Goal: Information Seeking & Learning: Learn about a topic

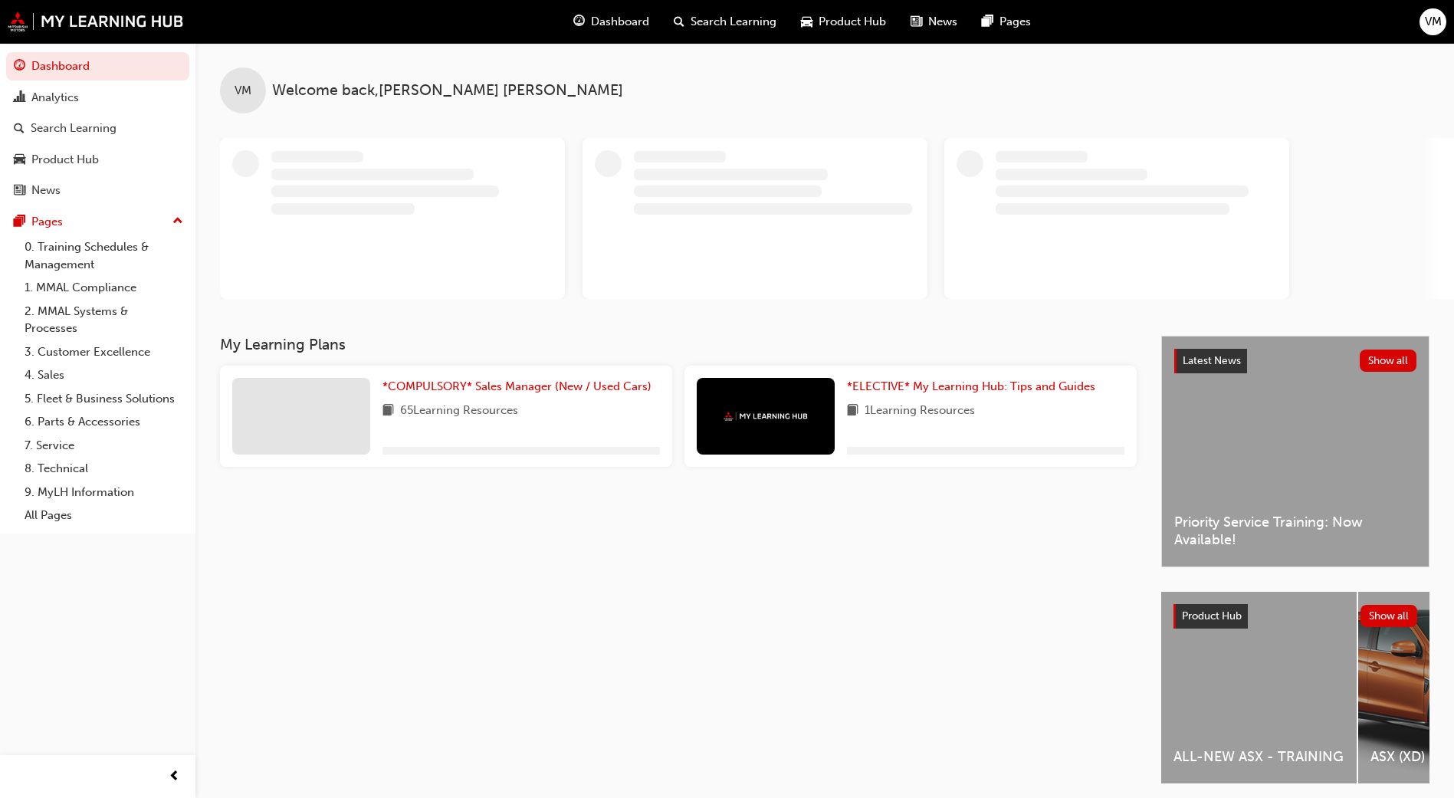
scroll to position [57, 0]
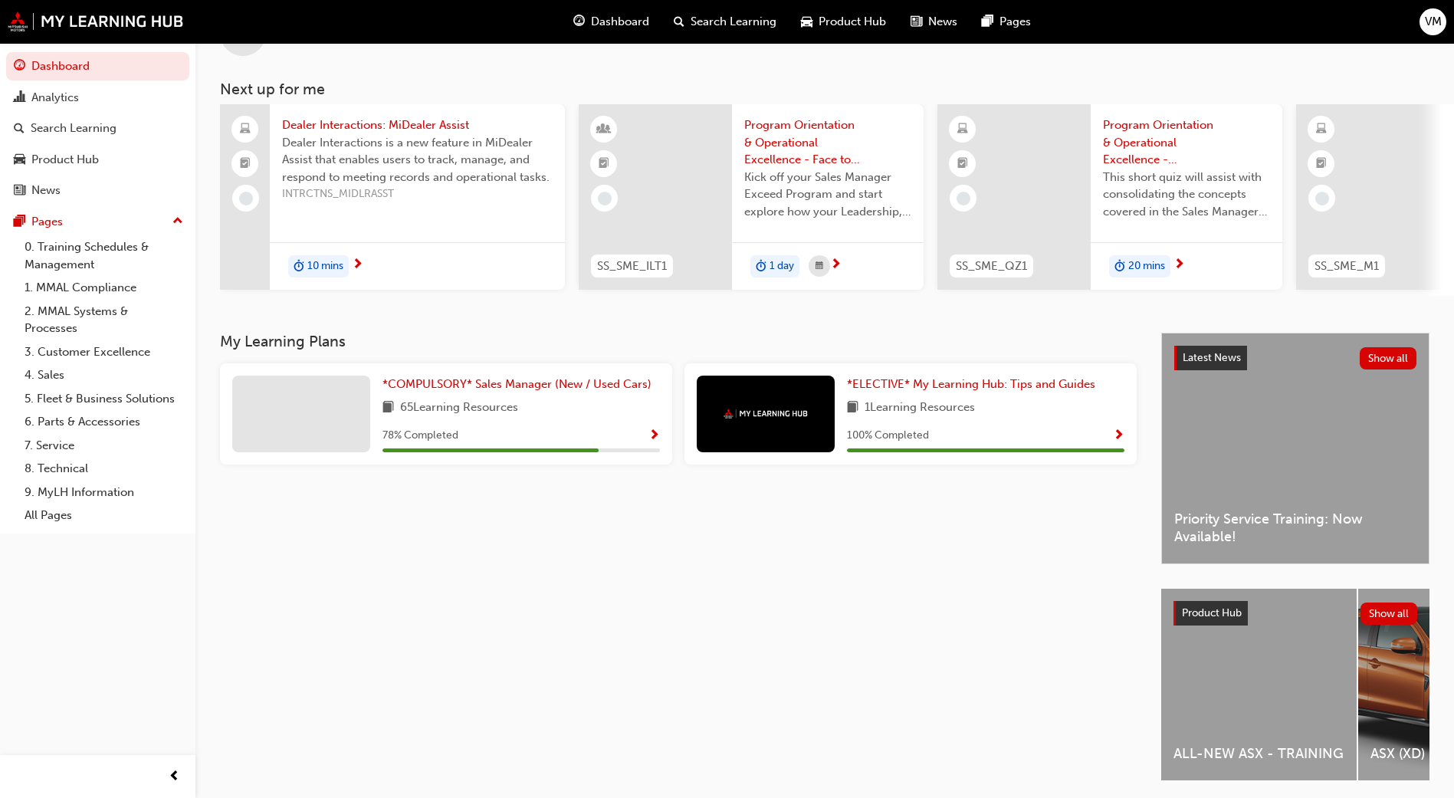
click at [645, 441] on div "78 % Completed" at bounding box center [520, 435] width 277 height 19
click at [652, 436] on span "Show Progress" at bounding box center [653, 436] width 11 height 14
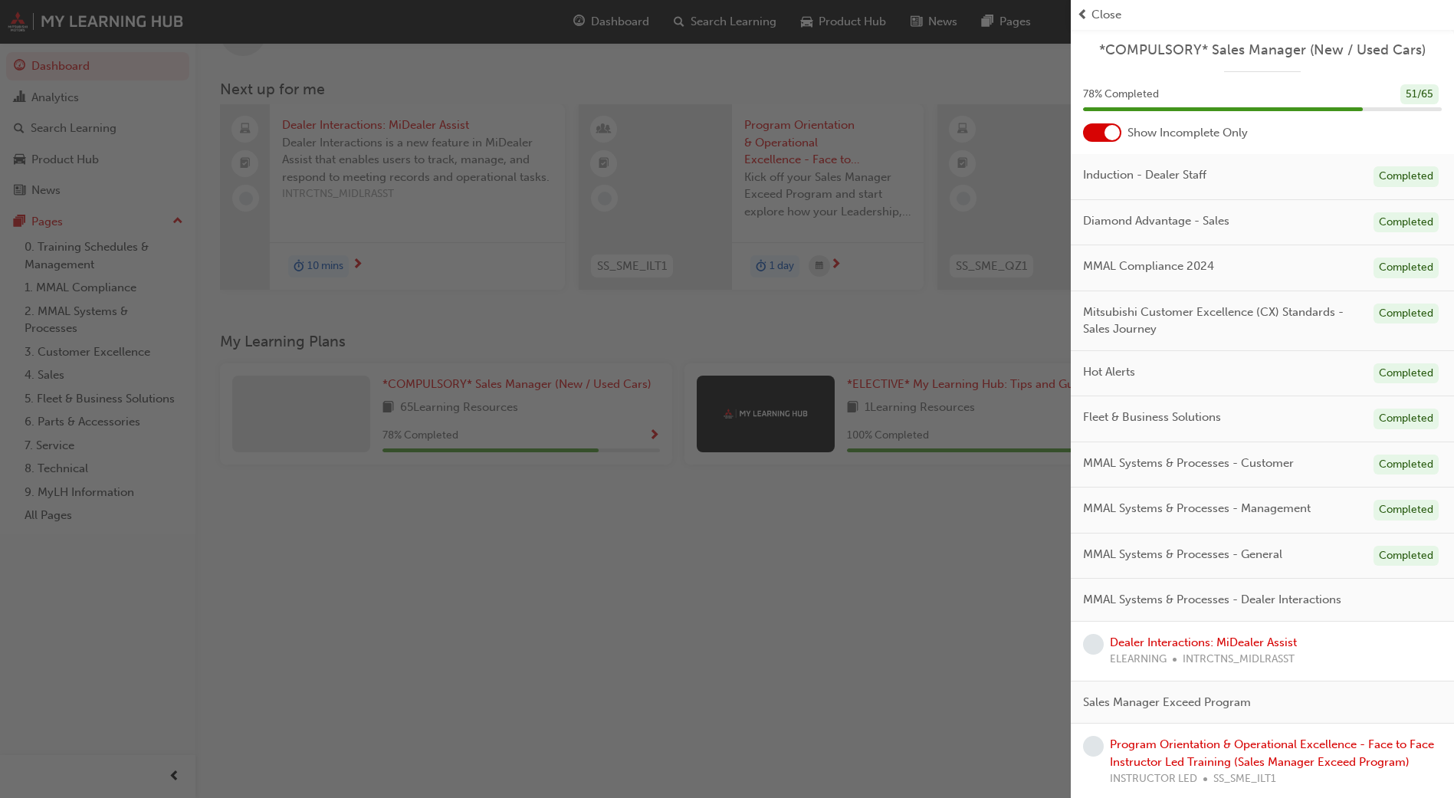
scroll to position [115, 0]
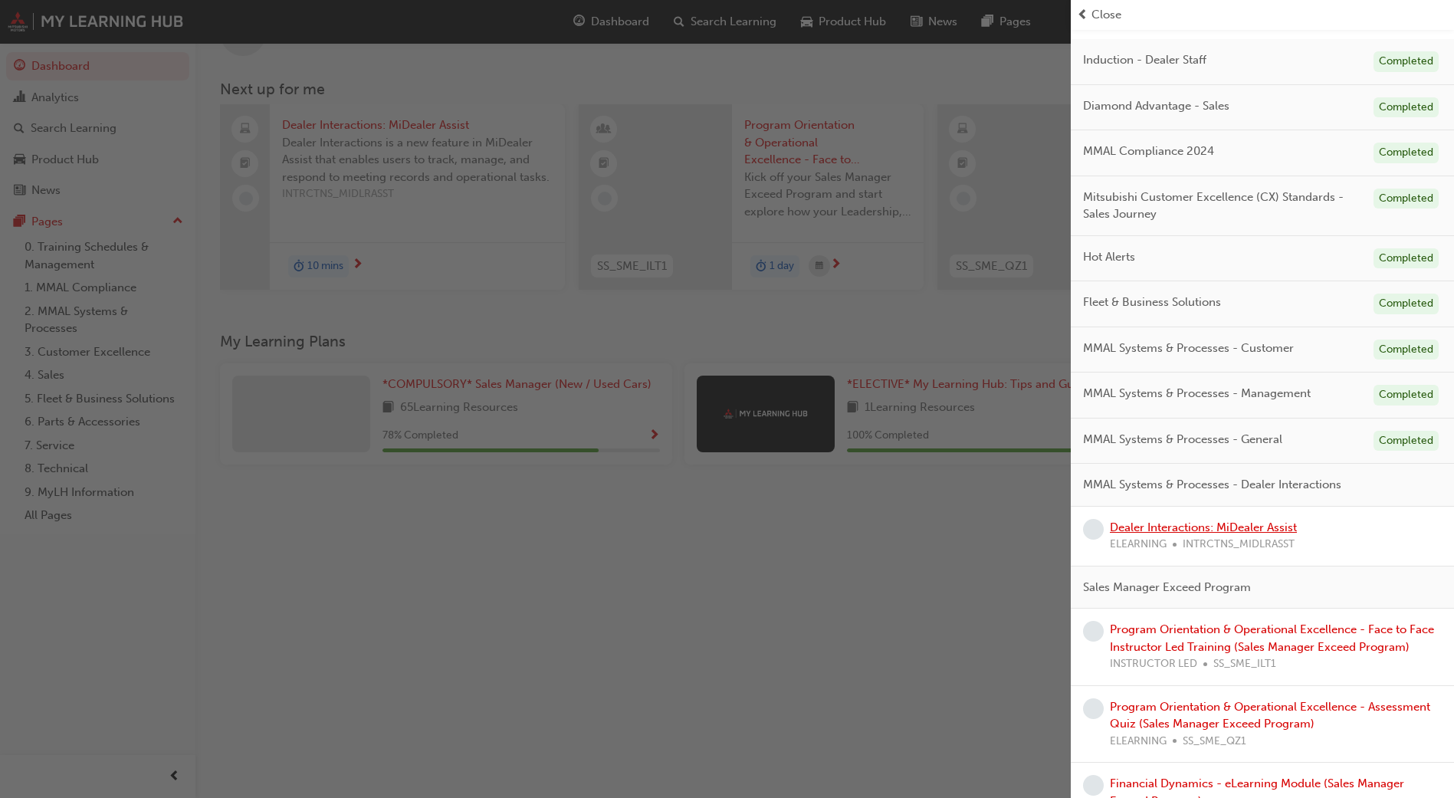
click at [1118, 526] on link "Dealer Interactions: MiDealer Assist" at bounding box center [1202, 527] width 187 height 14
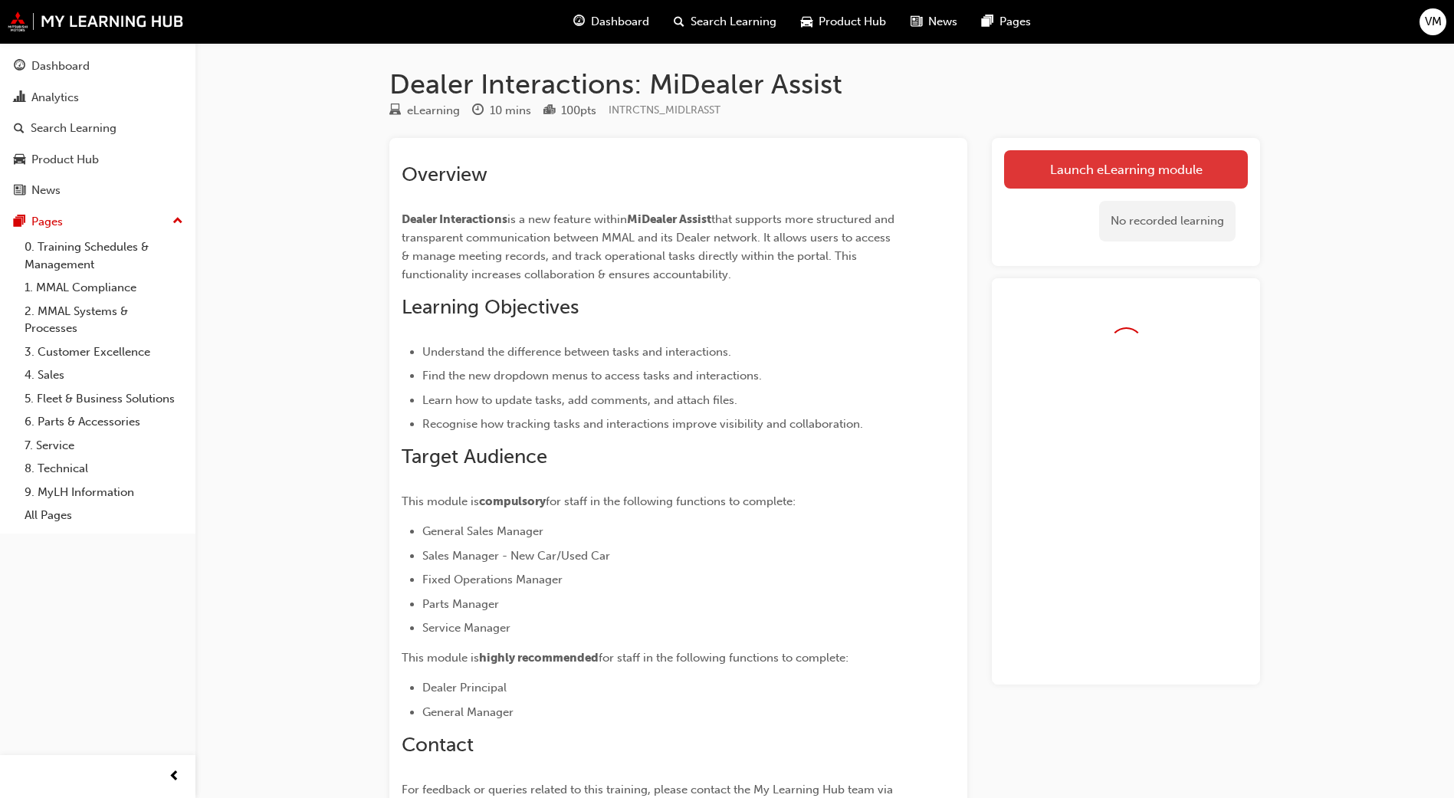
click at [1054, 166] on link "Launch eLearning module" at bounding box center [1126, 169] width 244 height 38
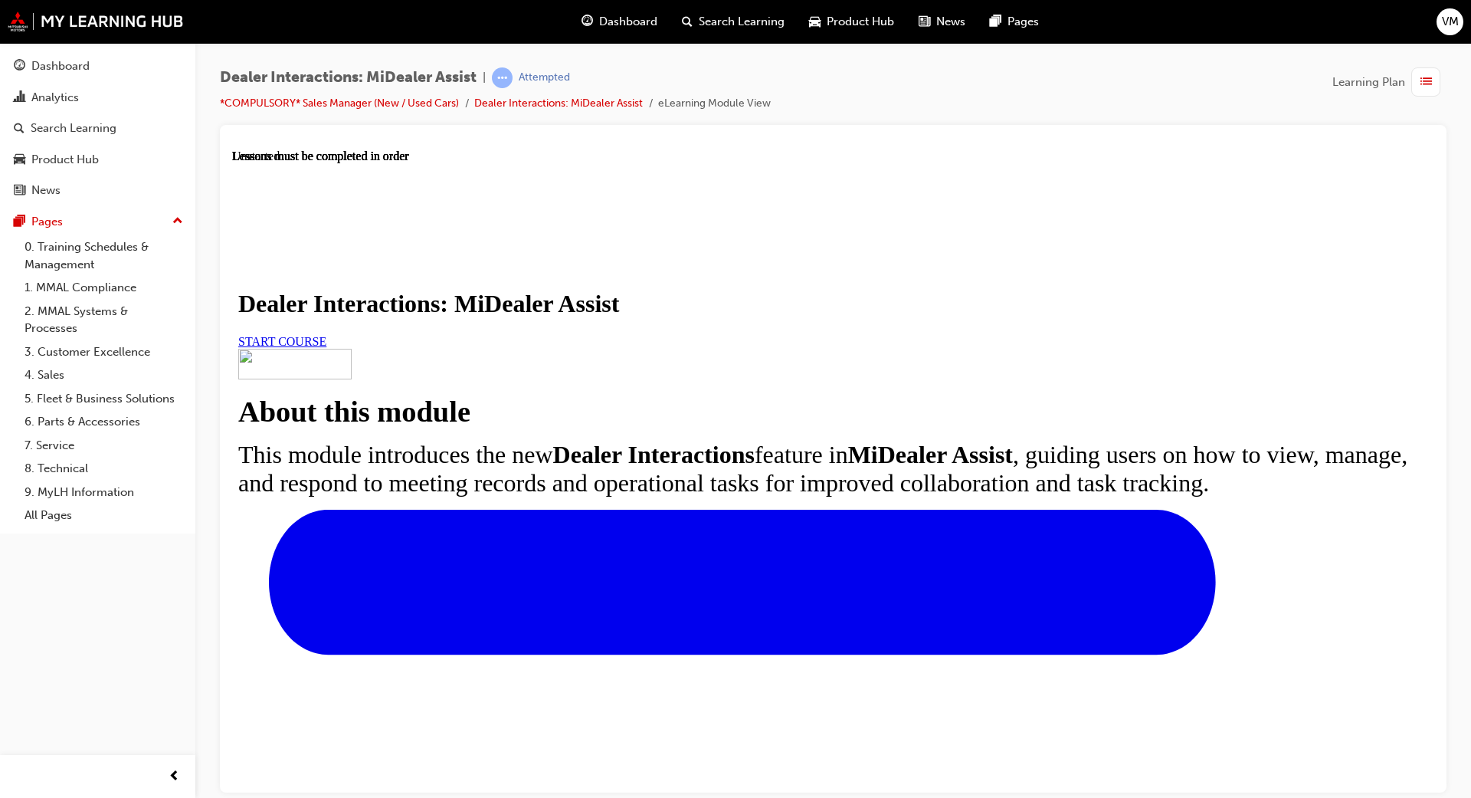
click at [326, 347] on link "START COURSE" at bounding box center [282, 340] width 88 height 13
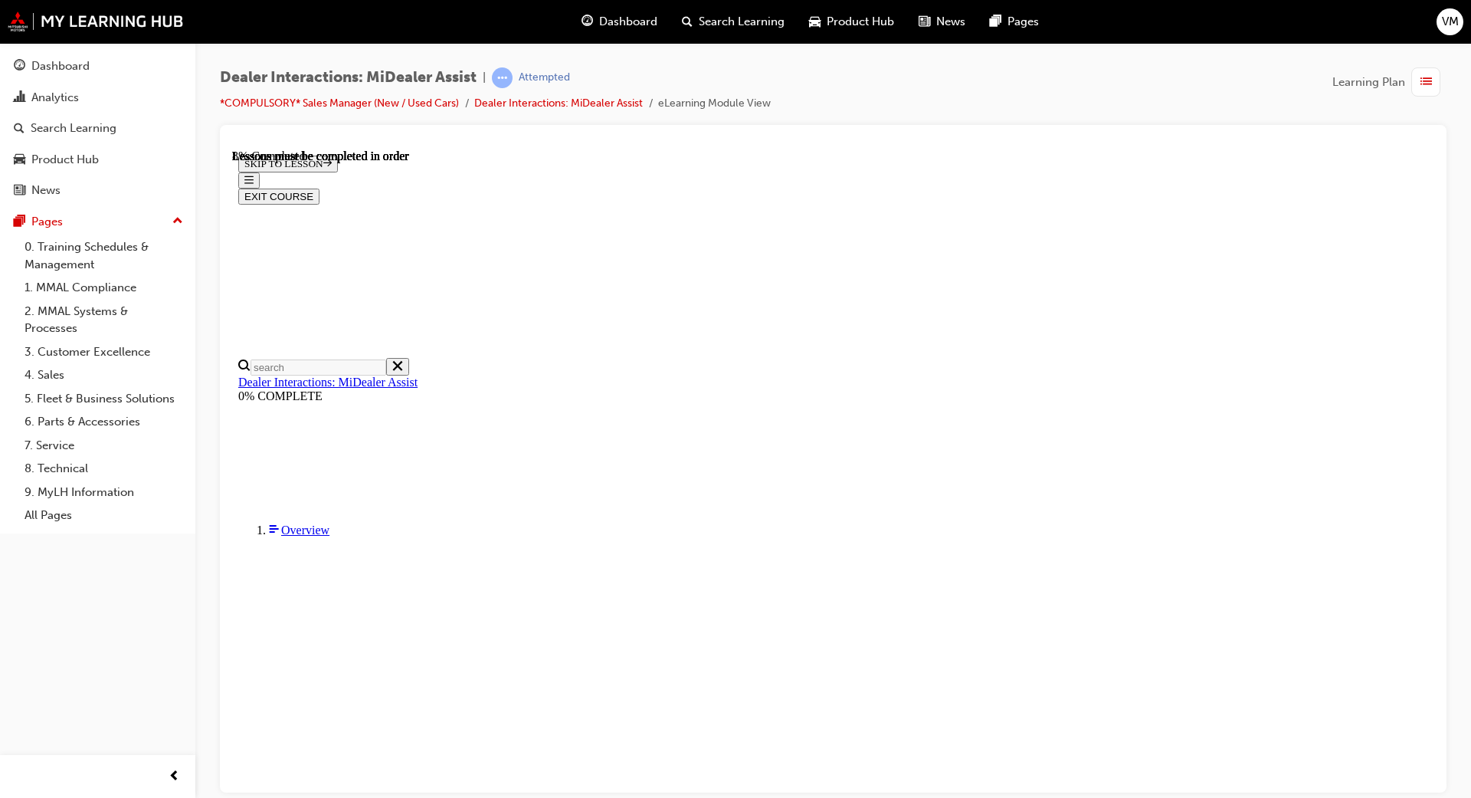
scroll to position [284, 0]
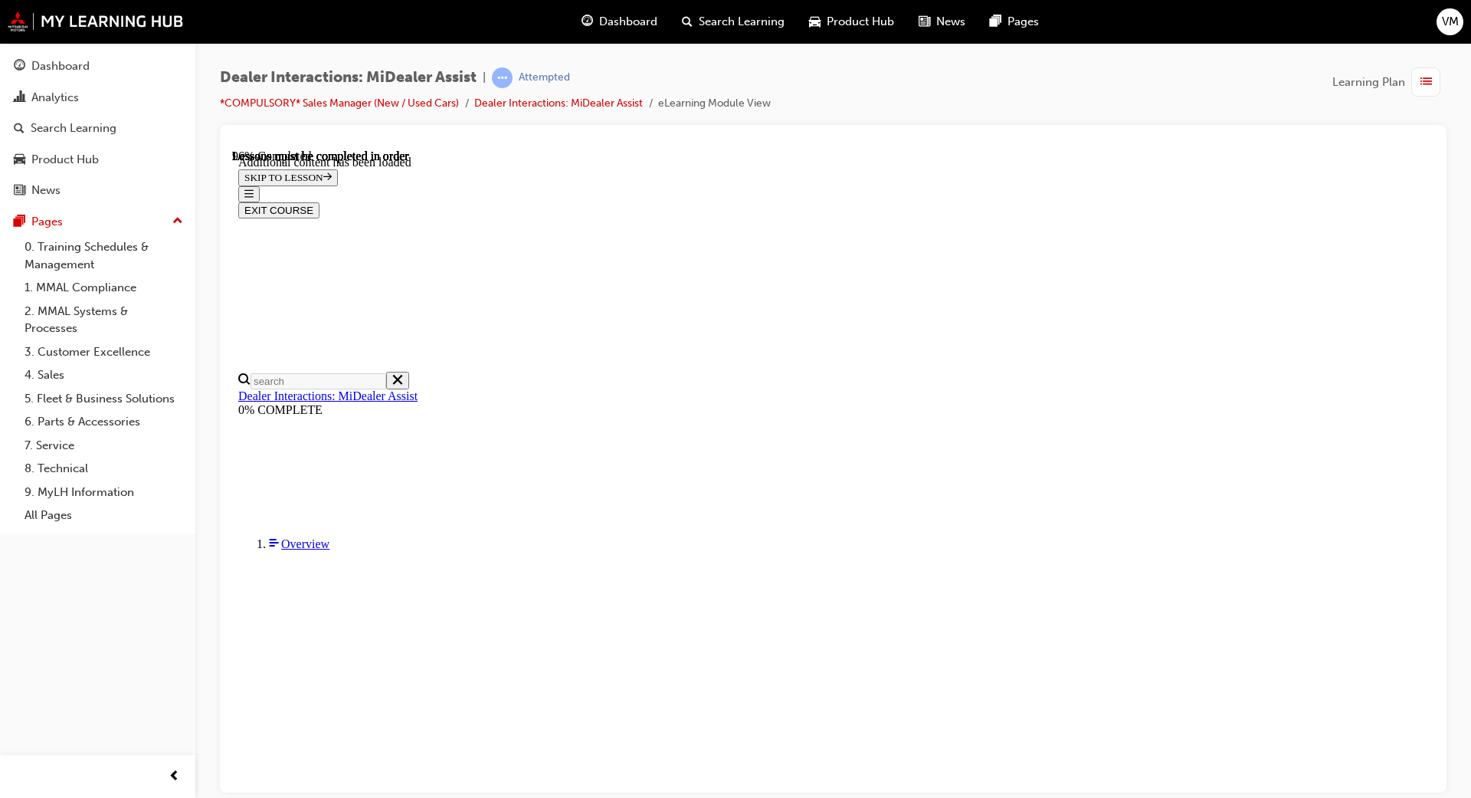
scroll to position [4725, 0]
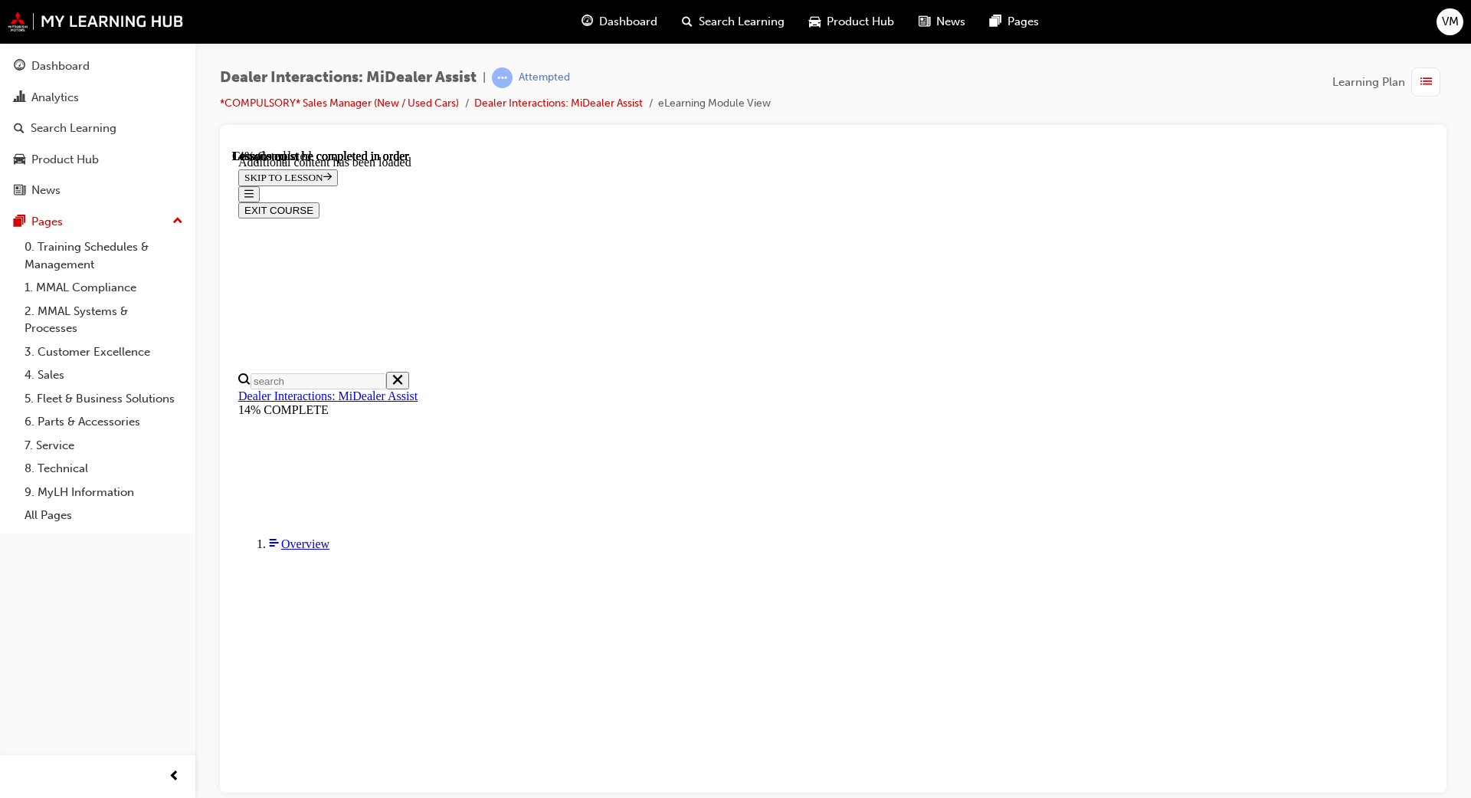
scroll to position [866, 0]
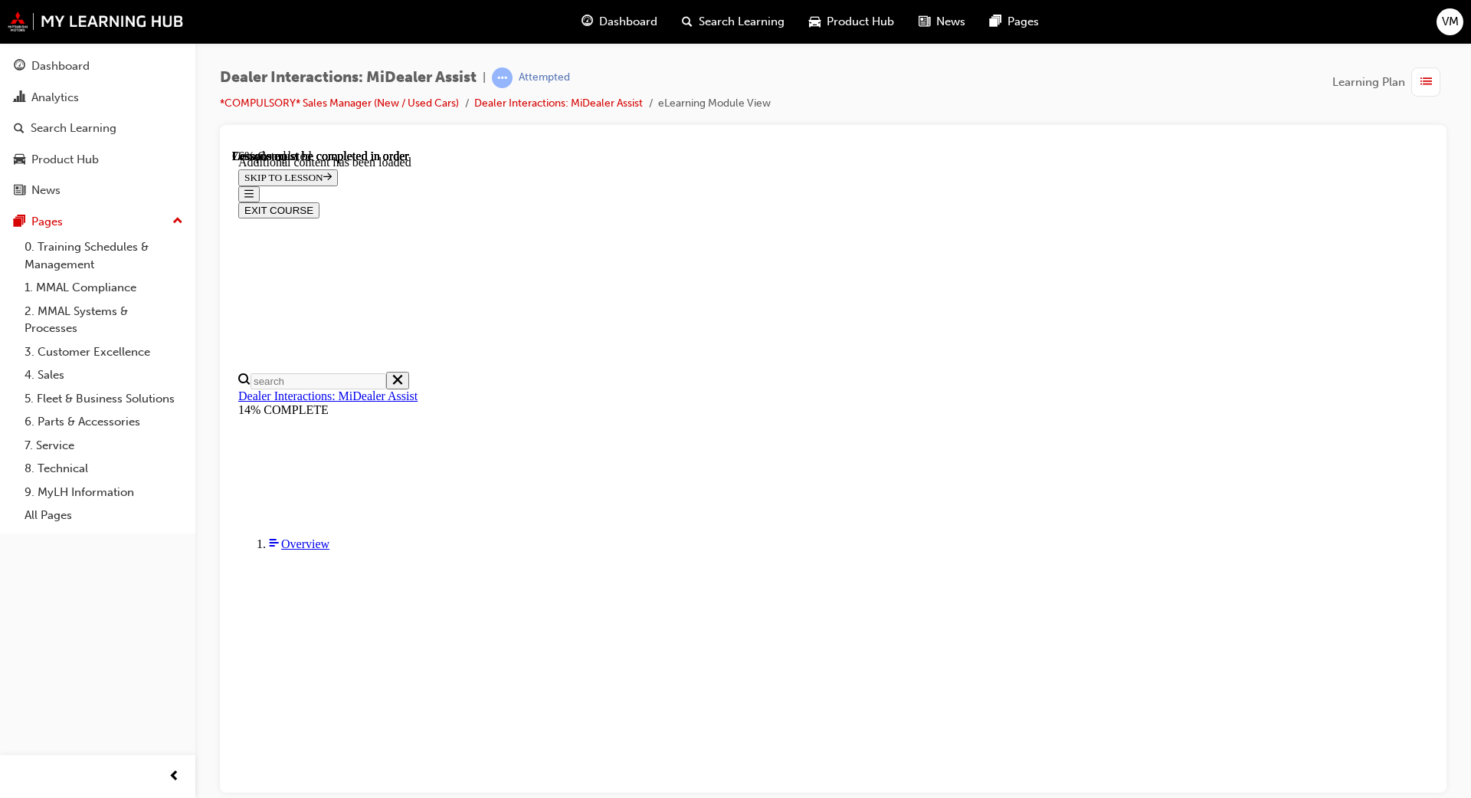
scroll to position [3489, 0]
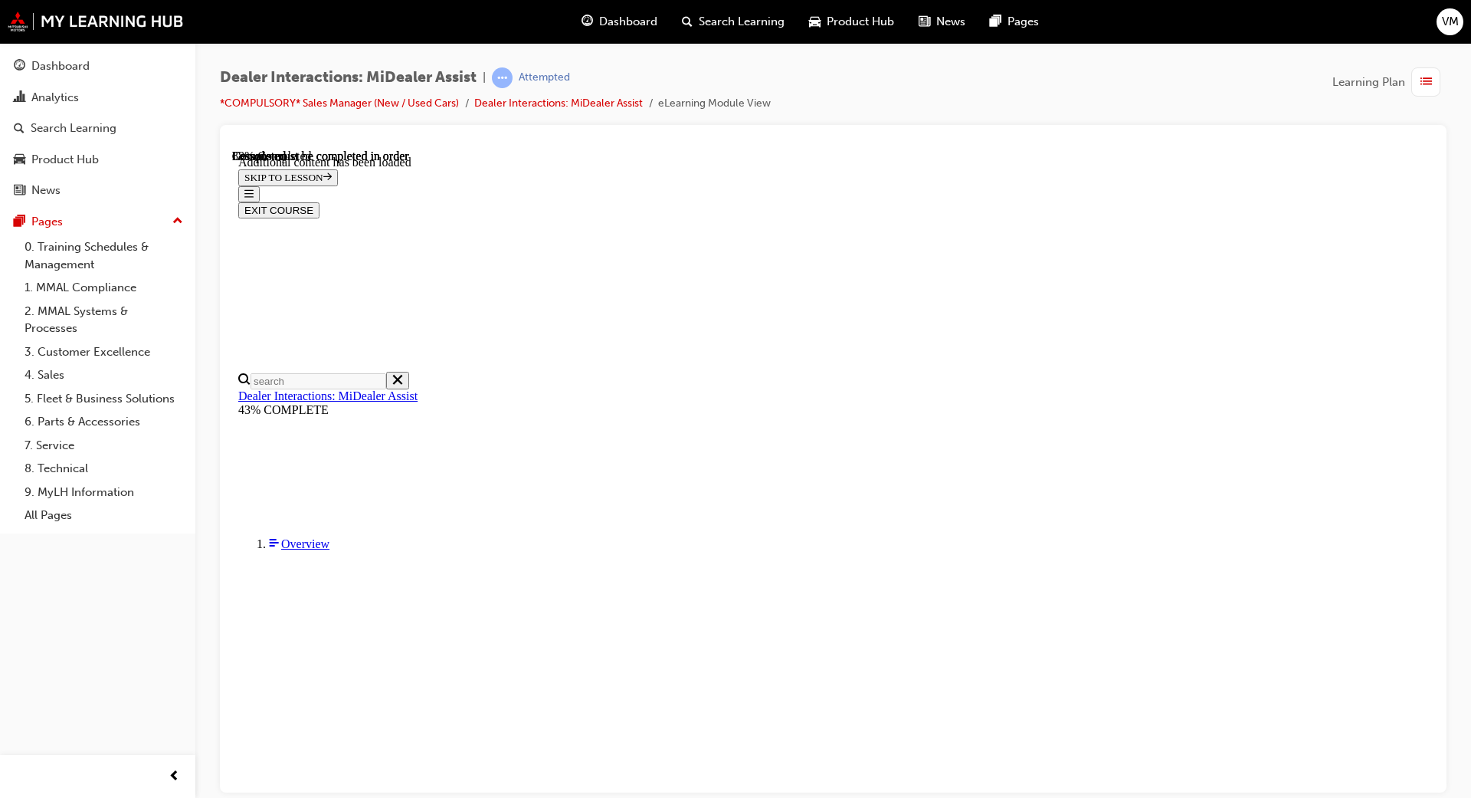
scroll to position [3050, 0]
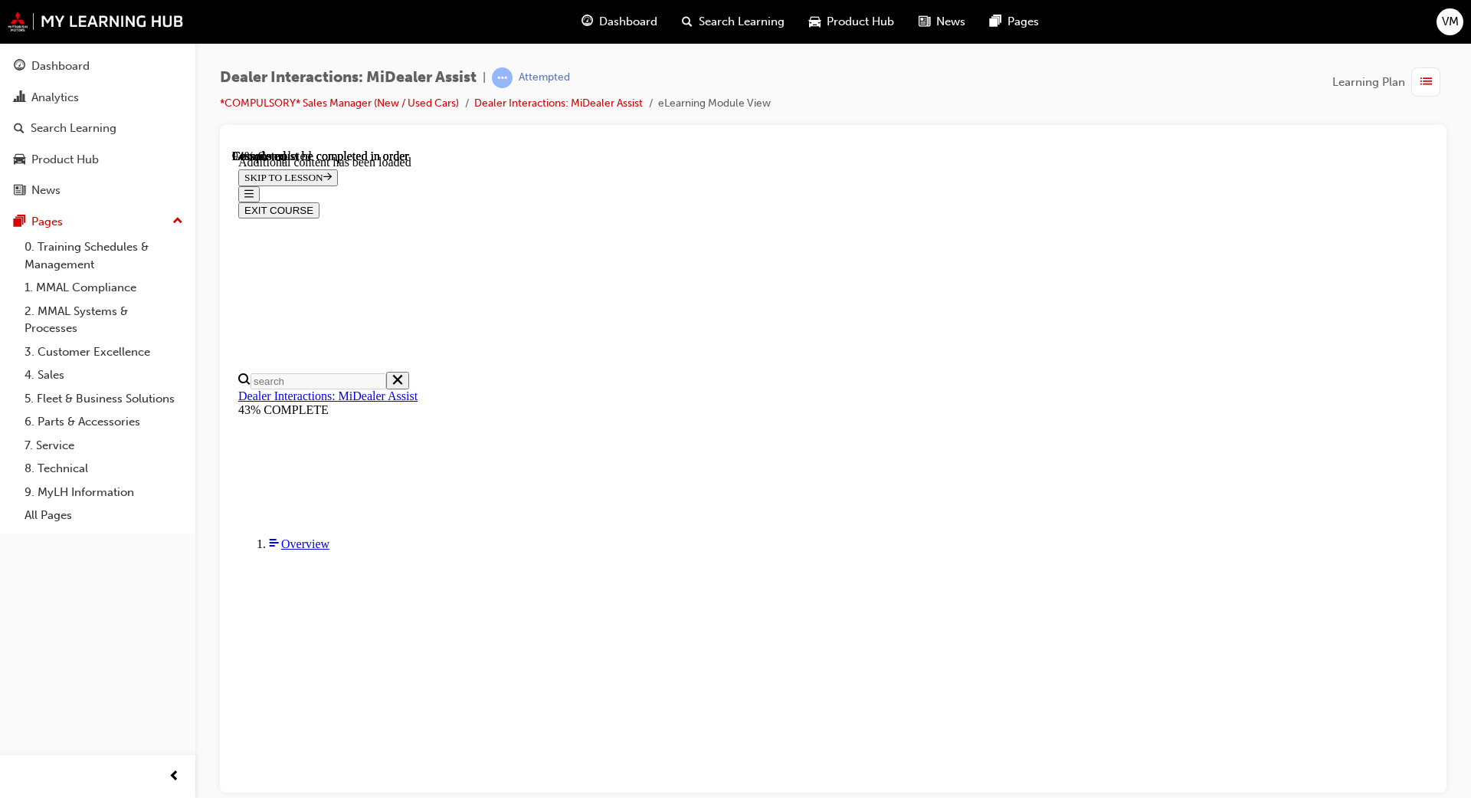
scroll to position [2878, 0]
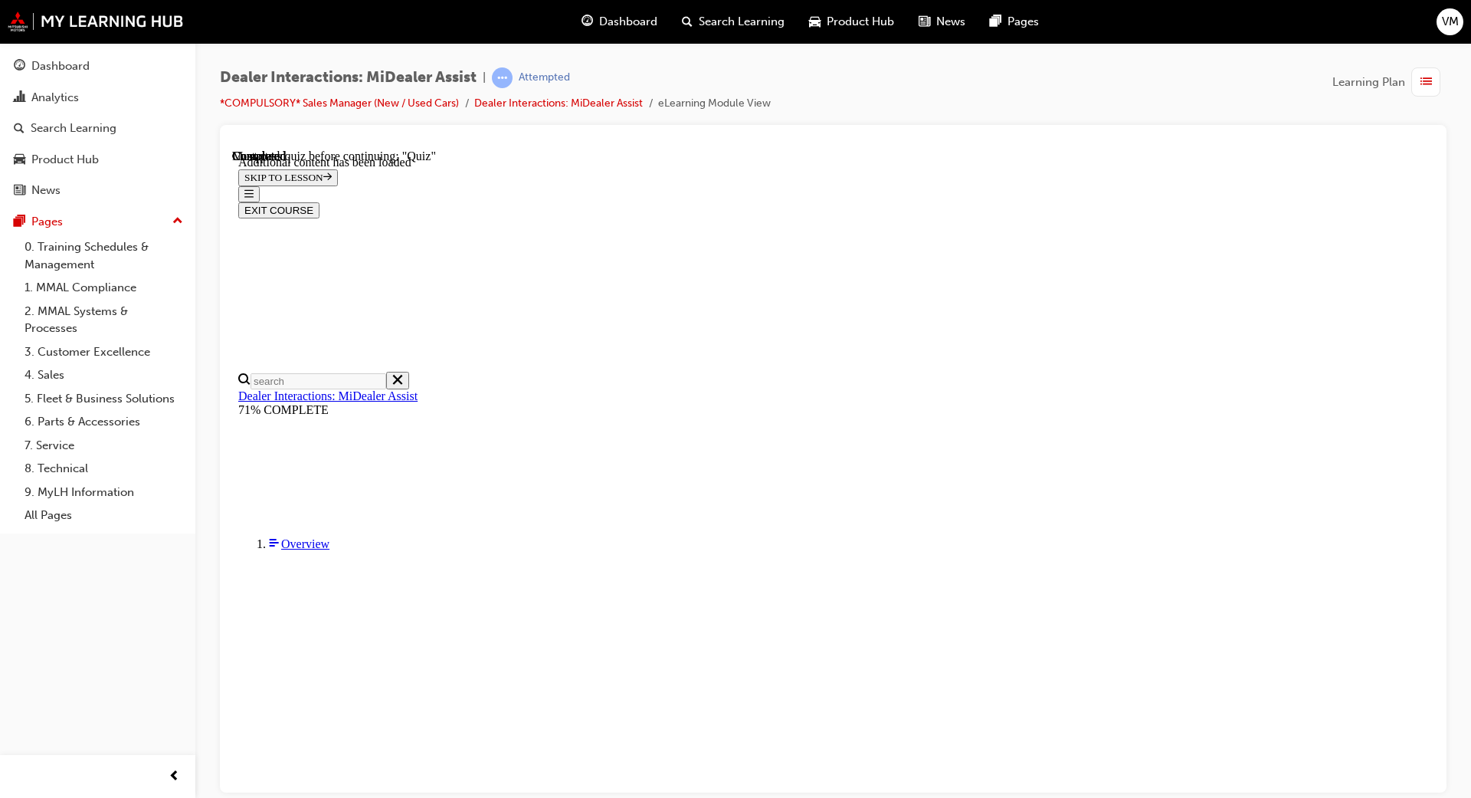
radio input "true"
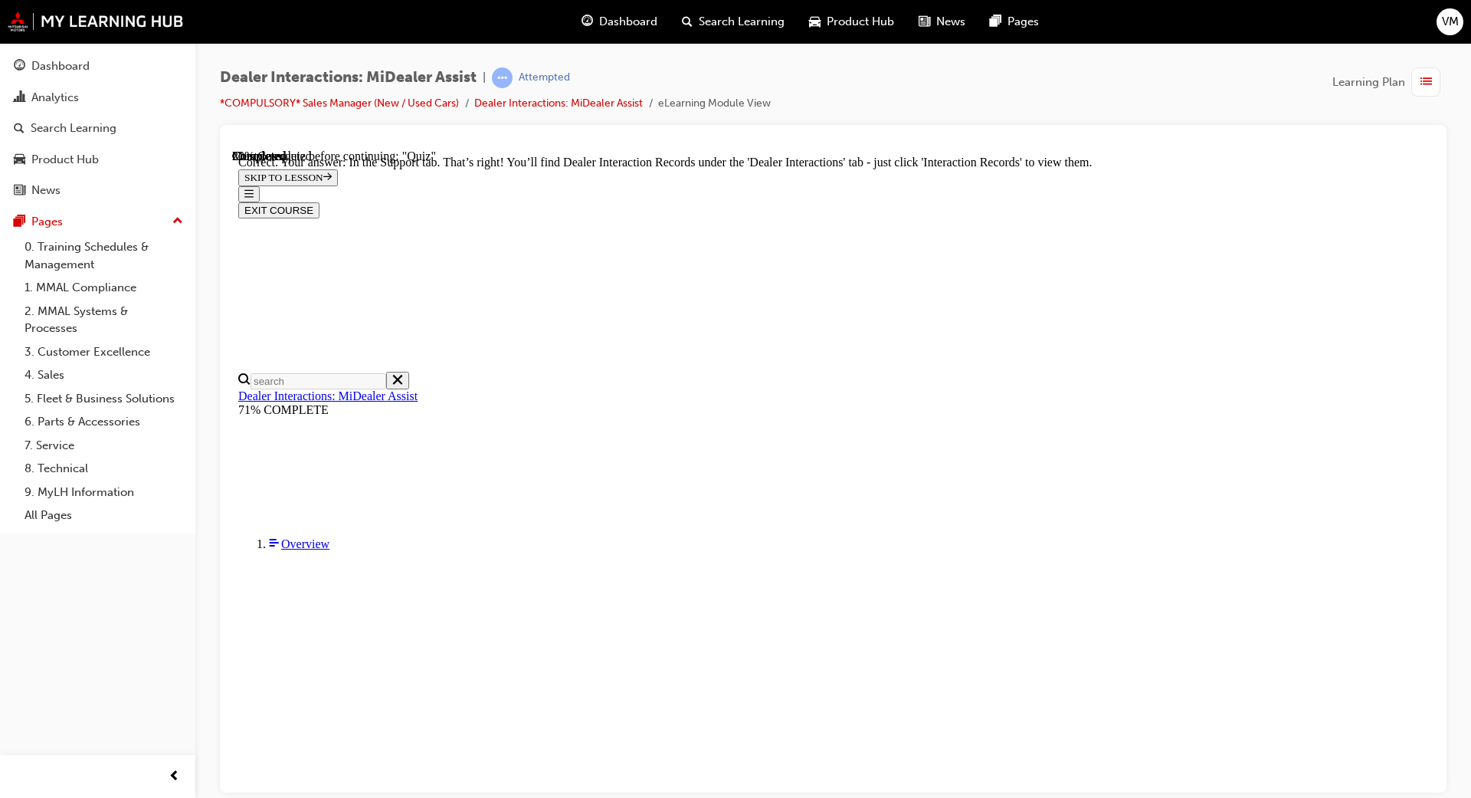
radio input "true"
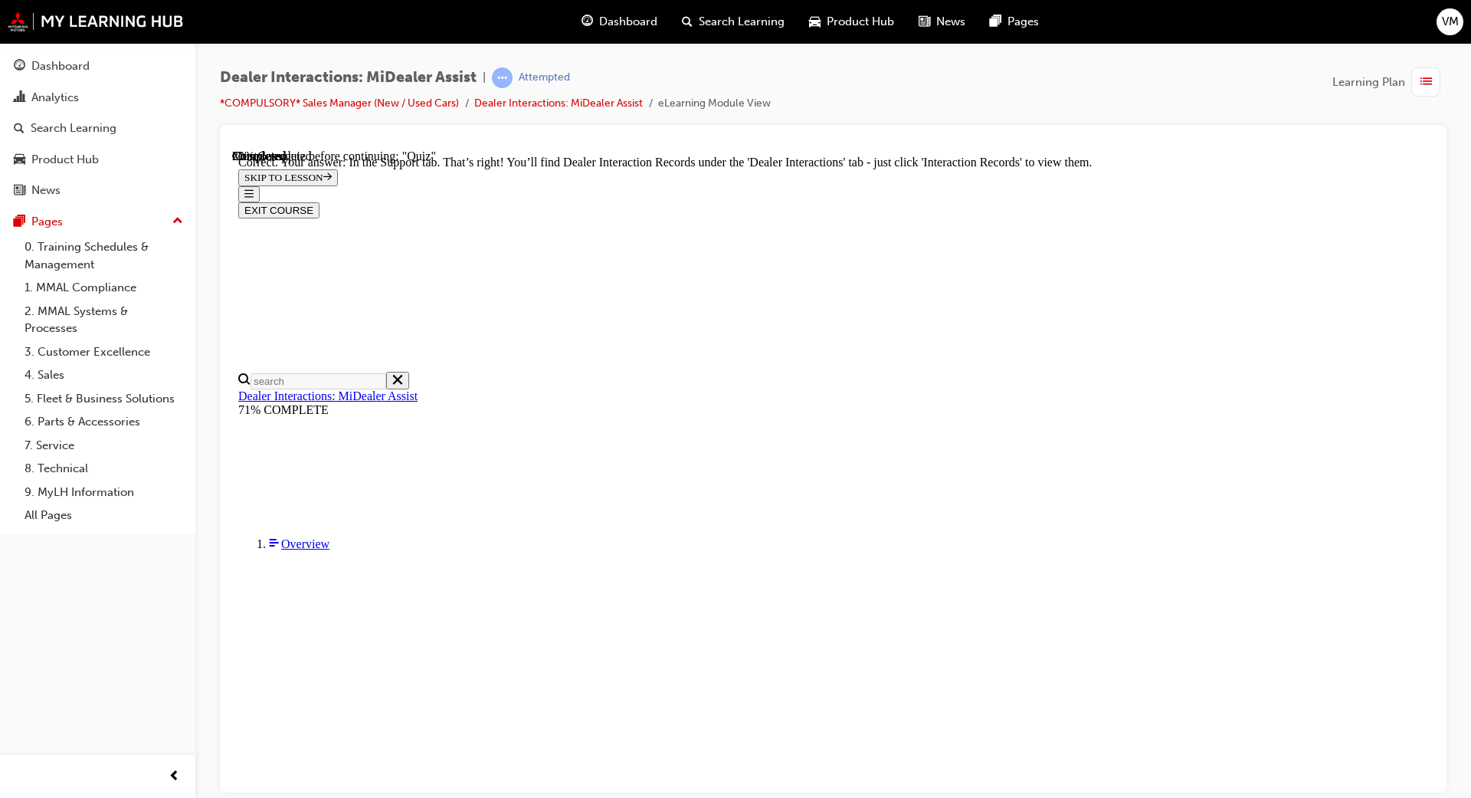
radio input "true"
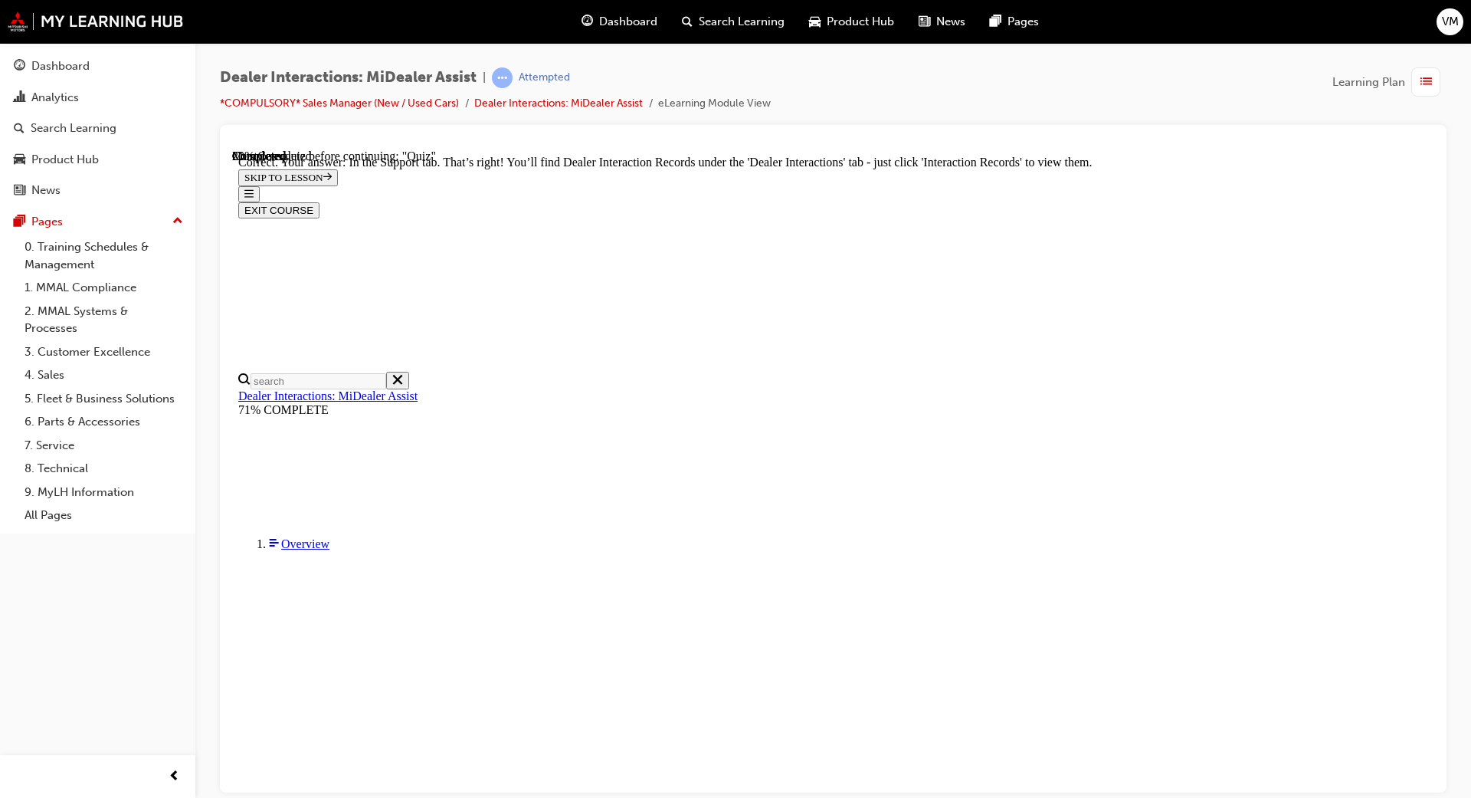
radio input "true"
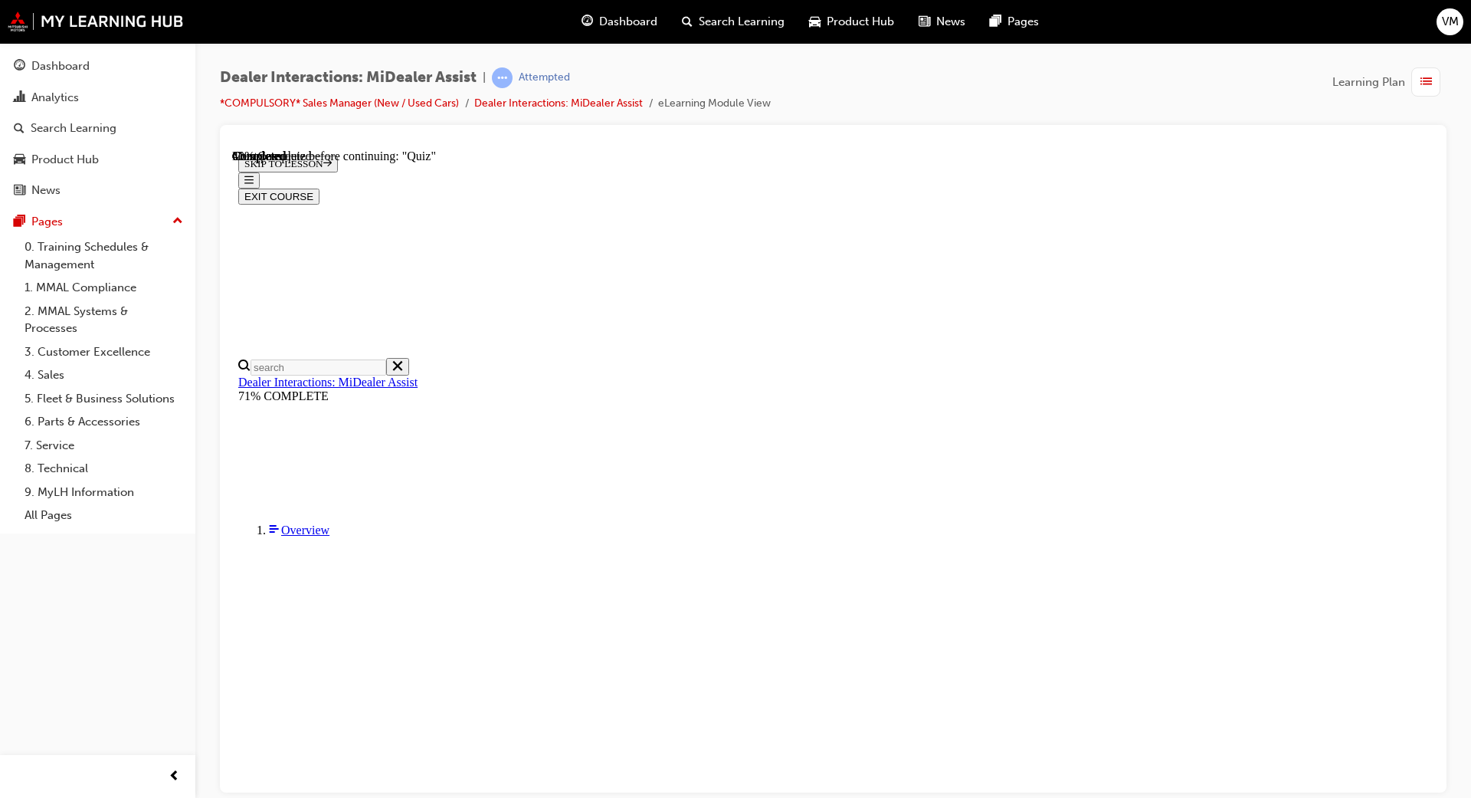
radio input "true"
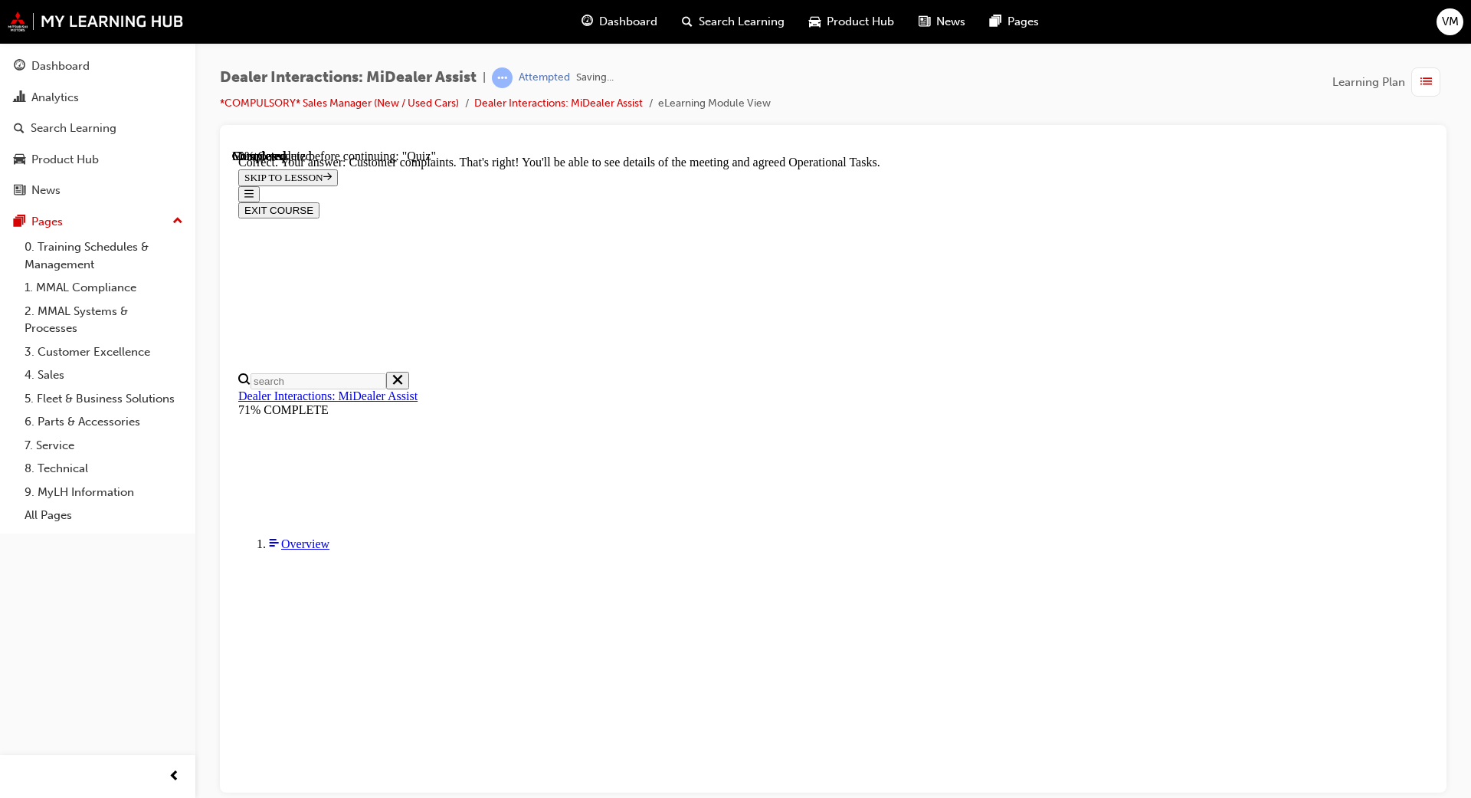
scroll to position [295, 0]
drag, startPoint x: 936, startPoint y: 676, endPoint x: 929, endPoint y: 690, distance: 15.8
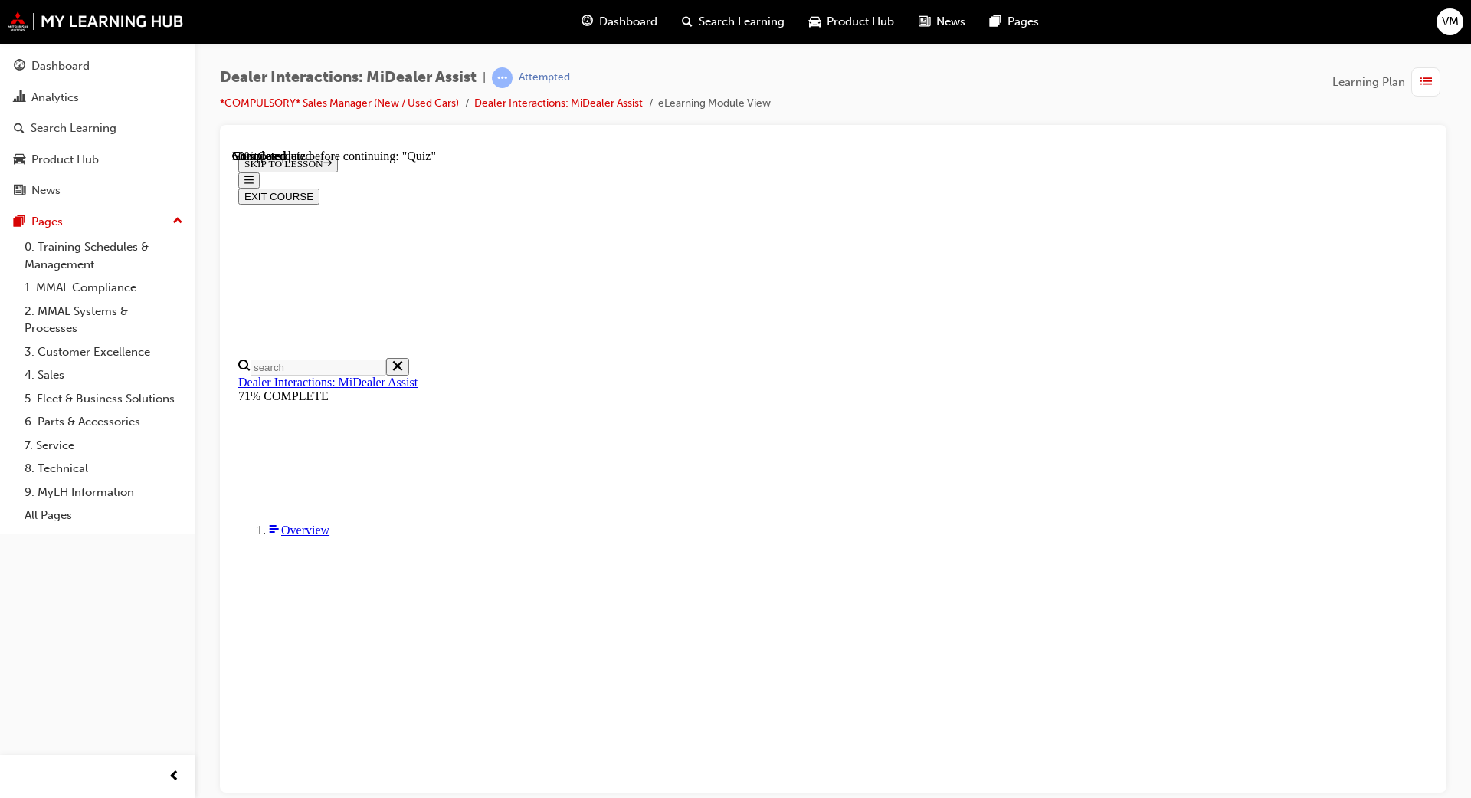
scroll to position [136, 0]
radio input "true"
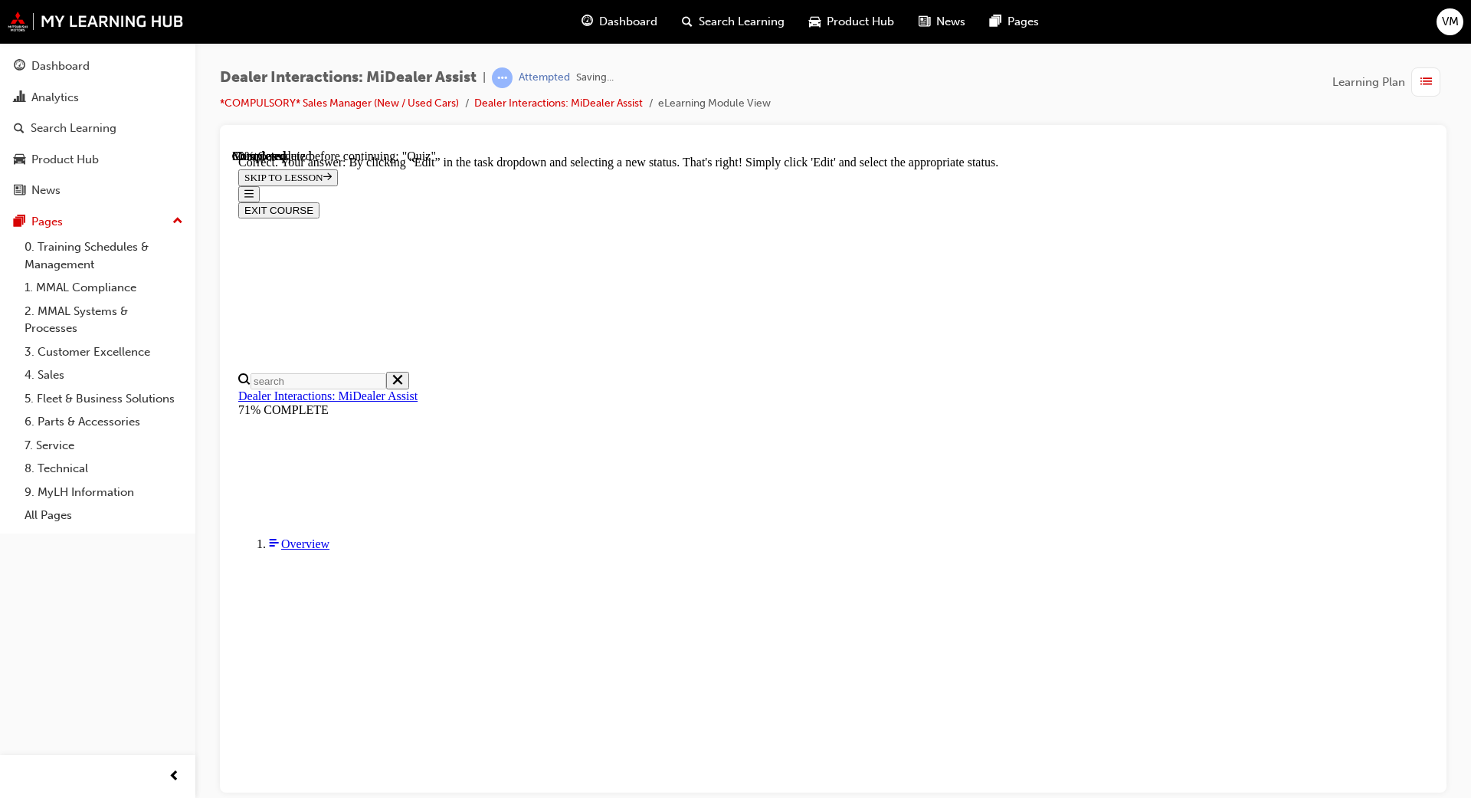
scroll to position [300, 0]
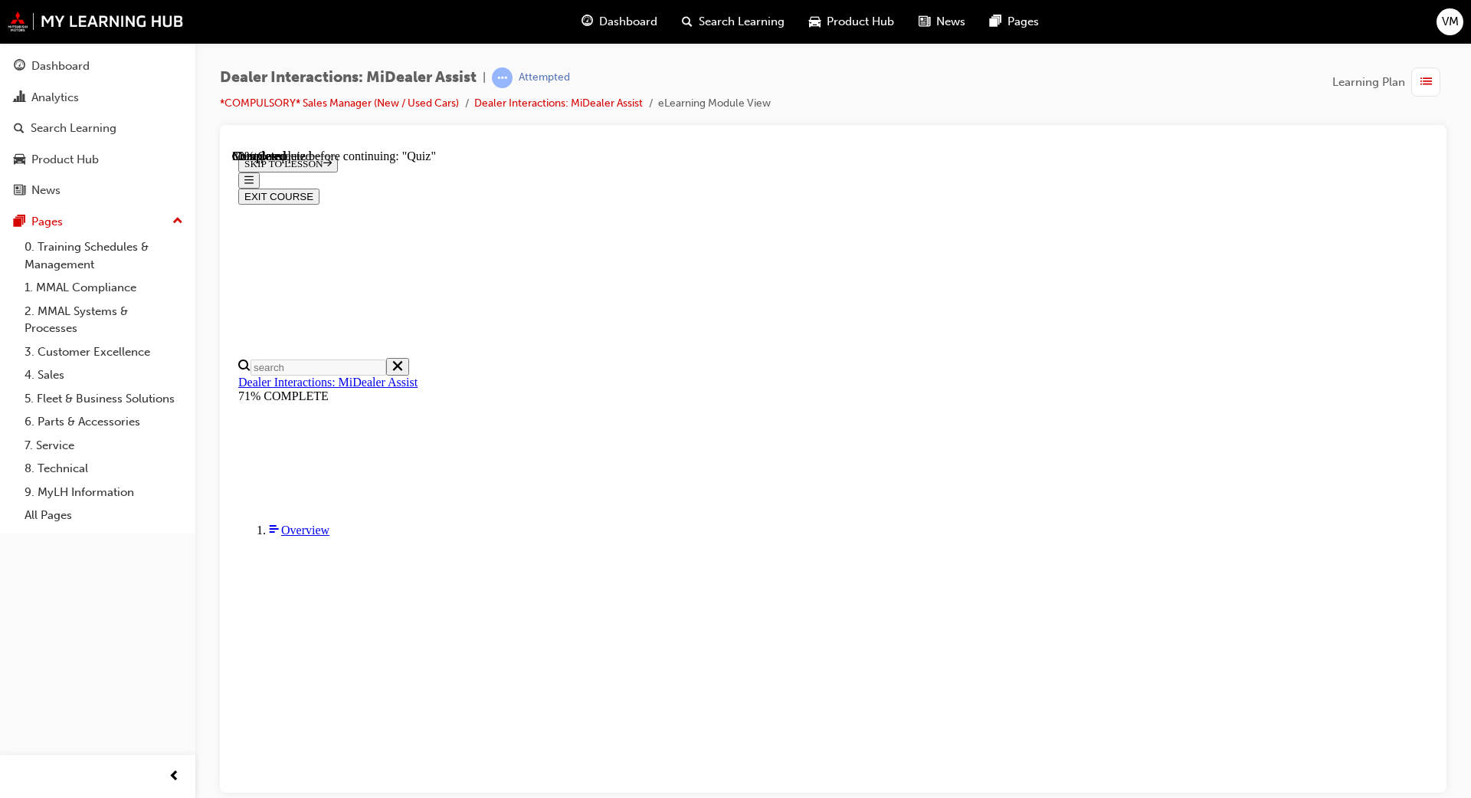
scroll to position [144, 0]
radio input "true"
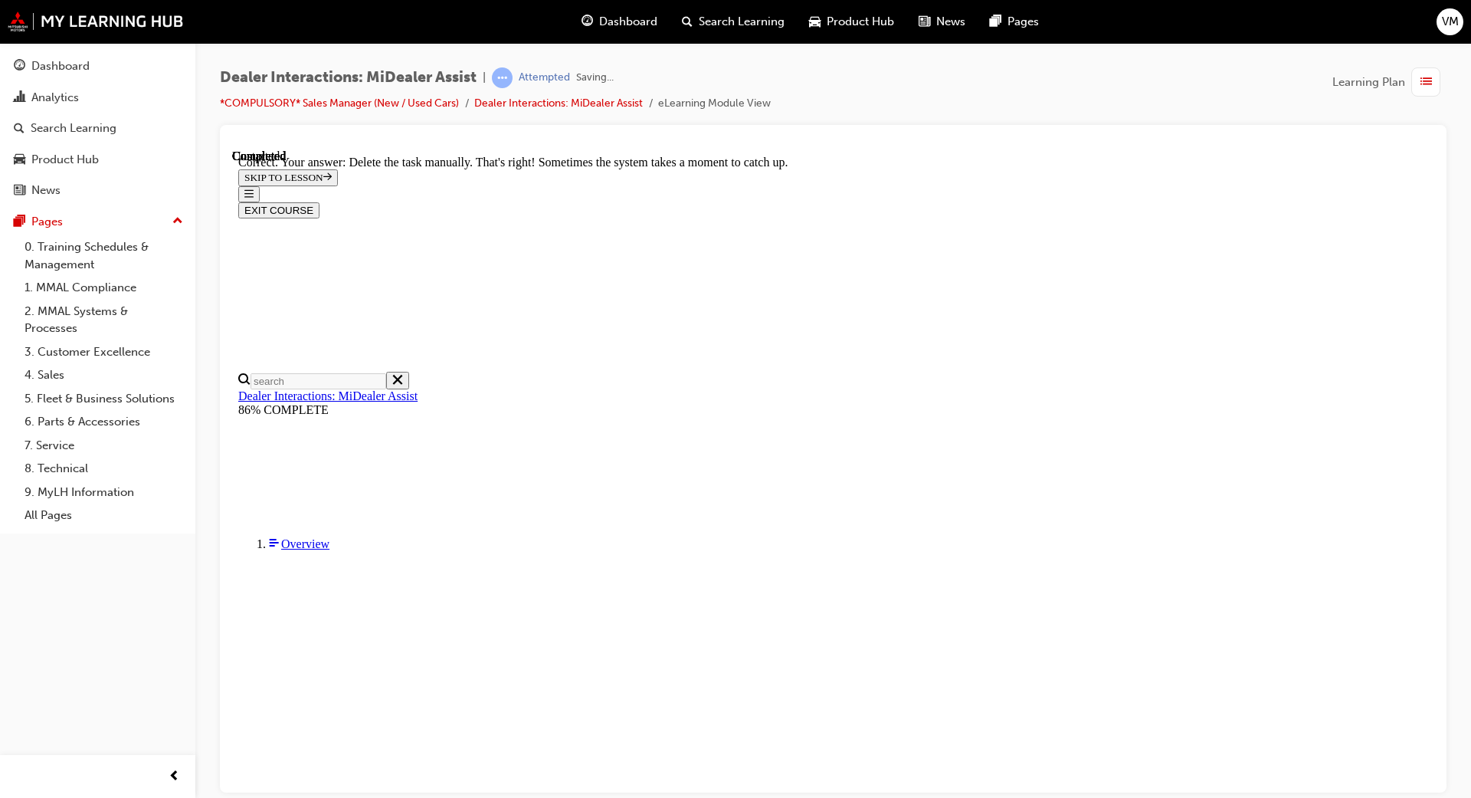
scroll to position [307, 0]
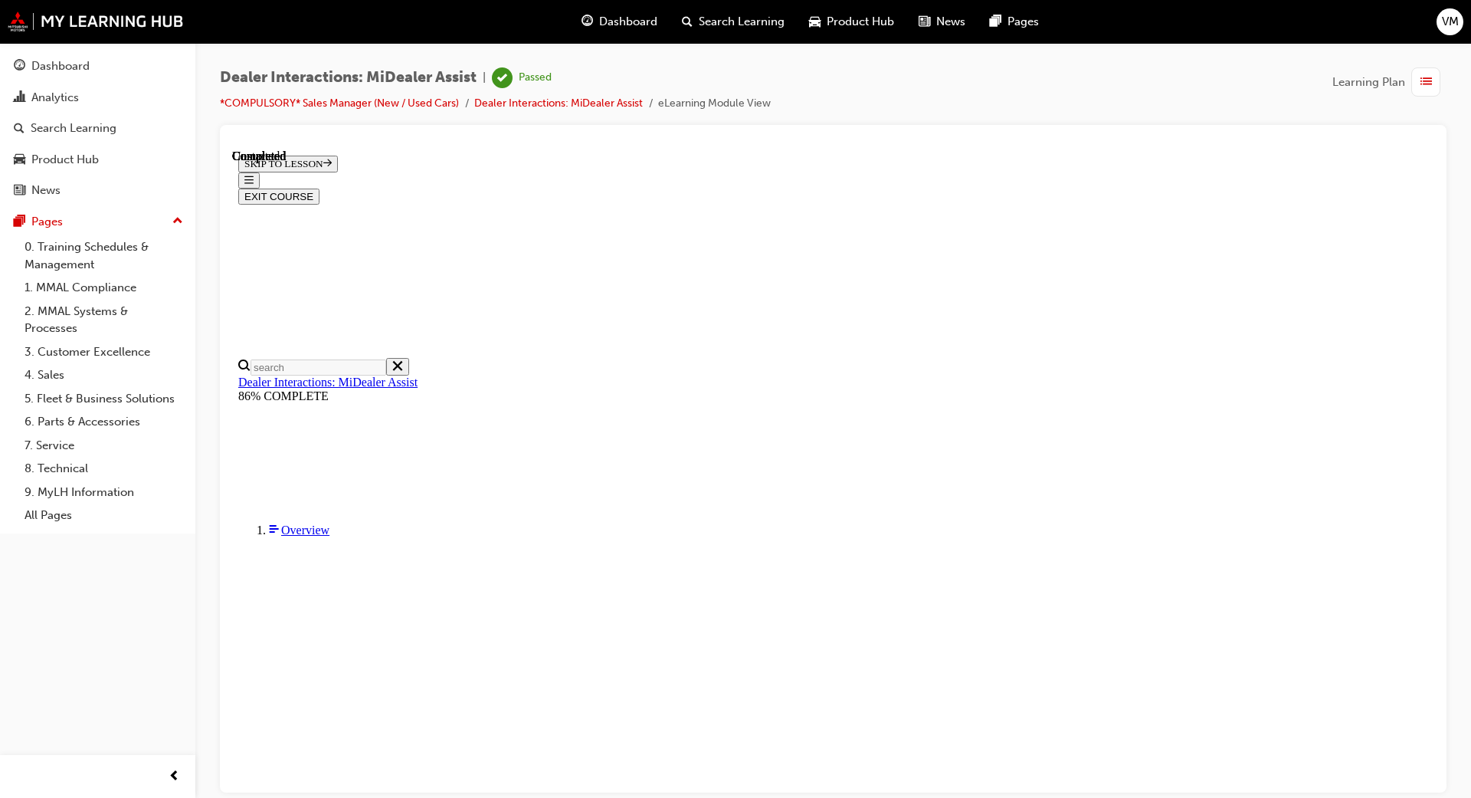
click at [320, 188] on button "EXIT COURSE" at bounding box center [278, 196] width 81 height 16
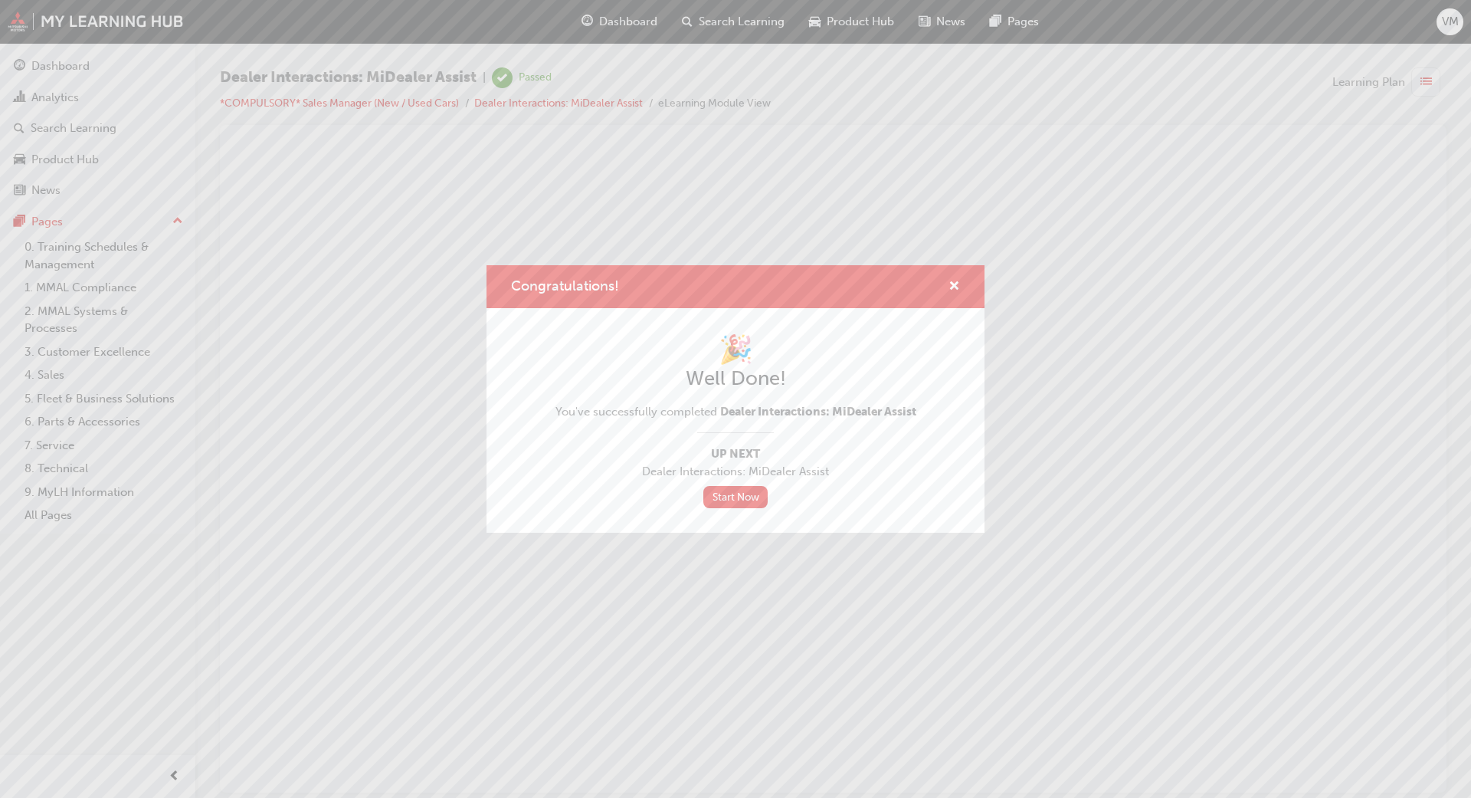
scroll to position [0, 0]
click at [950, 284] on span "cross-icon" at bounding box center [954, 287] width 11 height 14
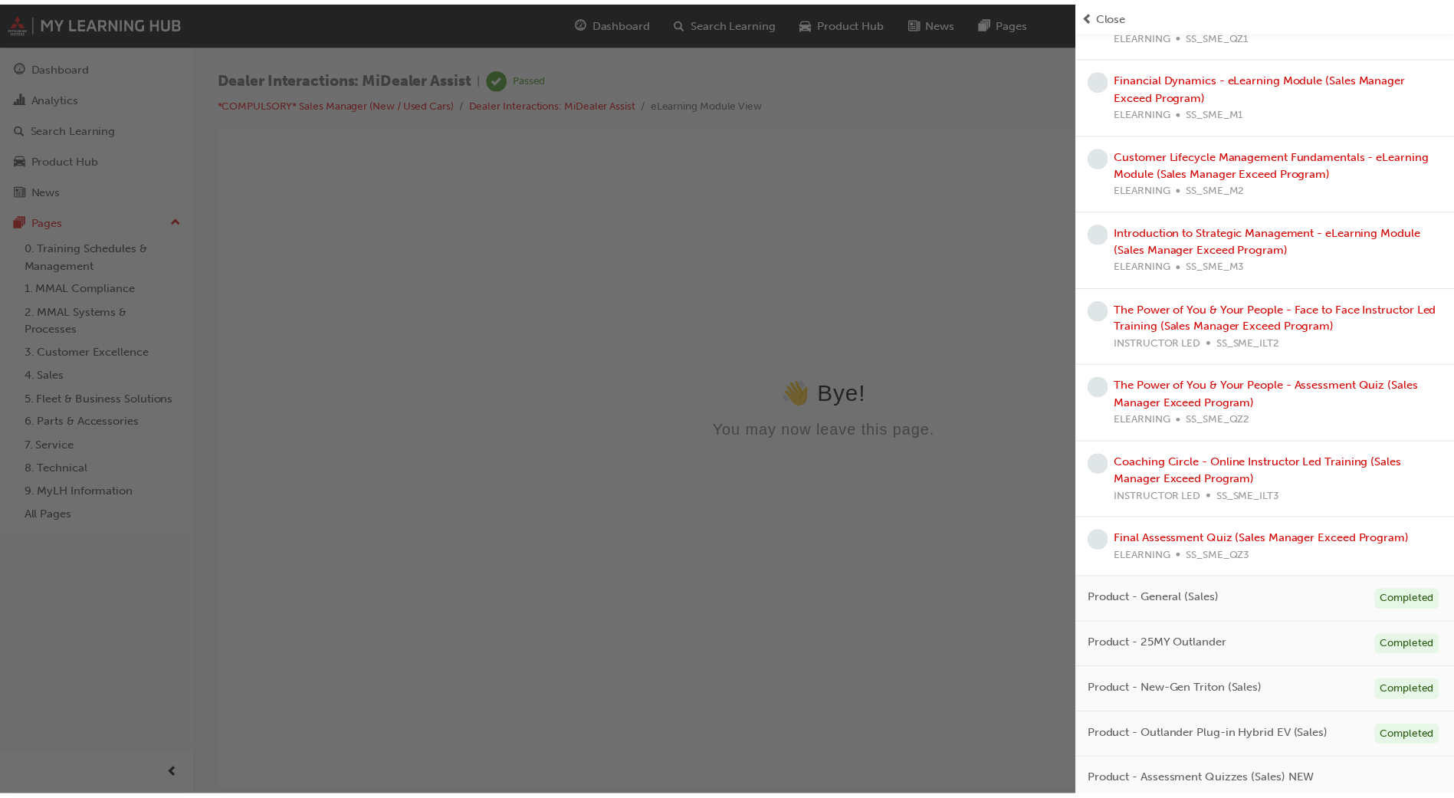
scroll to position [1109, 0]
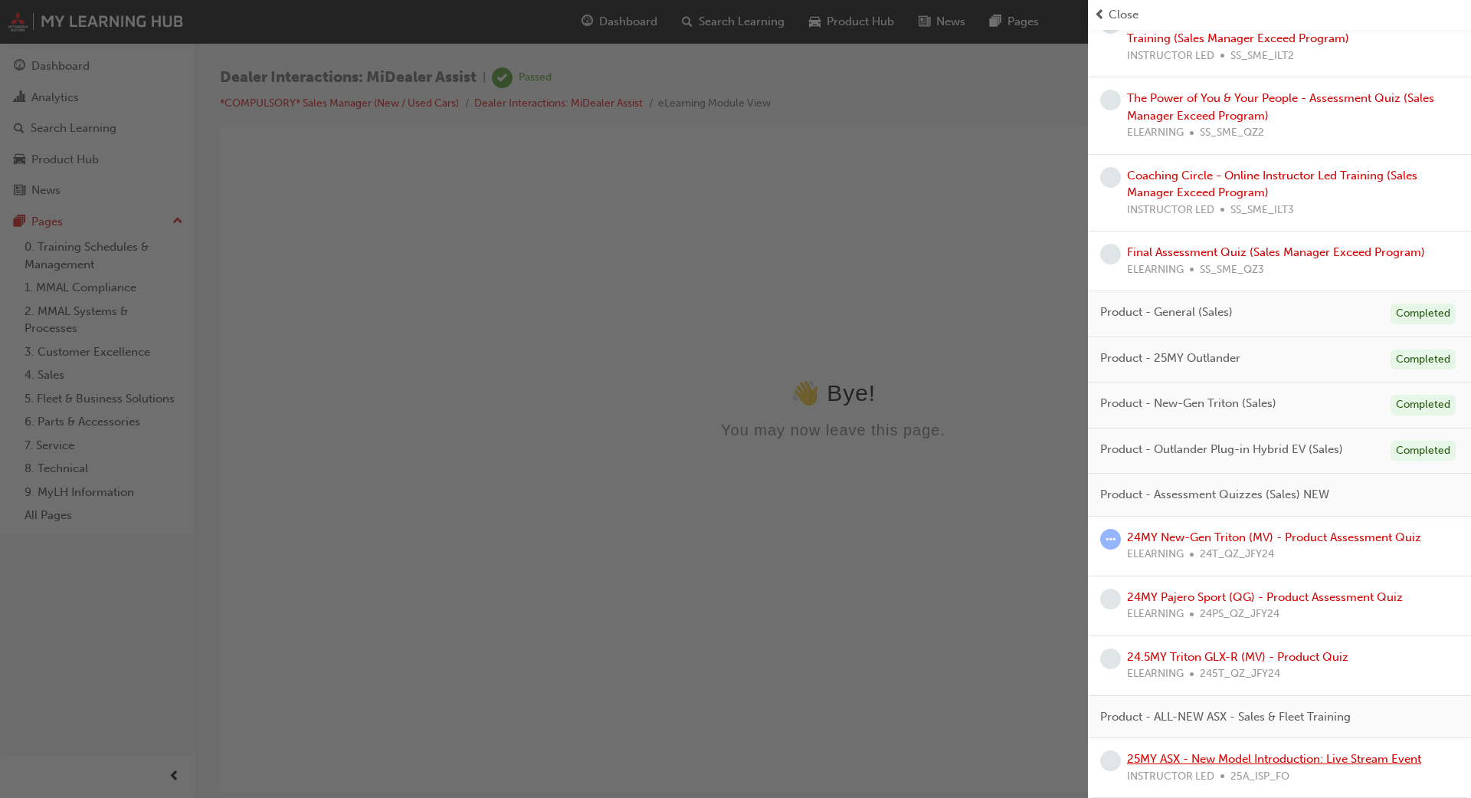
click at [1151, 752] on link "25MY ASX - New Model Introduction: Live Stream Event" at bounding box center [1274, 759] width 294 height 14
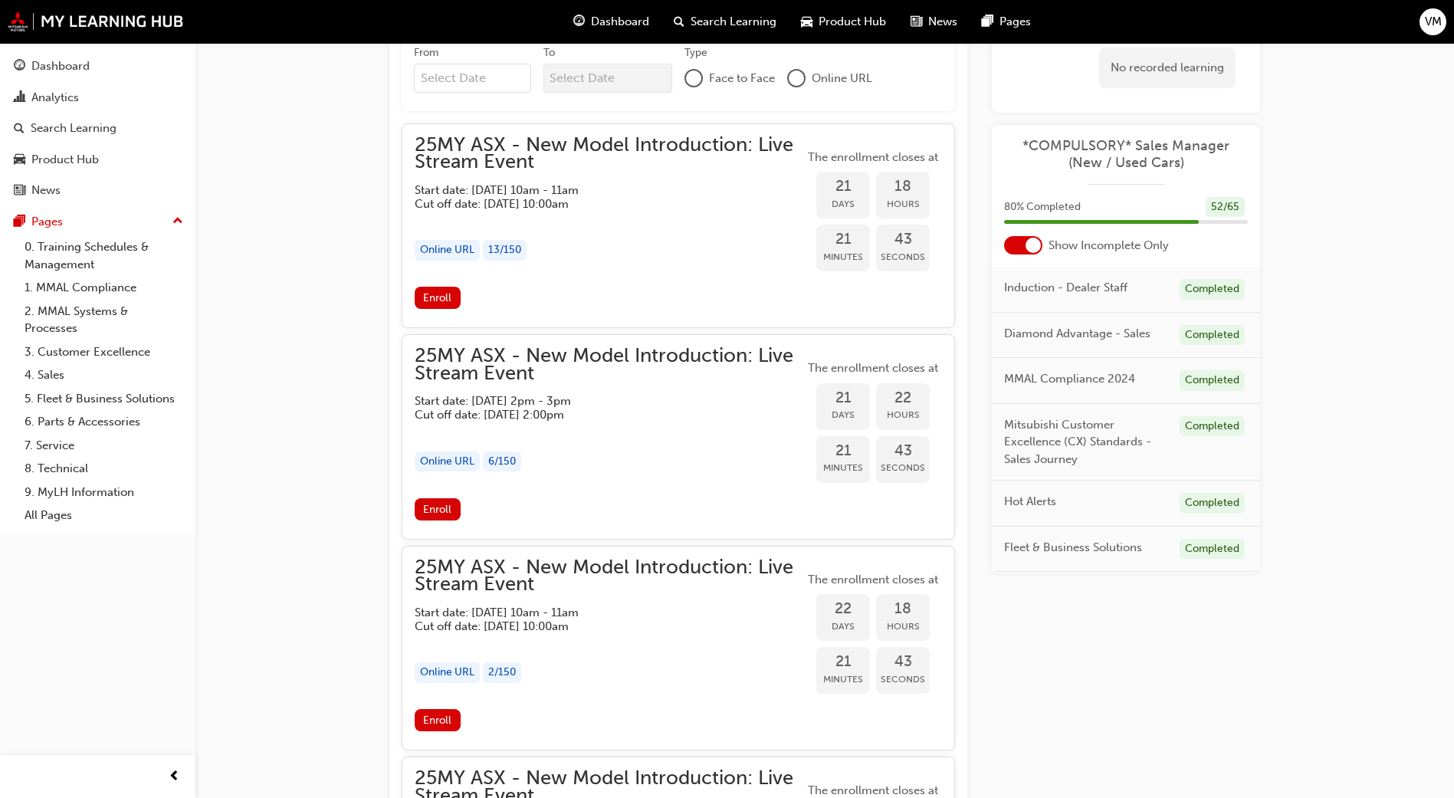
scroll to position [1578, 0]
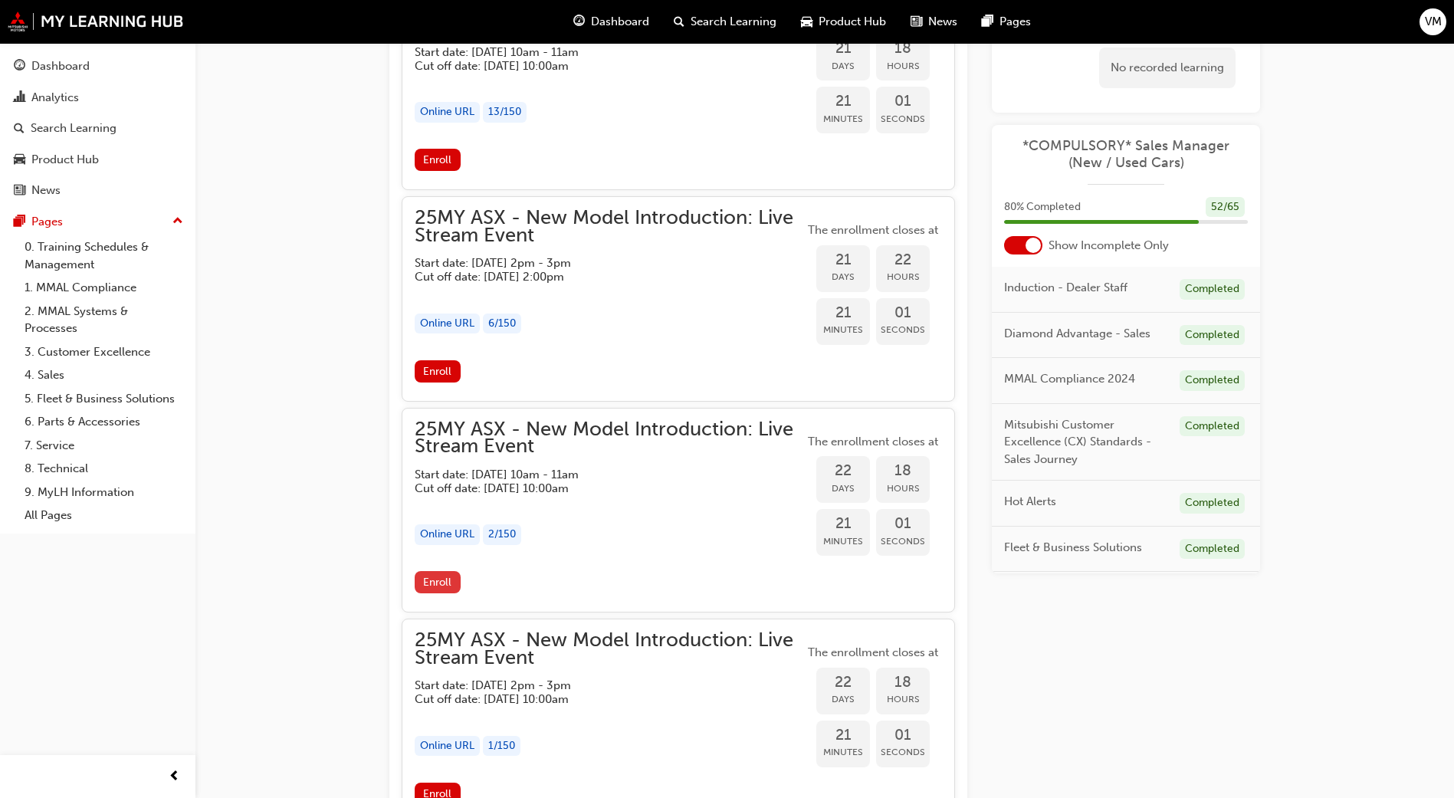
click at [431, 585] on span "Enroll" at bounding box center [437, 581] width 28 height 13
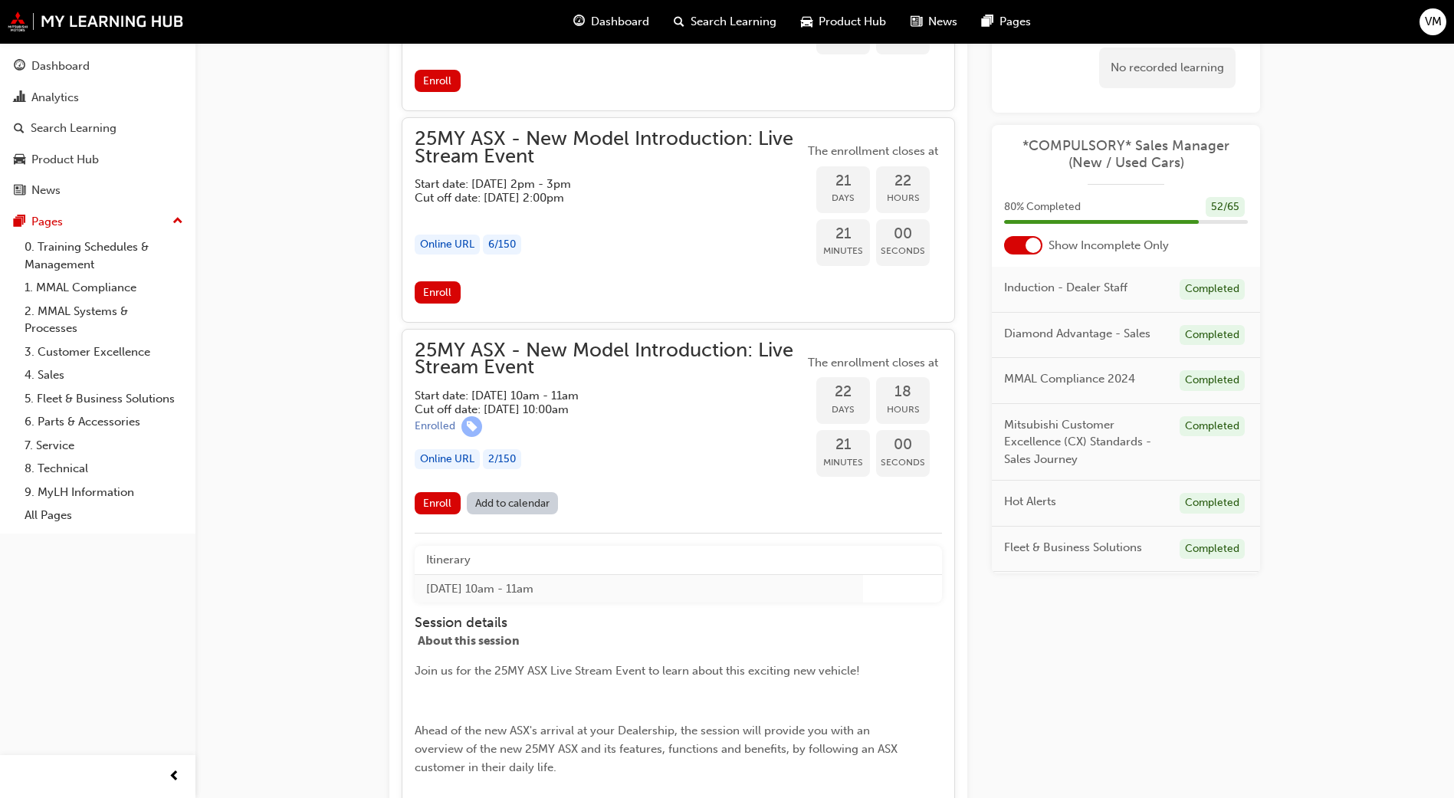
scroll to position [1693, 0]
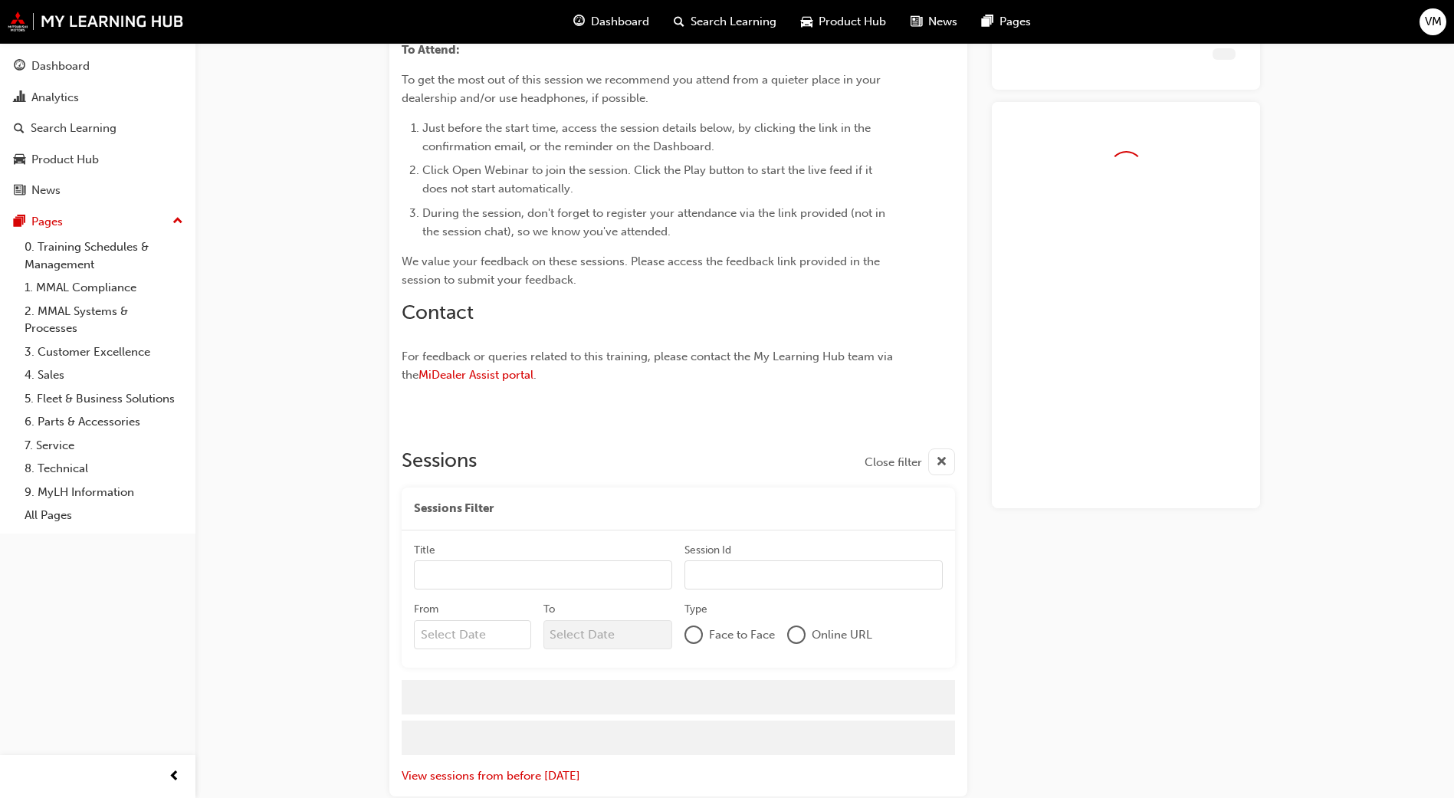
scroll to position [889, 0]
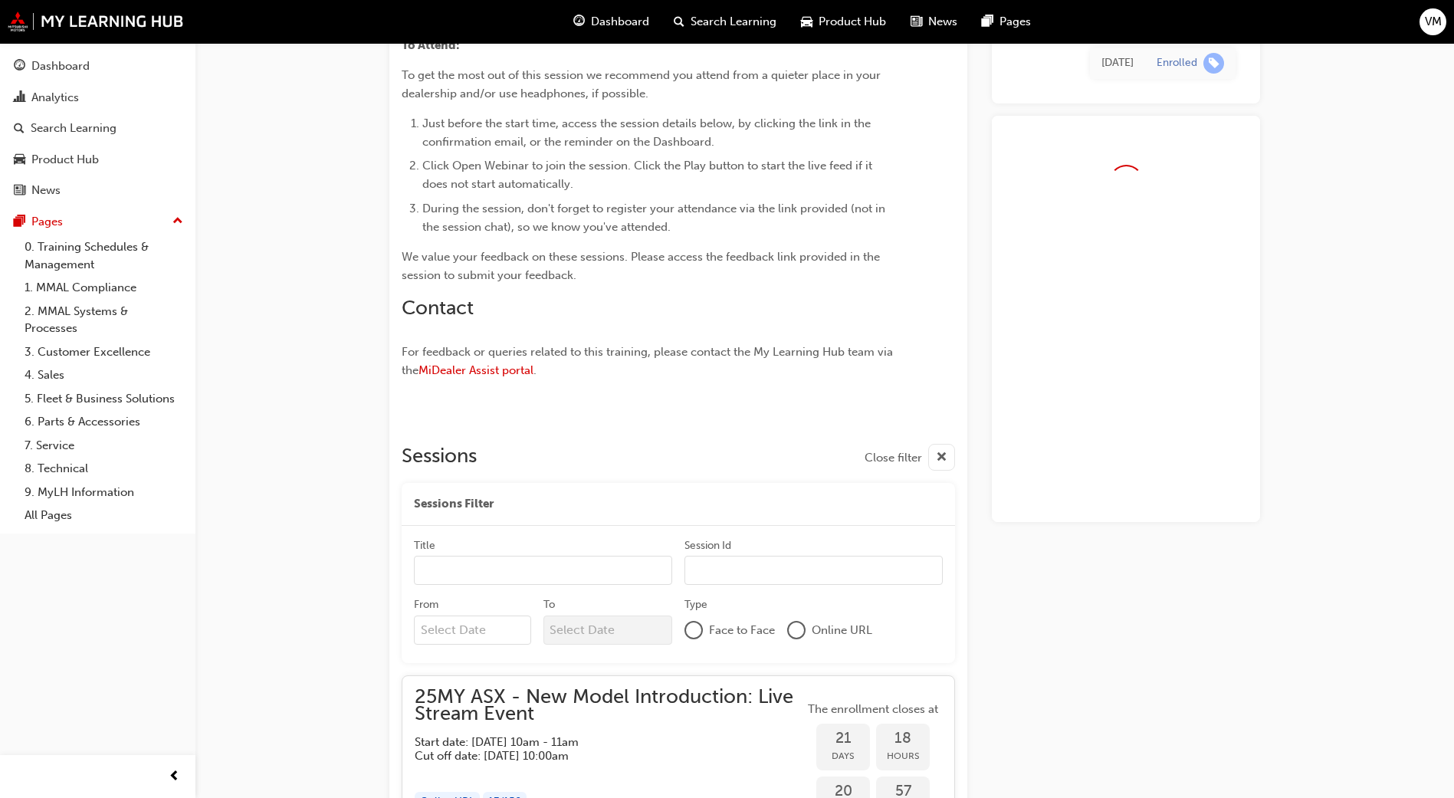
click at [588, 568] on input "Title" at bounding box center [543, 570] width 258 height 29
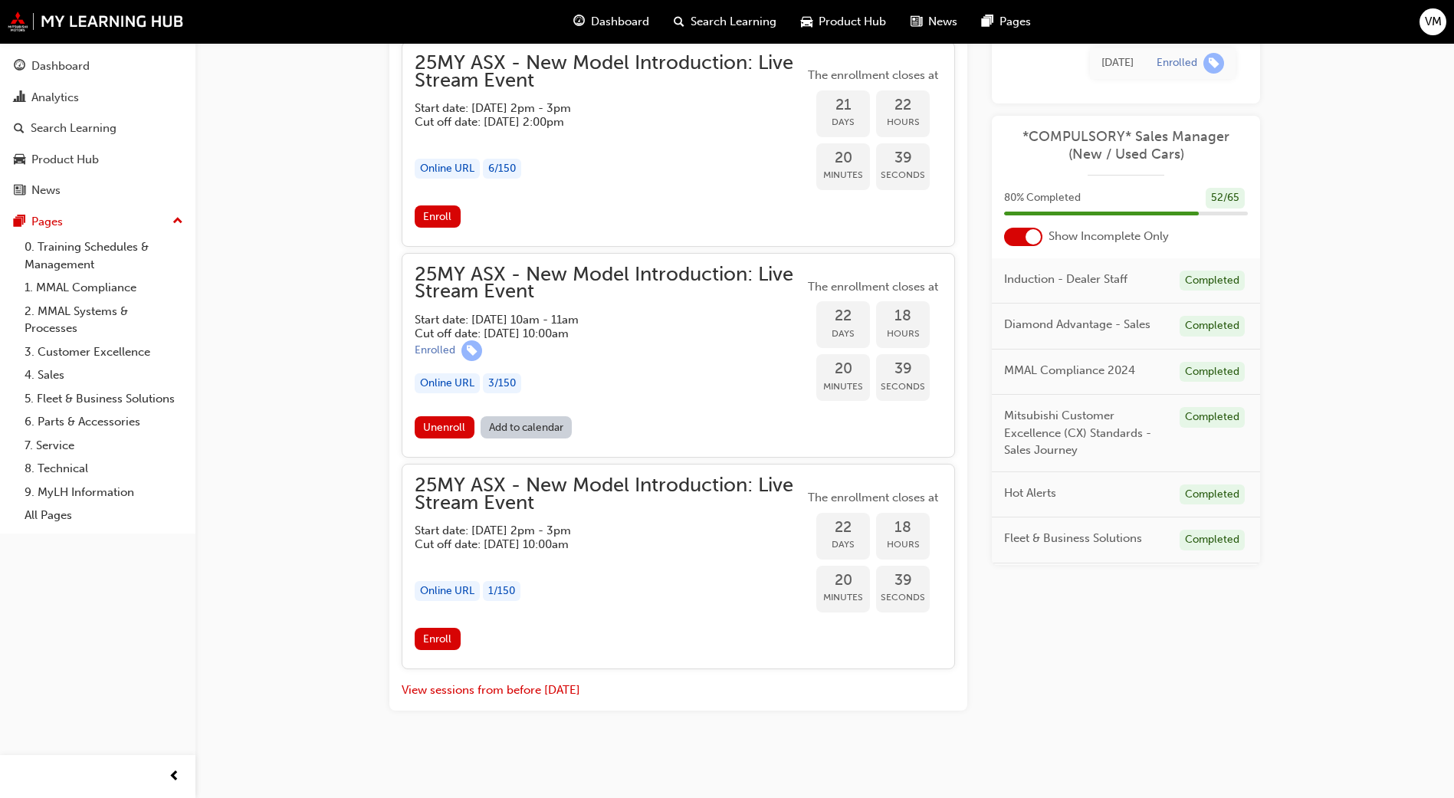
scroll to position [1618, 0]
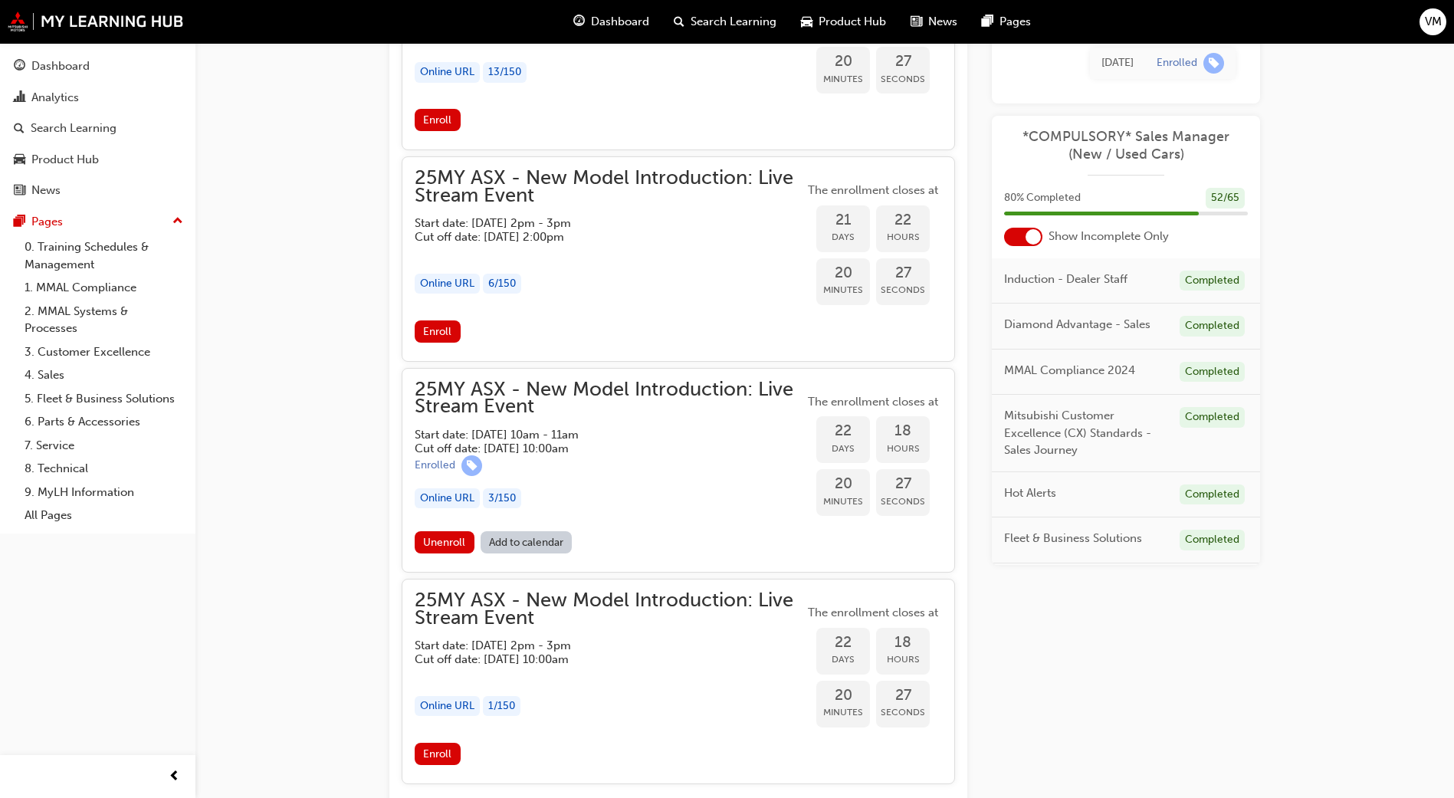
click at [529, 549] on link "Add to calendar" at bounding box center [526, 542] width 92 height 22
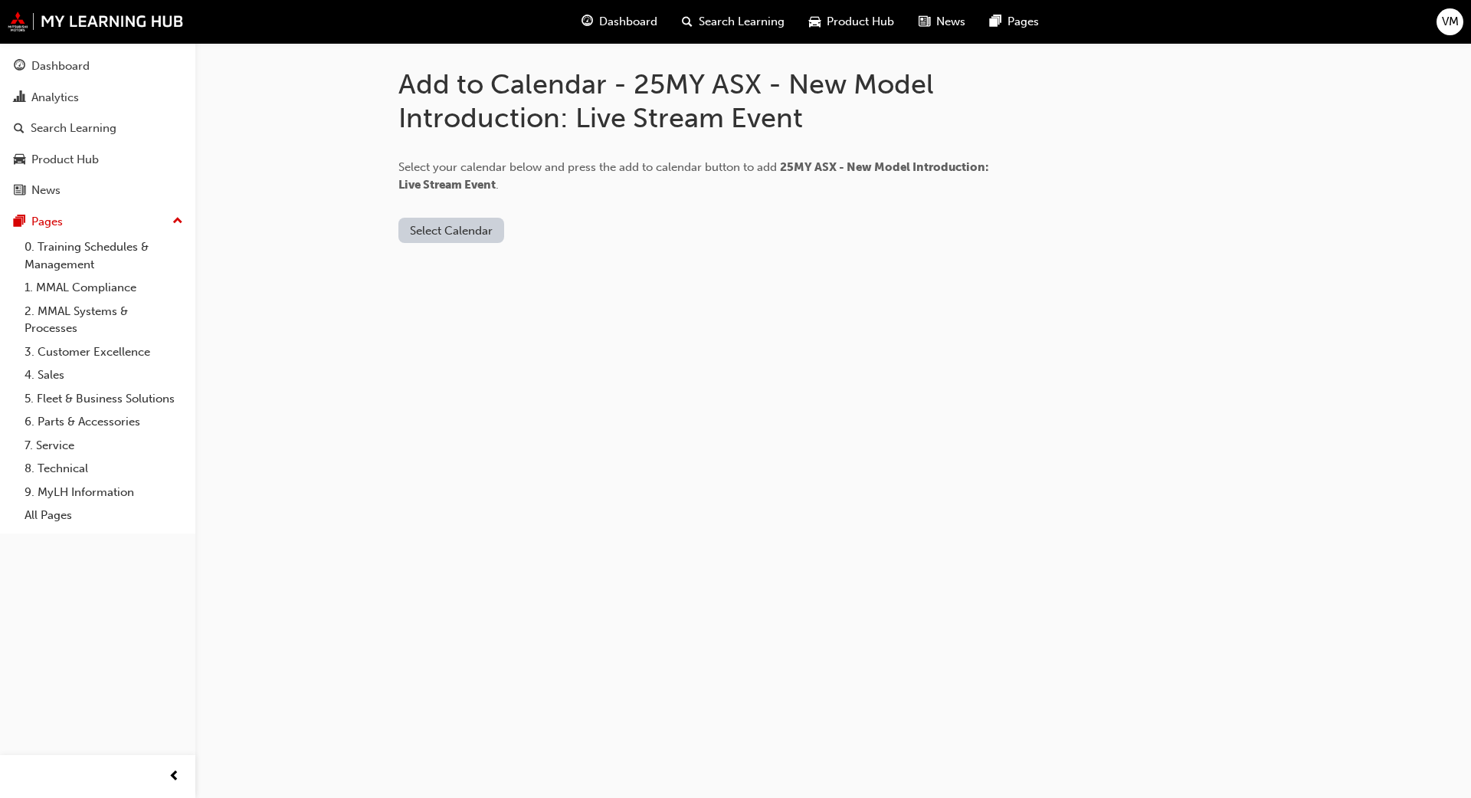
click at [433, 228] on button "Select Calendar" at bounding box center [451, 230] width 106 height 25
click at [444, 263] on div "Outlook.com" at bounding box center [452, 268] width 93 height 18
click at [564, 230] on button "Add to Calendar" at bounding box center [580, 230] width 109 height 25
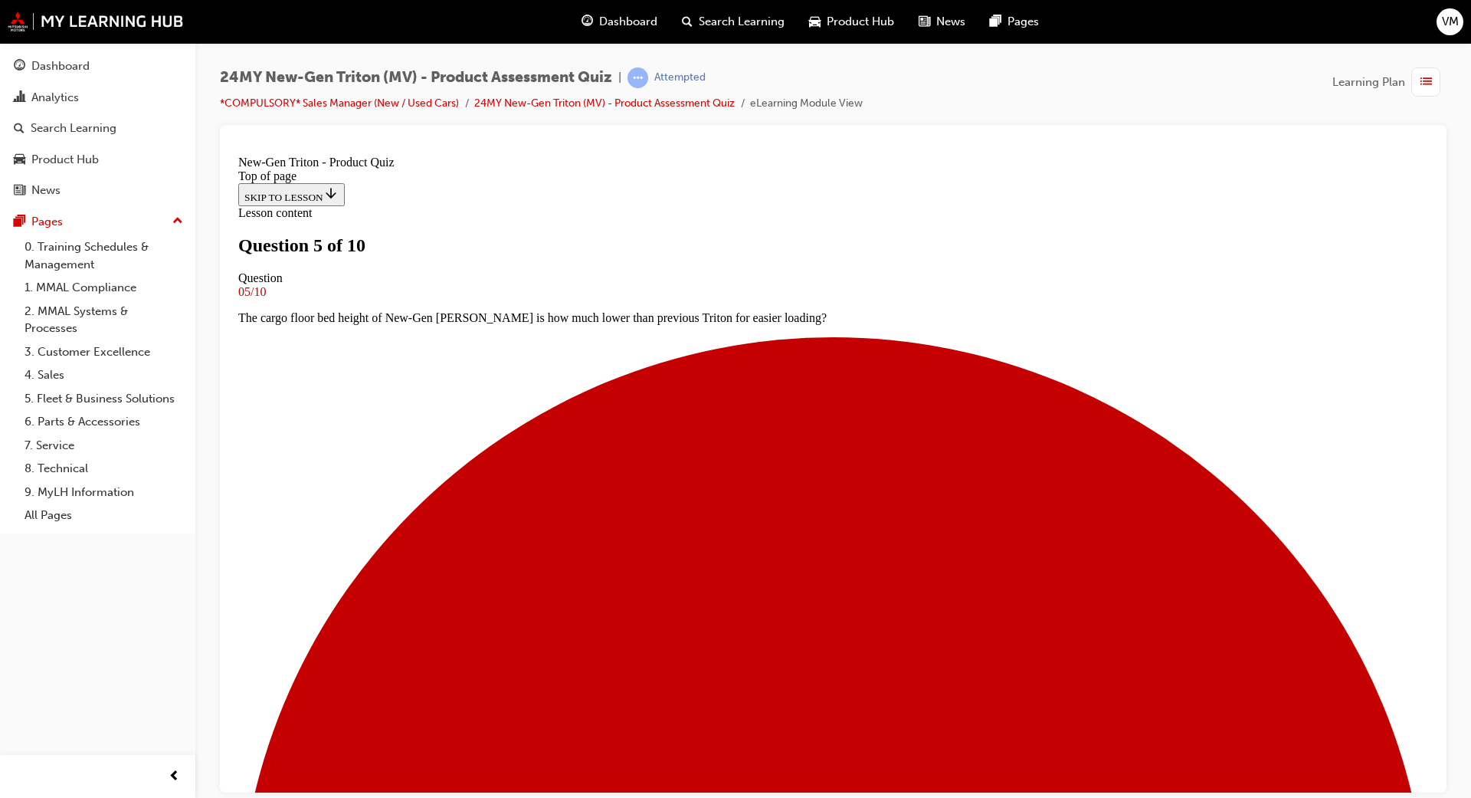
scroll to position [2, 0]
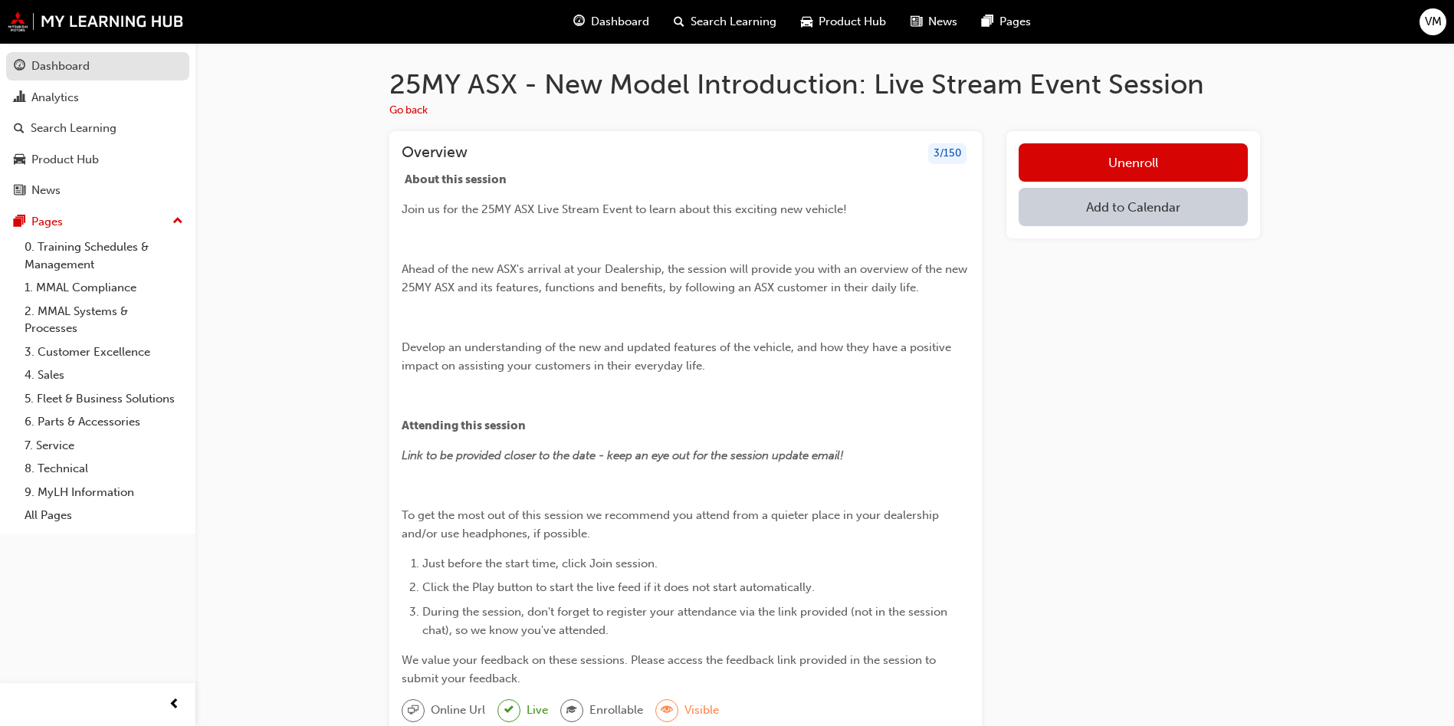
click at [18, 60] on span "guage-icon" at bounding box center [19, 67] width 11 height 14
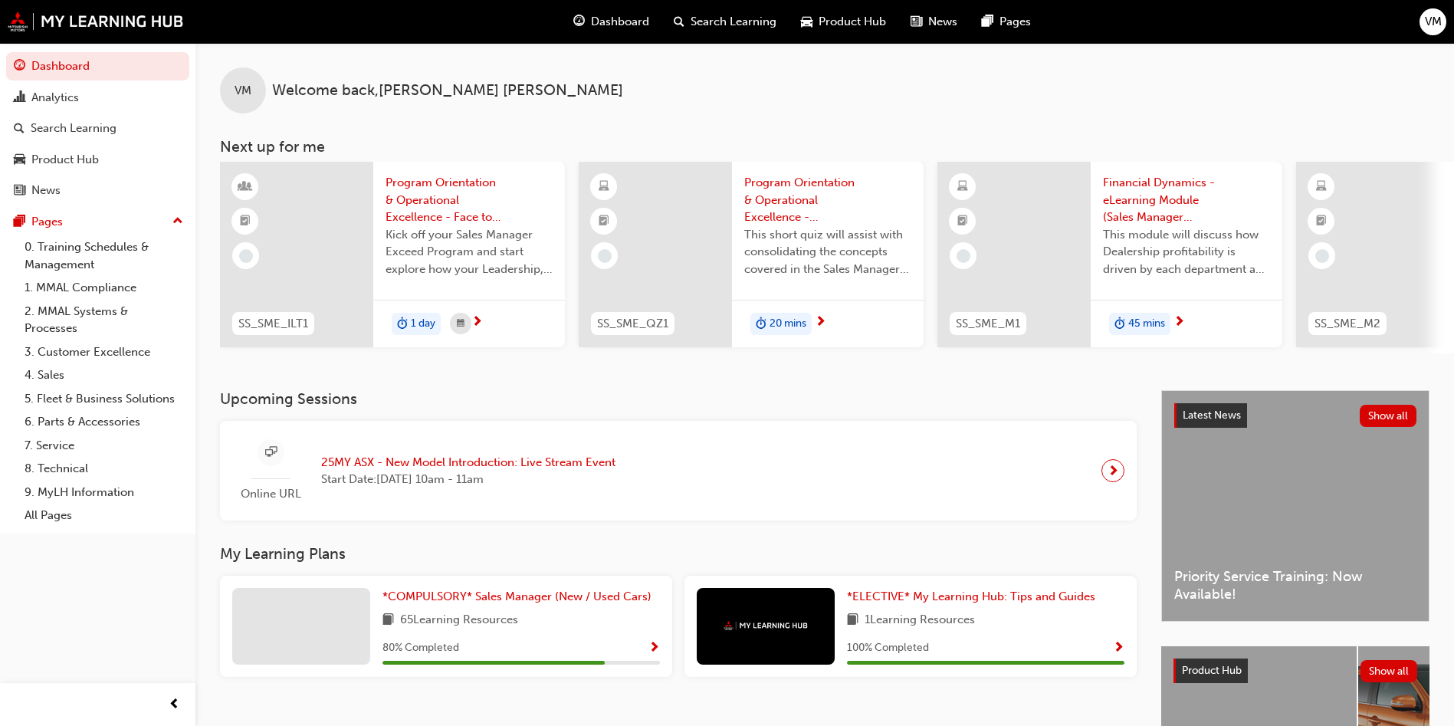
click at [778, 211] on span "Program Orientation & Operational Excellence - Assessment Quiz (Sales Manager E…" at bounding box center [827, 200] width 167 height 52
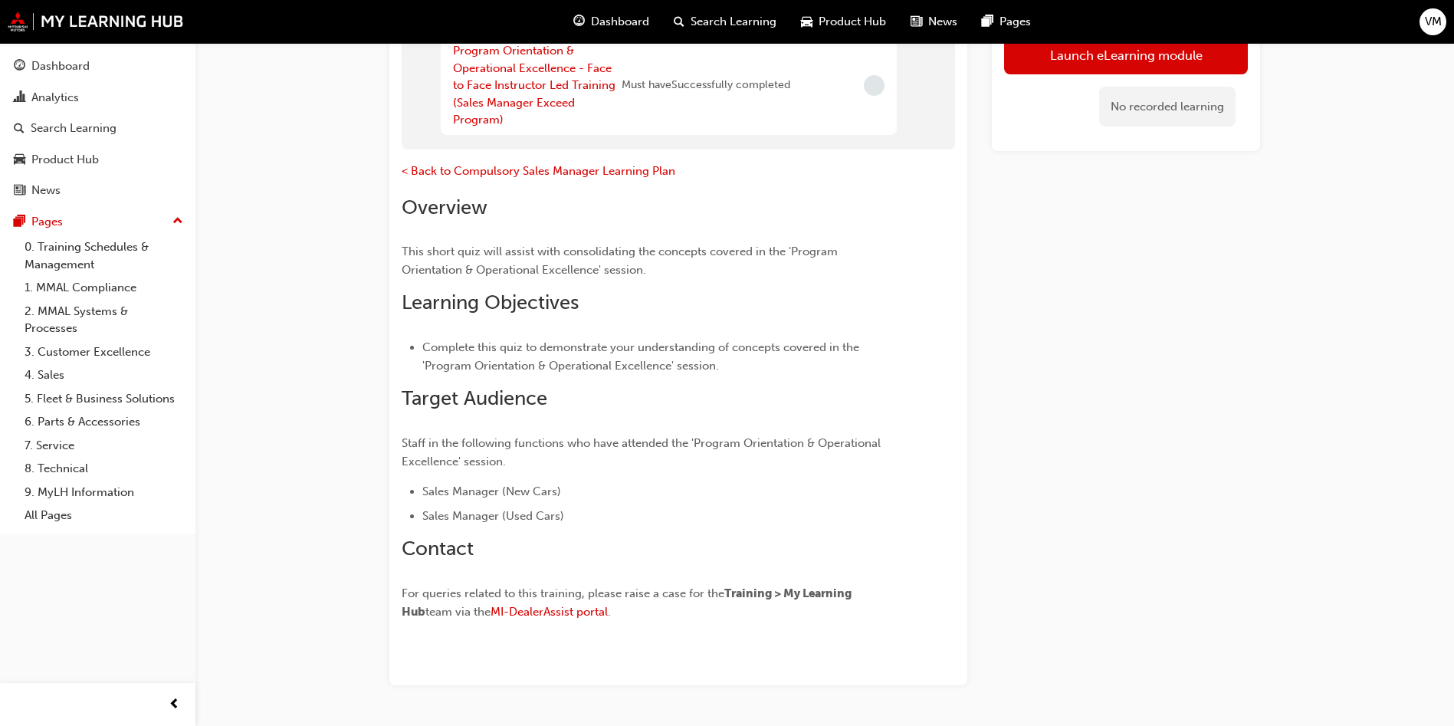
scroll to position [226, 0]
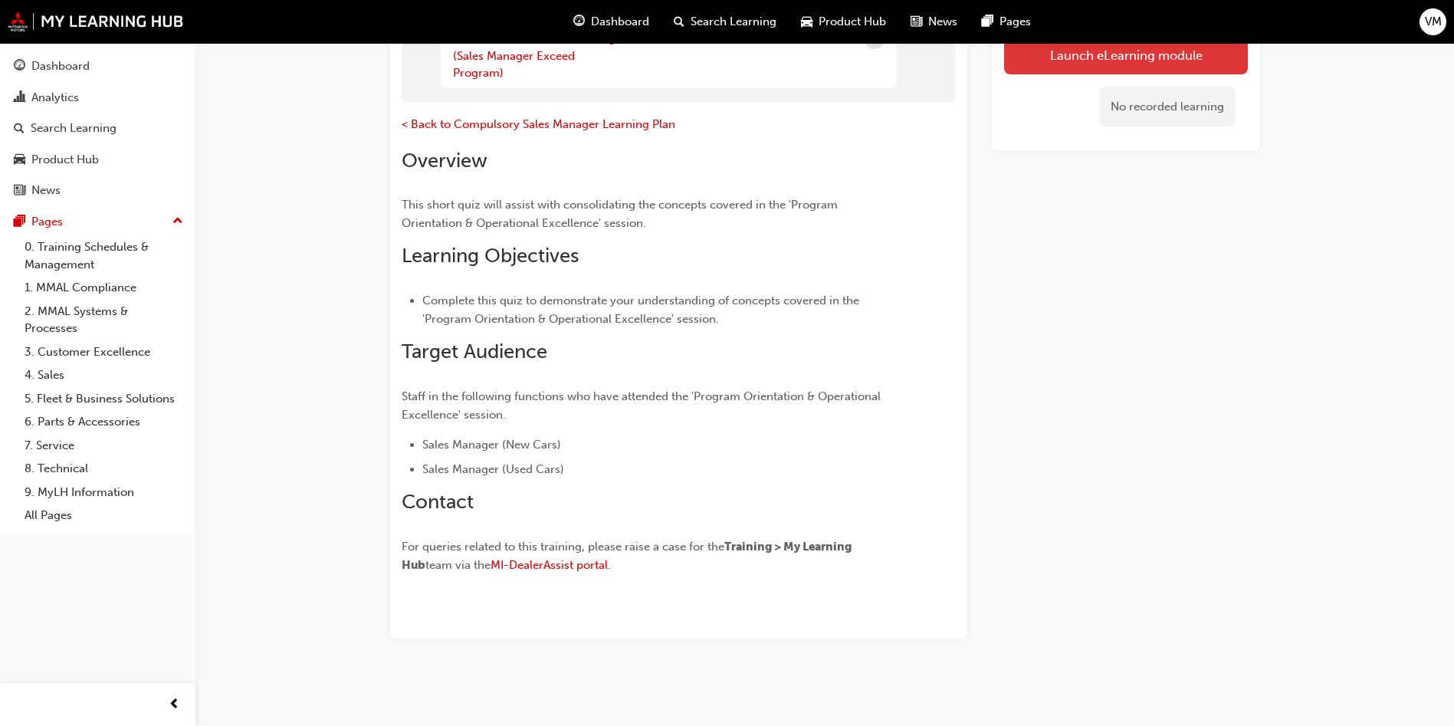
click at [1031, 66] on button "Launch eLearning module" at bounding box center [1126, 54] width 244 height 38
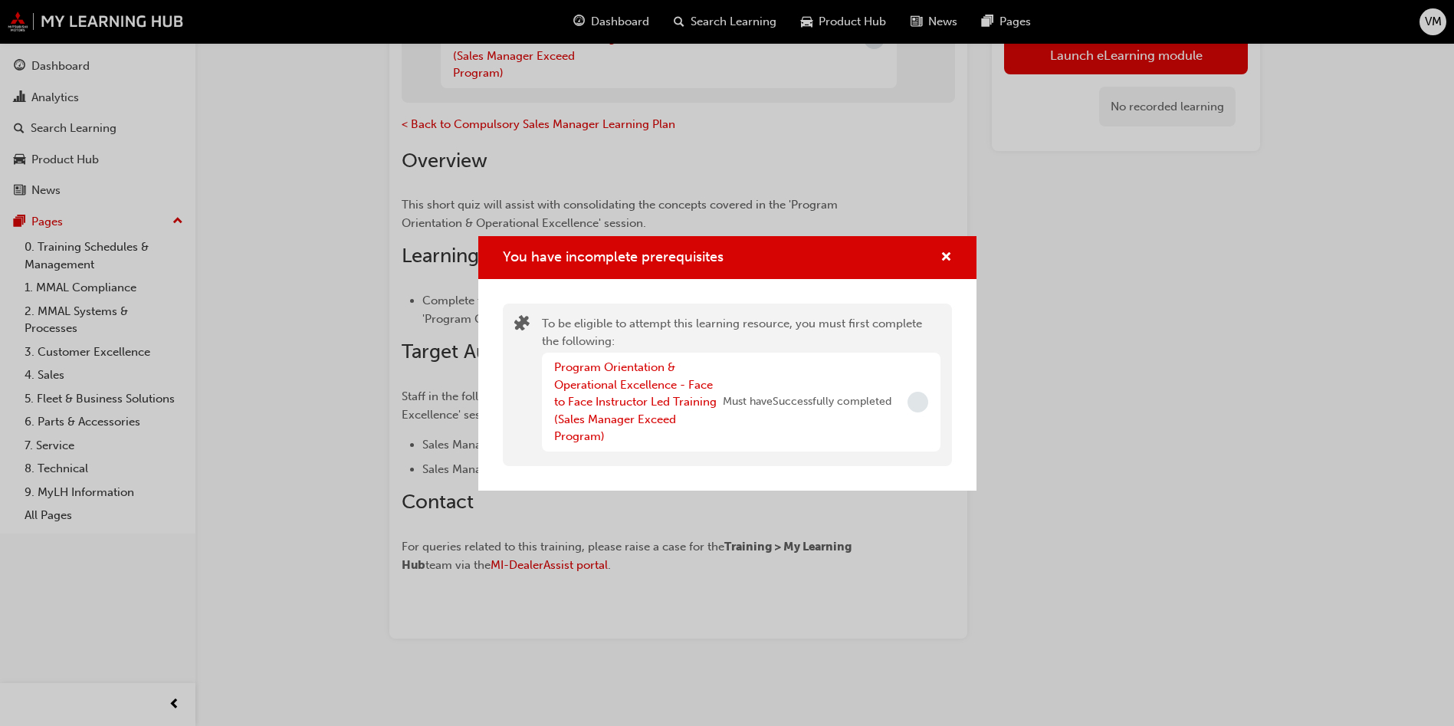
click at [952, 246] on div "You have incomplete prerequisites" at bounding box center [727, 258] width 498 height 44
click at [949, 251] on span "cross-icon" at bounding box center [945, 258] width 11 height 14
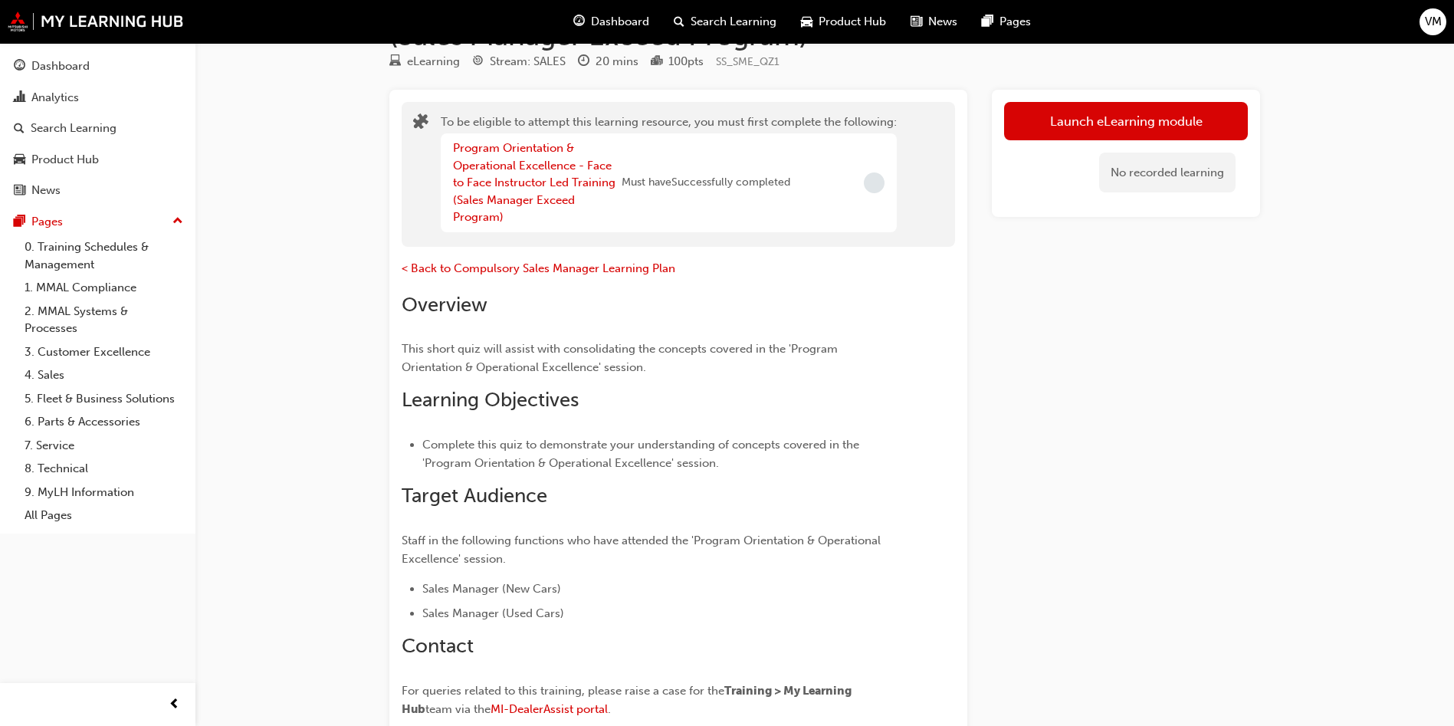
scroll to position [0, 0]
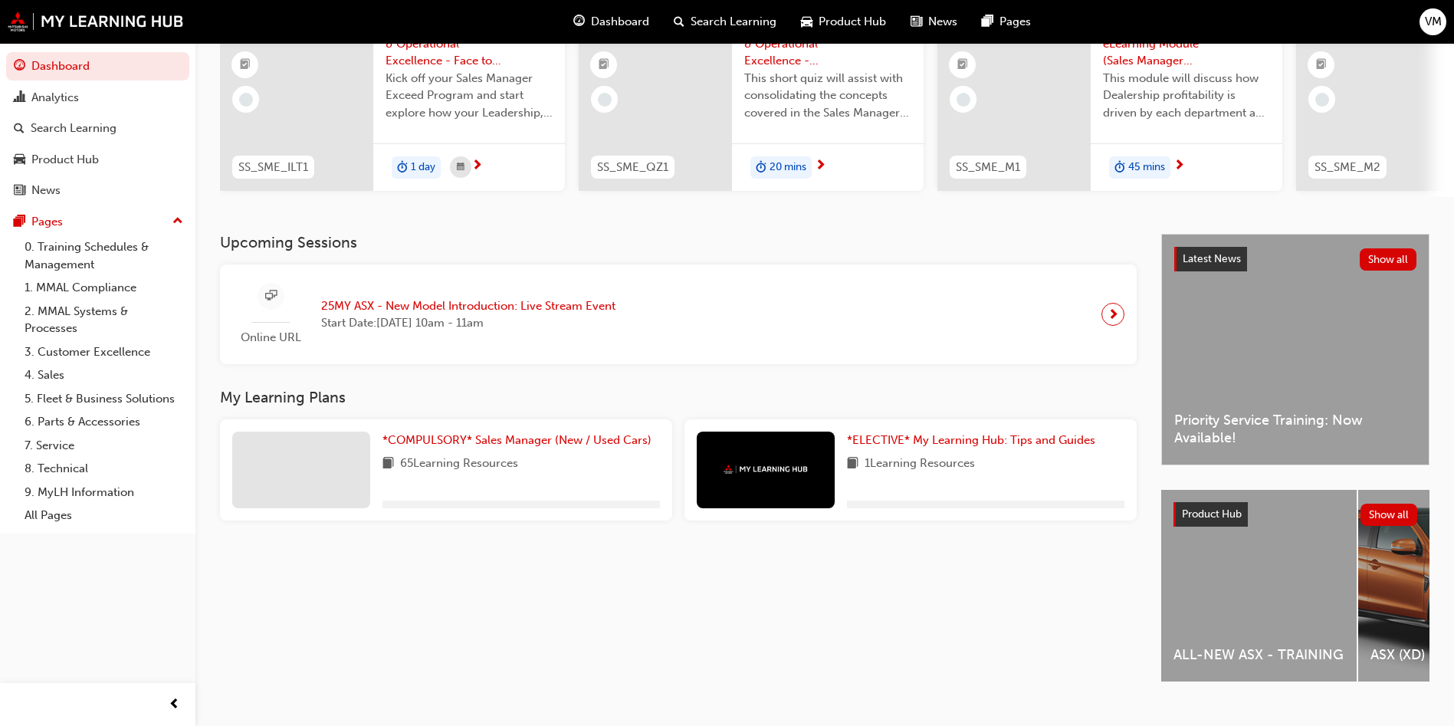
scroll to position [190, 0]
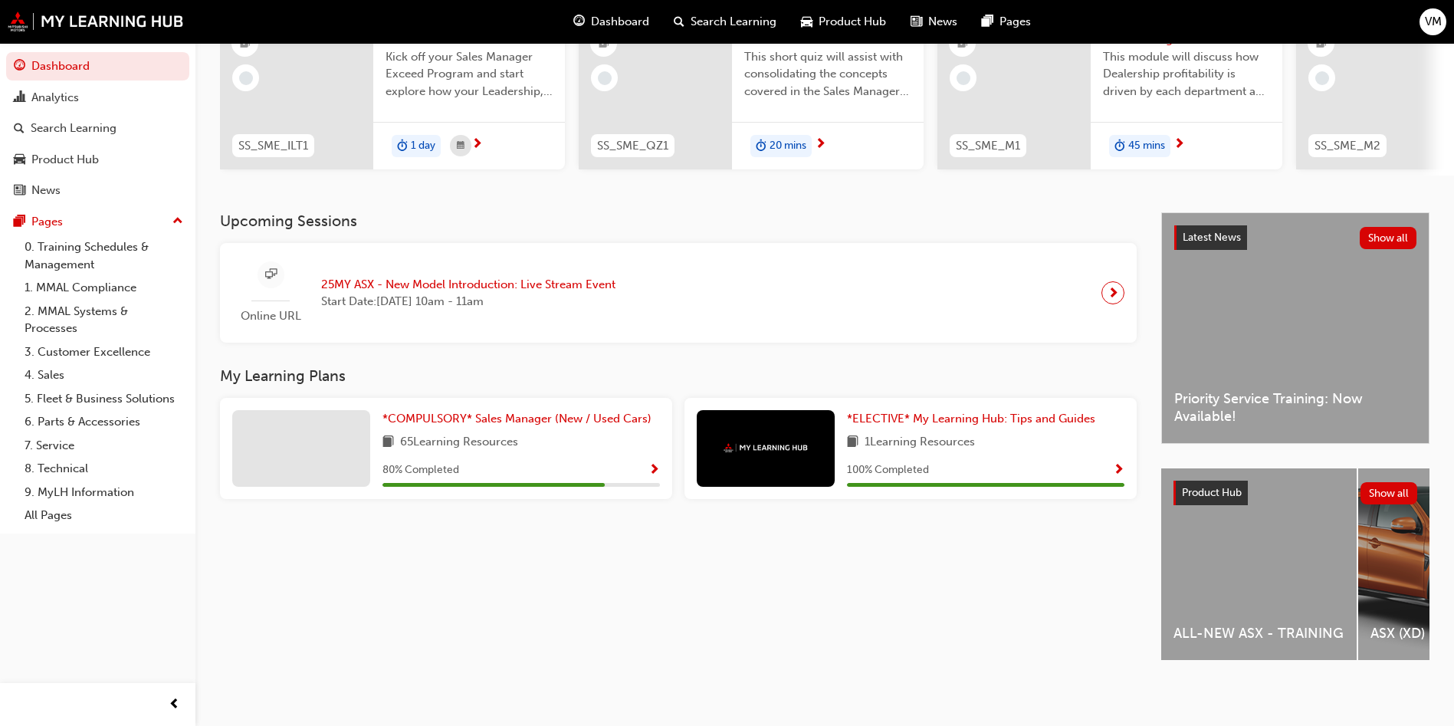
click at [488, 436] on span "65 Learning Resources" at bounding box center [459, 442] width 118 height 19
click at [496, 399] on div "*COMPULSORY* Sales Manager (New / Used Cars) 65 Learning Resources 80 % Complet…" at bounding box center [446, 448] width 452 height 101
click at [486, 415] on span "*COMPULSORY* Sales Manager (New / Used Cars)" at bounding box center [516, 418] width 269 height 14
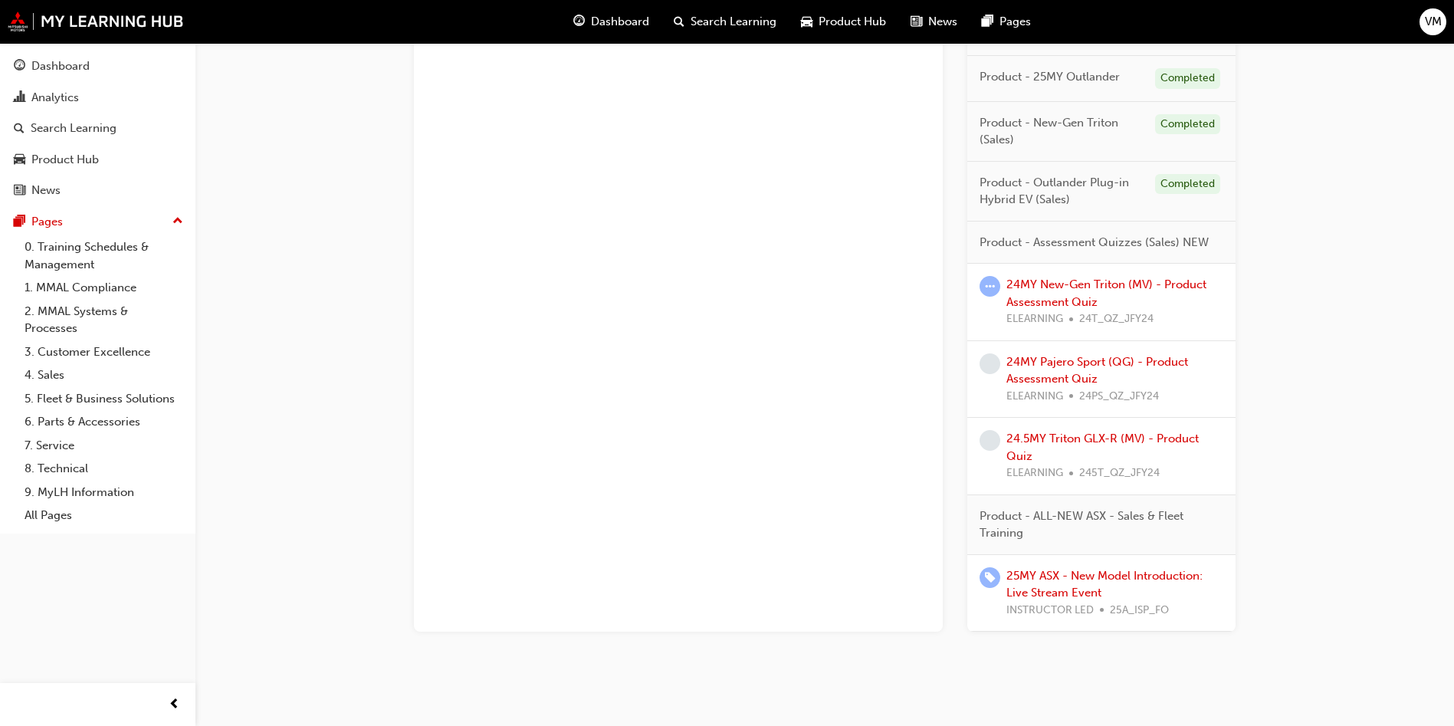
scroll to position [1647, 0]
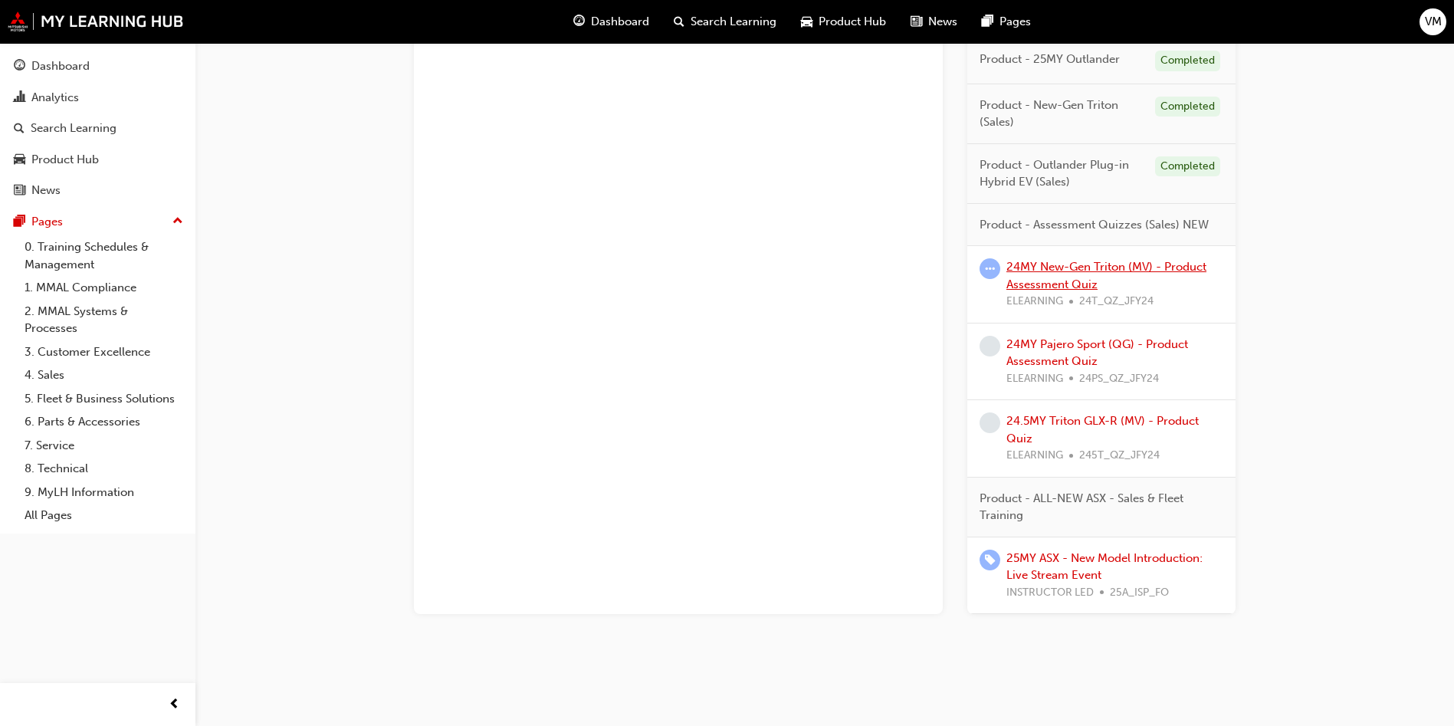
click at [1043, 277] on link "24MY New-Gen Triton (MV) - Product Assessment Quiz" at bounding box center [1106, 275] width 200 height 31
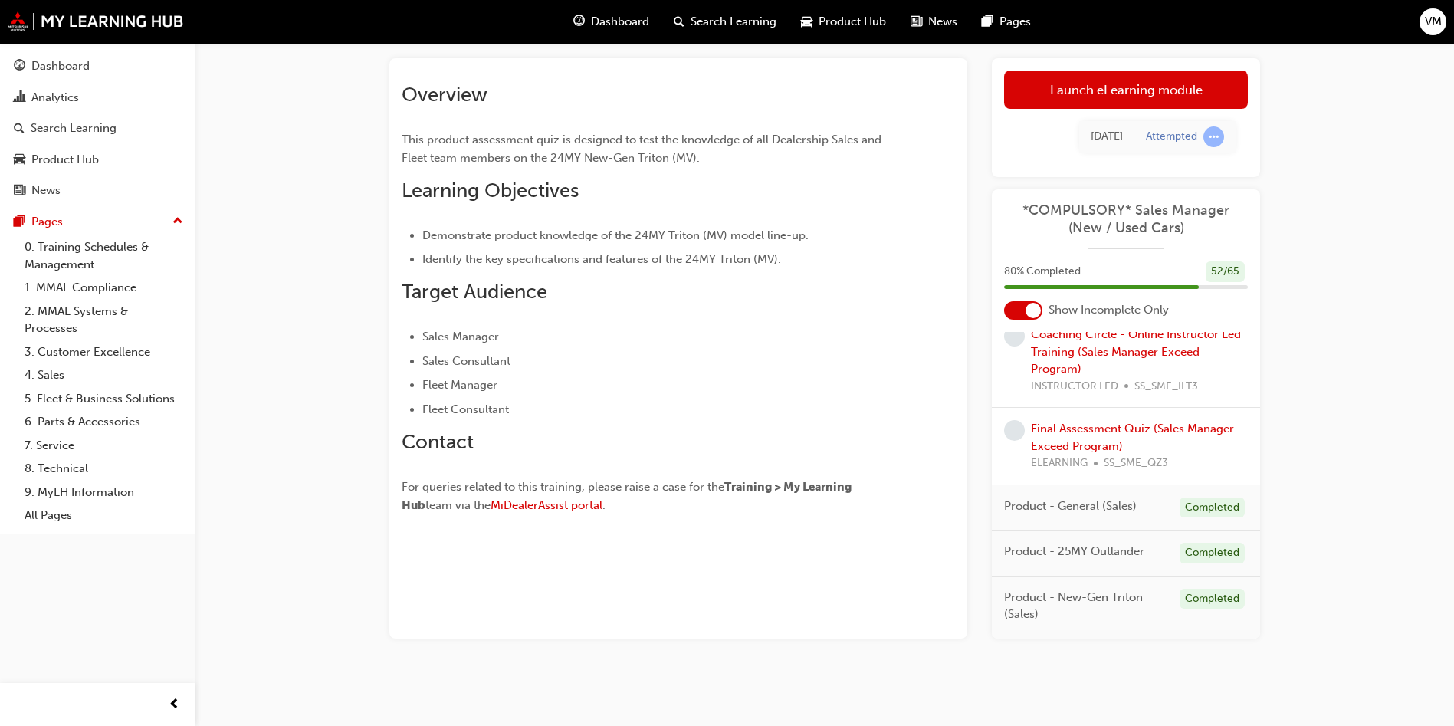
scroll to position [1781, 0]
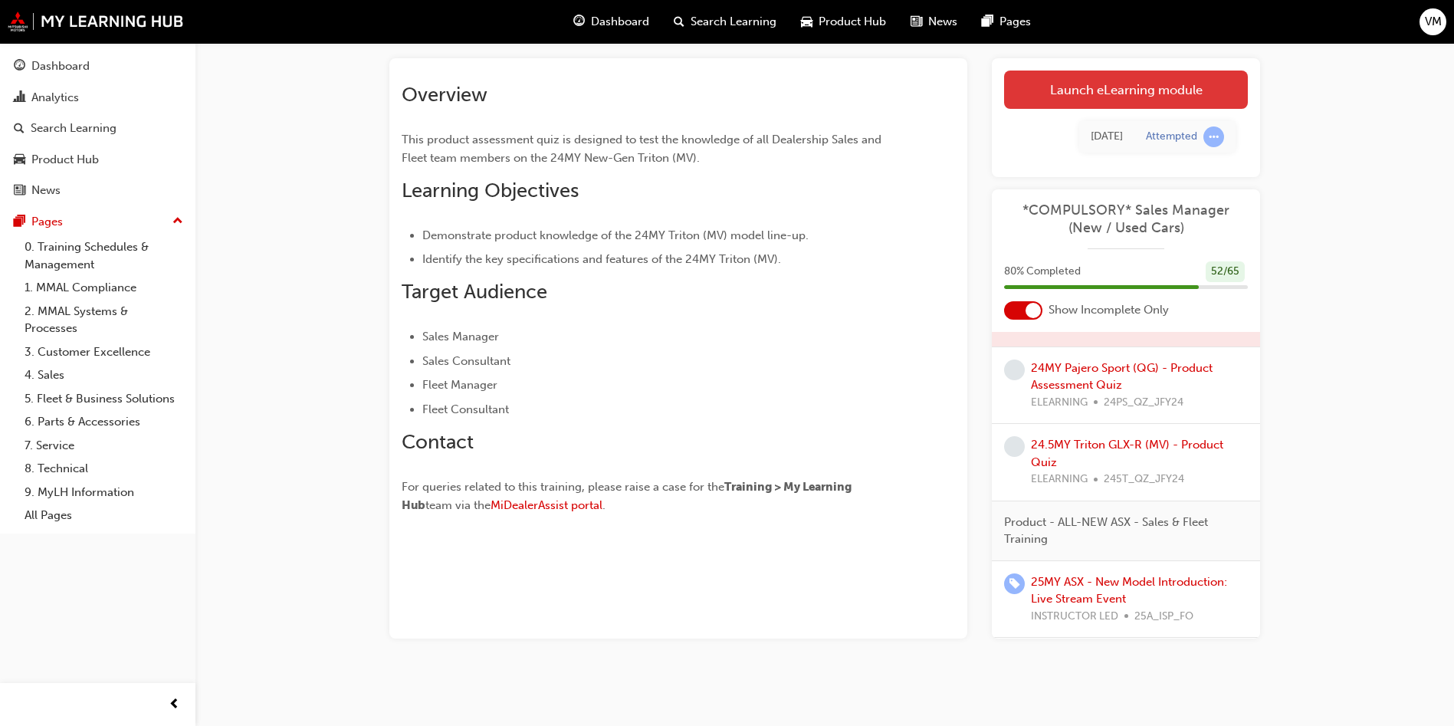
click at [1093, 94] on link "Launch eLearning module" at bounding box center [1126, 89] width 244 height 38
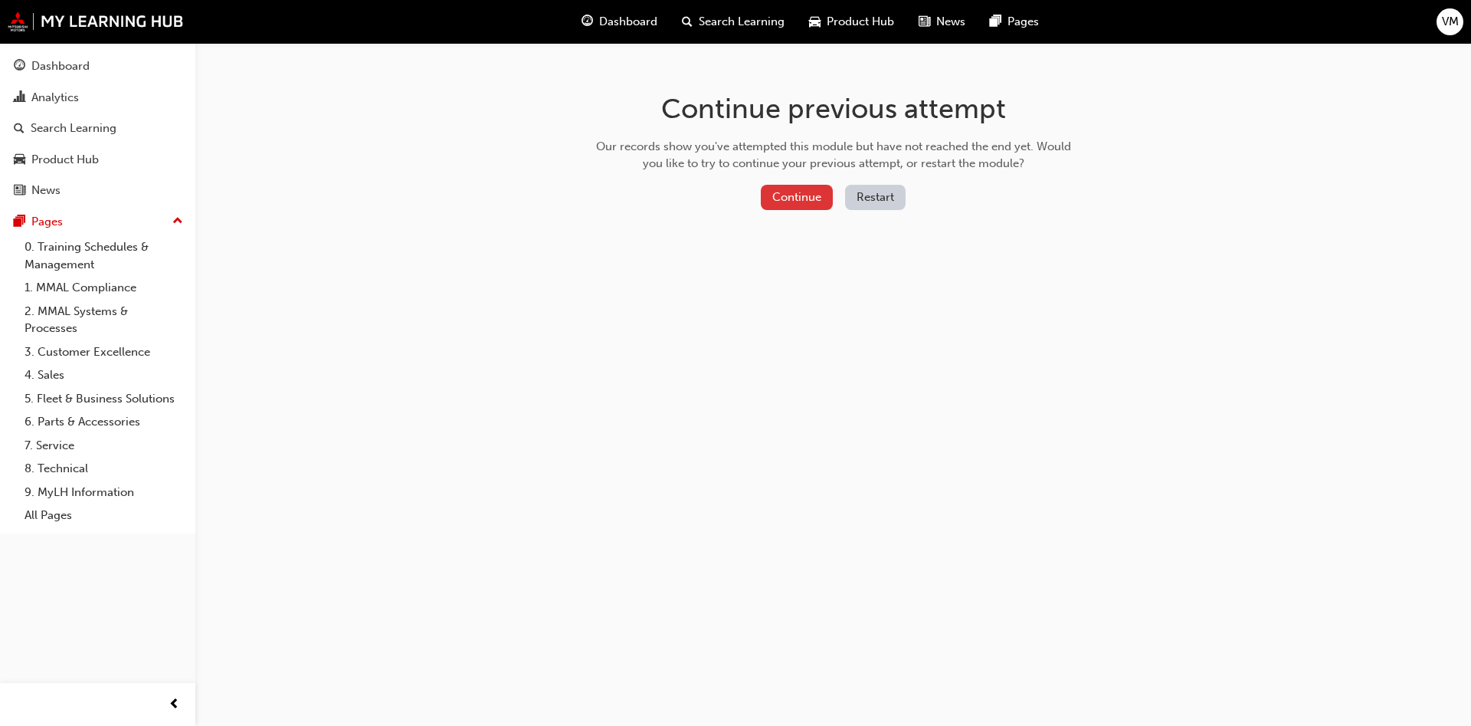
click at [773, 193] on button "Continue" at bounding box center [797, 197] width 72 height 25
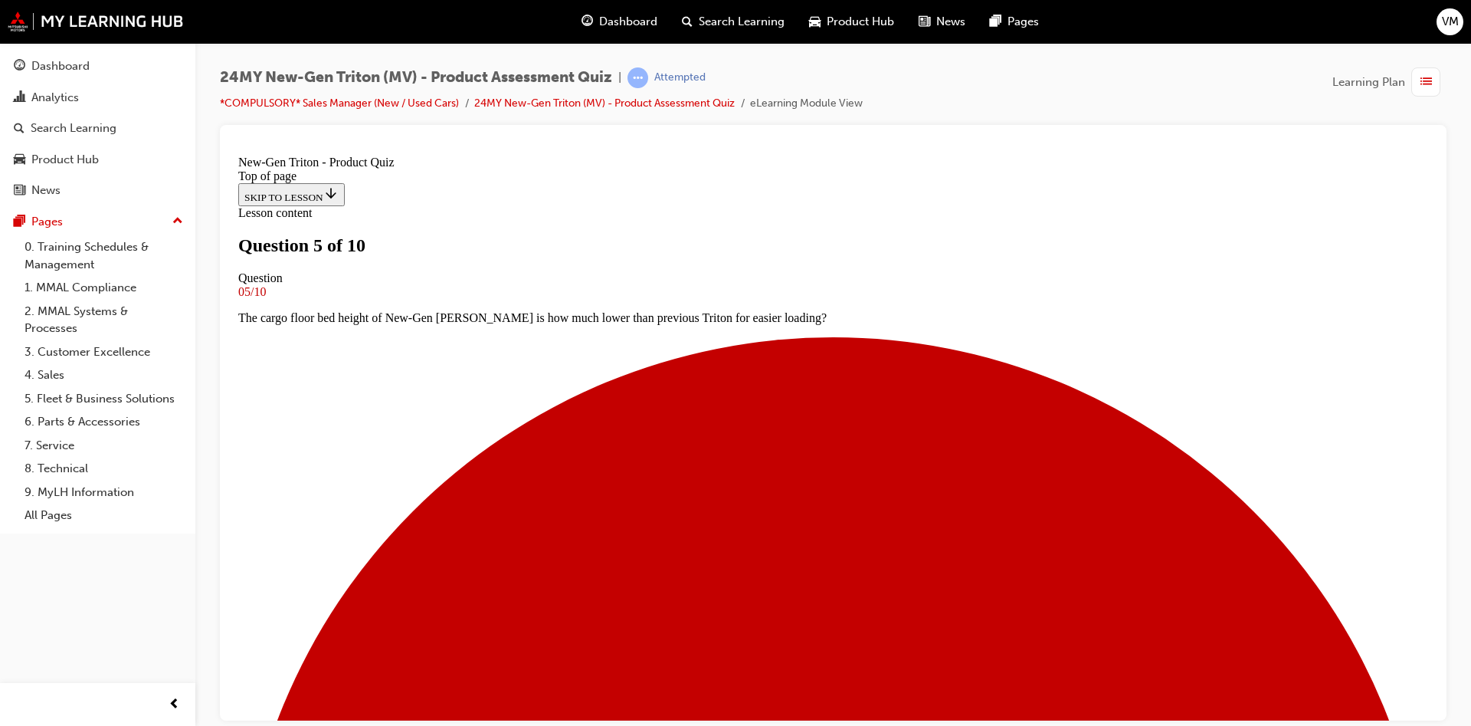
scroll to position [115, 0]
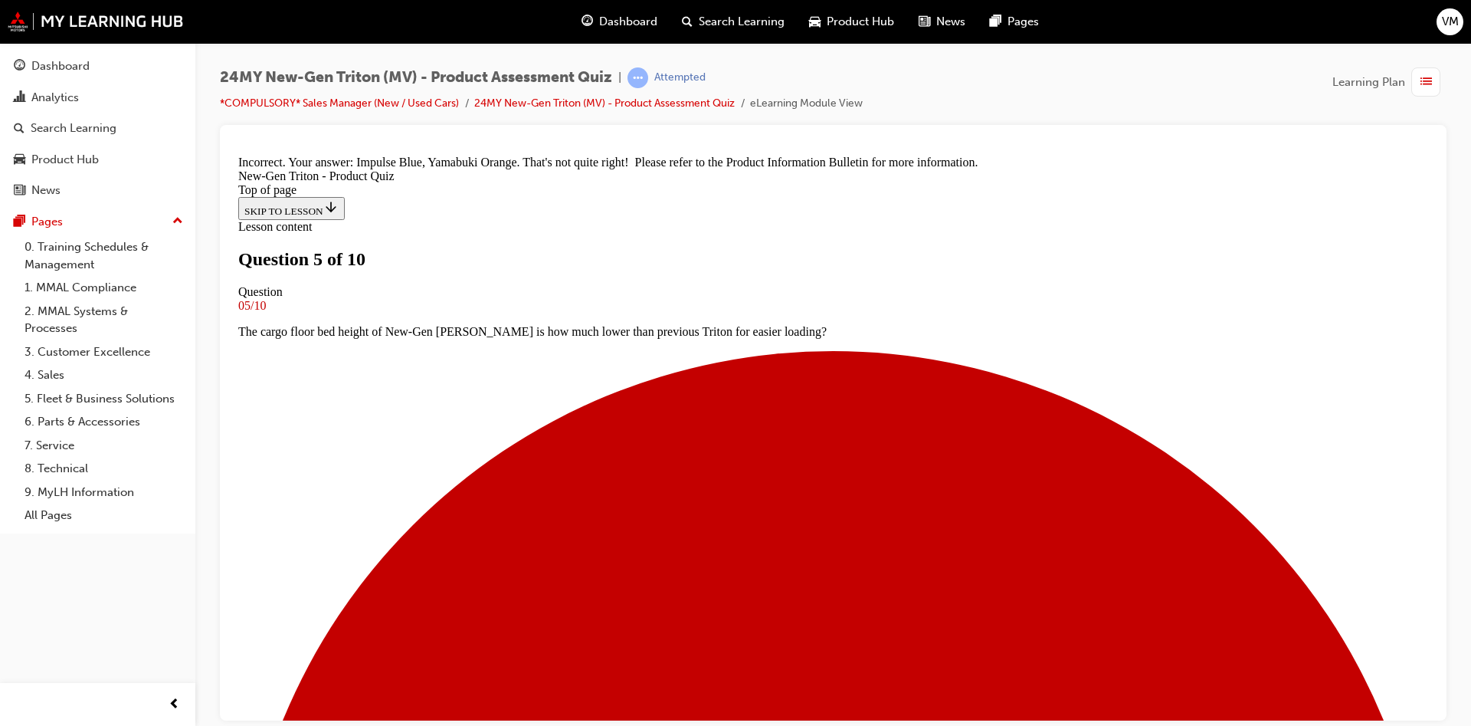
scroll to position [422, 0]
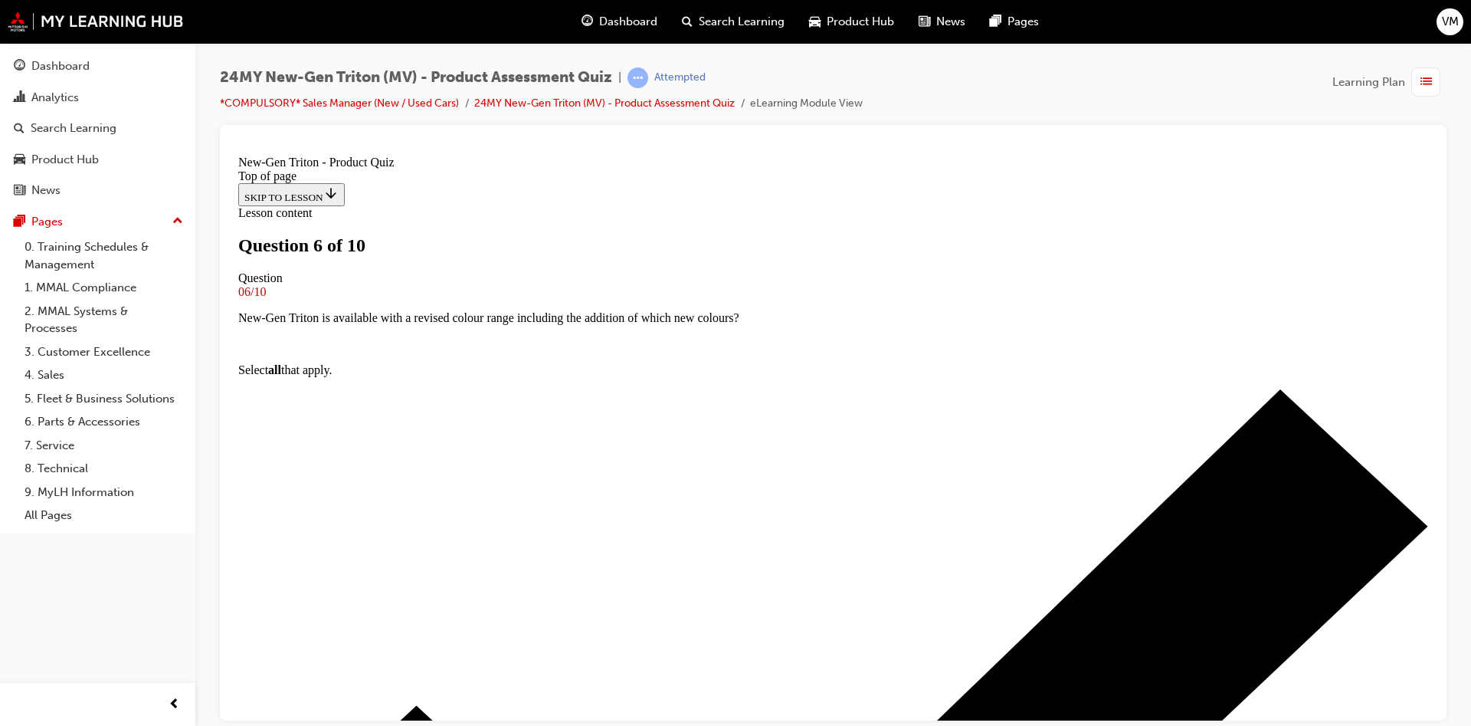
scroll to position [117, 0]
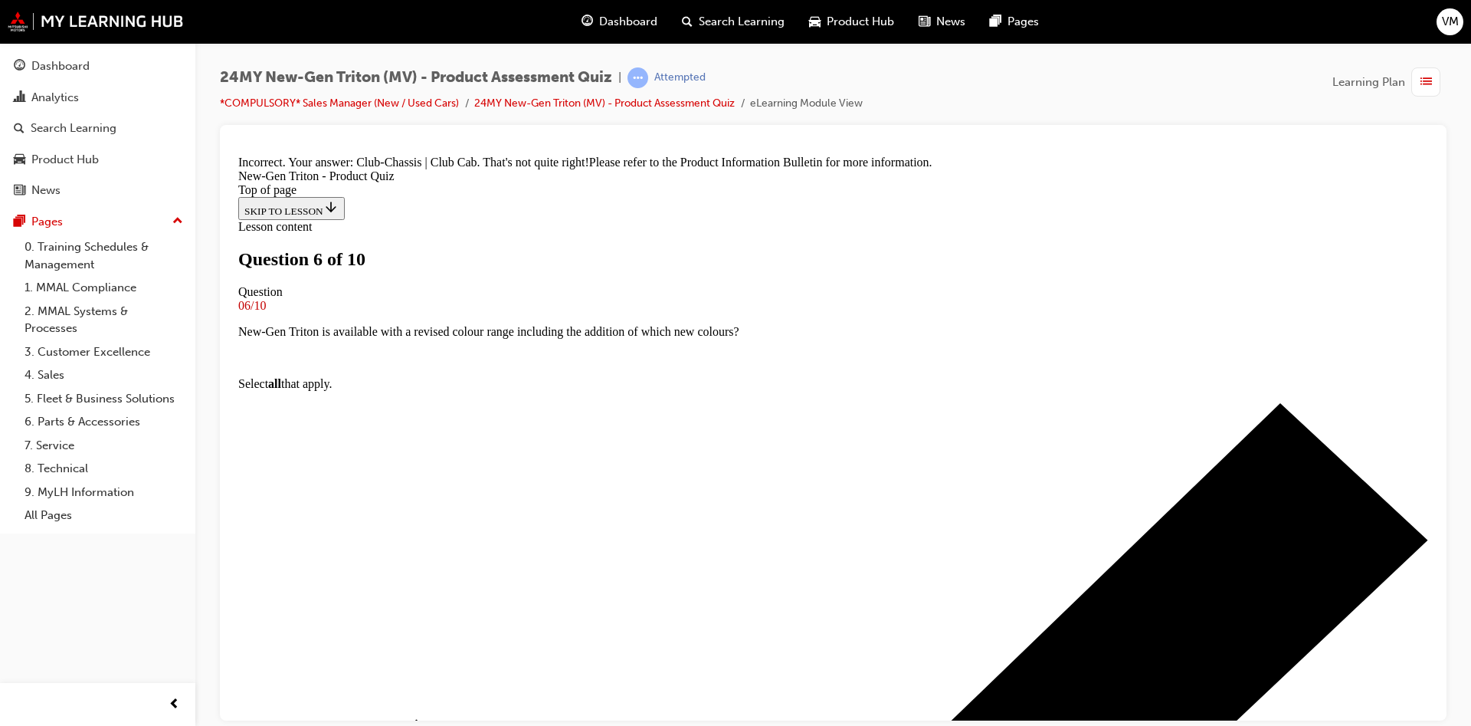
scroll to position [388, 0]
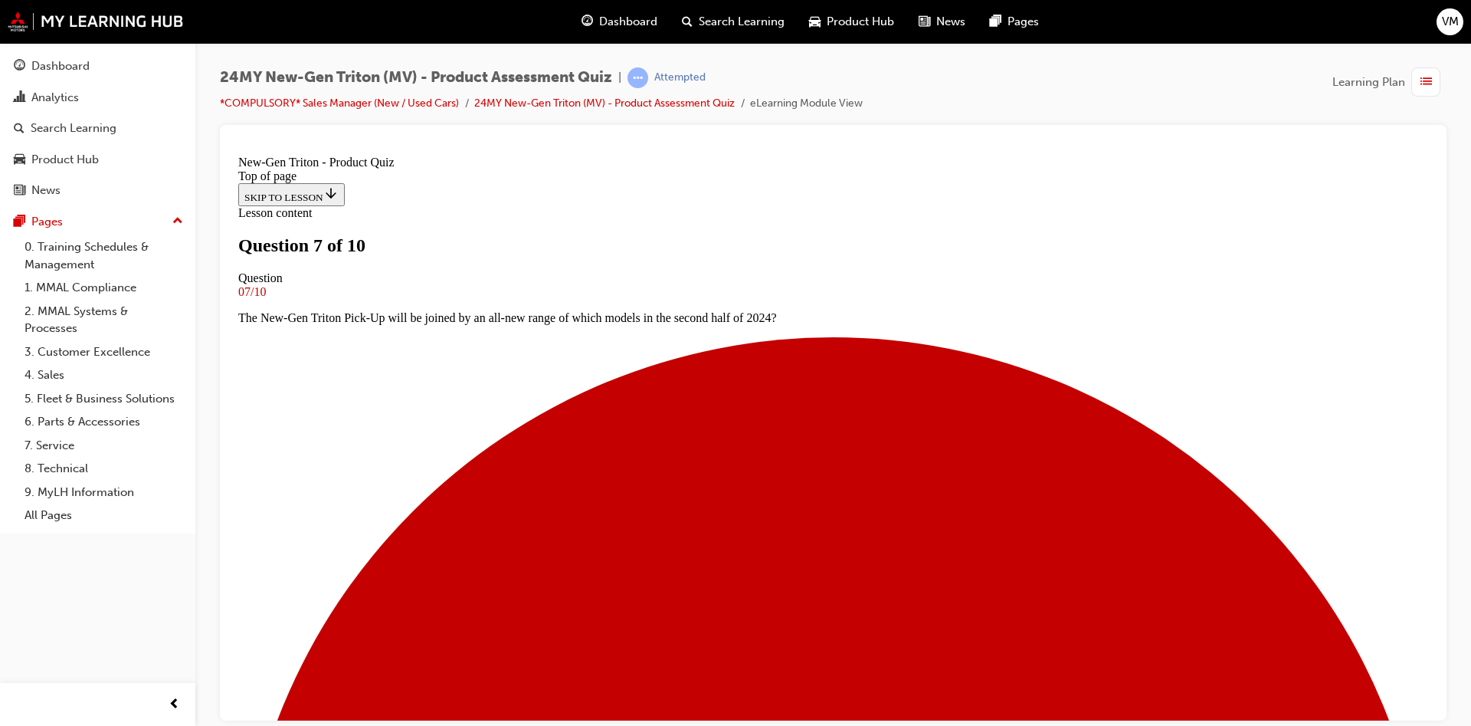
scroll to position [2, 0]
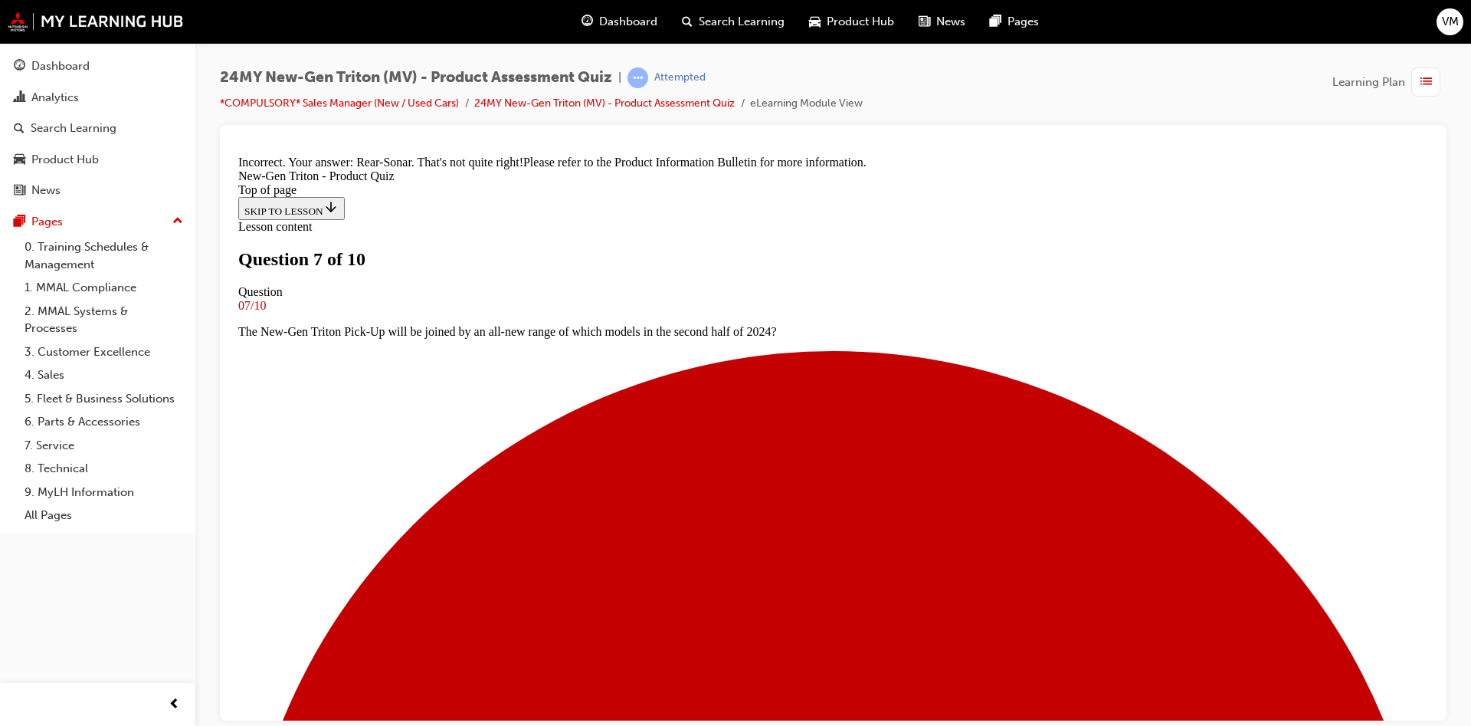
scroll to position [414, 0]
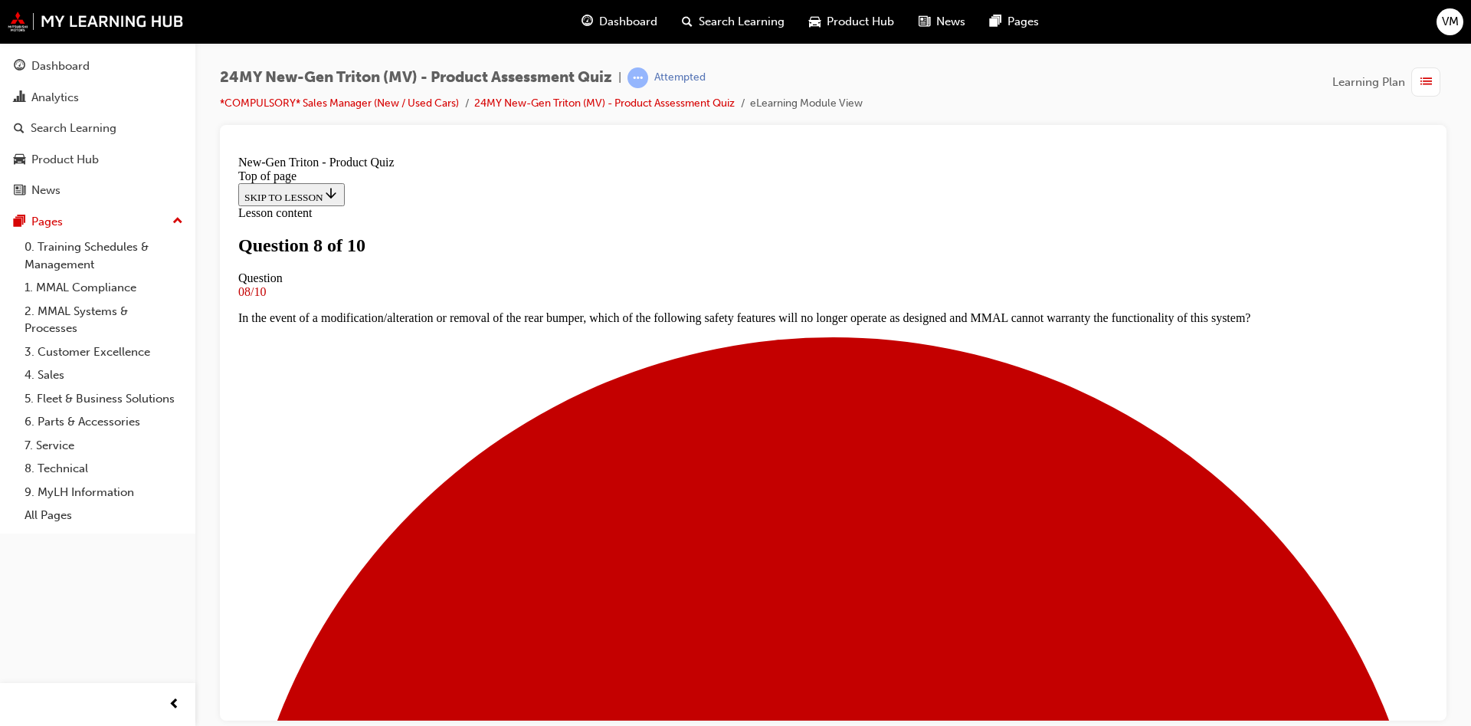
scroll to position [2, 0]
click at [644, 104] on link "24MY New-Gen Triton (MV) - Product Assessment Quiz" at bounding box center [604, 103] width 261 height 13
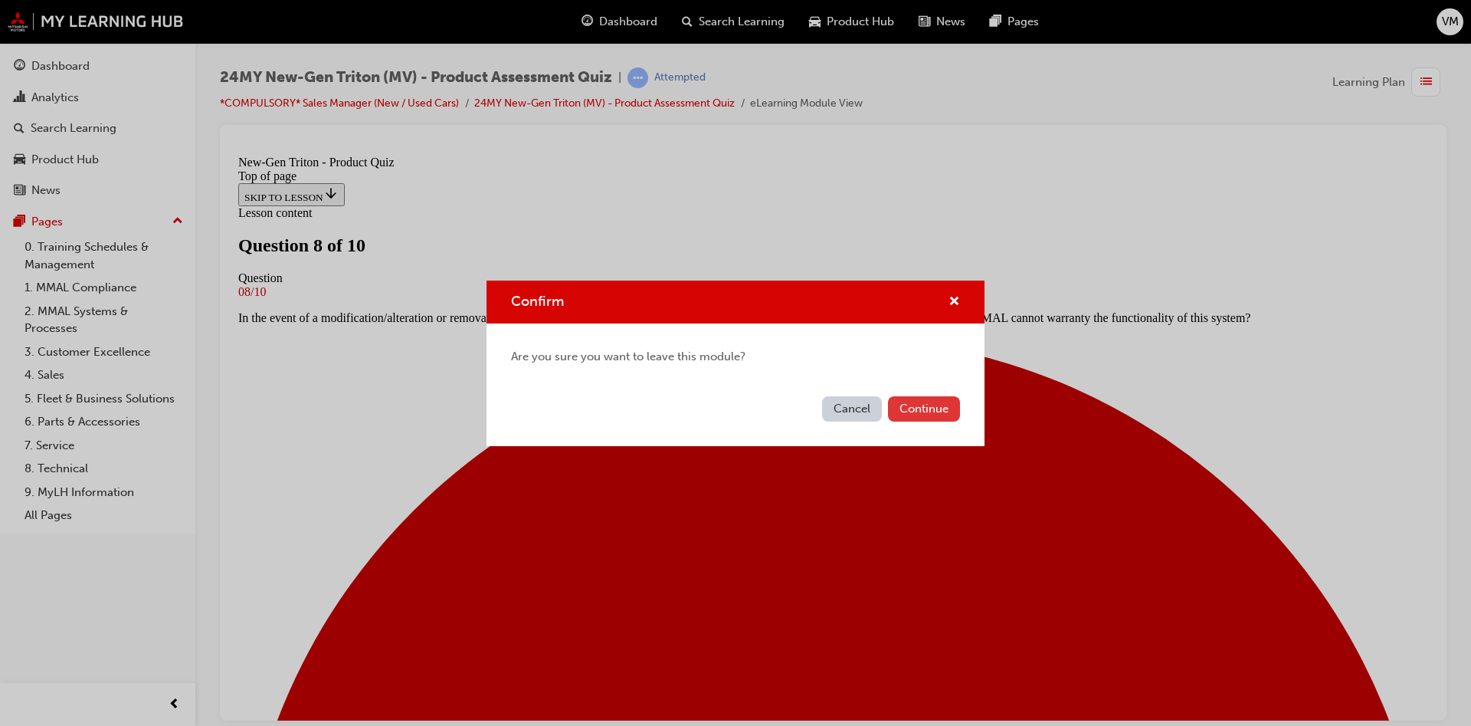
click at [908, 410] on button "Continue" at bounding box center [924, 408] width 72 height 25
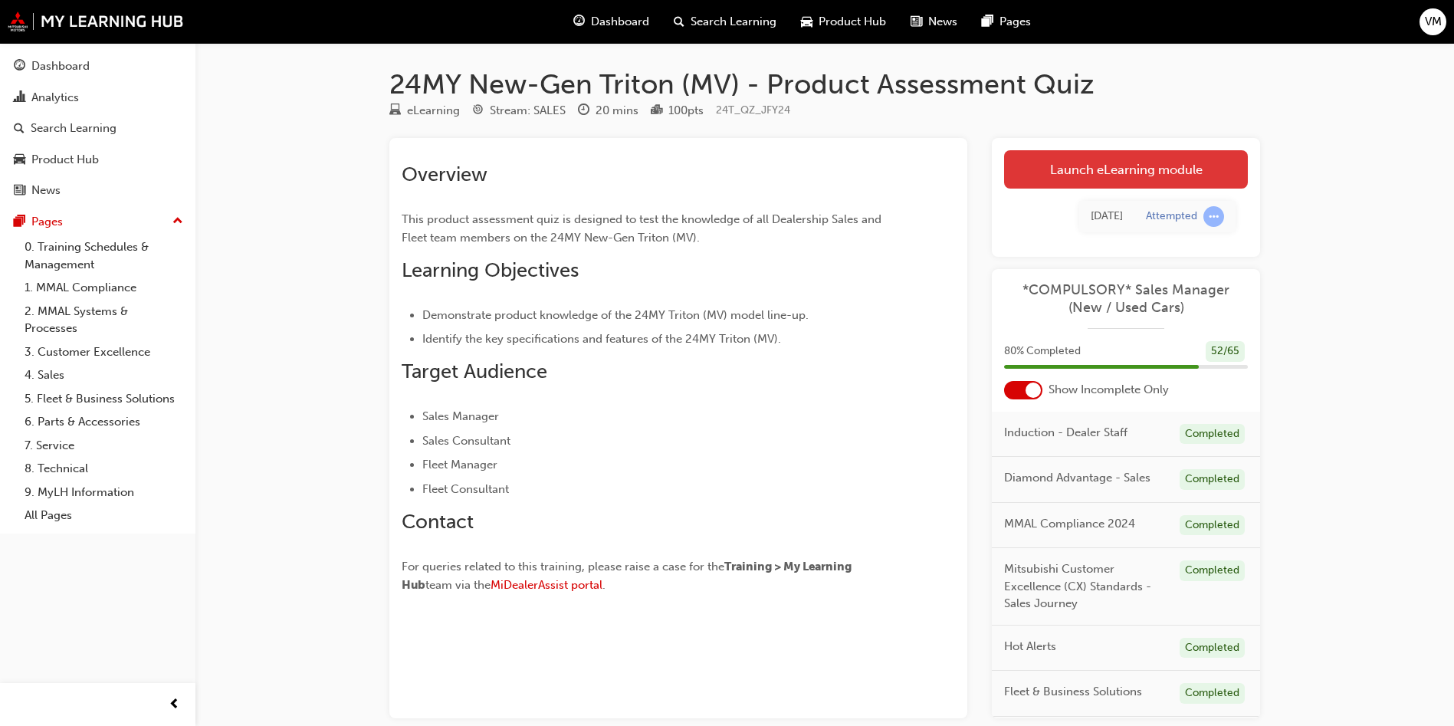
click at [1060, 169] on link "Launch eLearning module" at bounding box center [1126, 169] width 244 height 38
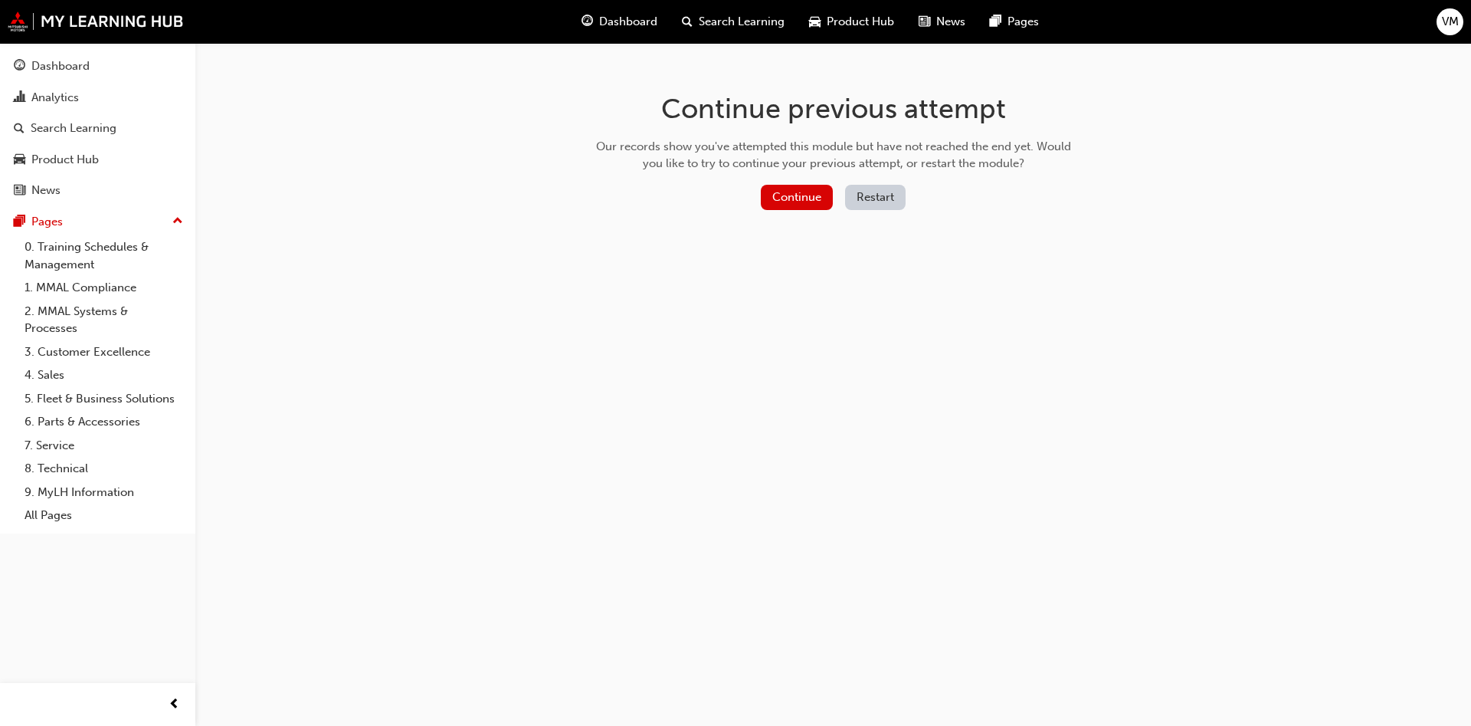
click at [876, 190] on button "Restart" at bounding box center [875, 197] width 61 height 25
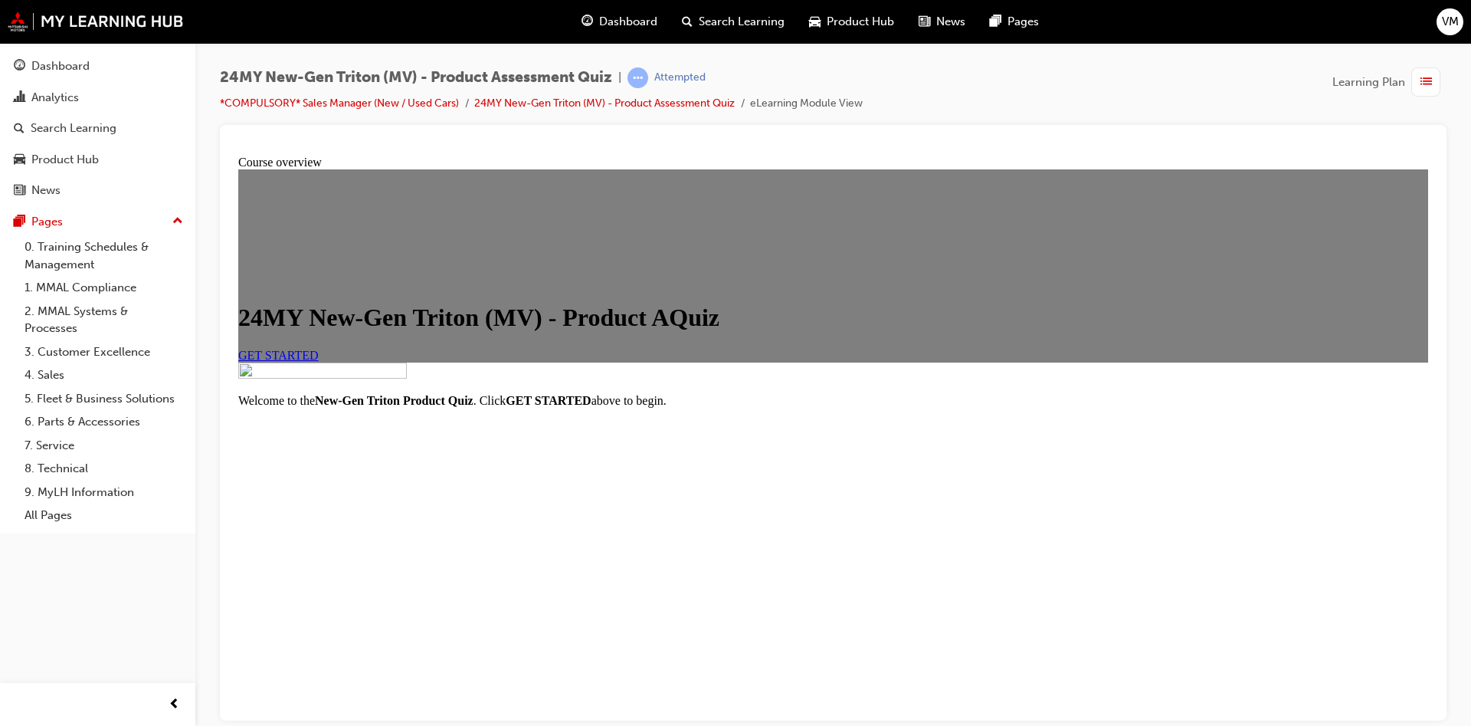
scroll to position [153, 0]
click at [319, 348] on span "GET STARTED" at bounding box center [278, 354] width 80 height 13
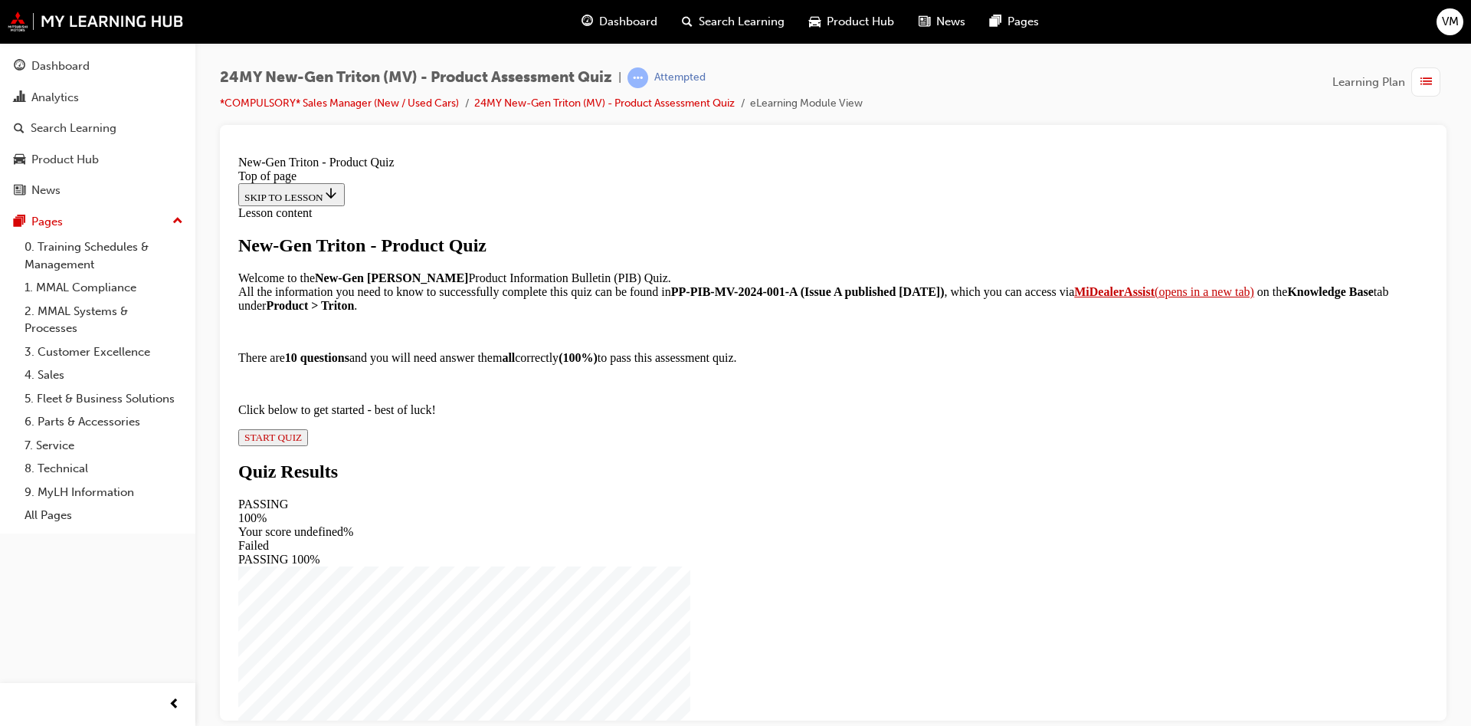
scroll to position [110, 0]
click at [302, 442] on span "START QUIZ" at bounding box center [272, 436] width 57 height 11
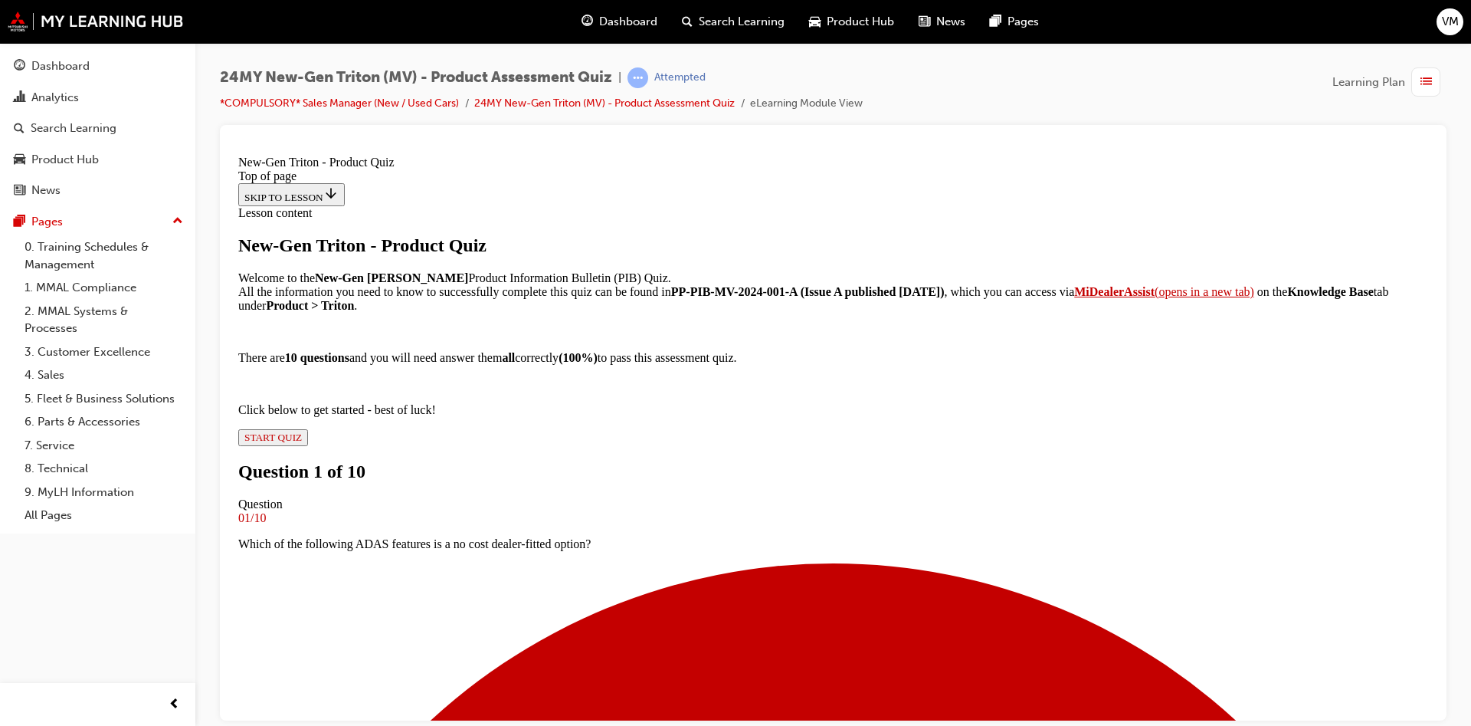
scroll to position [117, 0]
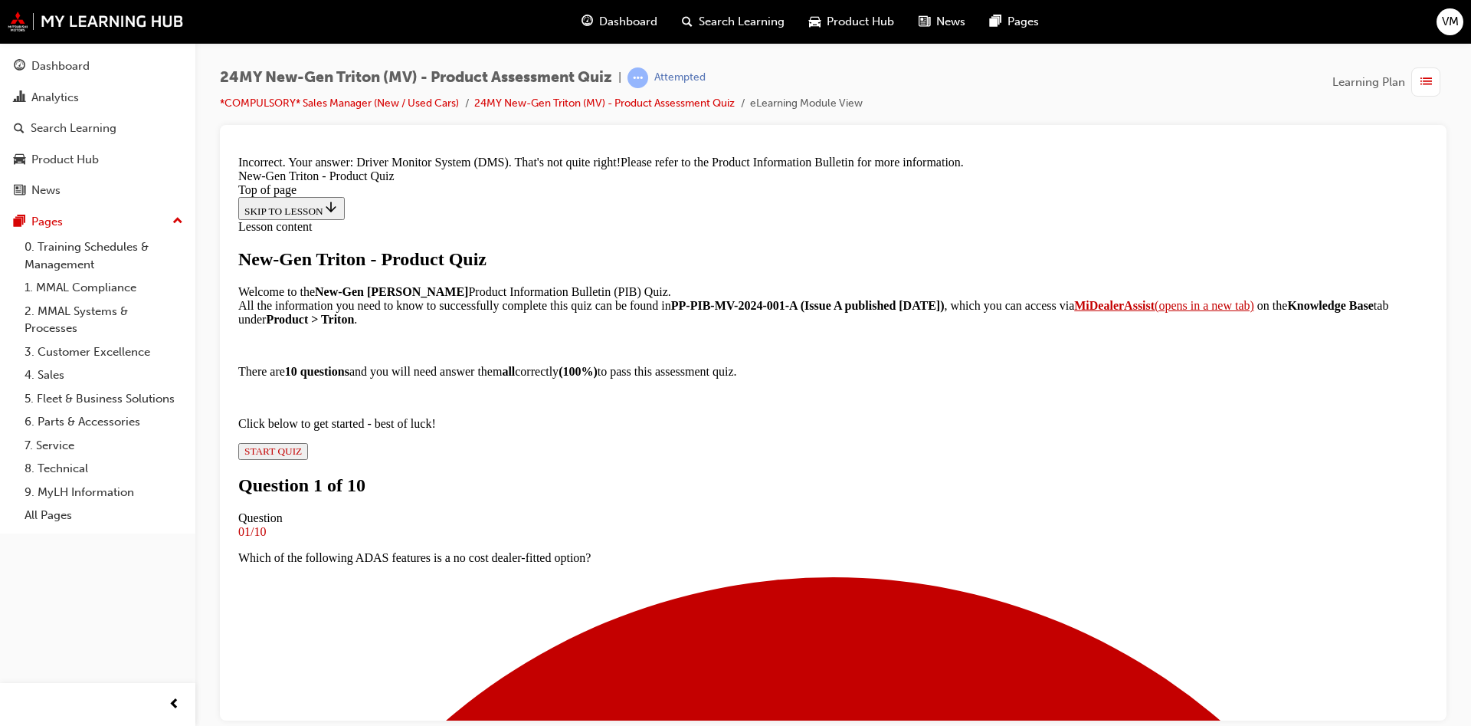
scroll to position [362, 0]
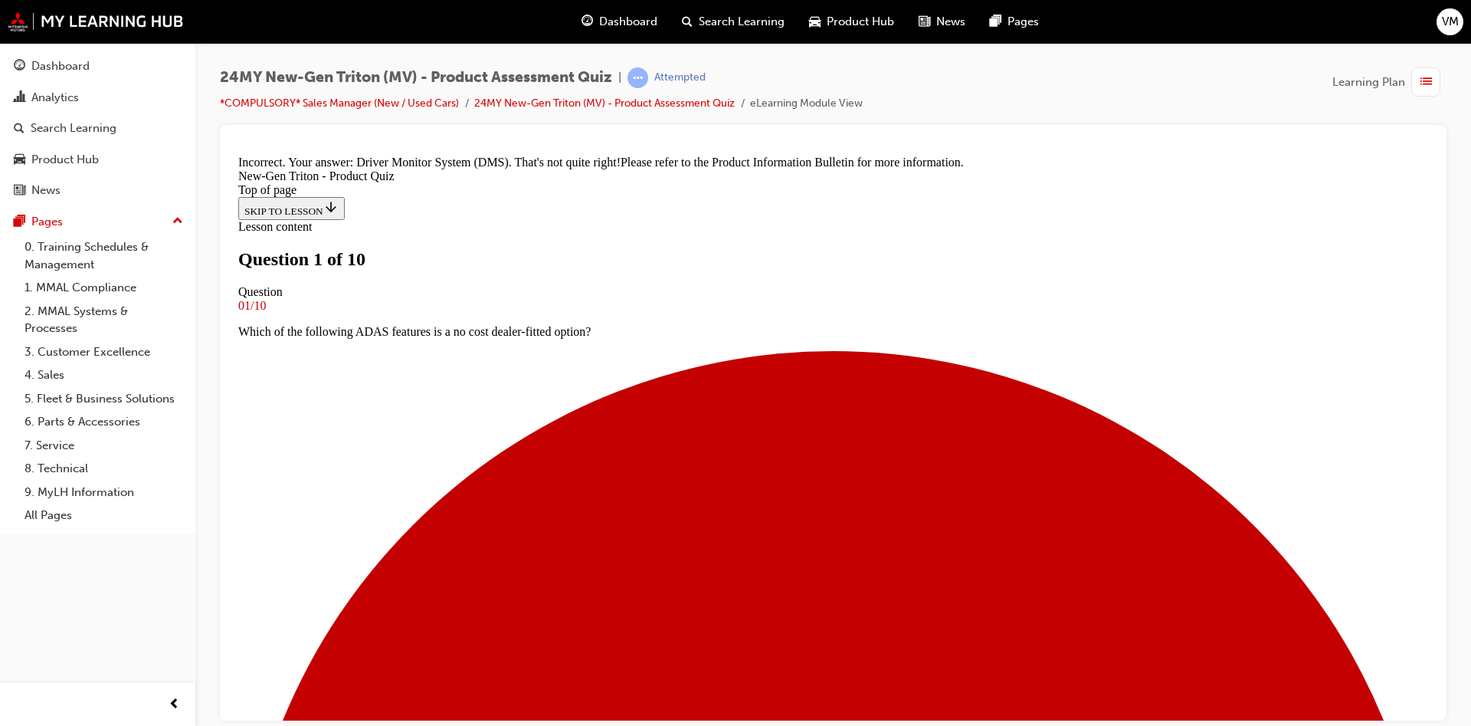
scroll to position [2, 0]
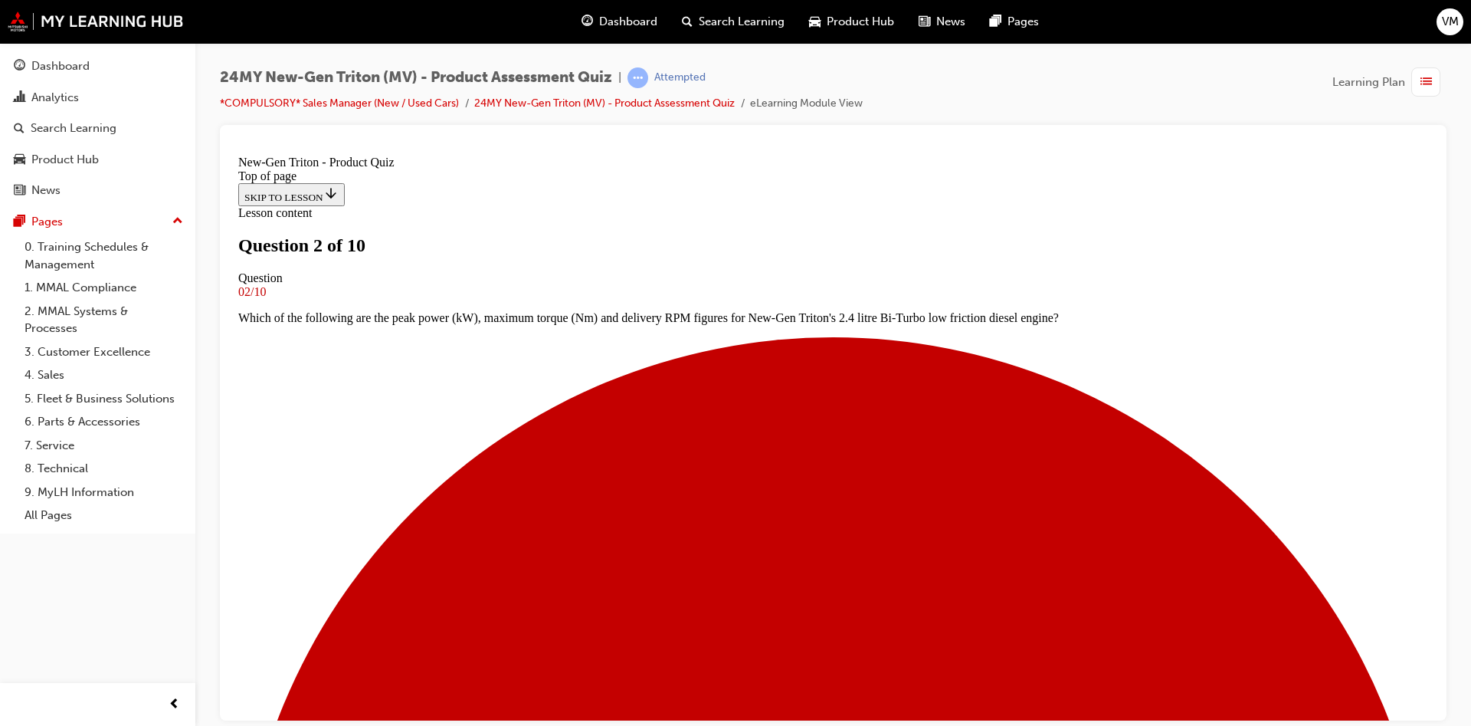
scroll to position [117, 0]
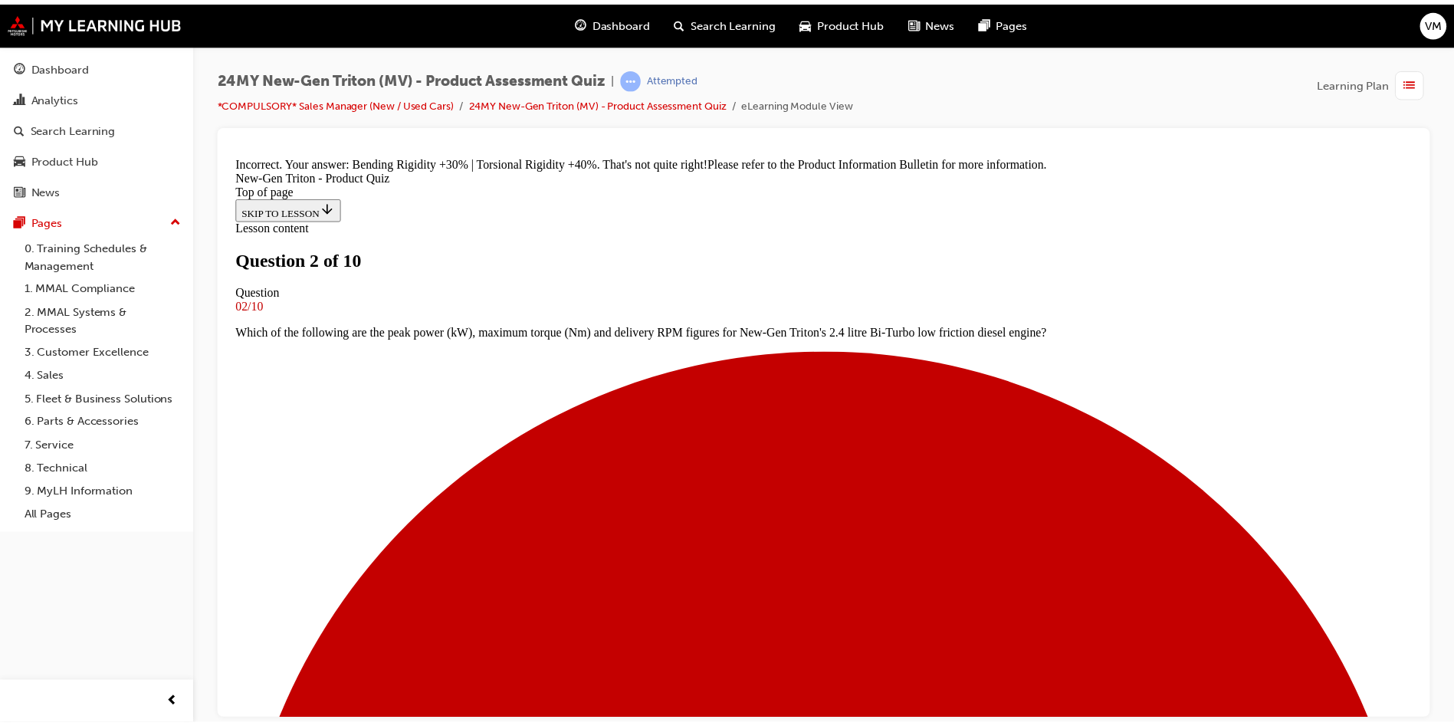
scroll to position [2, 0]
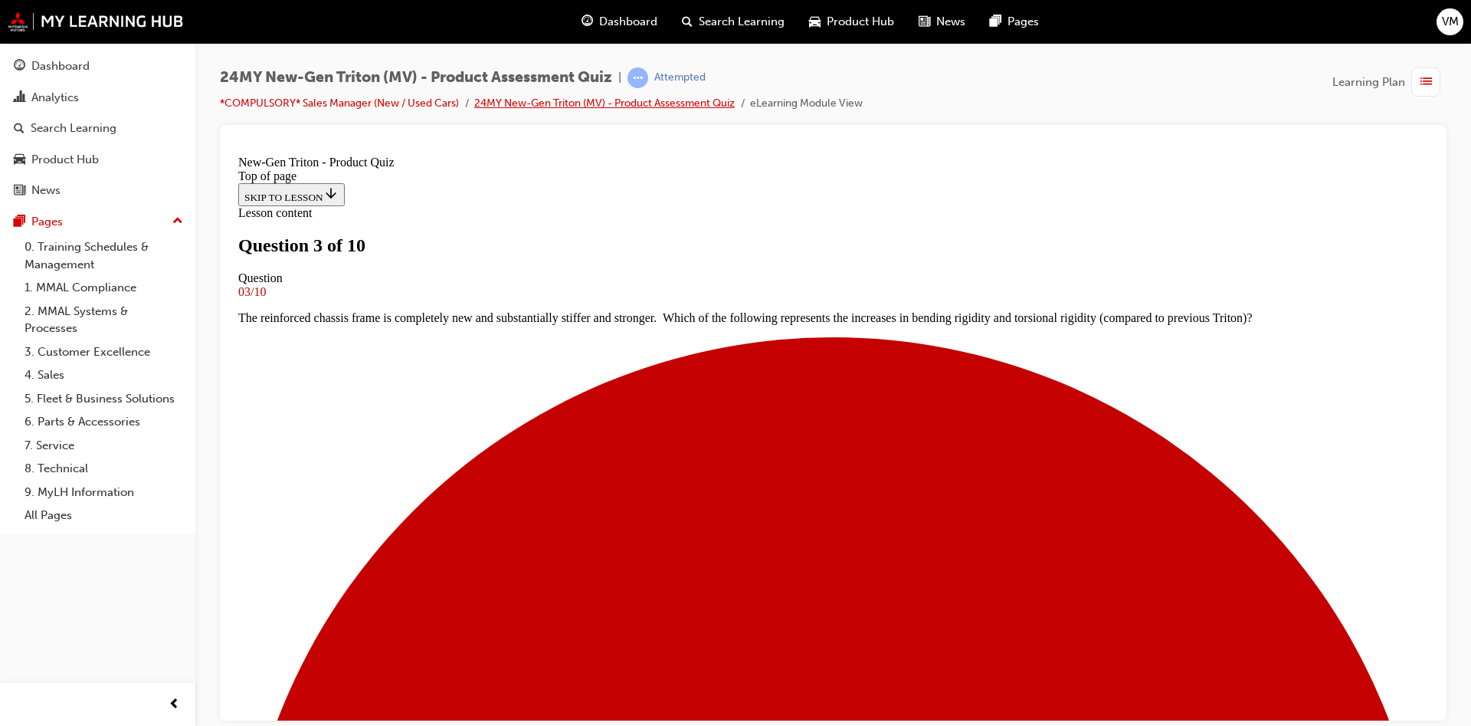
click at [661, 99] on link "24MY New-Gen Triton (MV) - Product Assessment Quiz" at bounding box center [604, 103] width 261 height 13
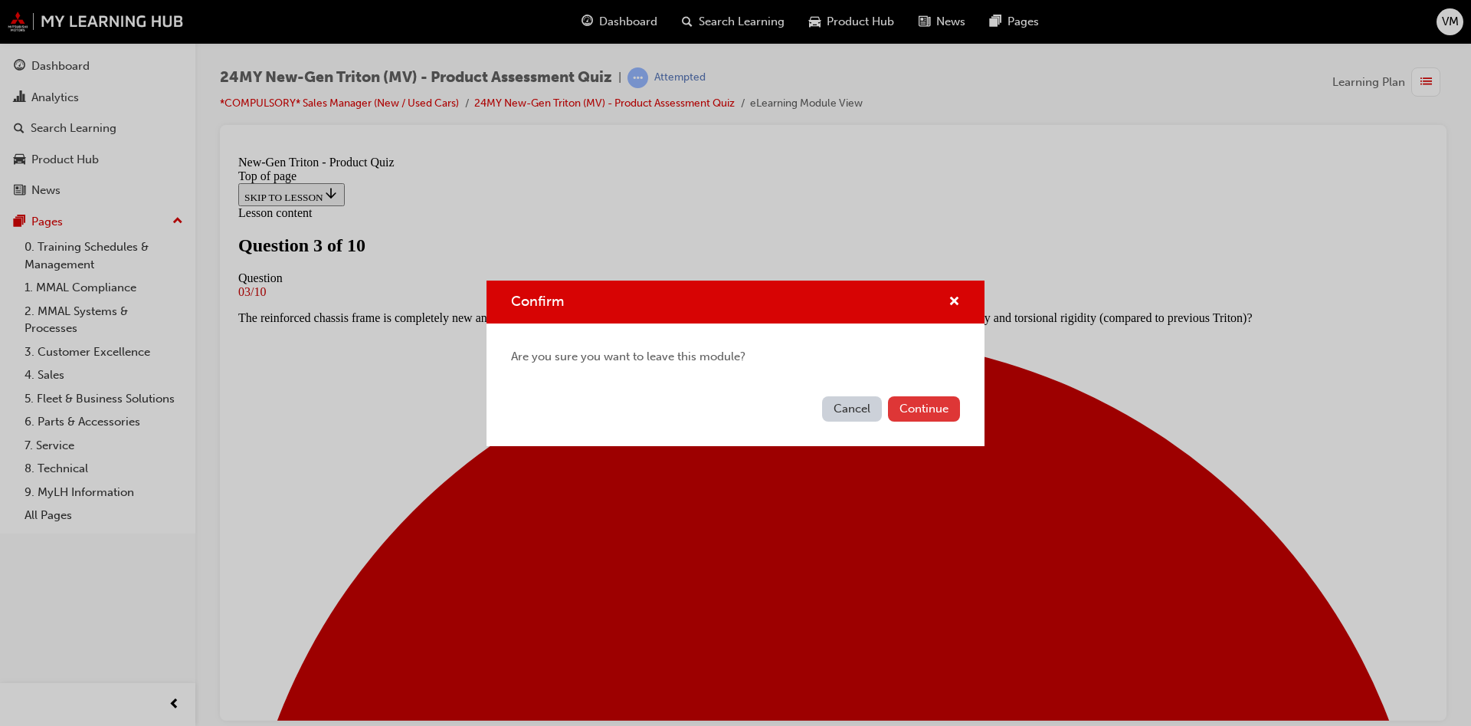
click at [909, 402] on button "Continue" at bounding box center [924, 408] width 72 height 25
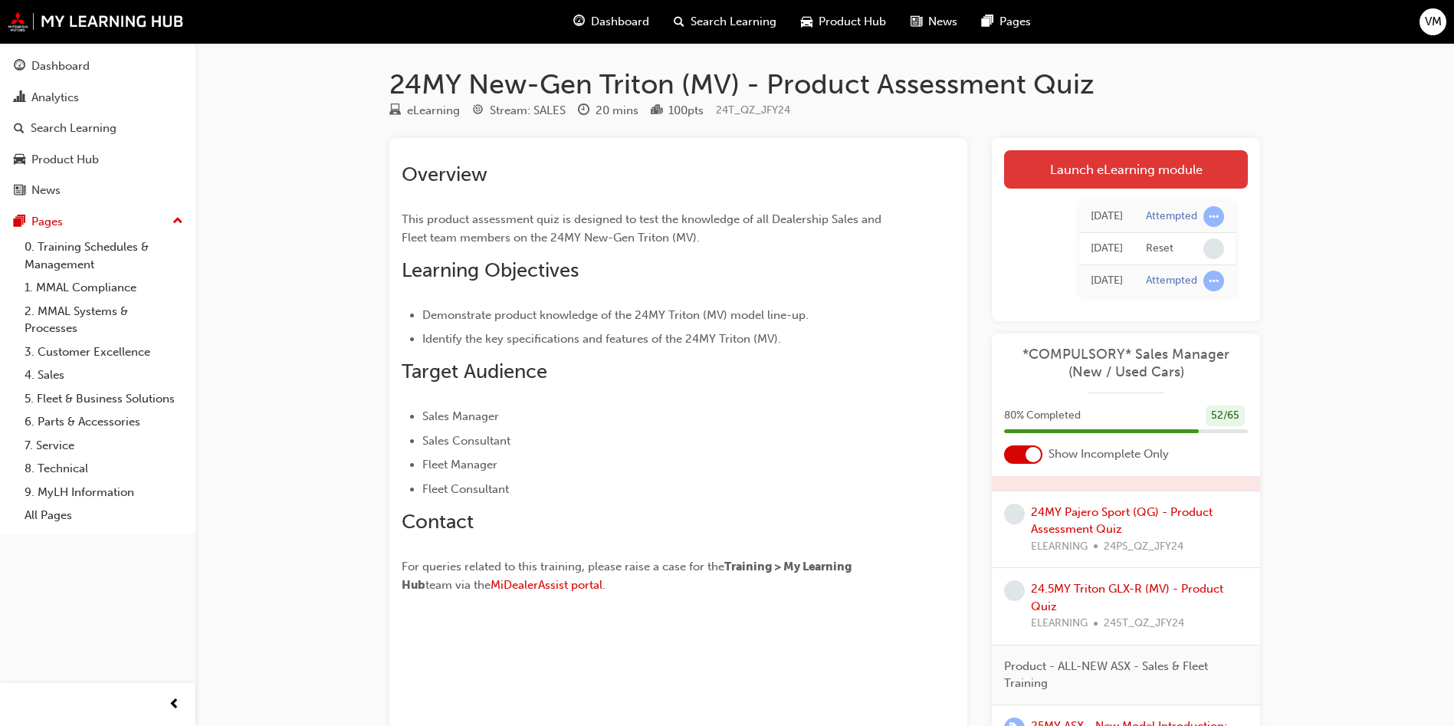
click at [1092, 170] on link "Launch eLearning module" at bounding box center [1126, 169] width 244 height 38
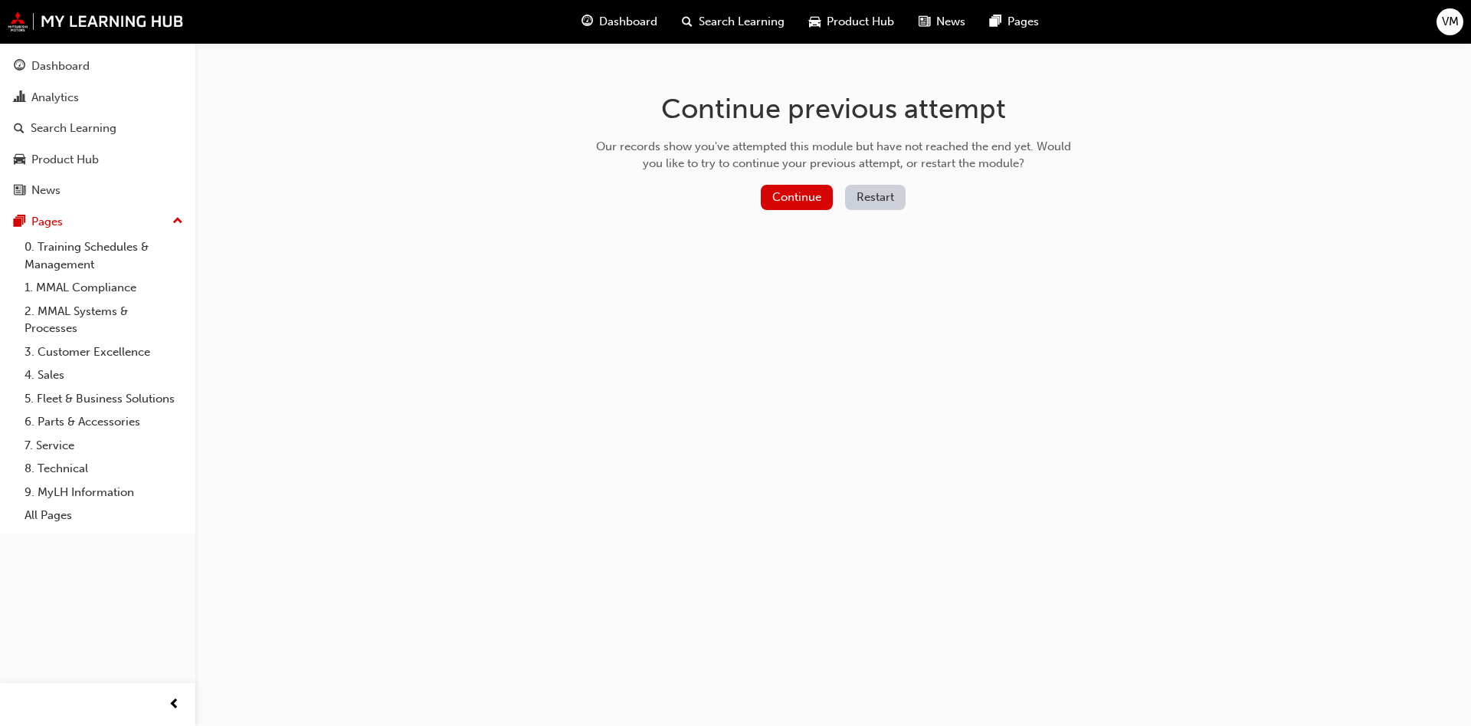
click at [871, 188] on button "Restart" at bounding box center [875, 197] width 61 height 25
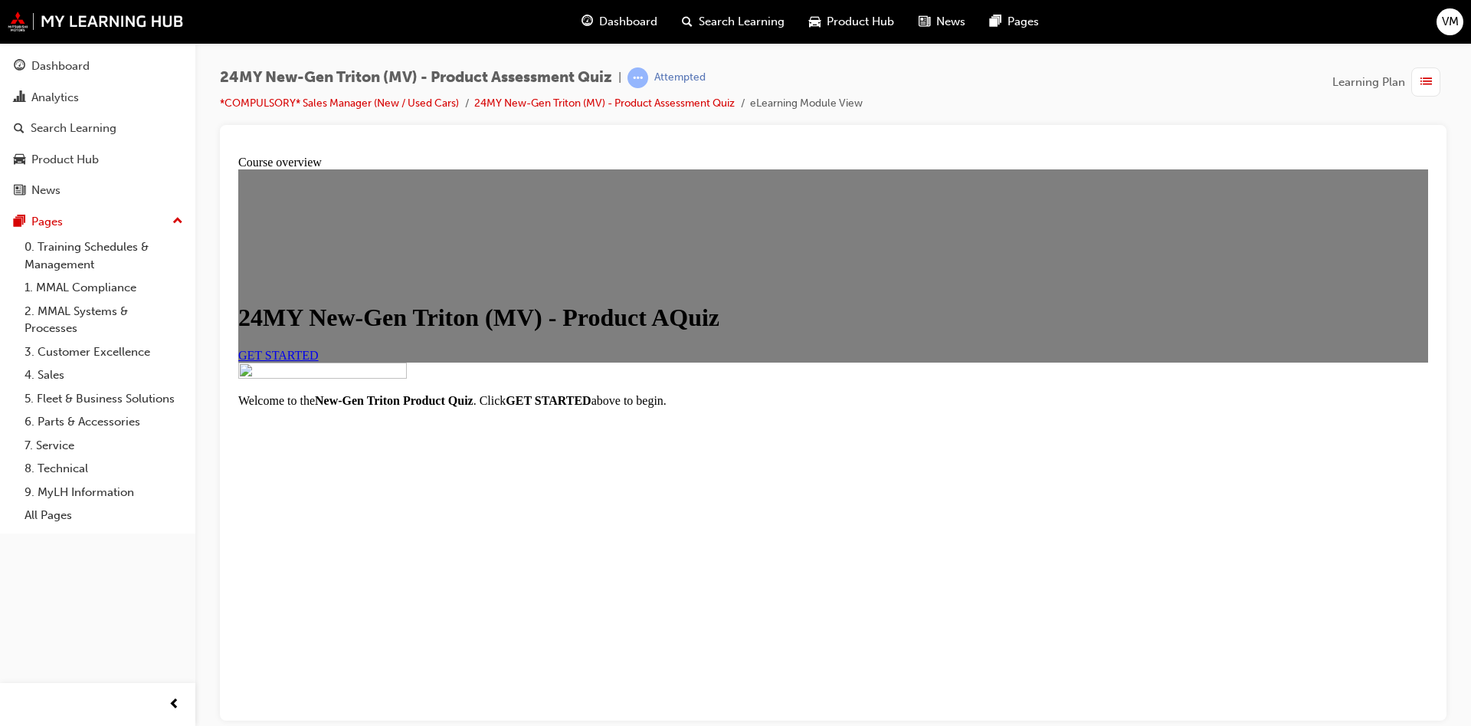
scroll to position [38, 0]
click at [936, 381] on div at bounding box center [833, 371] width 1190 height 19
click at [319, 361] on link "GET STARTED" at bounding box center [278, 354] width 80 height 13
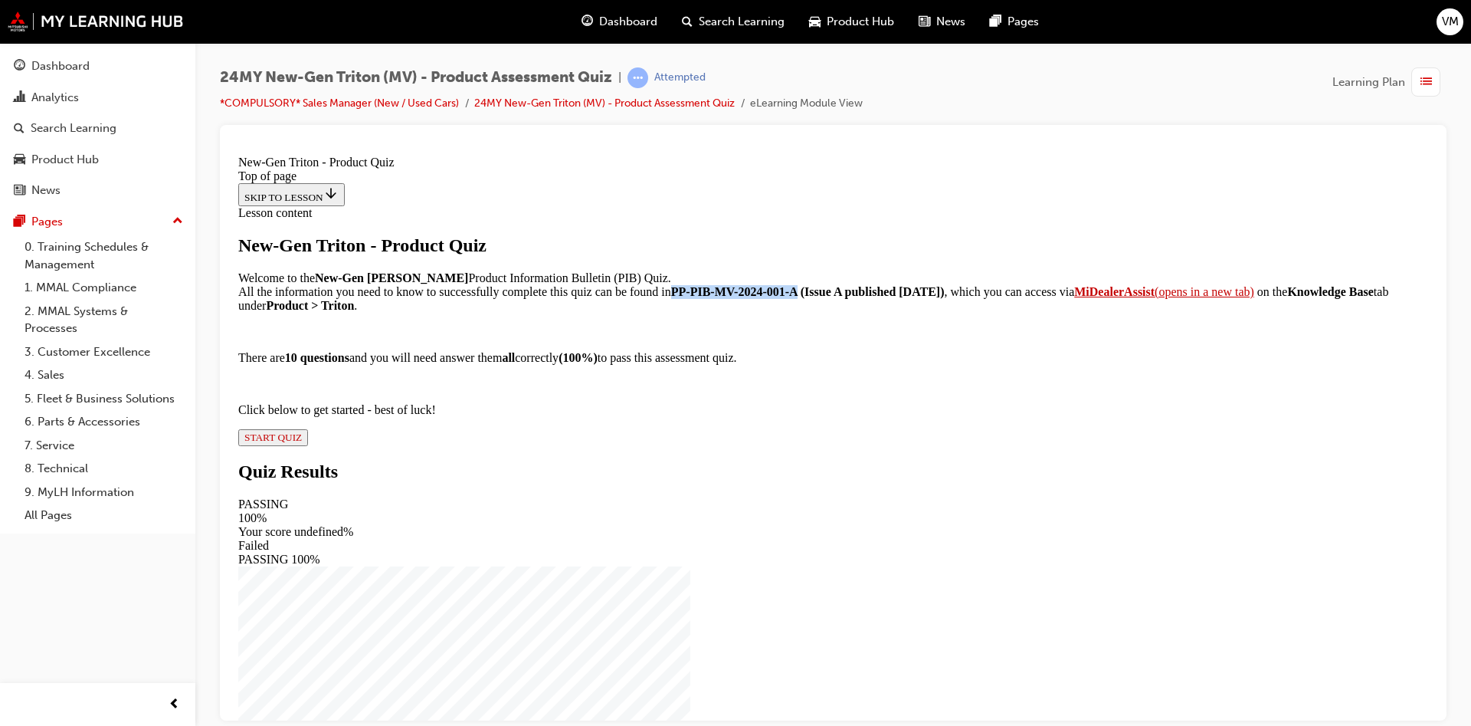
drag, startPoint x: 782, startPoint y: 484, endPoint x: 624, endPoint y: 497, distance: 157.6
click at [624, 312] on p "Welcome to the New-Gen Triton Product Information Bulletin (PIB) Quiz. All the …" at bounding box center [833, 290] width 1190 height 41
copy strong "PP-PIB-MV-2024-001-A"
click at [302, 442] on span "START QUIZ" at bounding box center [272, 436] width 57 height 11
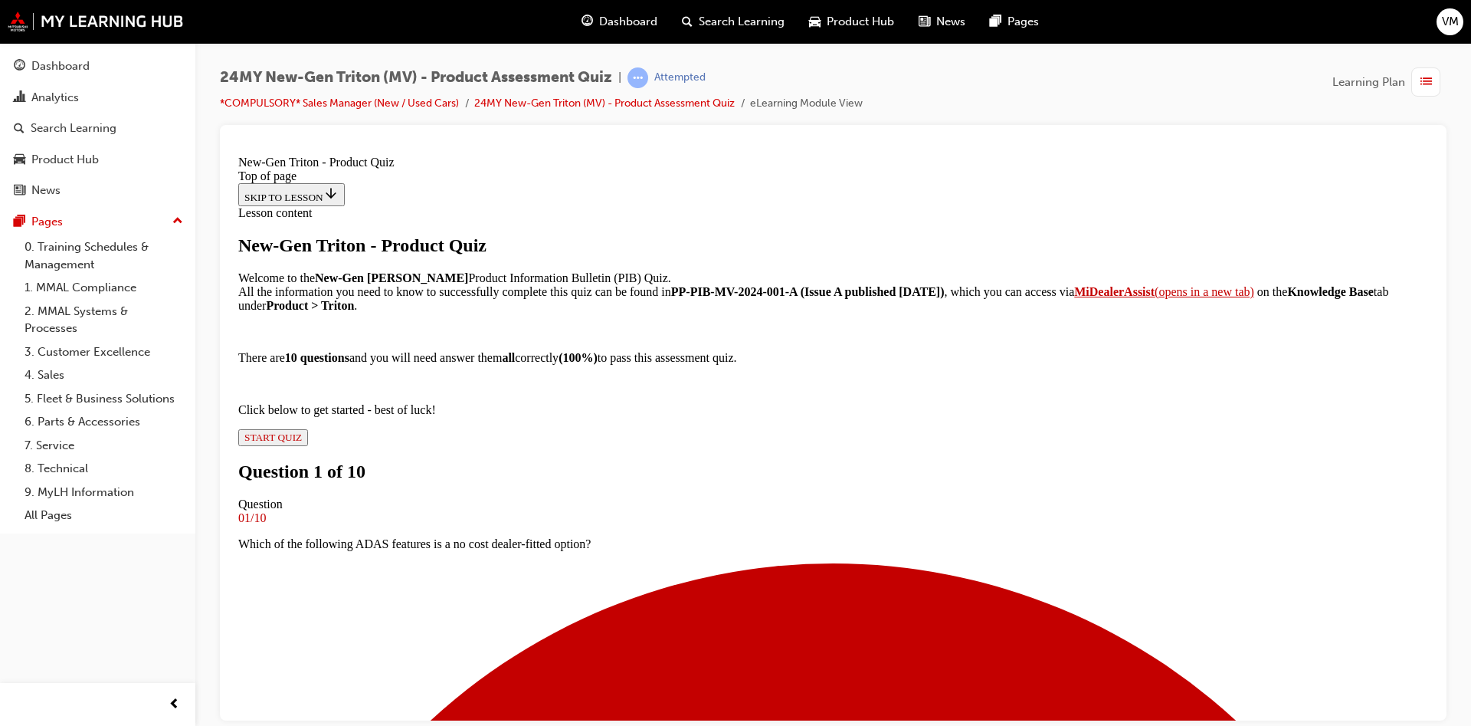
scroll to position [117, 0]
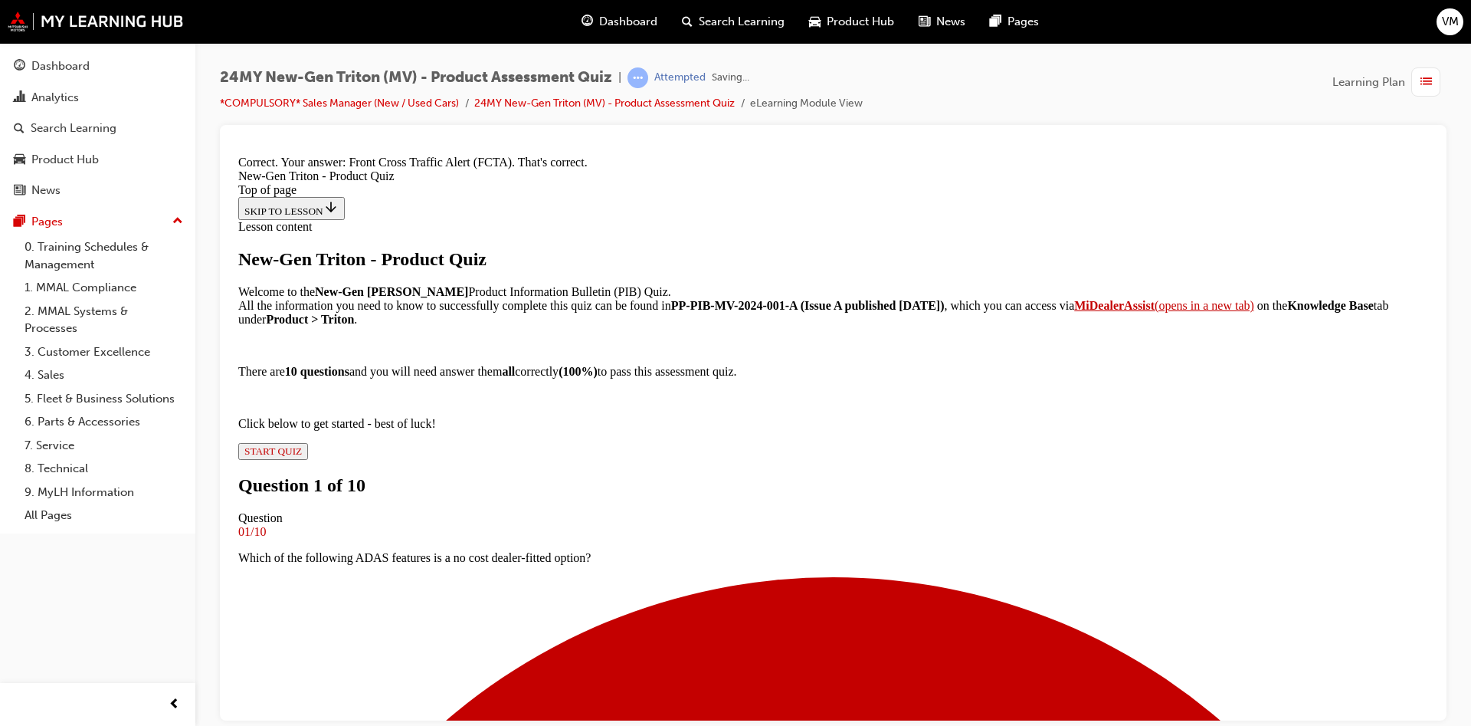
scroll to position [326, 0]
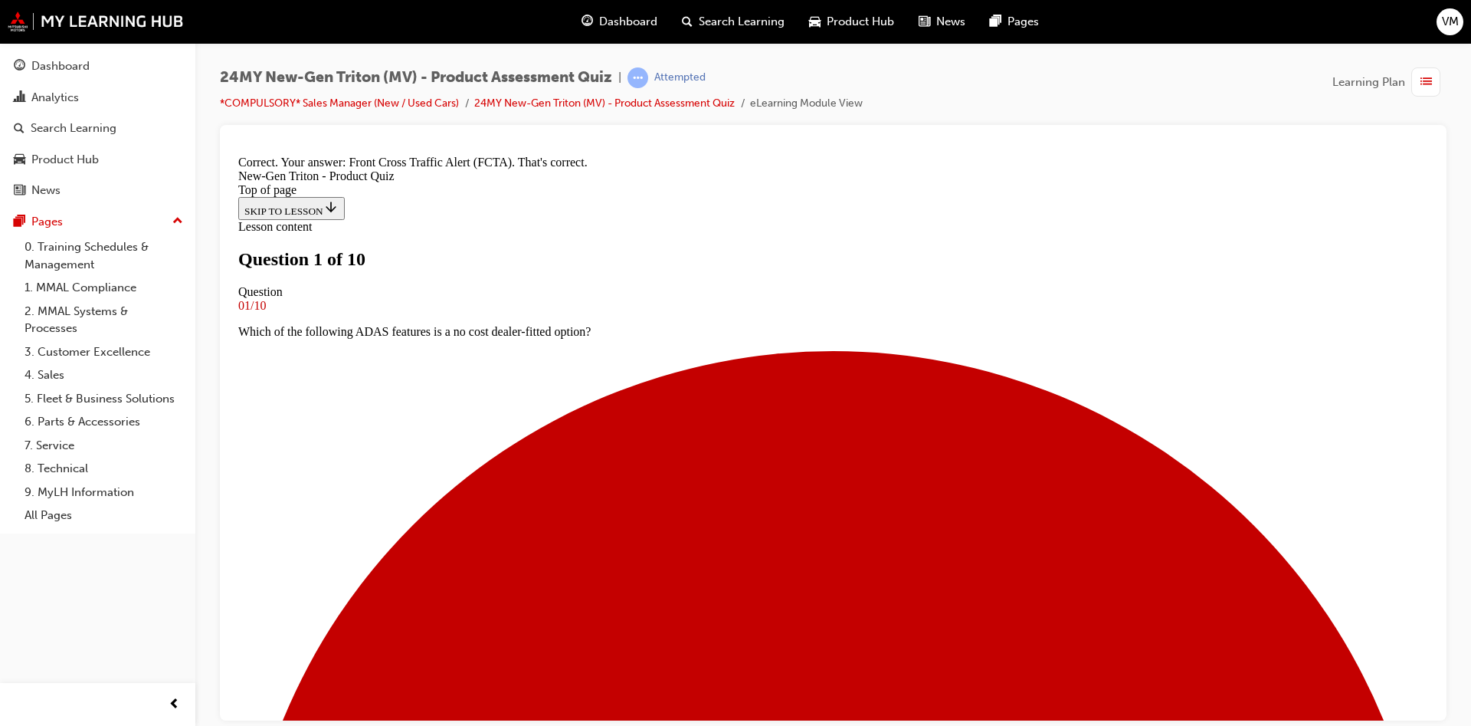
scroll to position [2, 0]
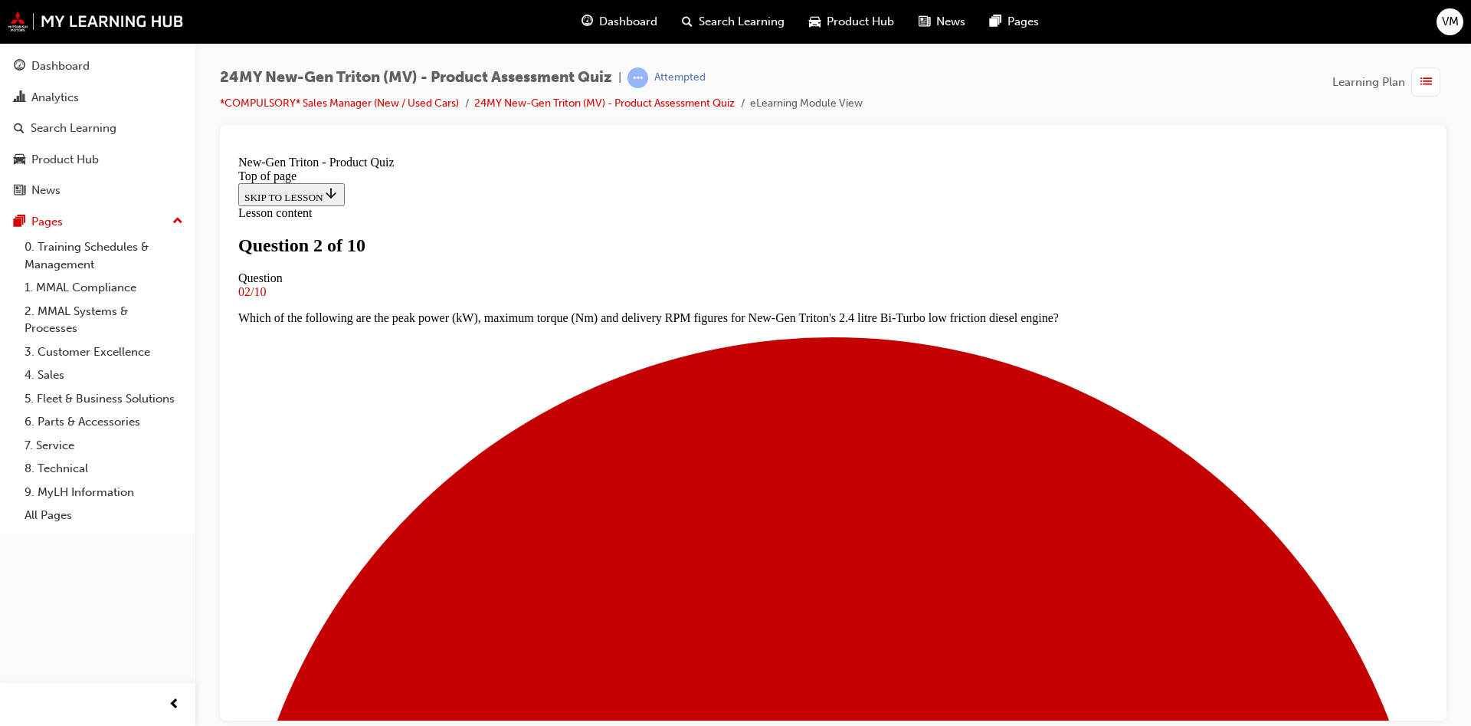
scroll to position [2, 0]
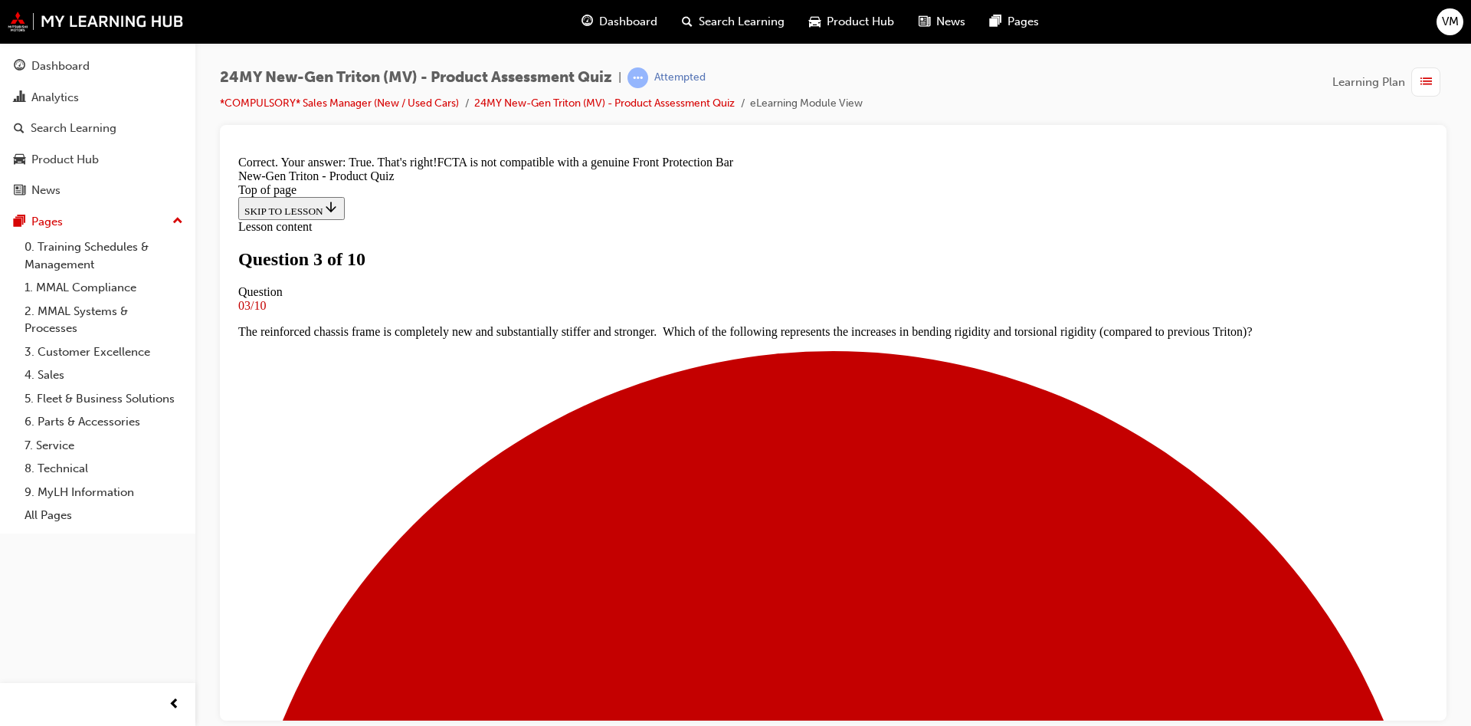
scroll to position [256, 0]
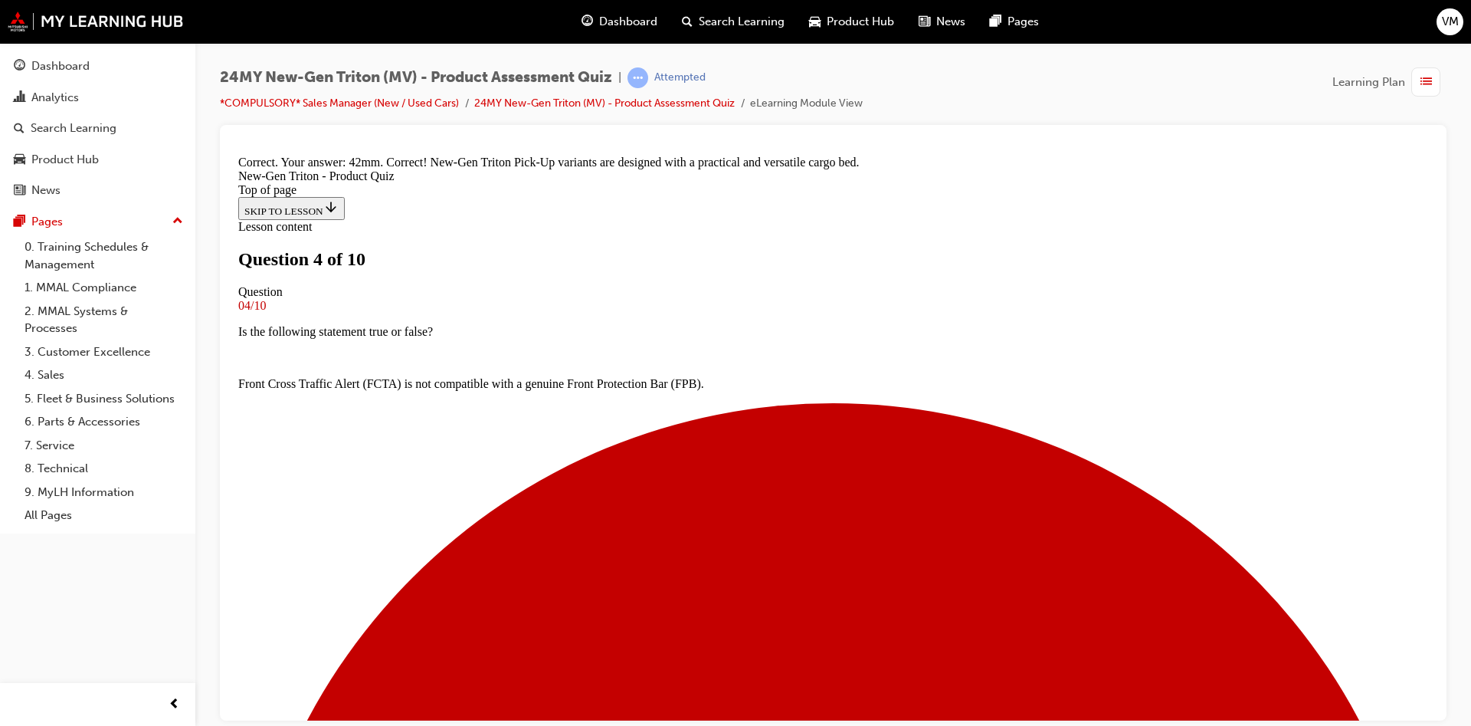
scroll to position [406, 0]
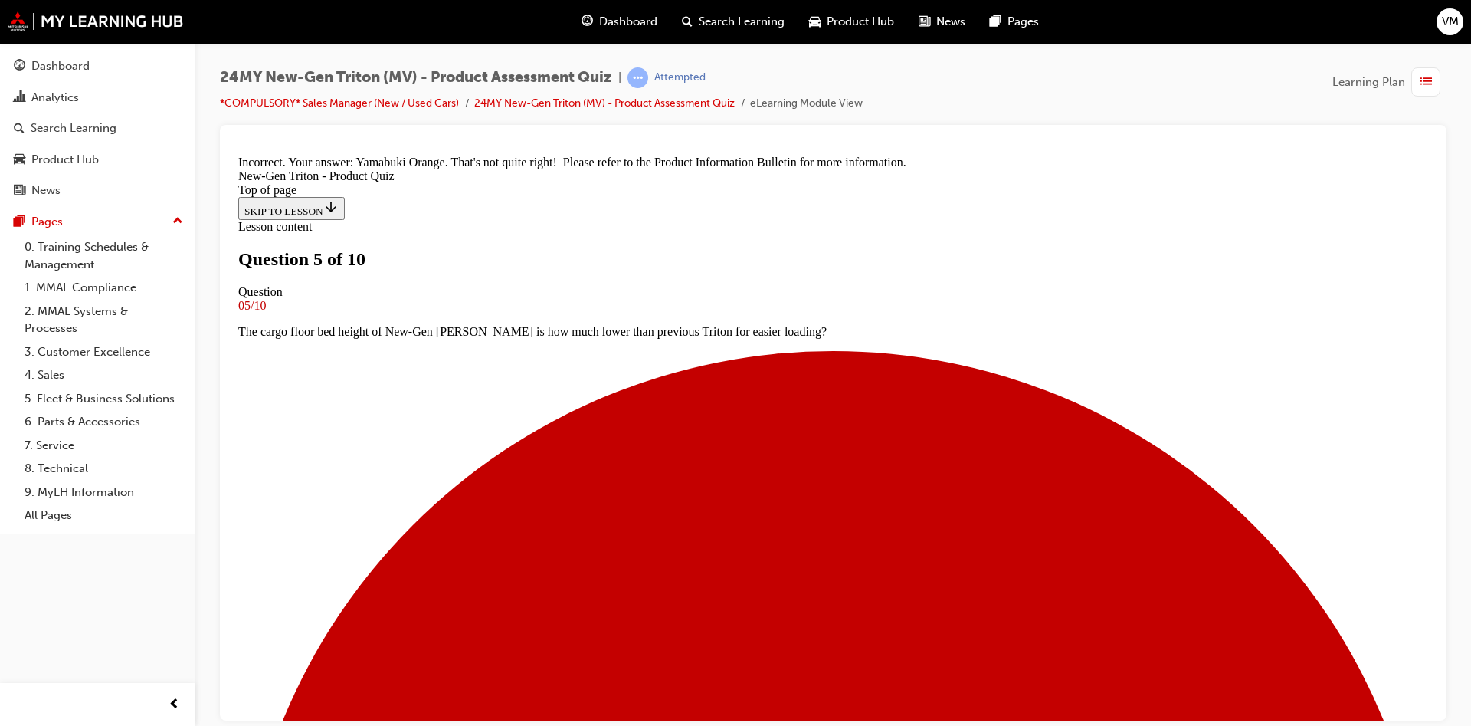
scroll to position [422, 0]
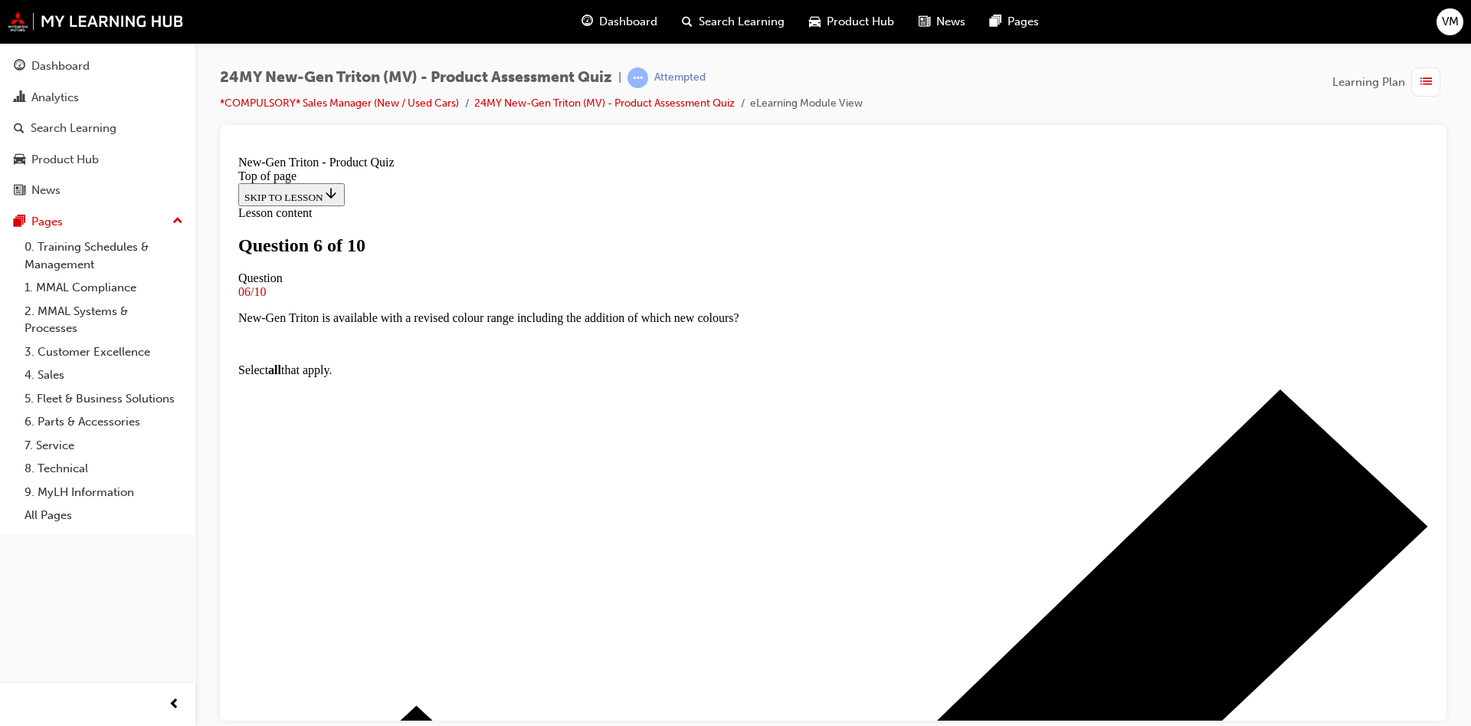
scroll to position [117, 0]
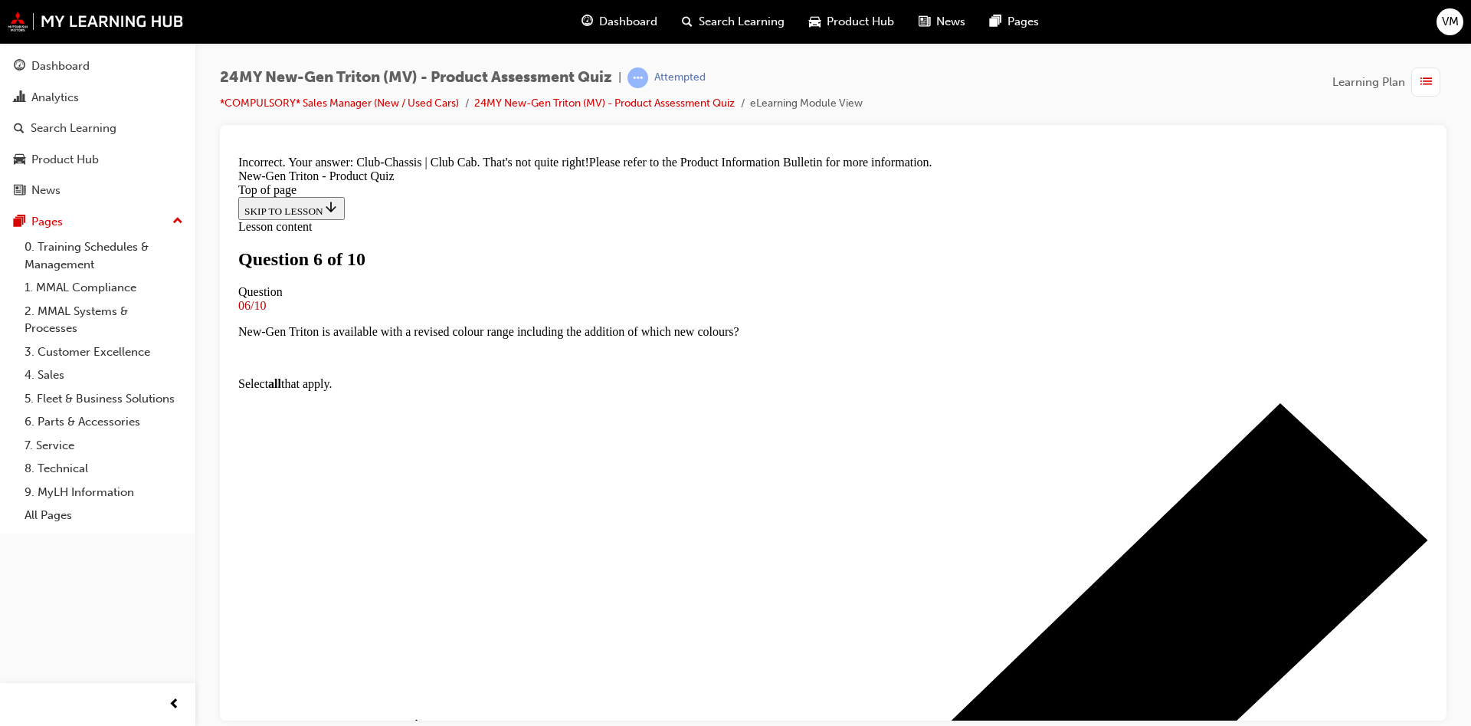
scroll to position [388, 0]
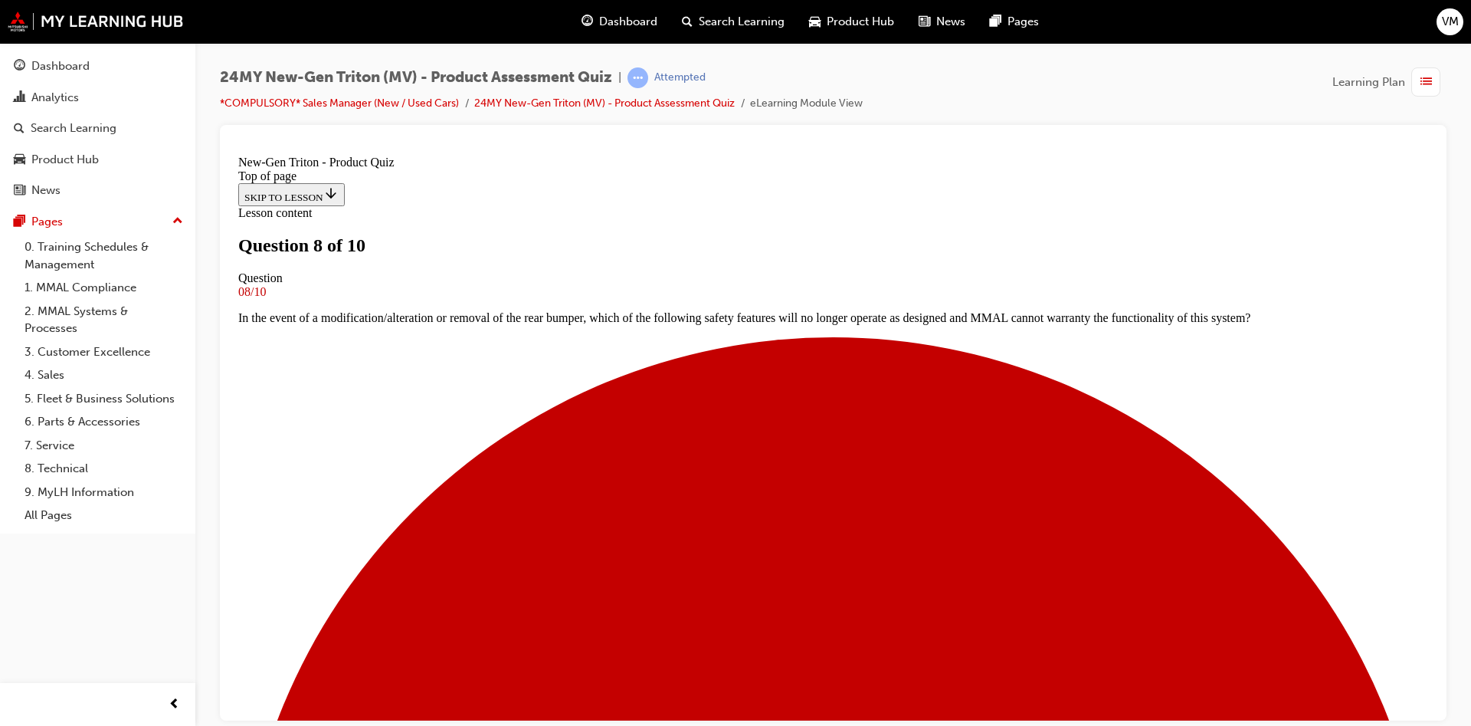
scroll to position [2, 0]
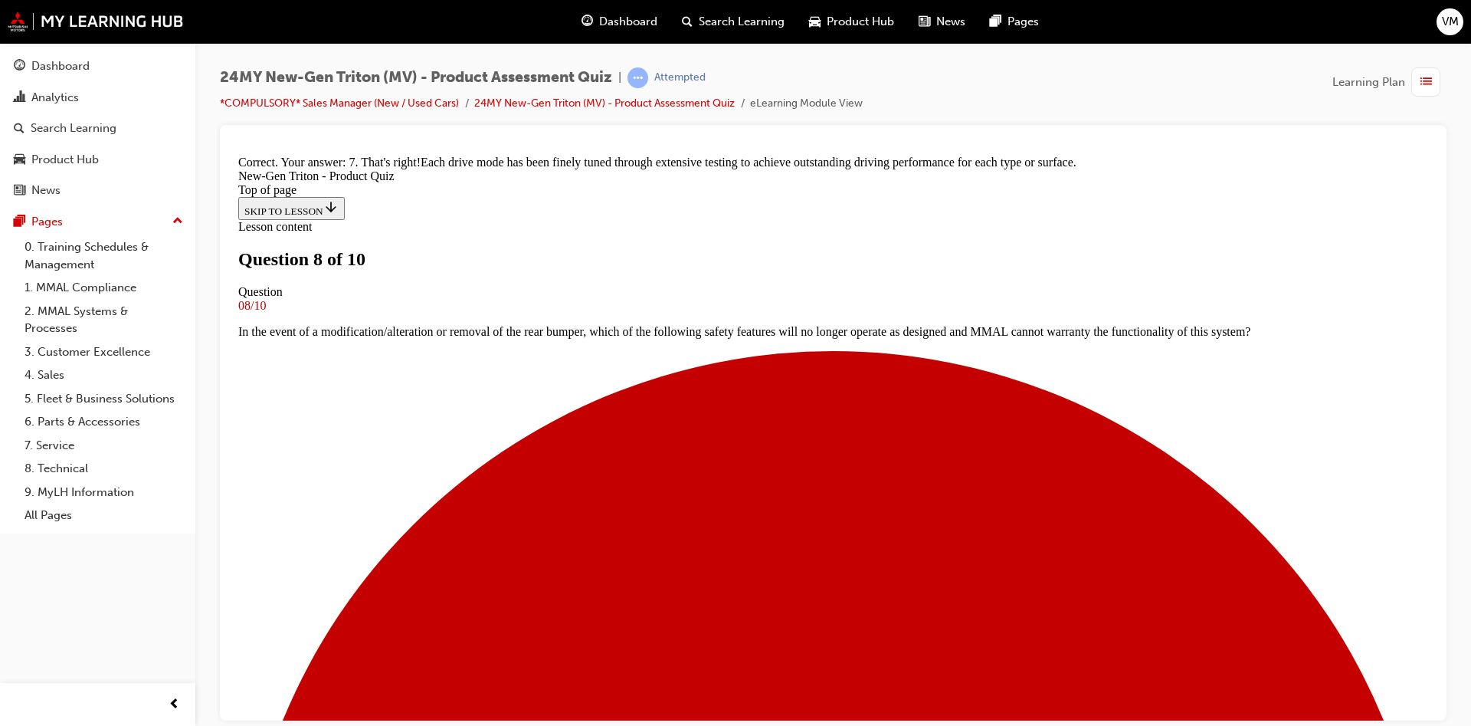
scroll to position [406, 0]
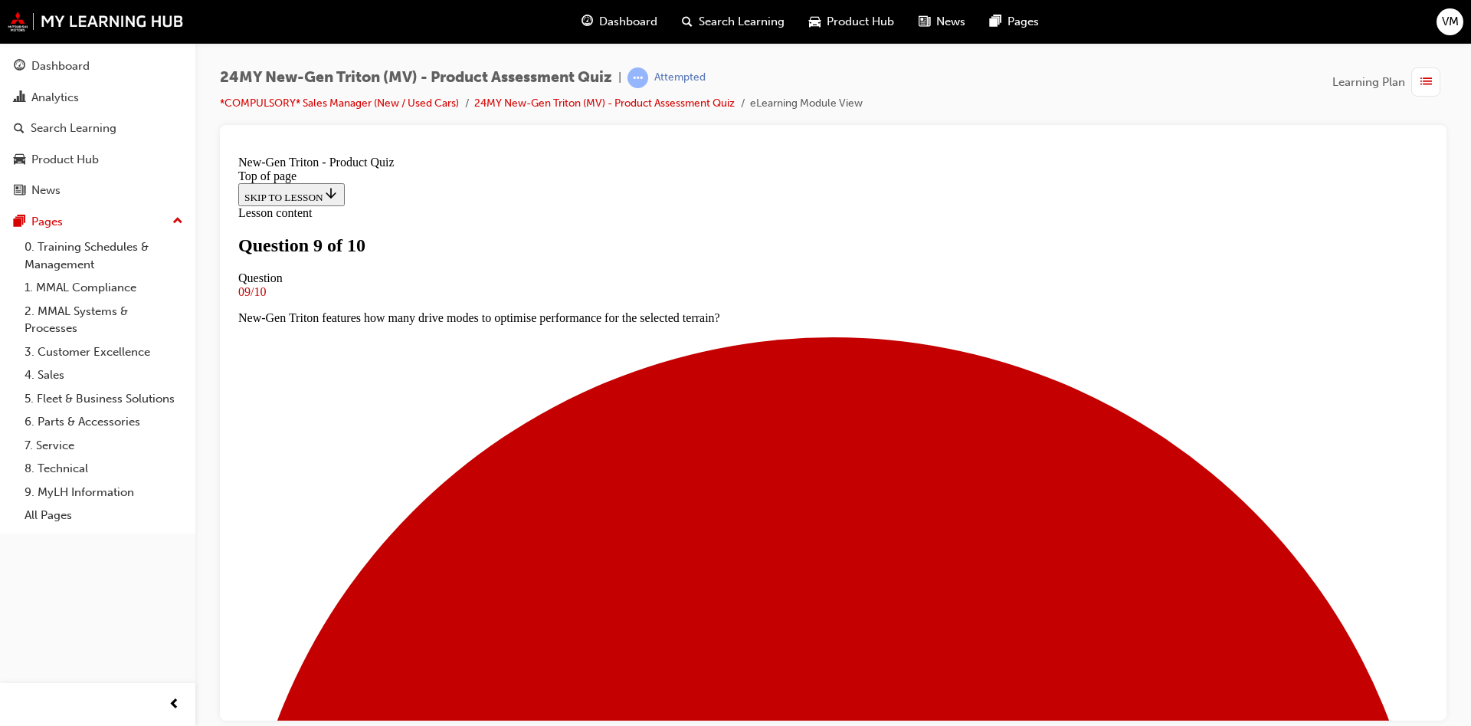
scroll to position [2, 0]
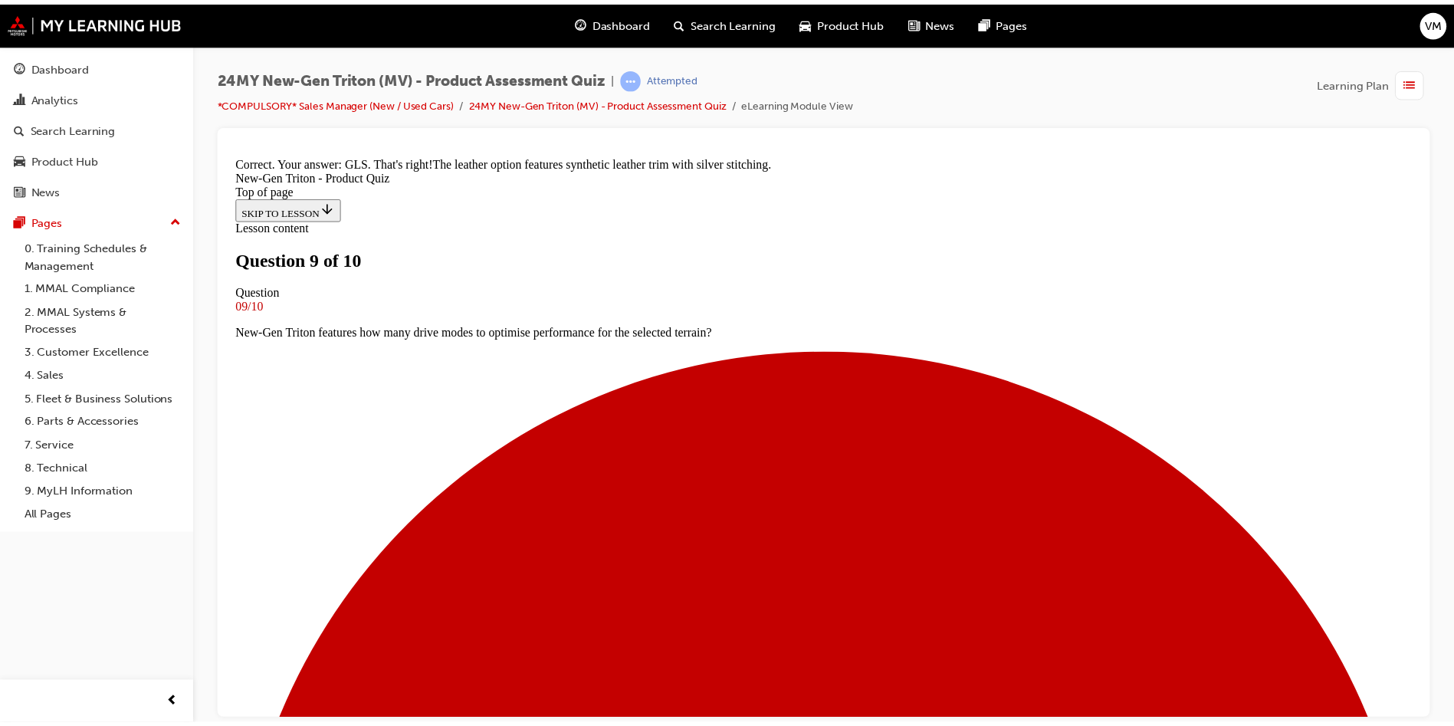
scroll to position [362, 0]
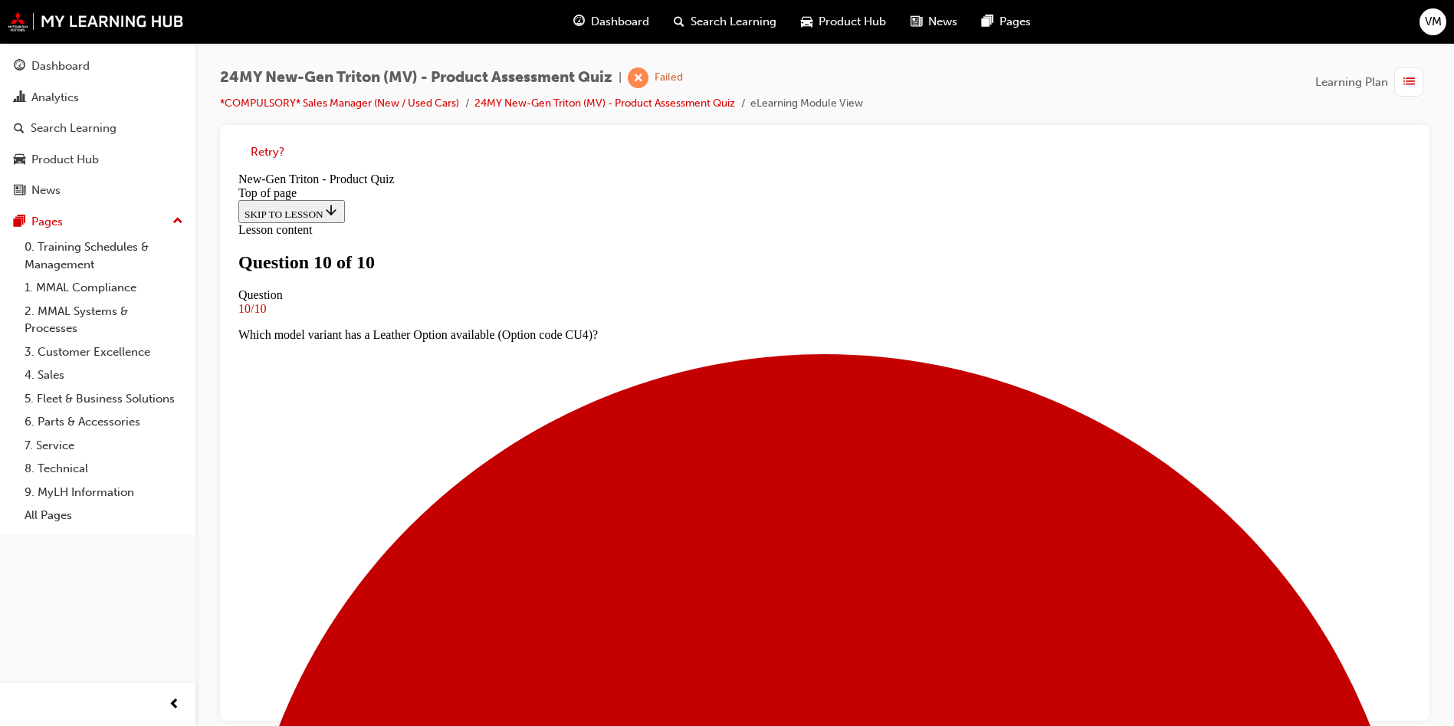
scroll to position [213, 0]
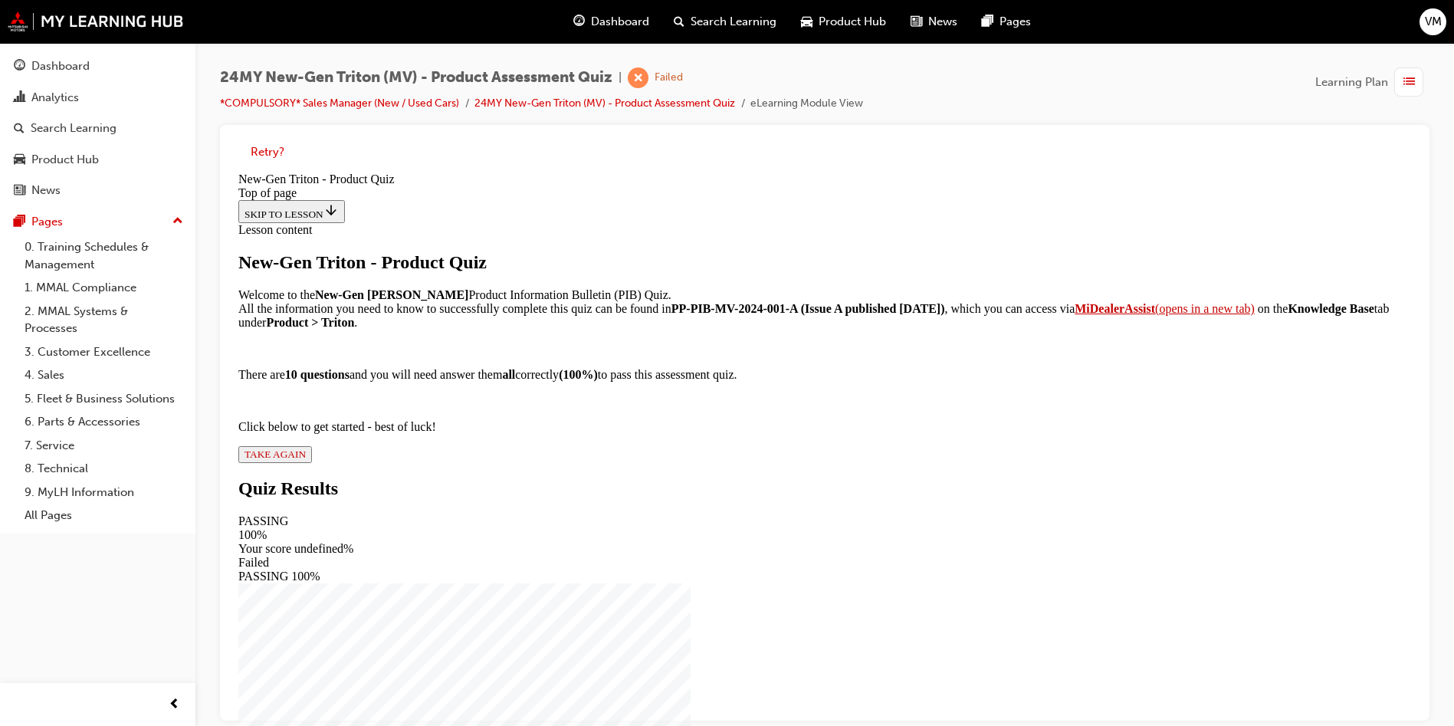
click at [585, 463] on div "New-Gen Triton - Product Quiz Welcome to the New-Gen Triton Product Information…" at bounding box center [824, 357] width 1172 height 211
click at [306, 460] on span "TAKE AGAIN" at bounding box center [274, 453] width 61 height 11
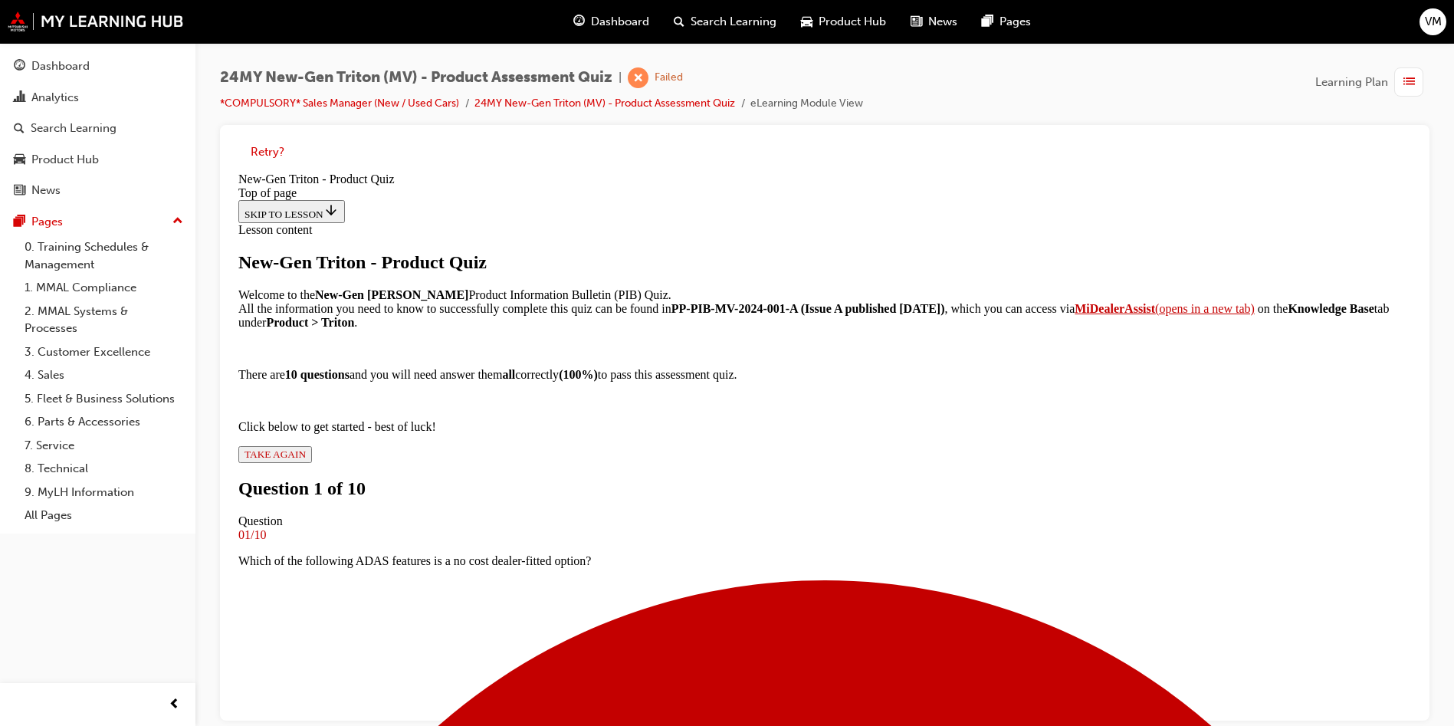
scroll to position [2, 0]
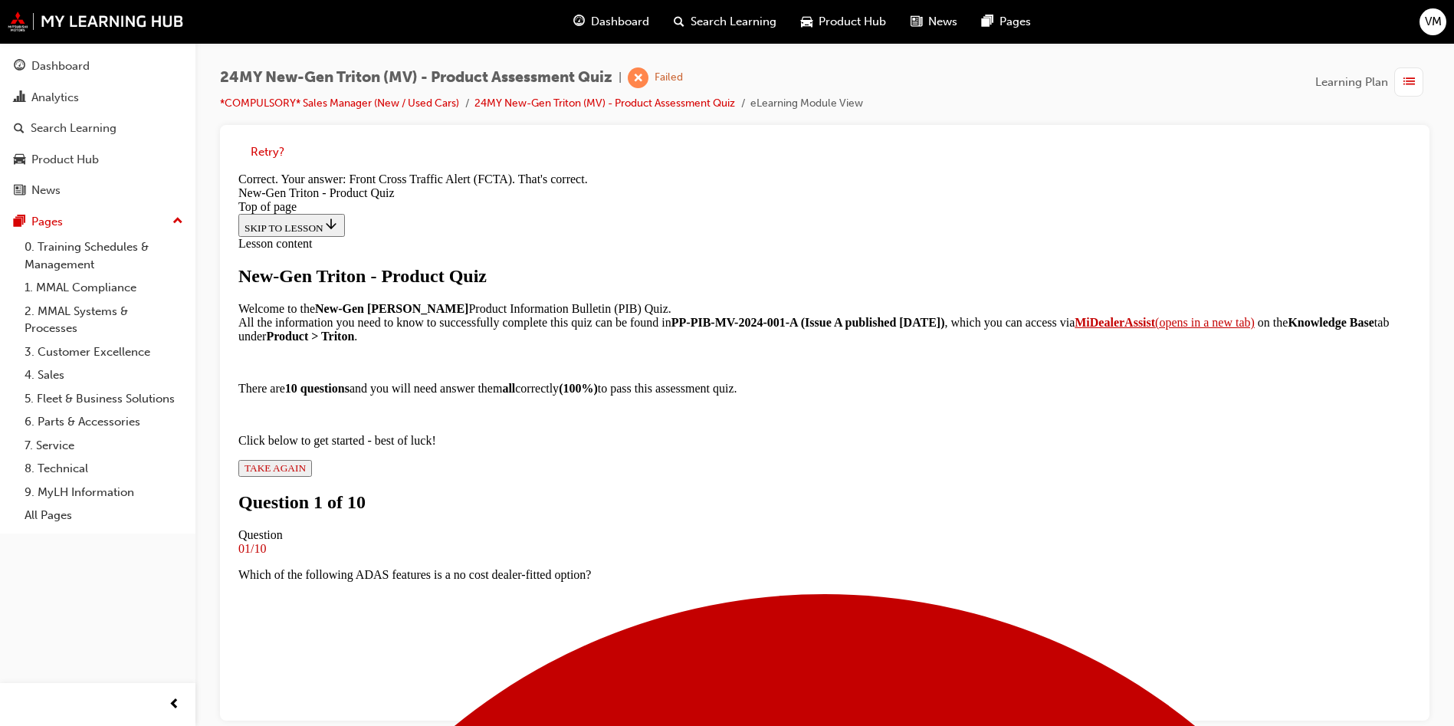
scroll to position [326, 0]
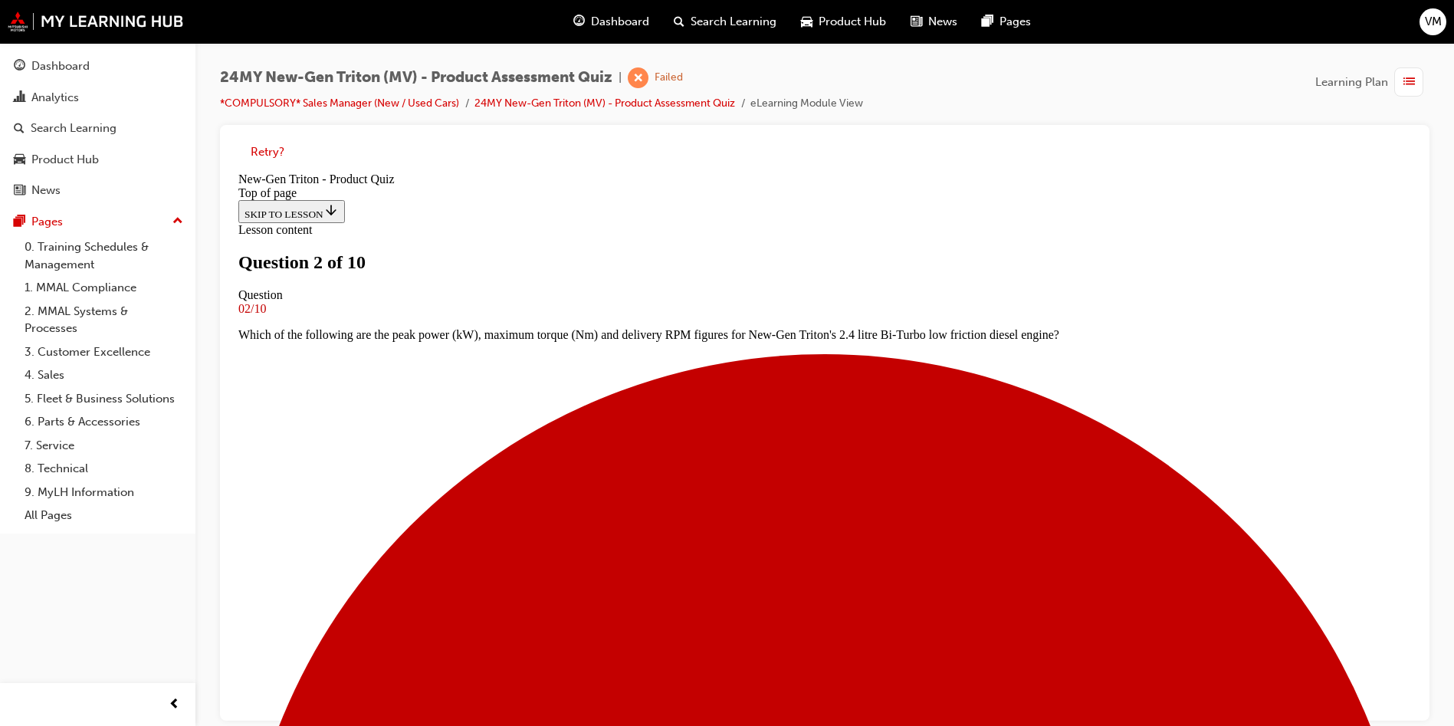
scroll to position [2, 0]
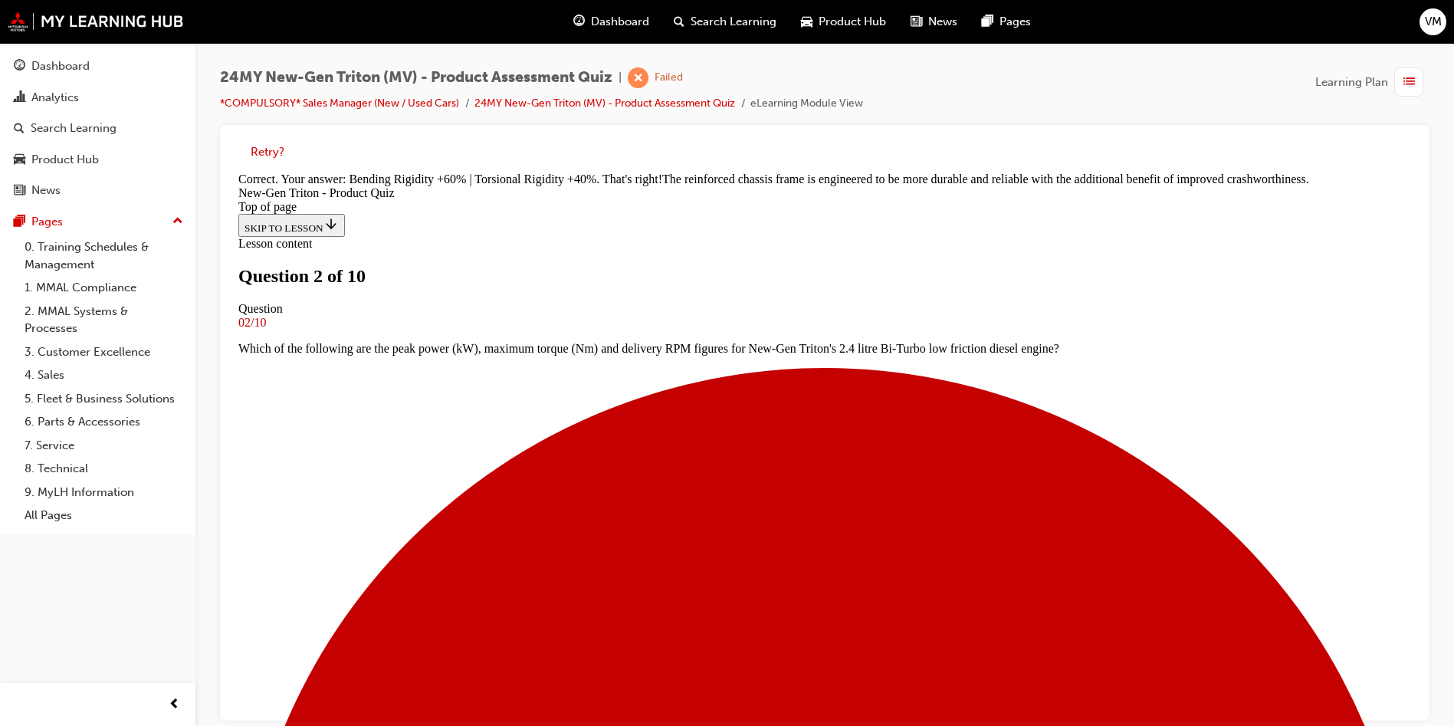
scroll to position [432, 0]
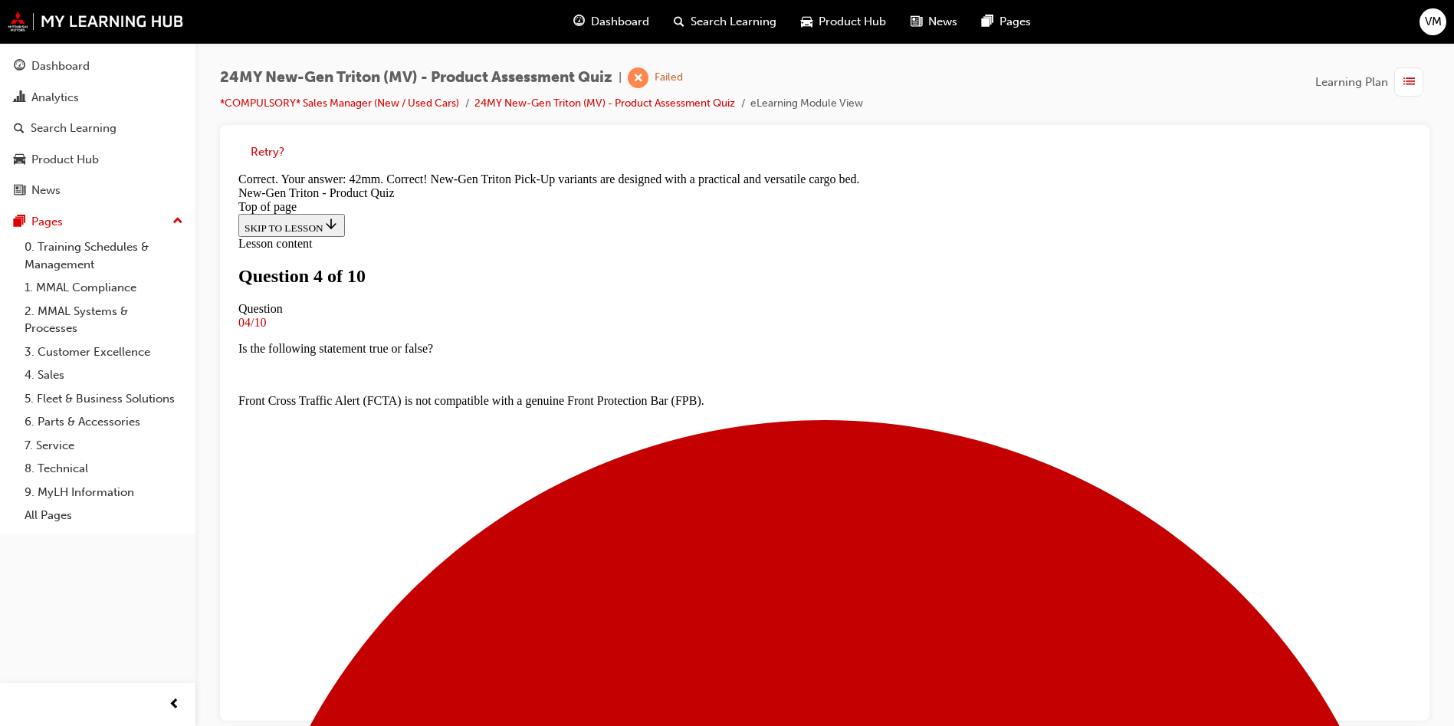
scroll to position [406, 0]
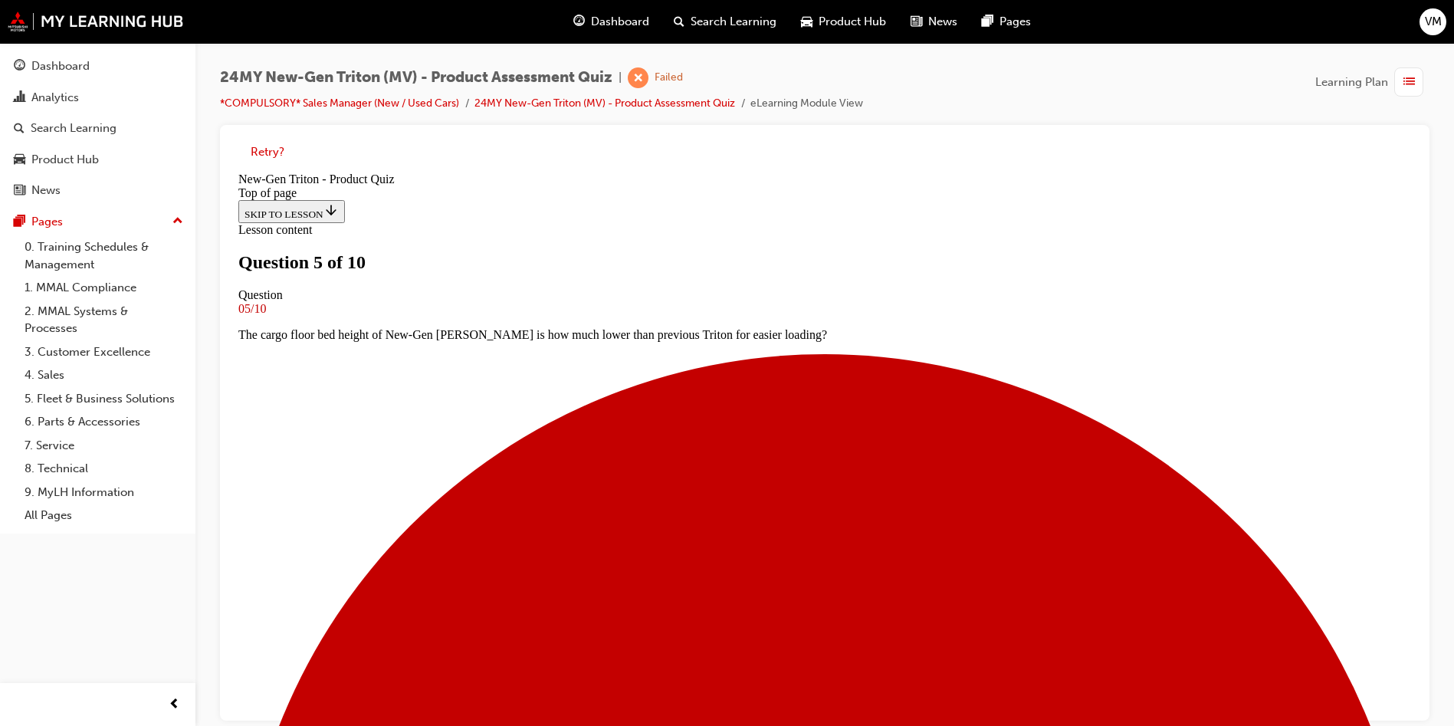
scroll to position [117, 0]
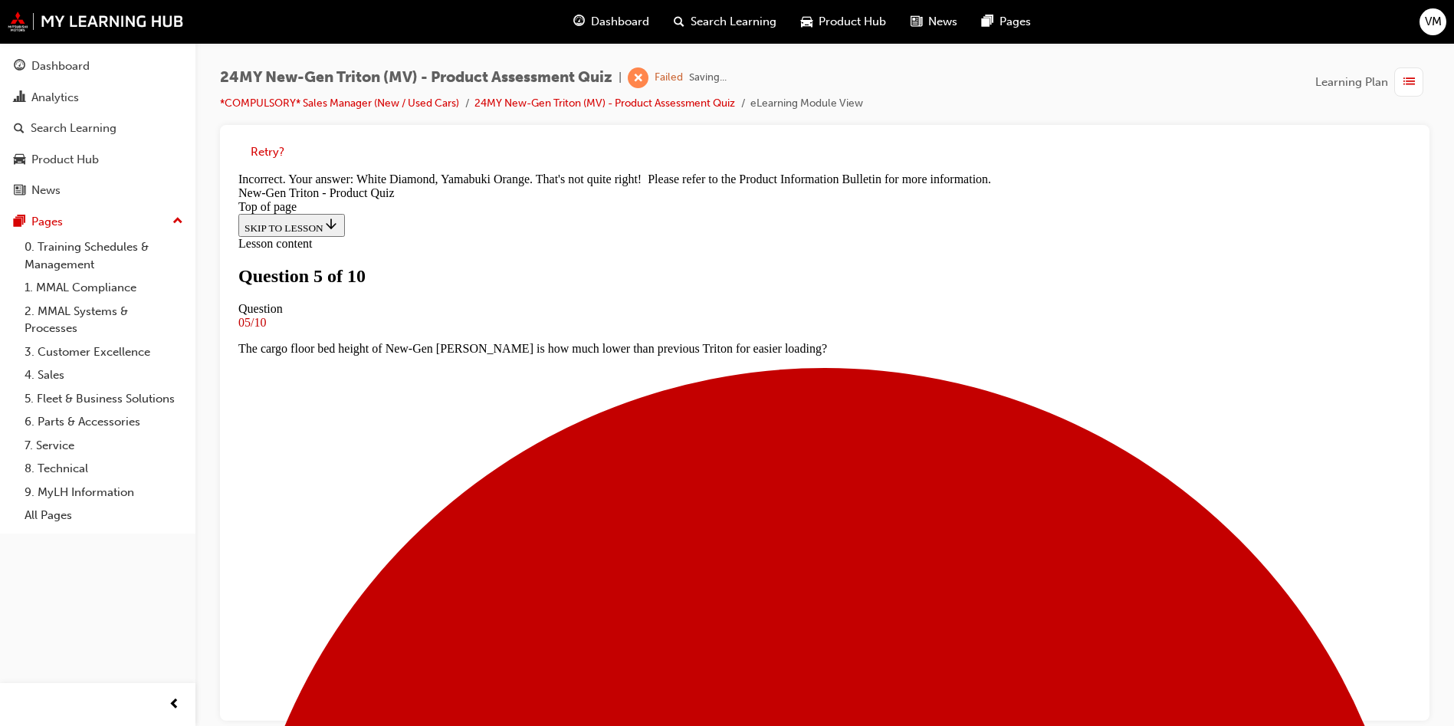
scroll to position [422, 0]
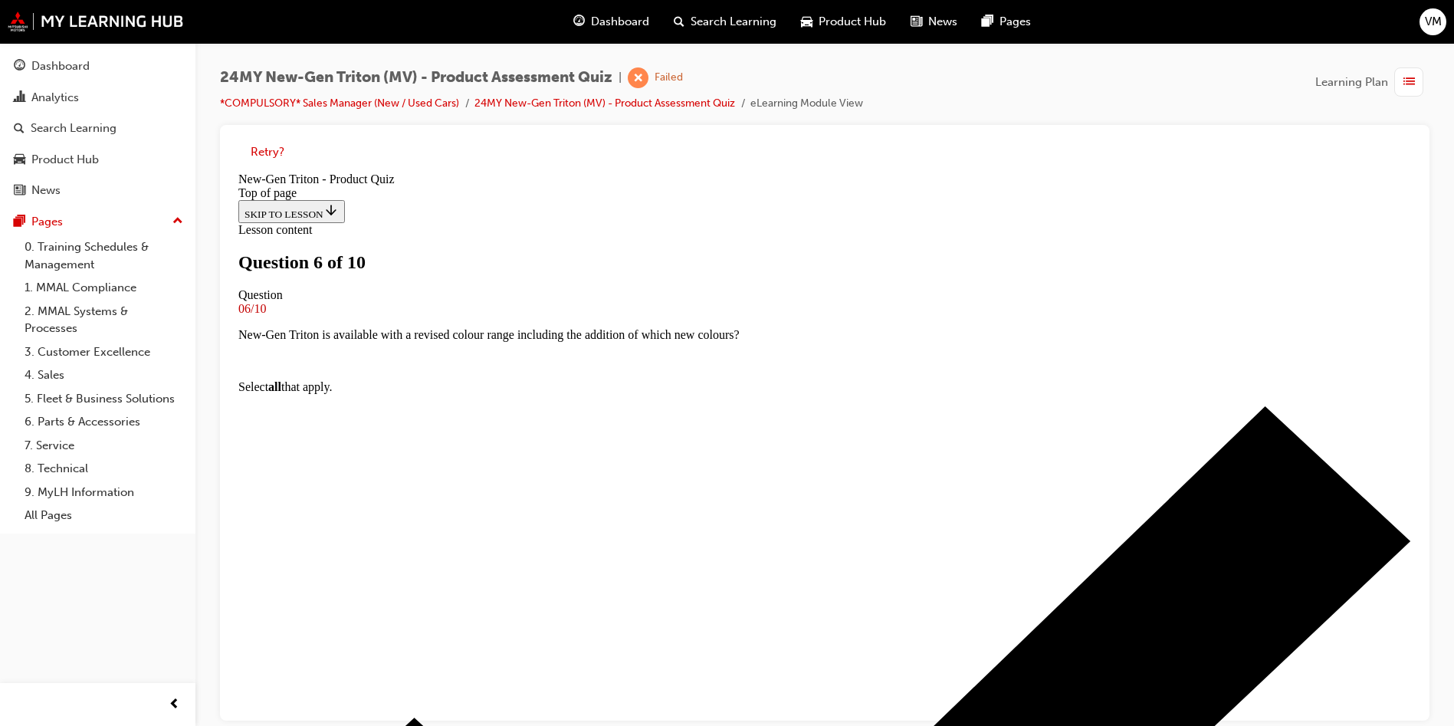
scroll to position [117, 0]
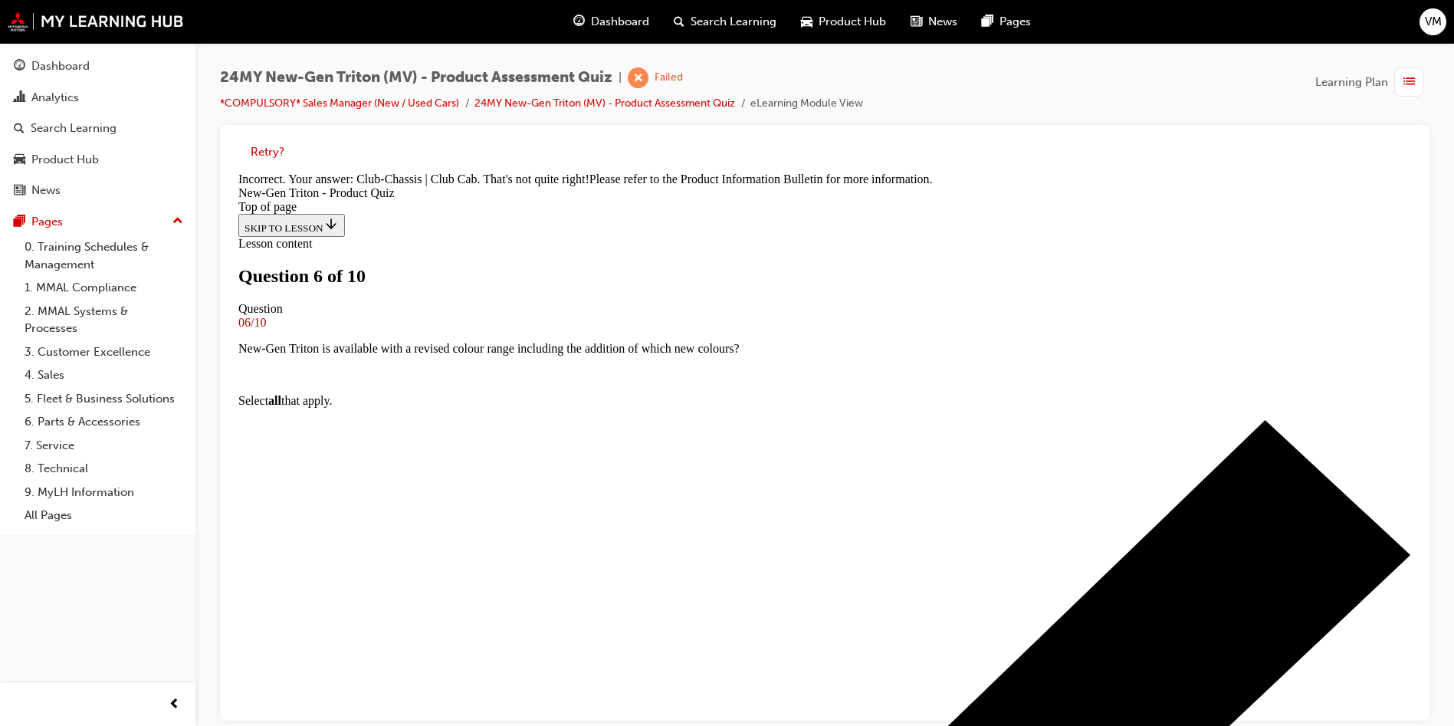
scroll to position [388, 0]
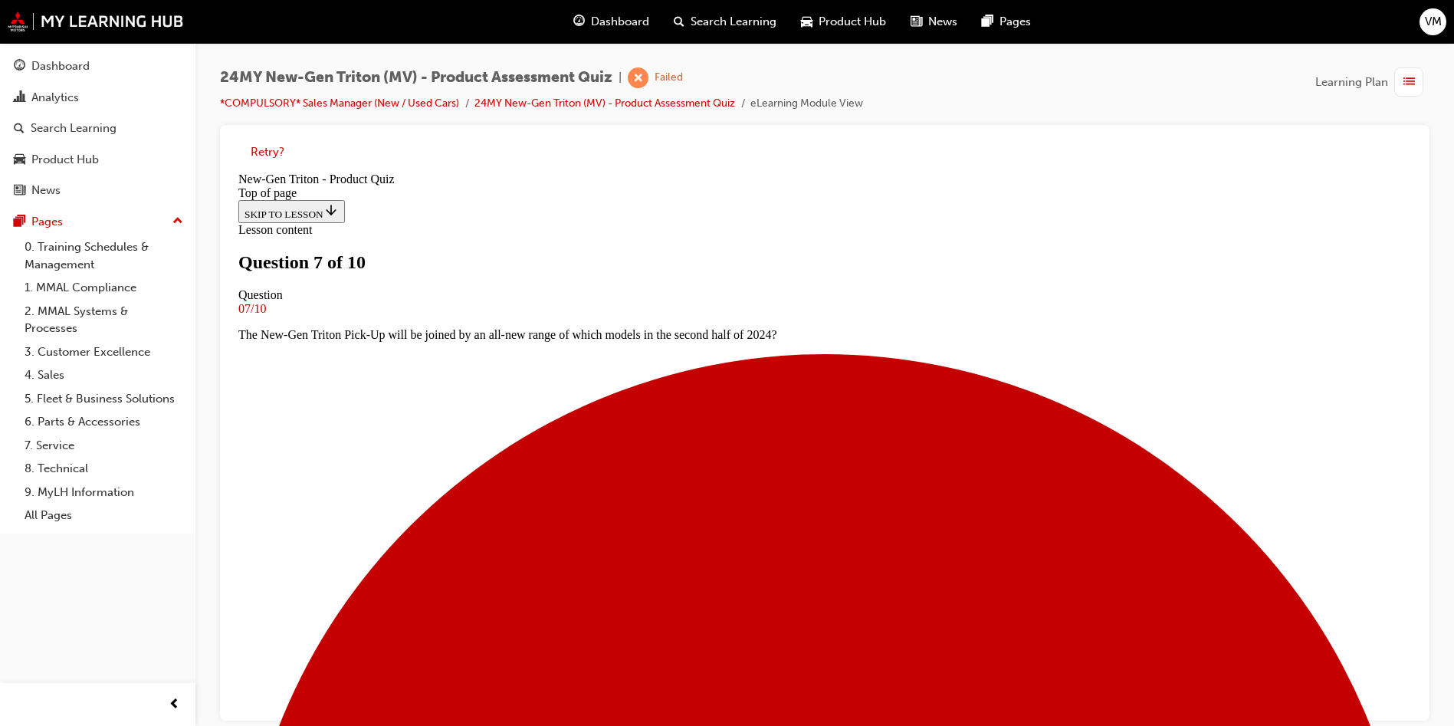
scroll to position [232, 0]
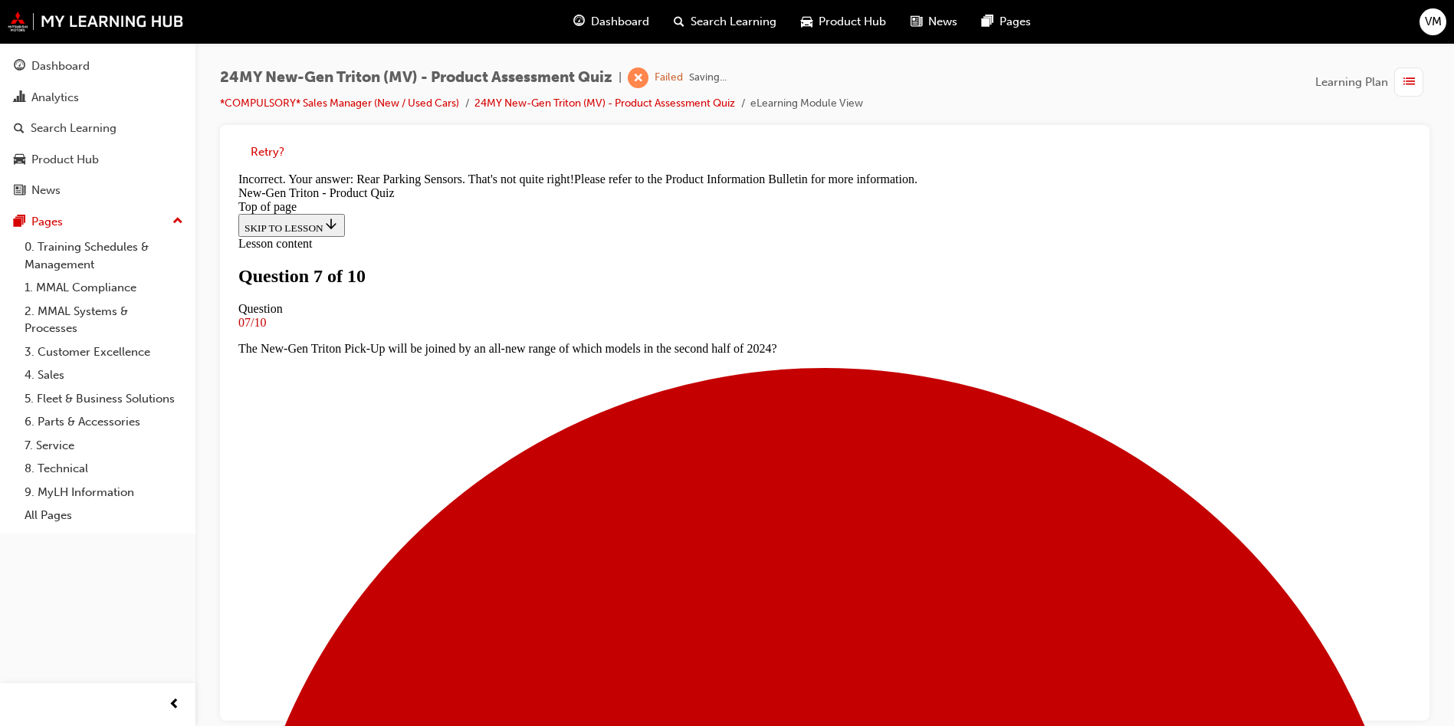
scroll to position [414, 0]
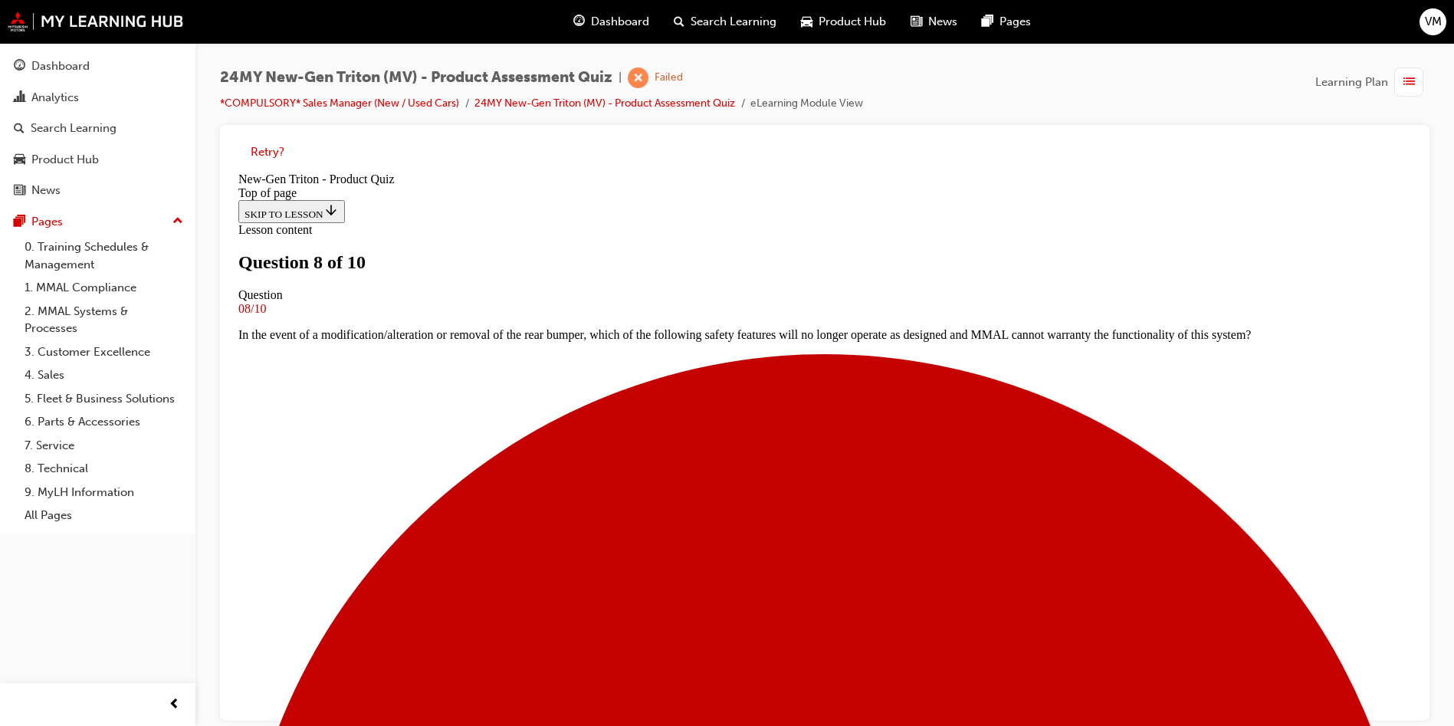
scroll to position [2, 0]
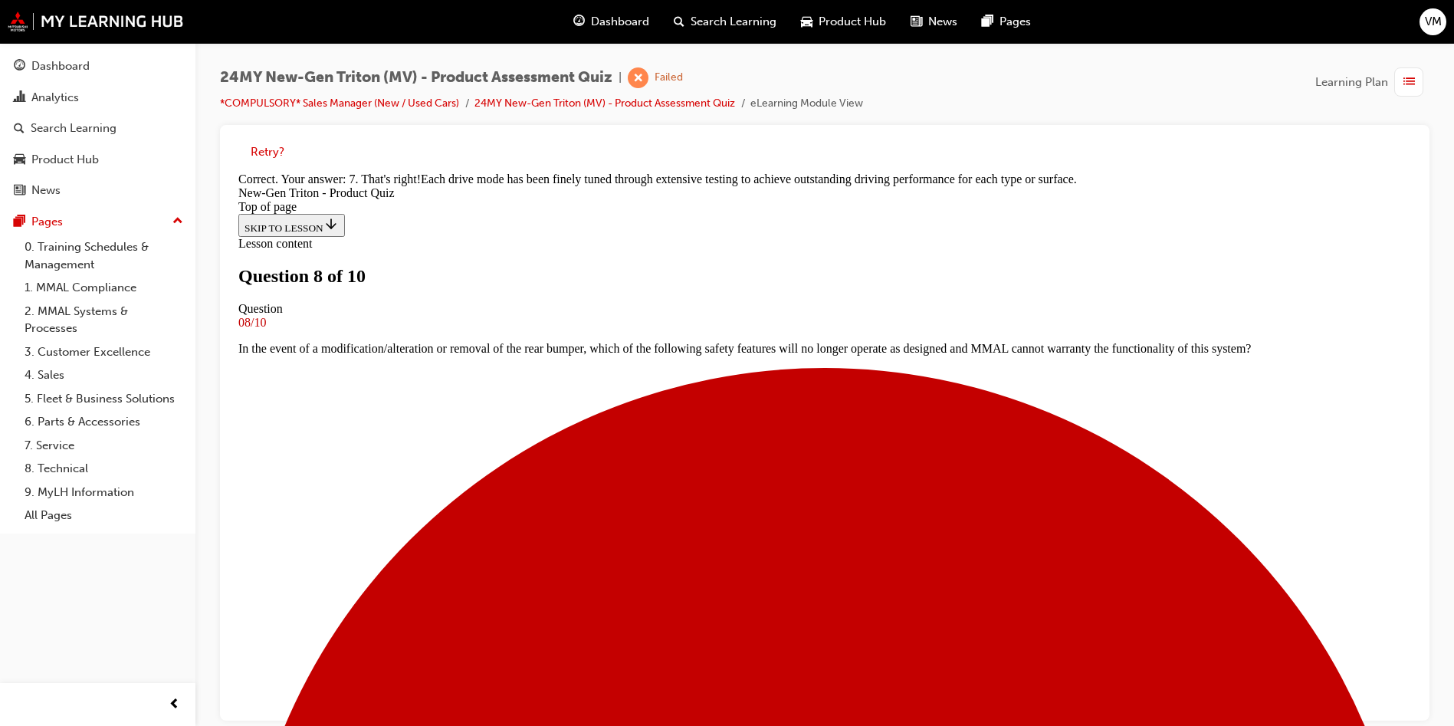
scroll to position [406, 0]
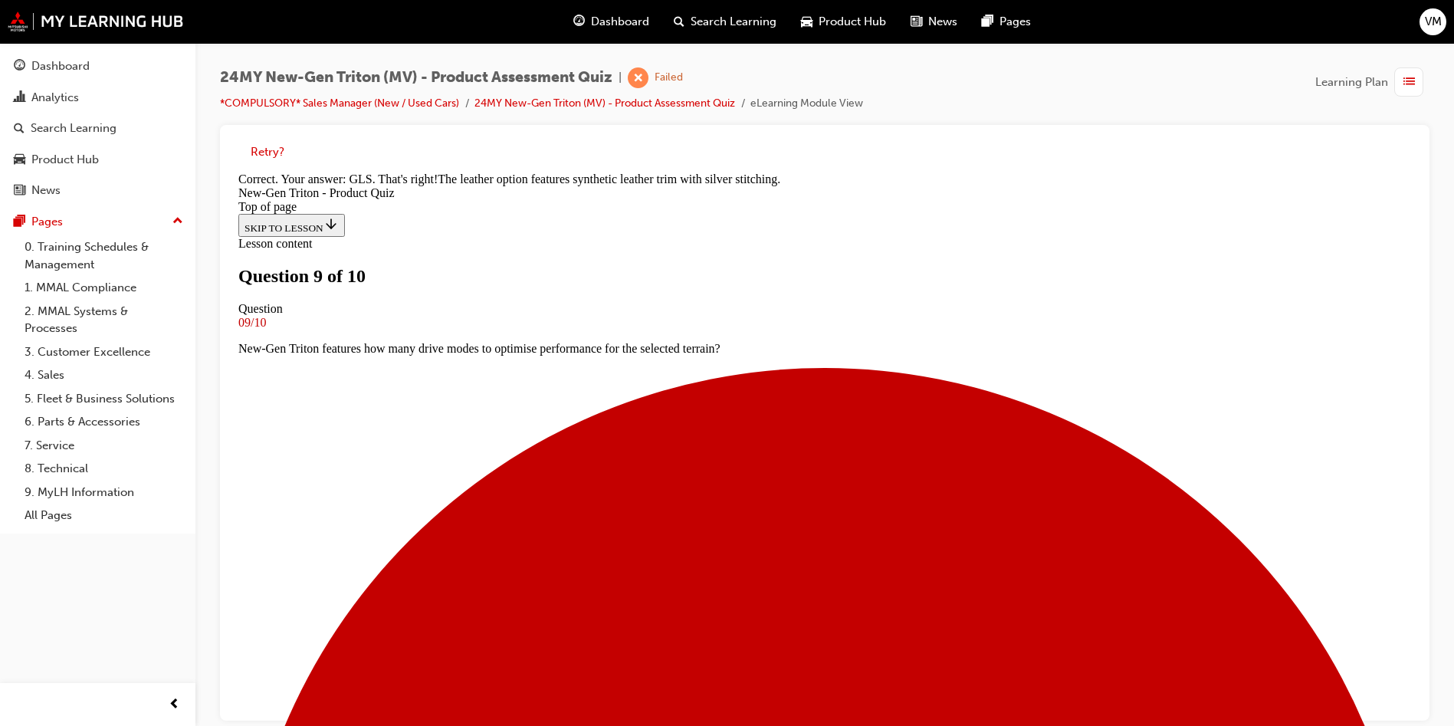
scroll to position [362, 0]
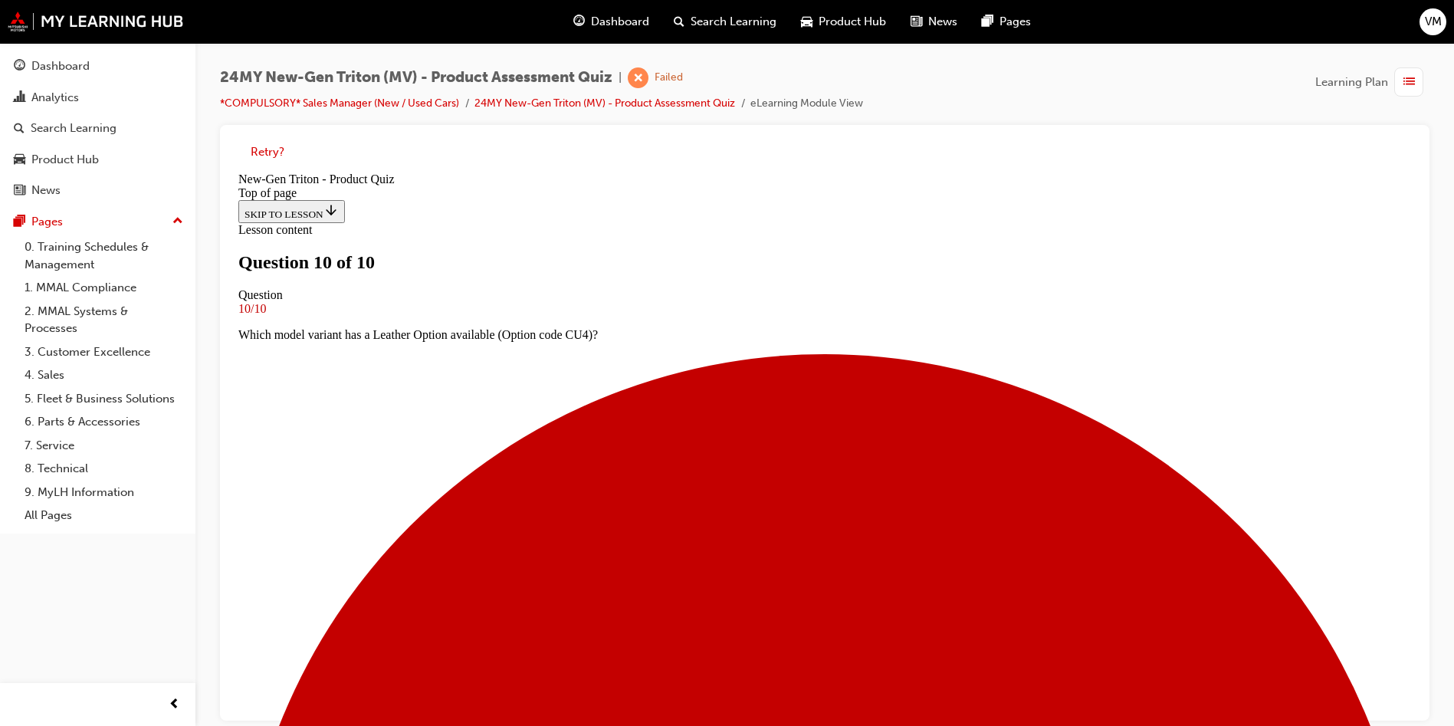
scroll to position [11, 0]
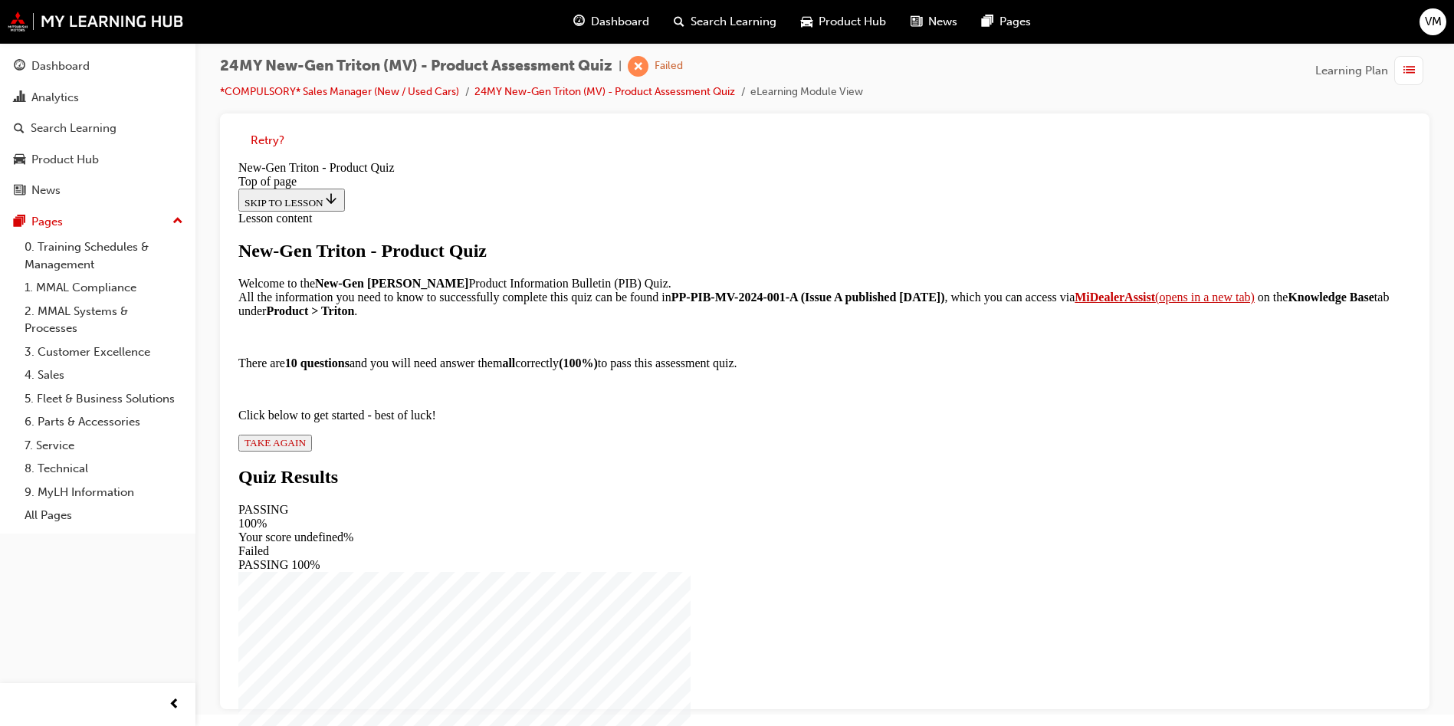
scroll to position [110, 0]
click at [306, 448] on span "TAKE AGAIN" at bounding box center [274, 442] width 61 height 11
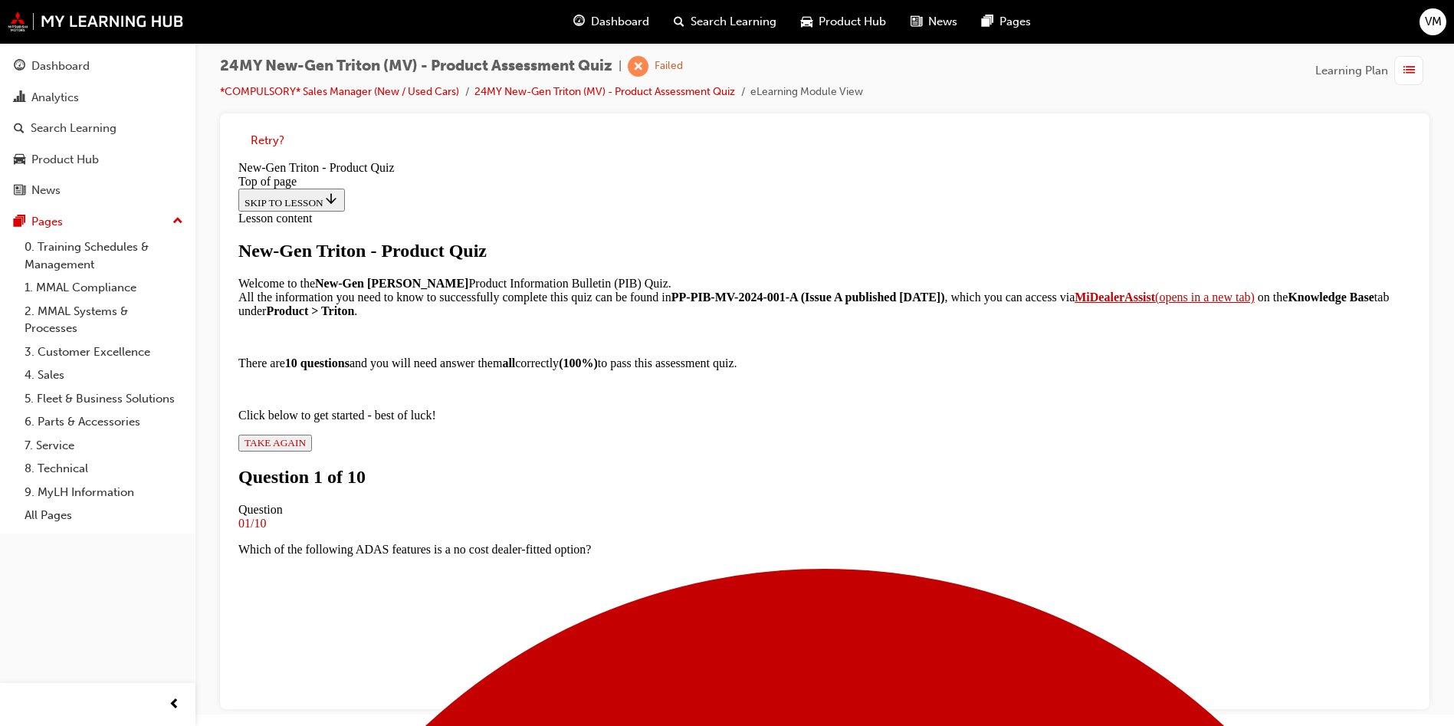
scroll to position [2, 0]
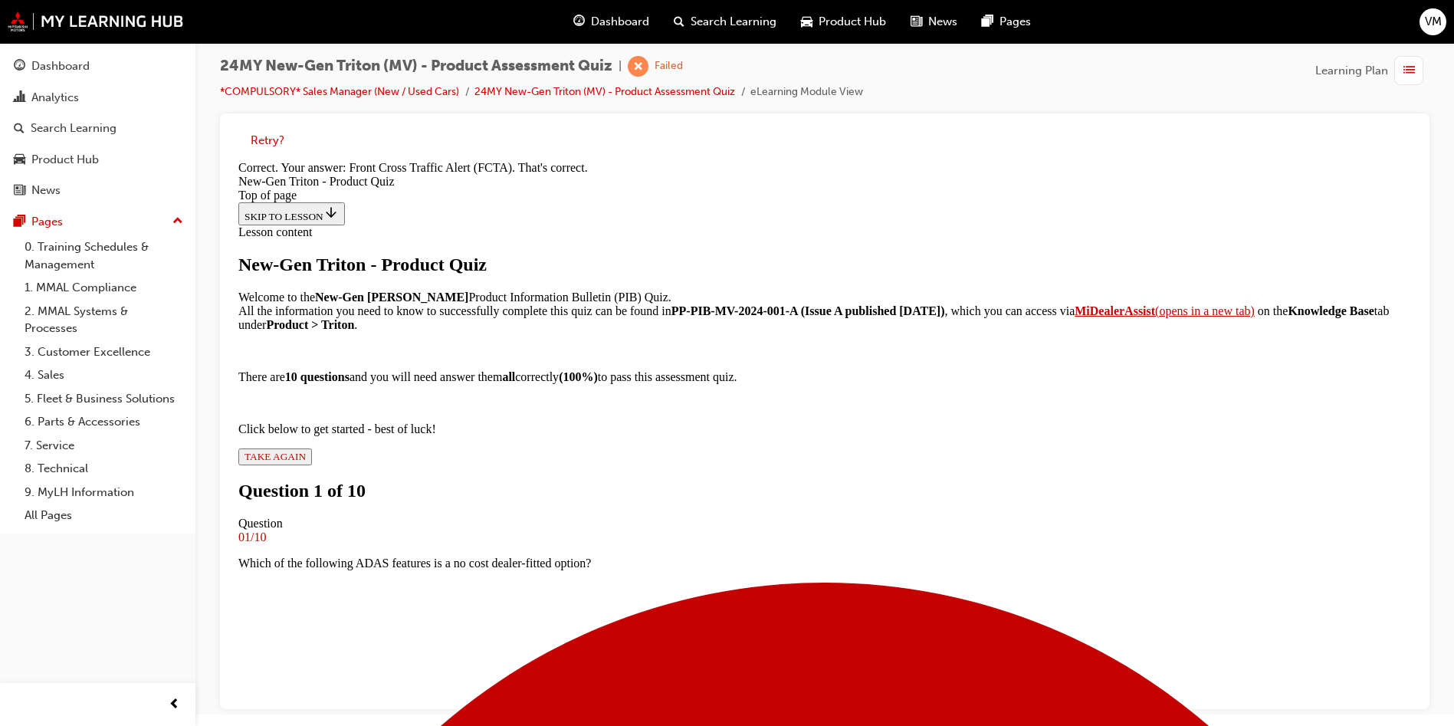
scroll to position [326, 0]
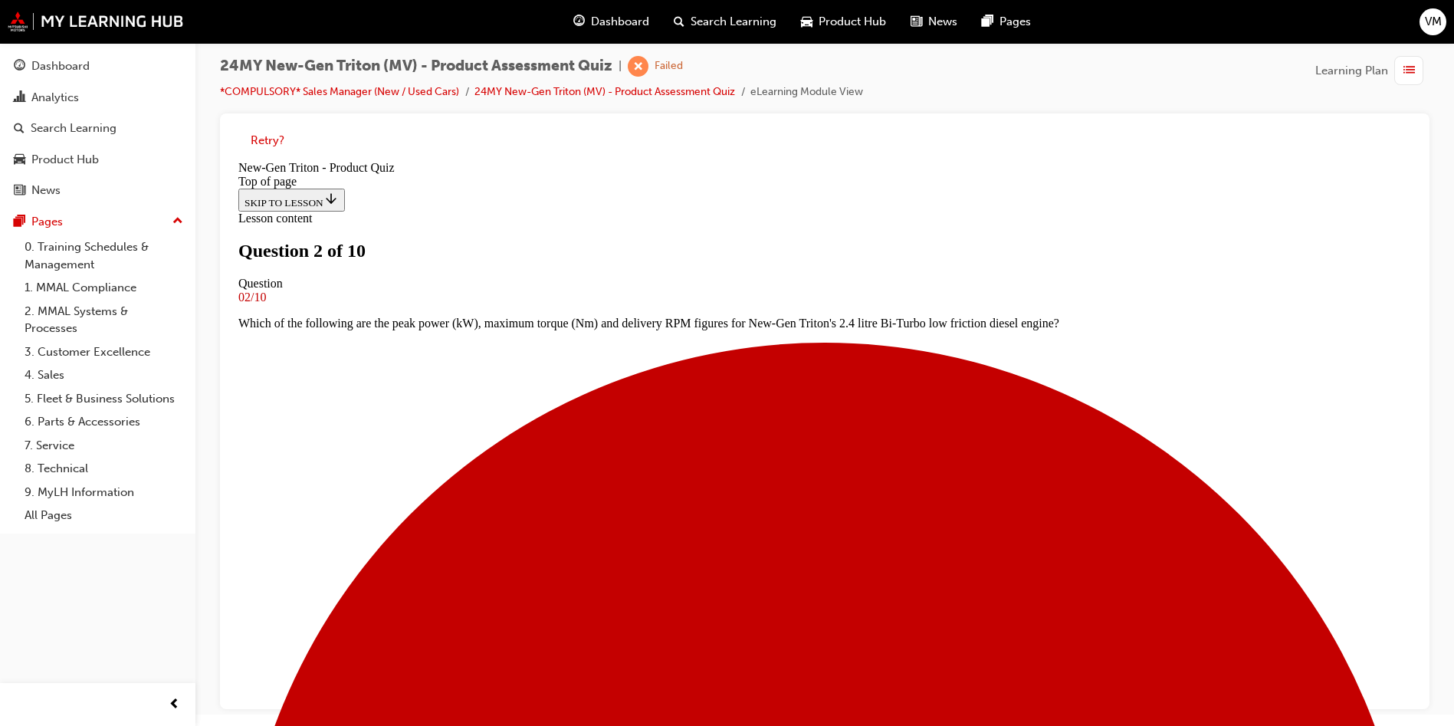
scroll to position [2, 0]
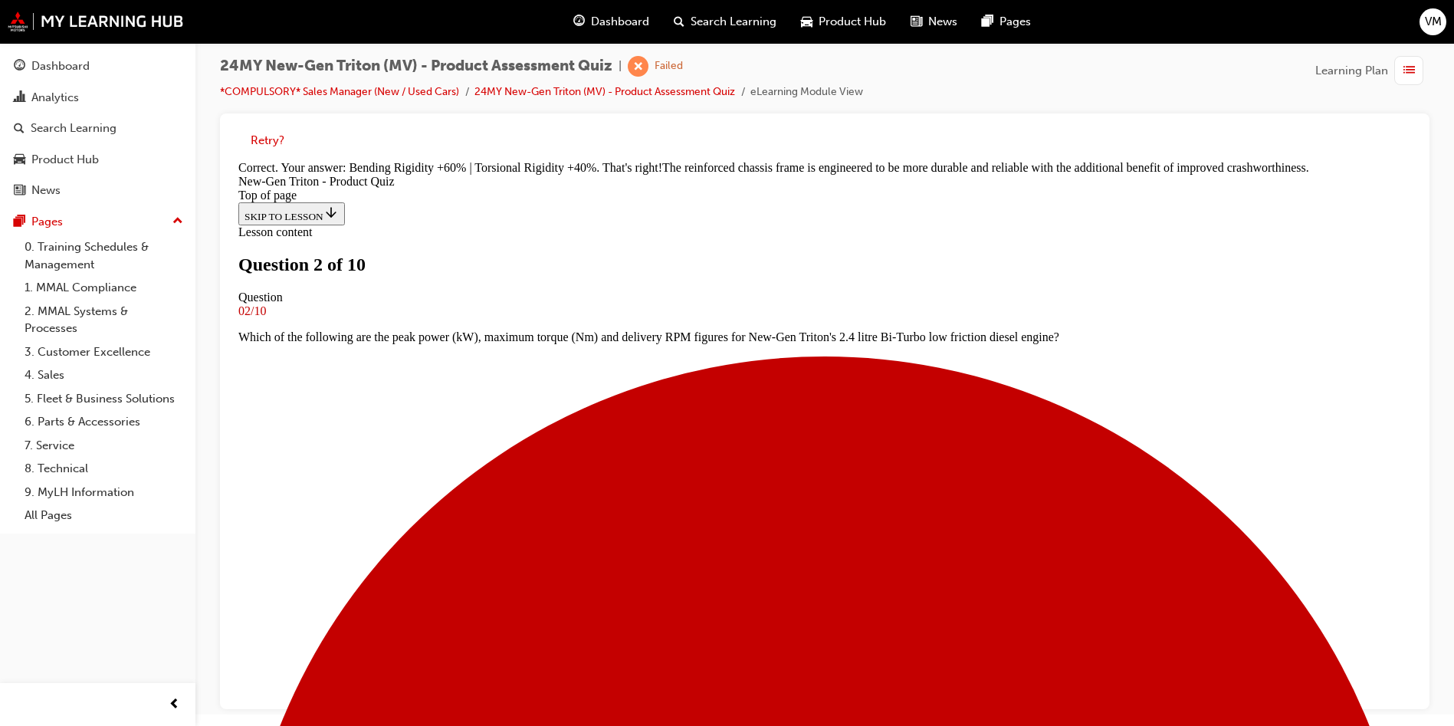
scroll to position [432, 0]
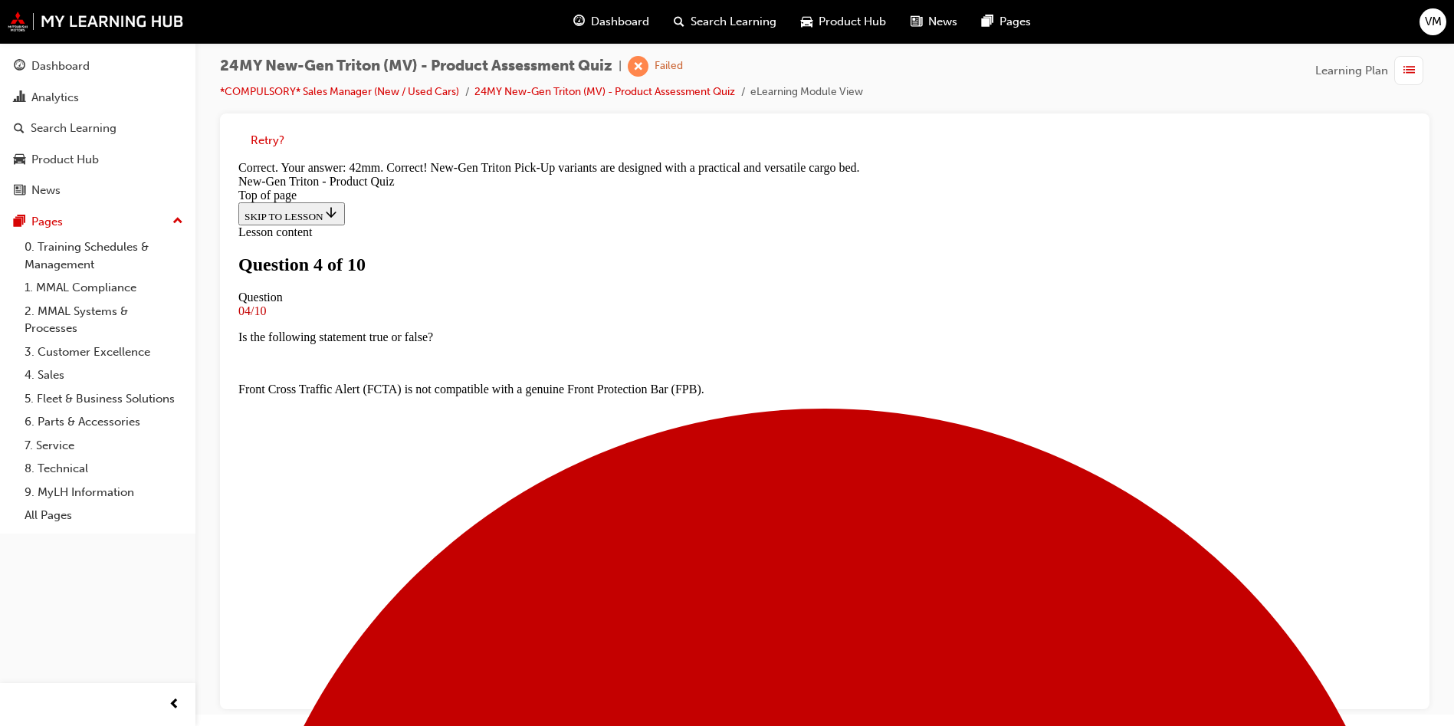
scroll to position [406, 0]
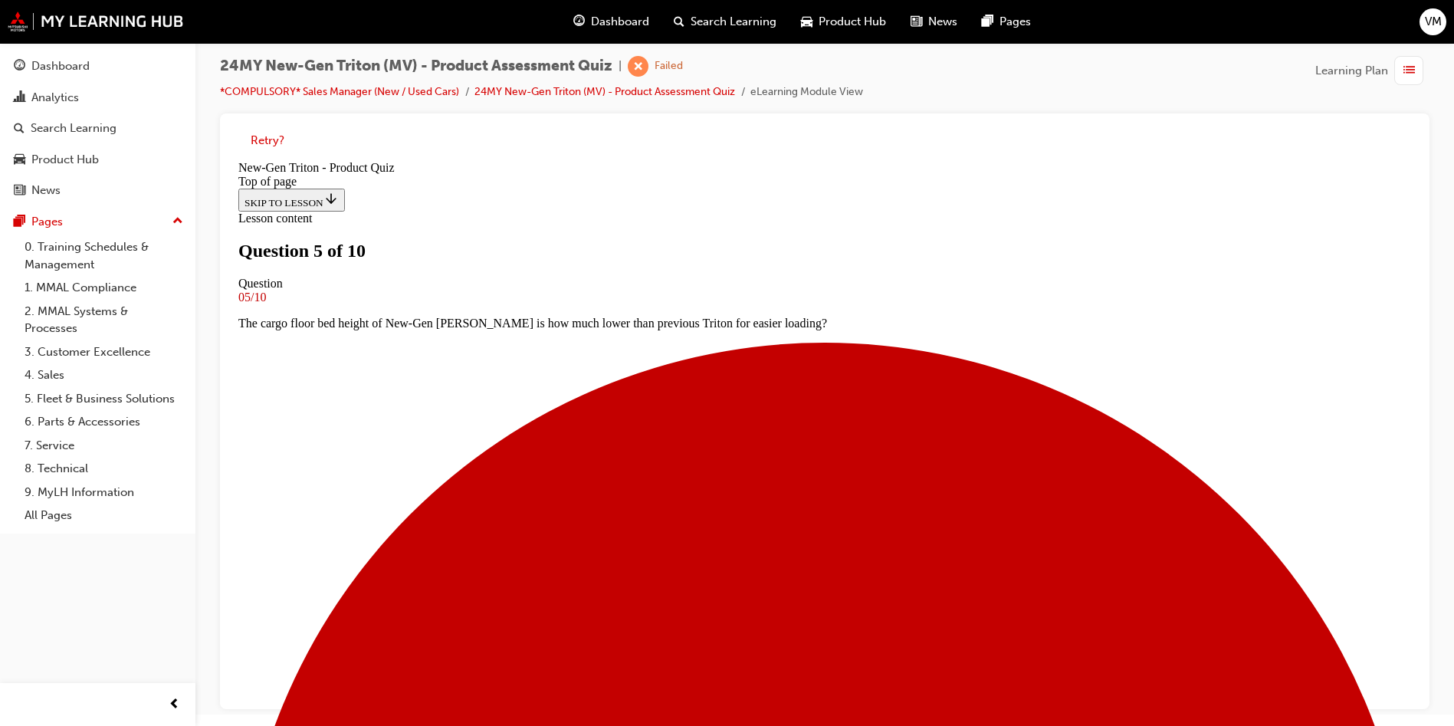
scroll to position [117, 0]
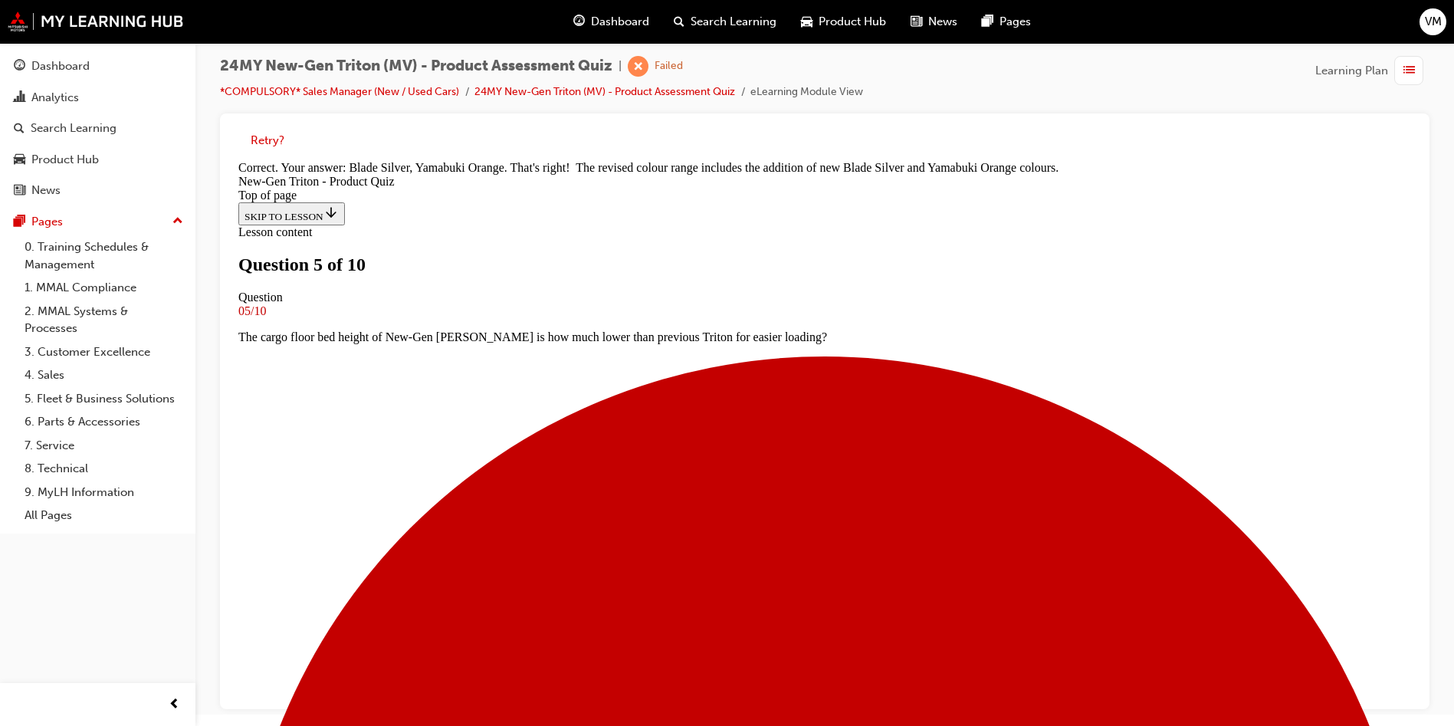
scroll to position [422, 0]
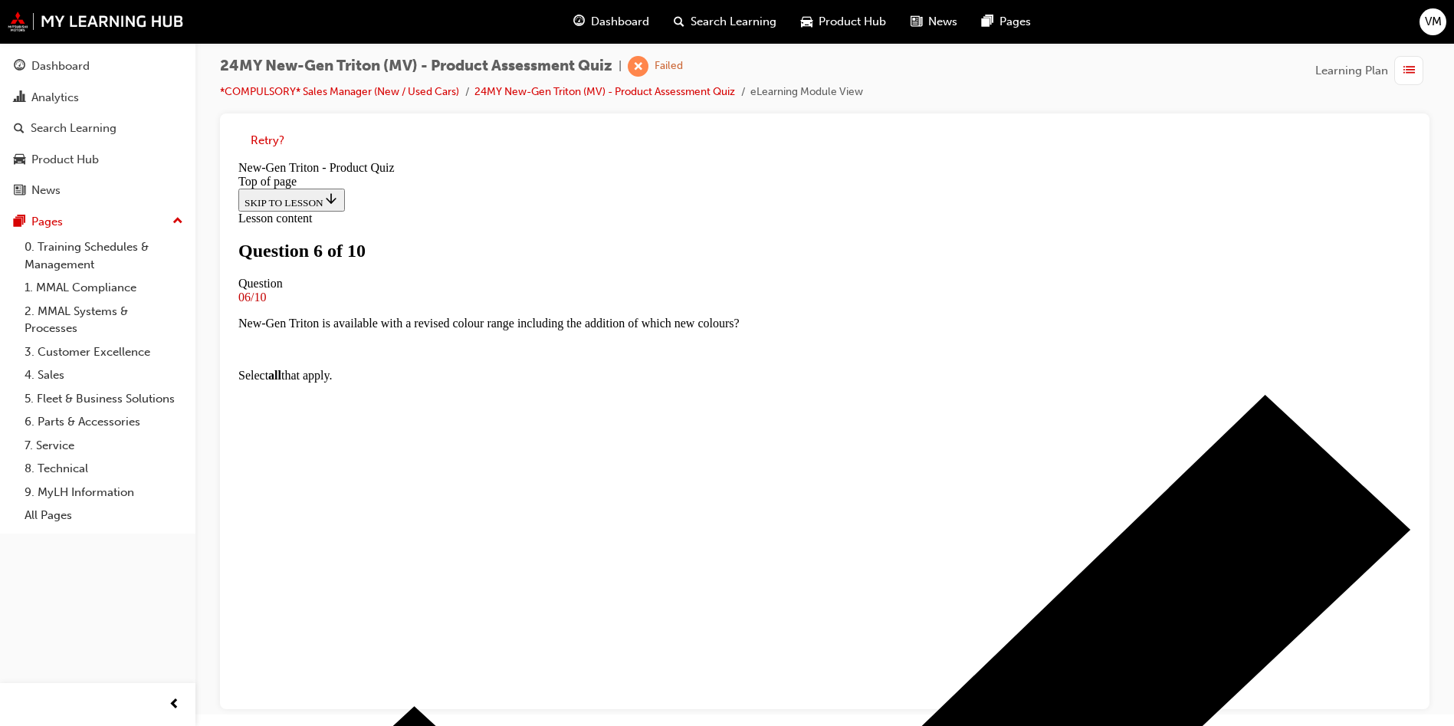
scroll to position [113, 0]
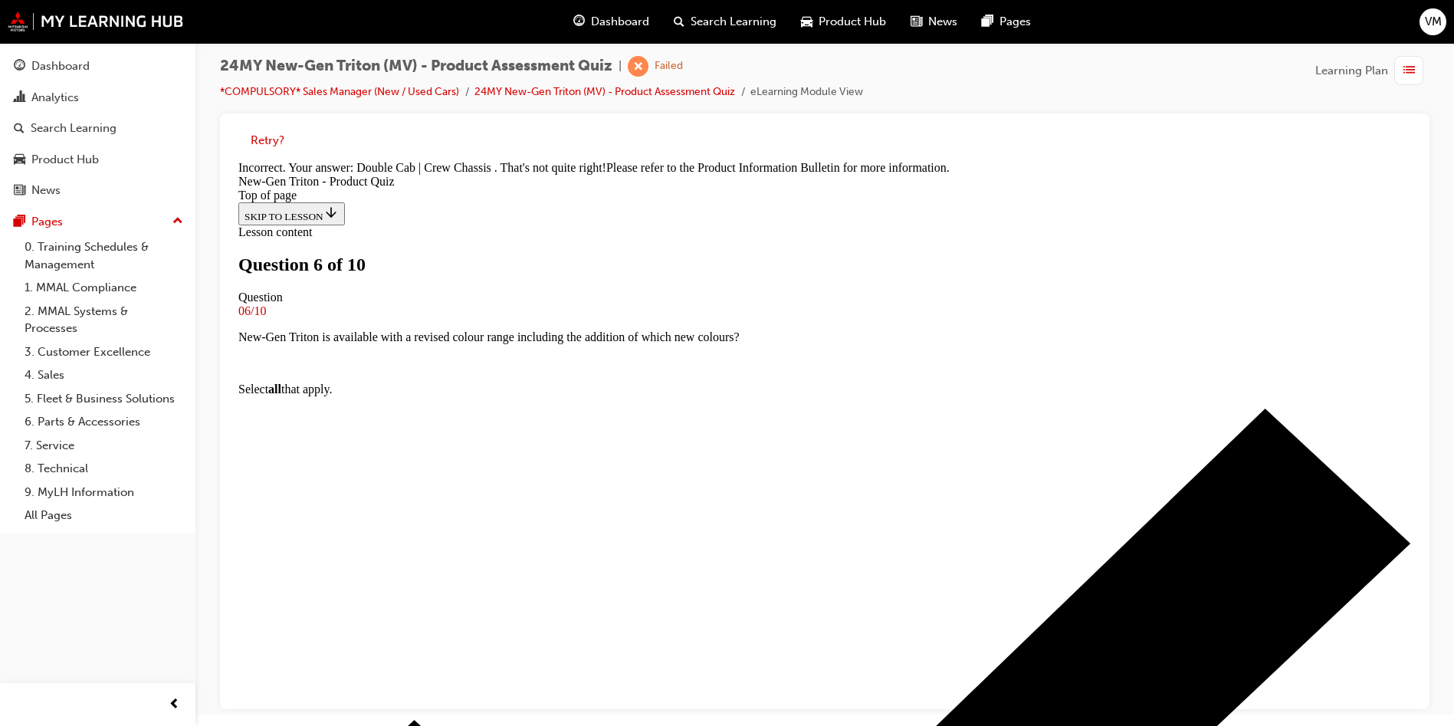
scroll to position [388, 0]
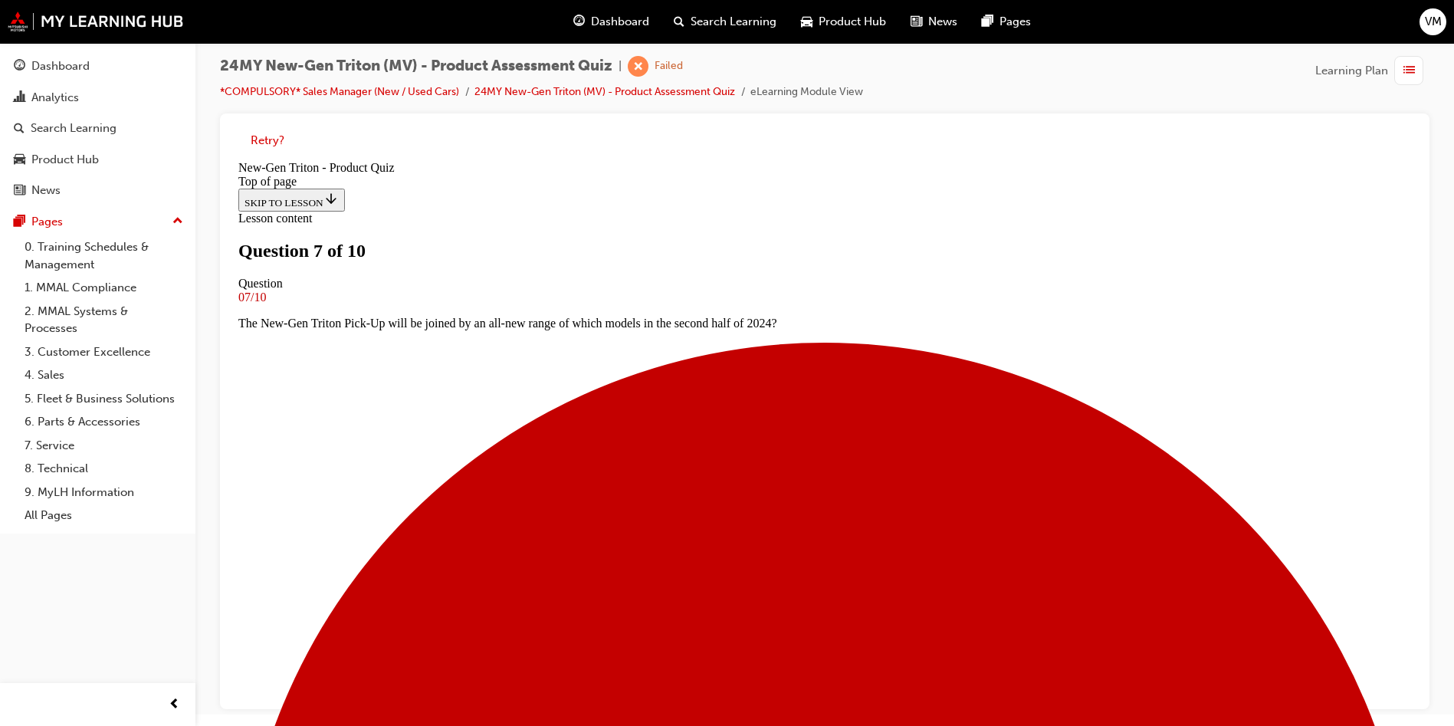
scroll to position [117, 0]
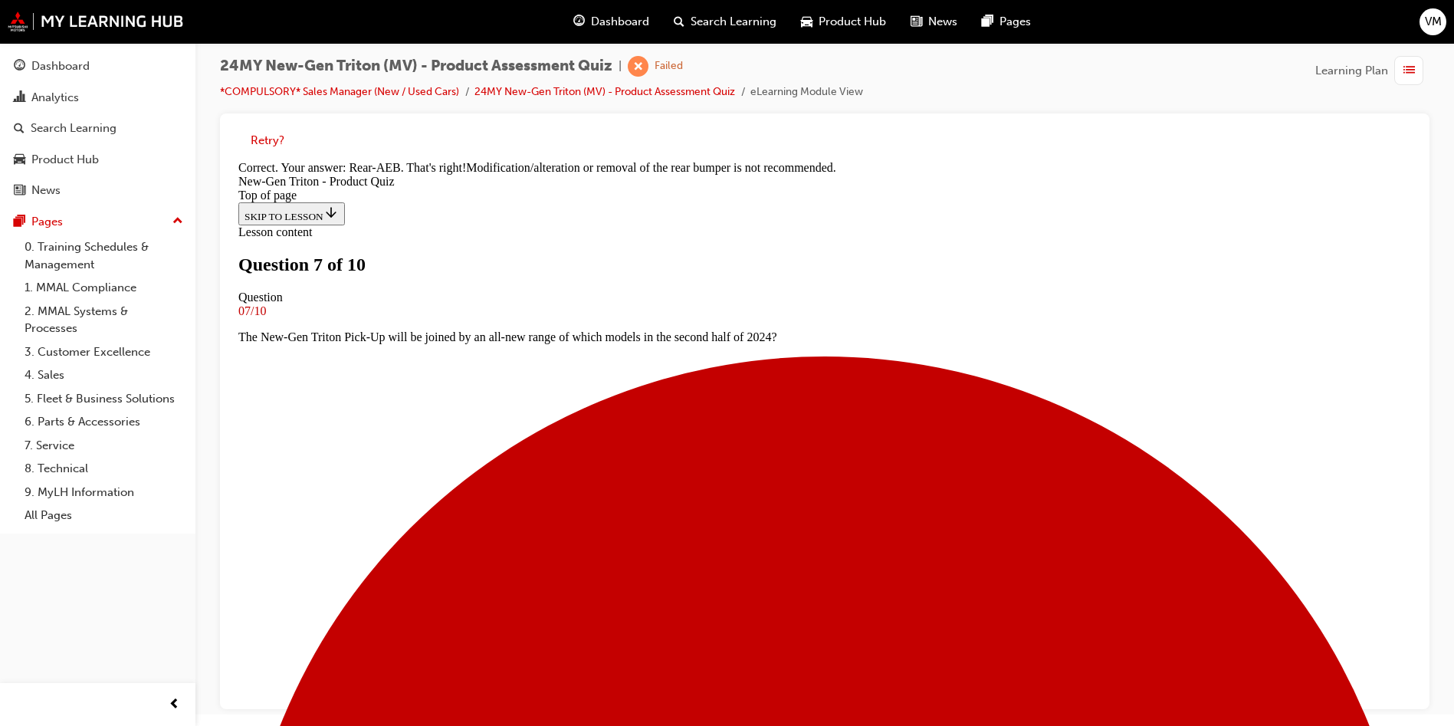
scroll to position [432, 0]
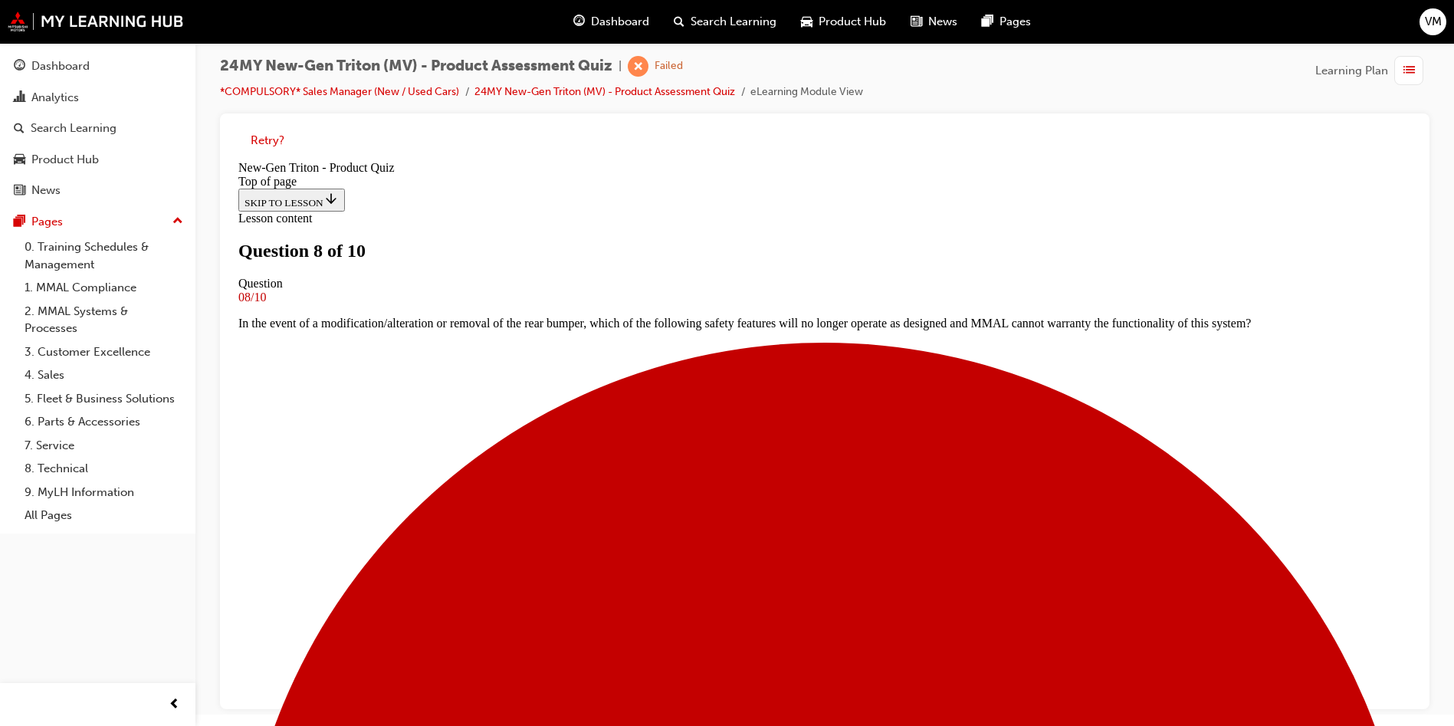
scroll to position [2, 0]
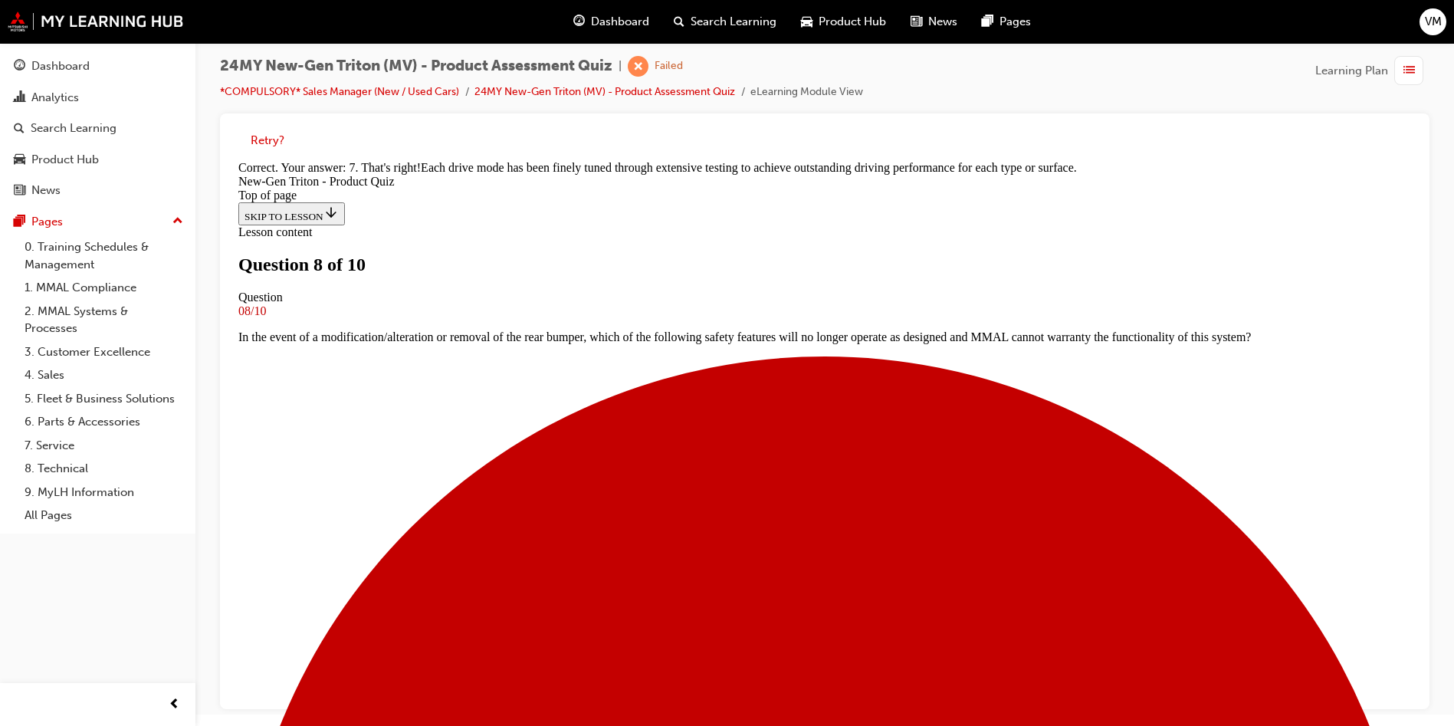
scroll to position [406, 0]
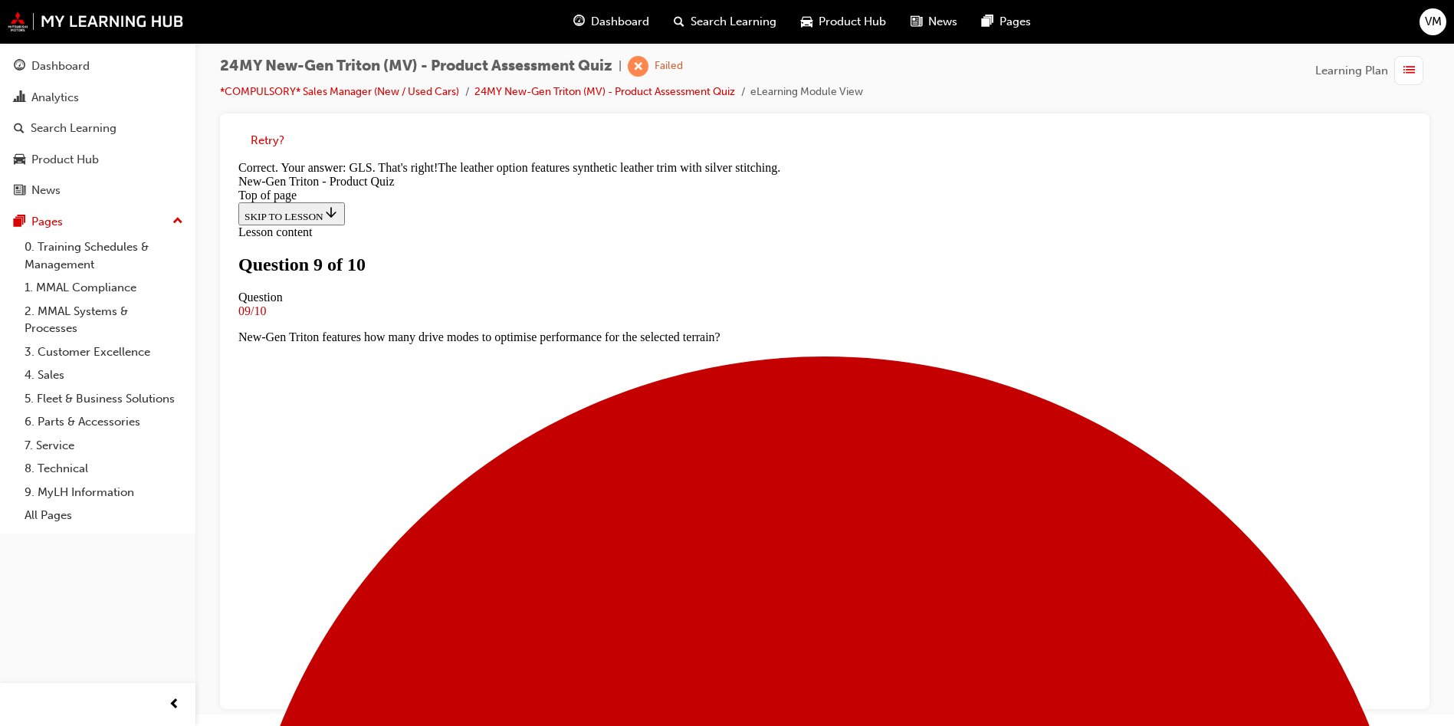
scroll to position [362, 0]
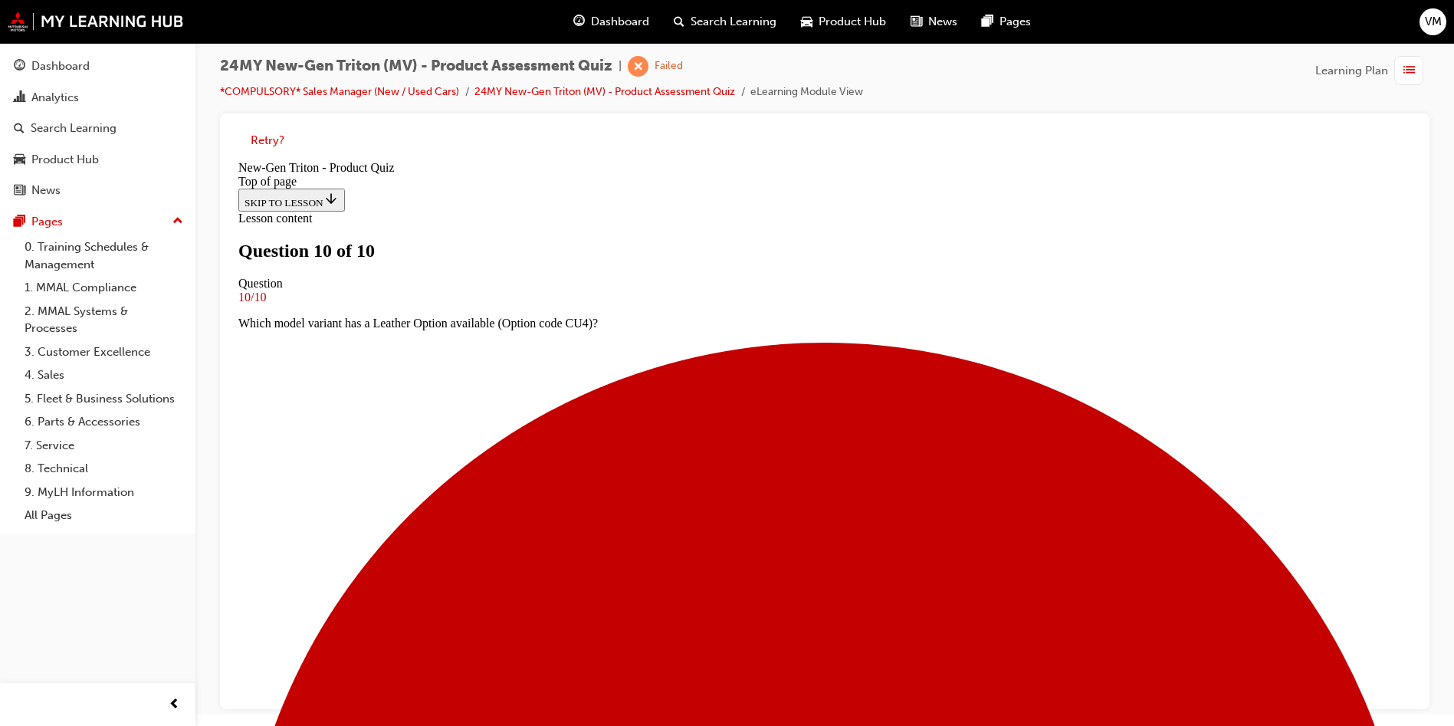
scroll to position [213, 0]
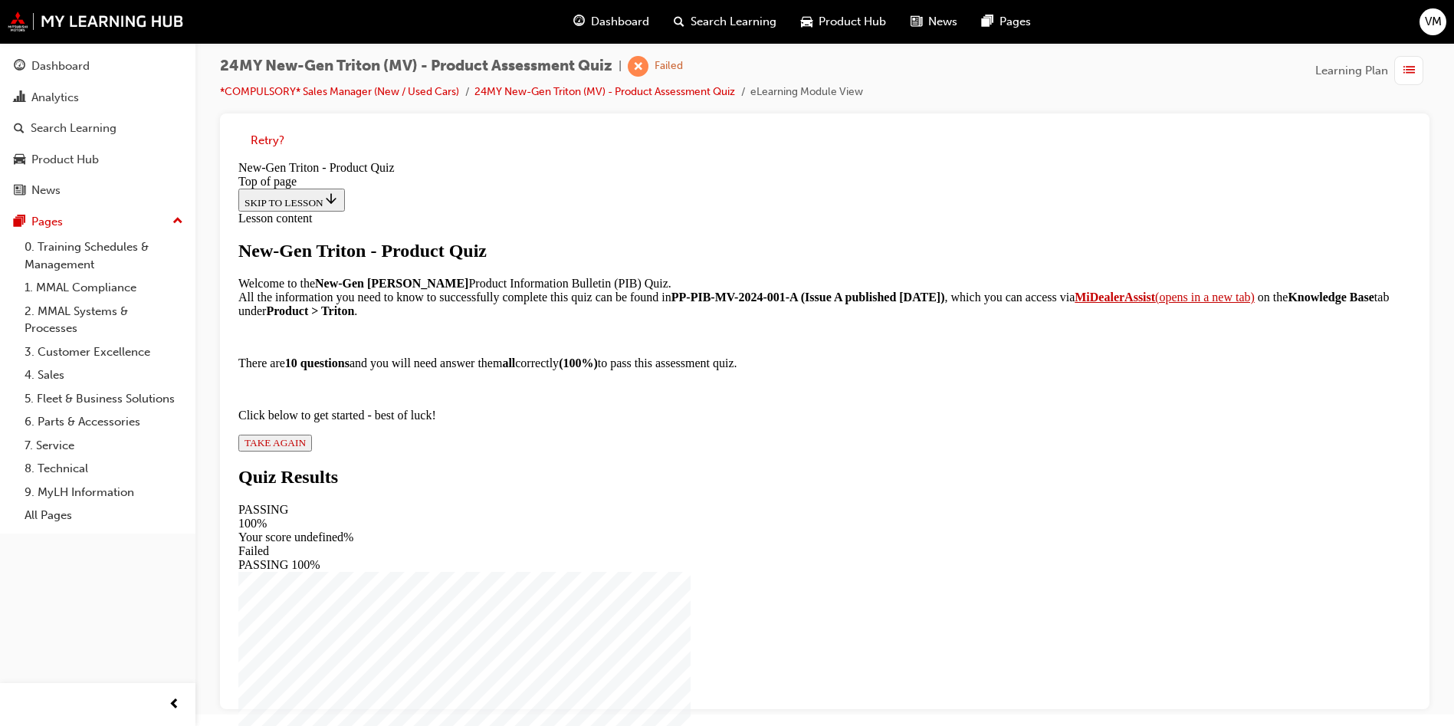
scroll to position [110, 0]
click at [306, 448] on span "TAKE AGAIN" at bounding box center [274, 442] width 61 height 11
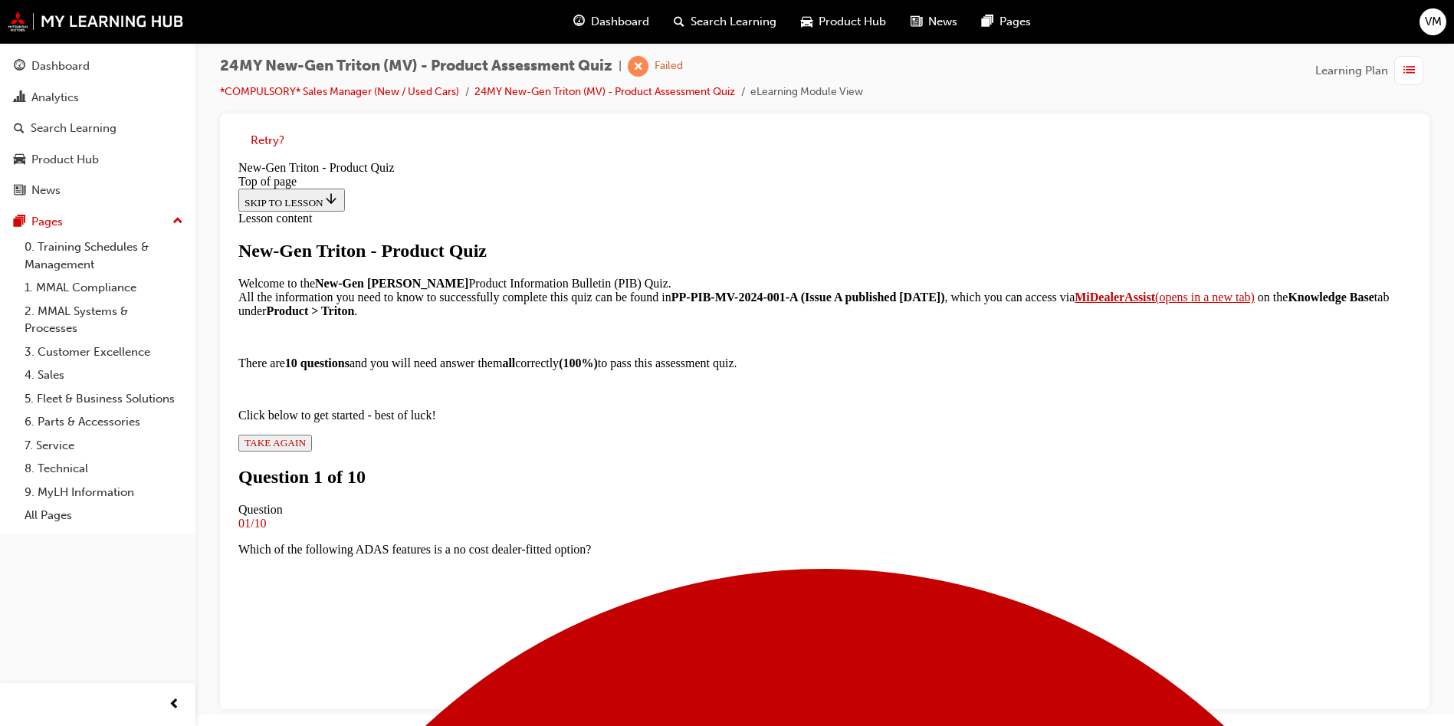
scroll to position [2, 0]
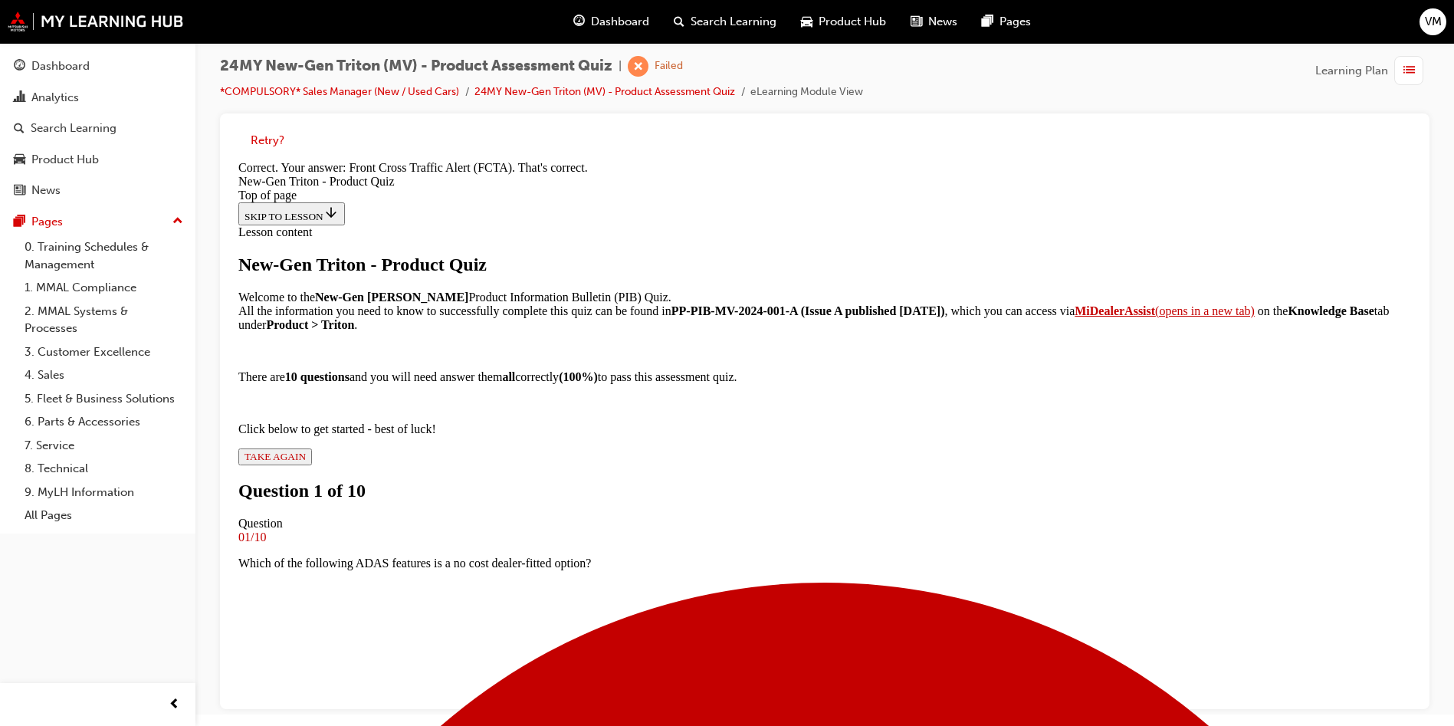
scroll to position [326, 0]
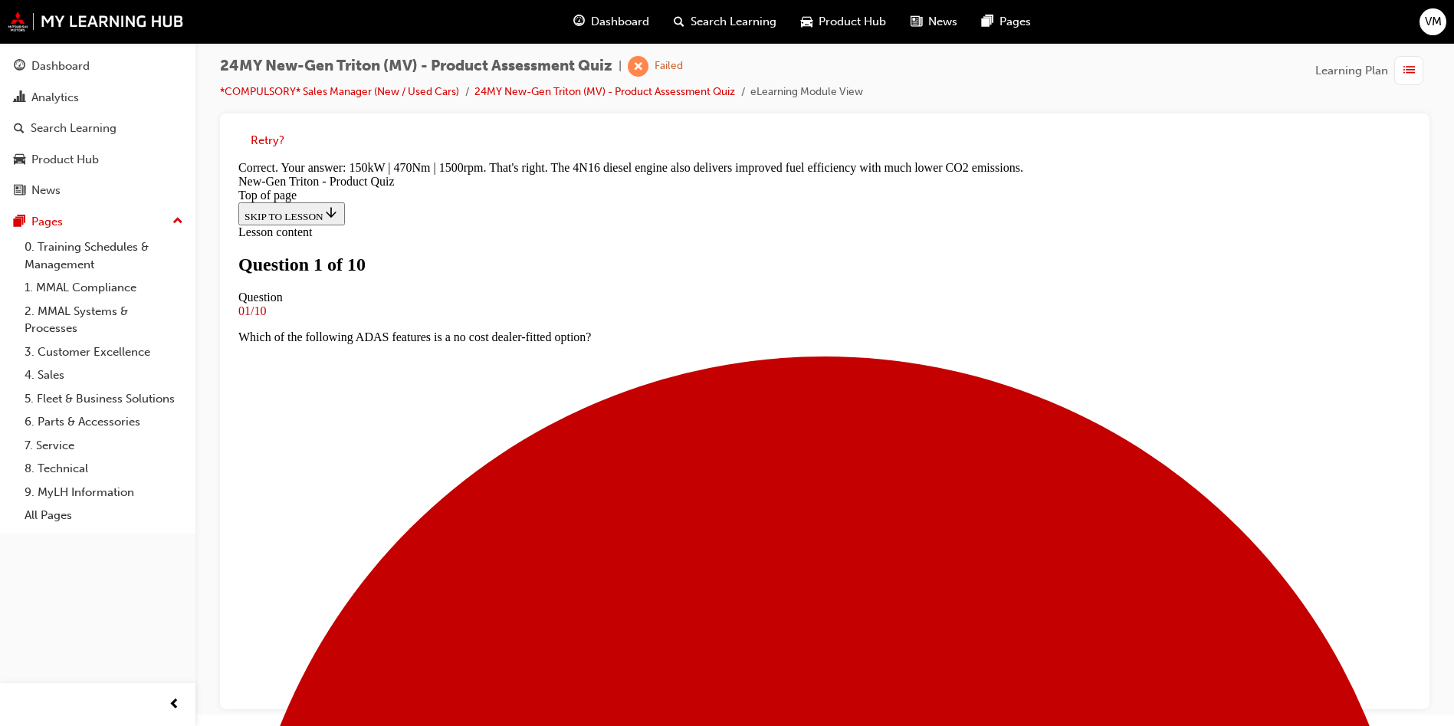
scroll to position [2, 0]
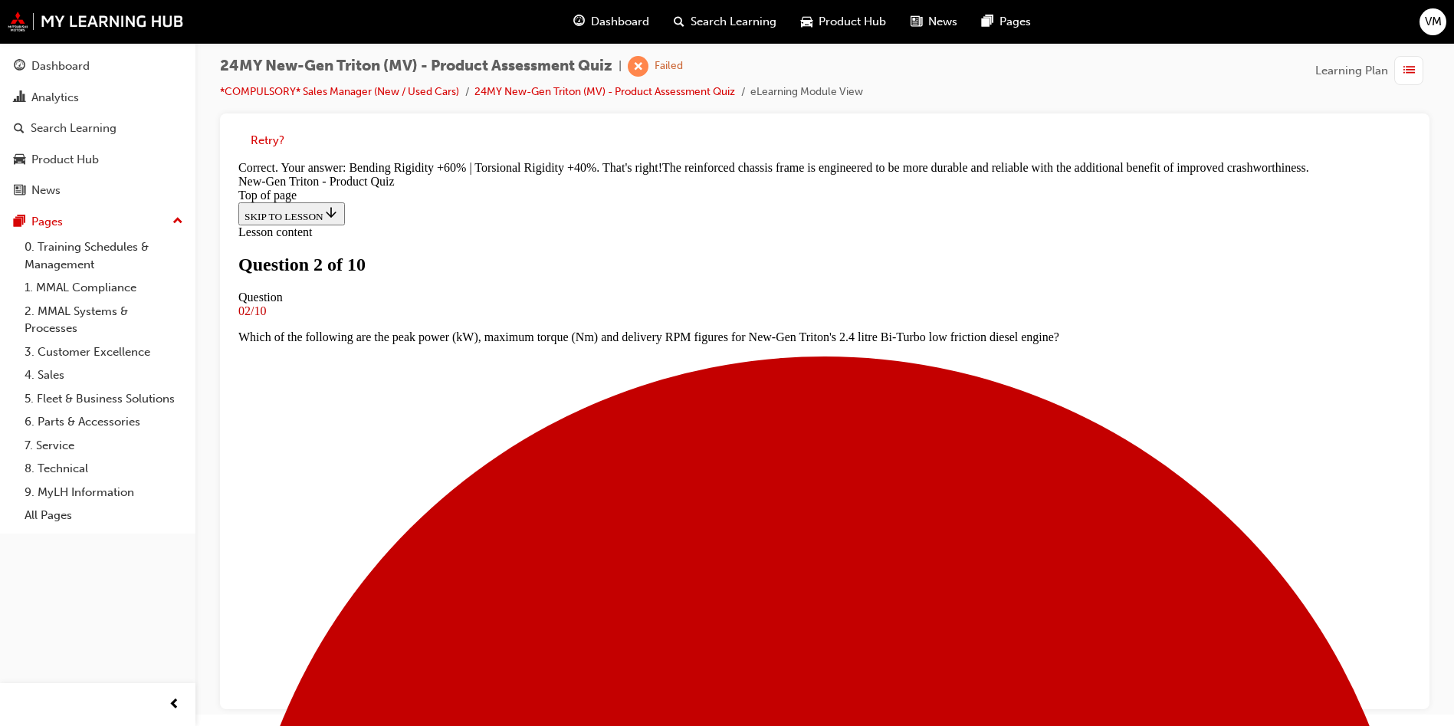
scroll to position [432, 0]
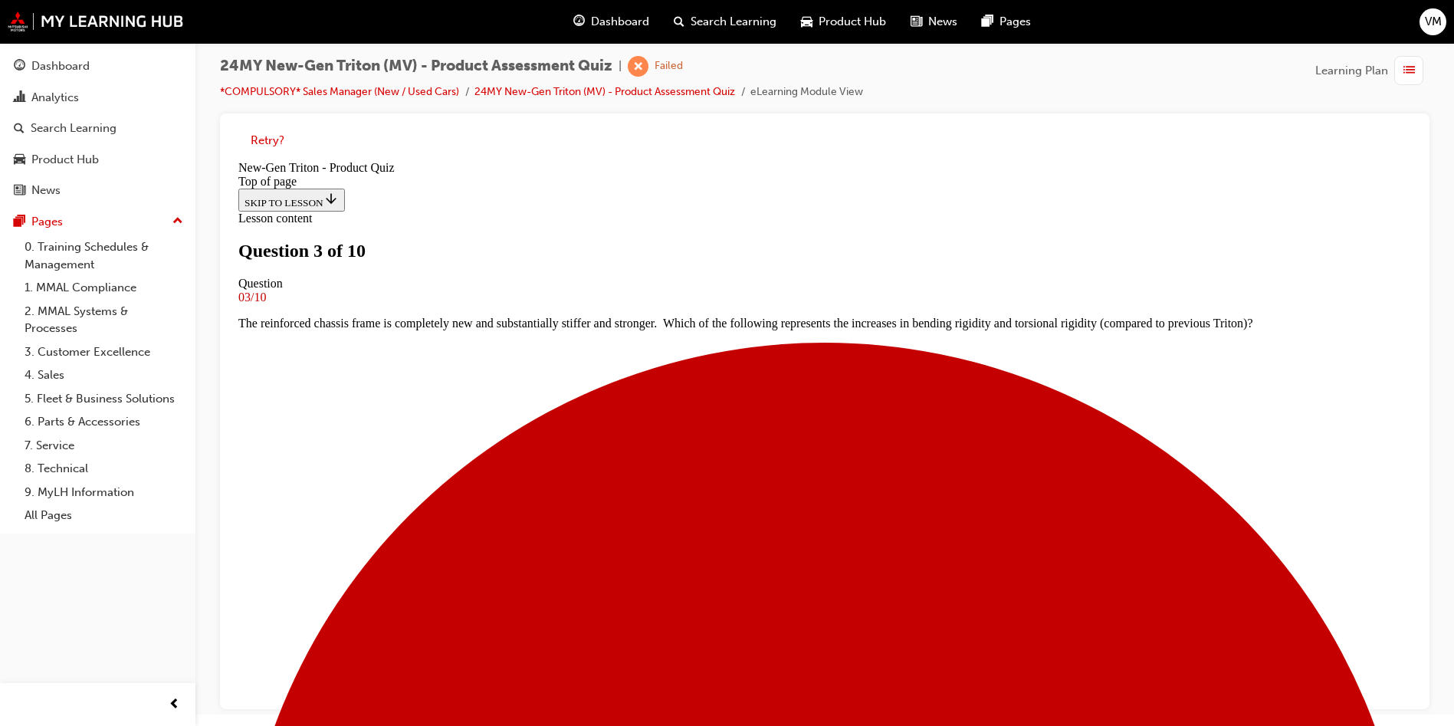
scroll to position [2, 0]
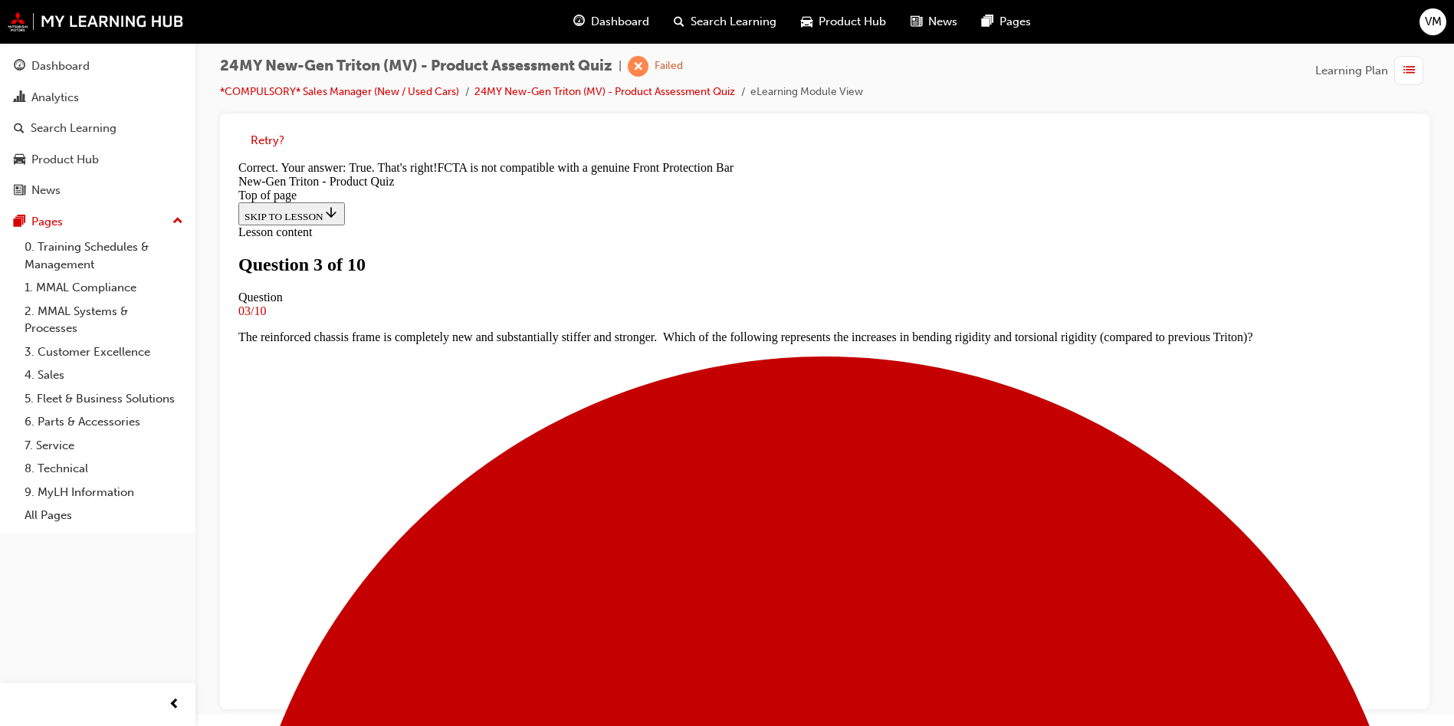
scroll to position [256, 0]
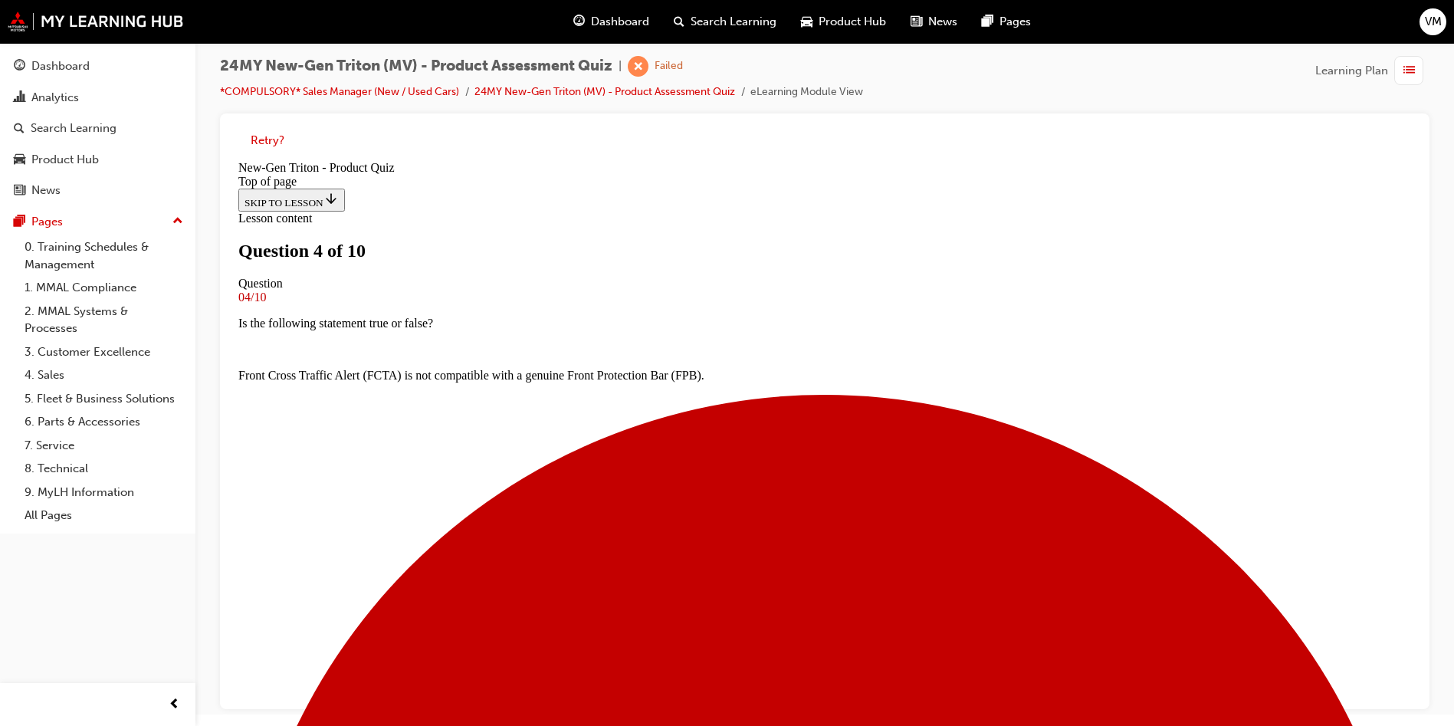
scroll to position [0, 0]
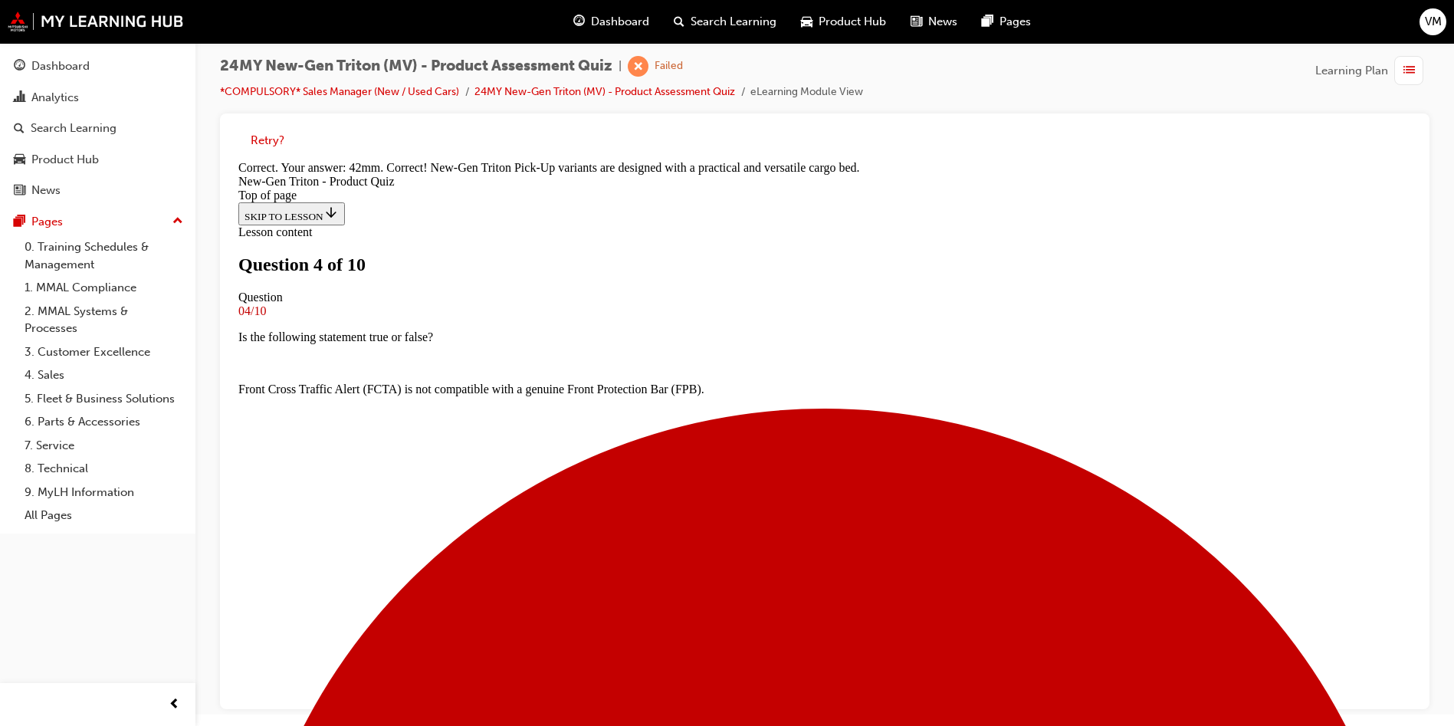
scroll to position [406, 0]
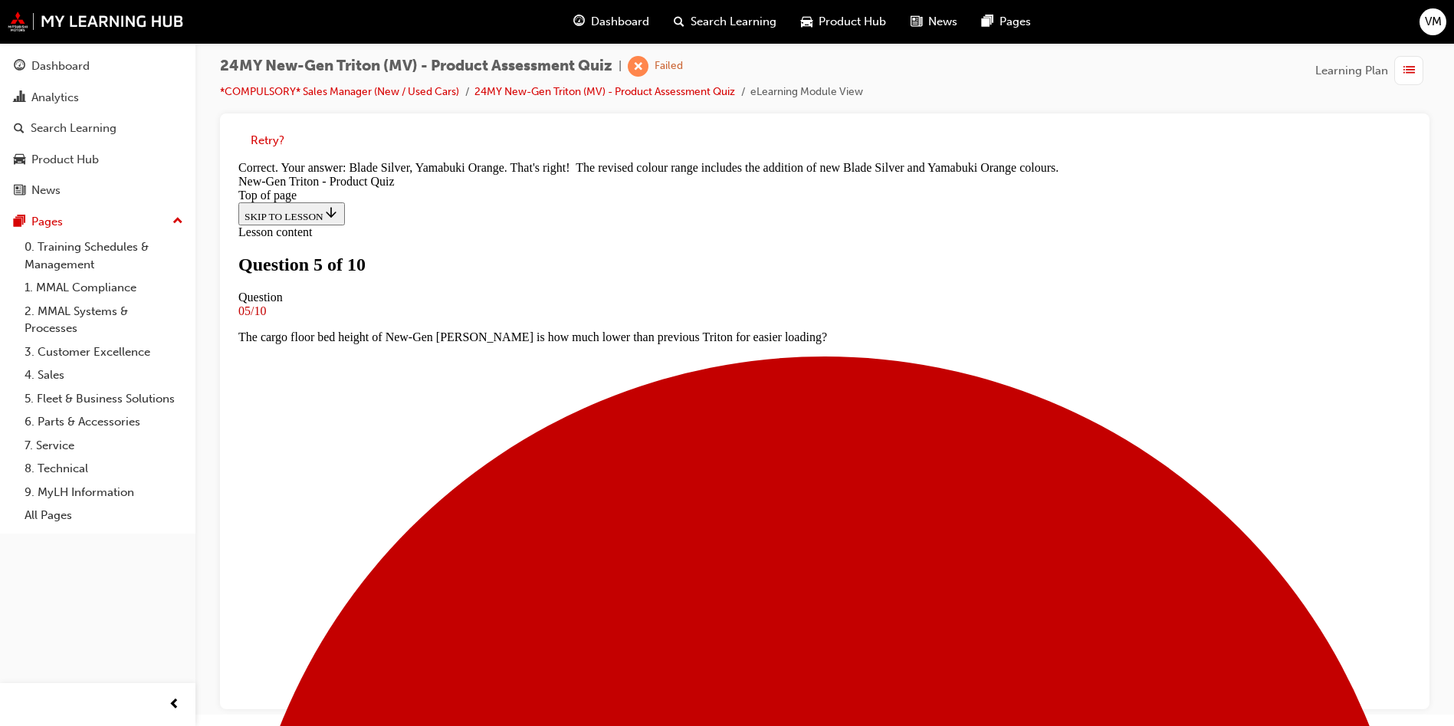
scroll to position [422, 0]
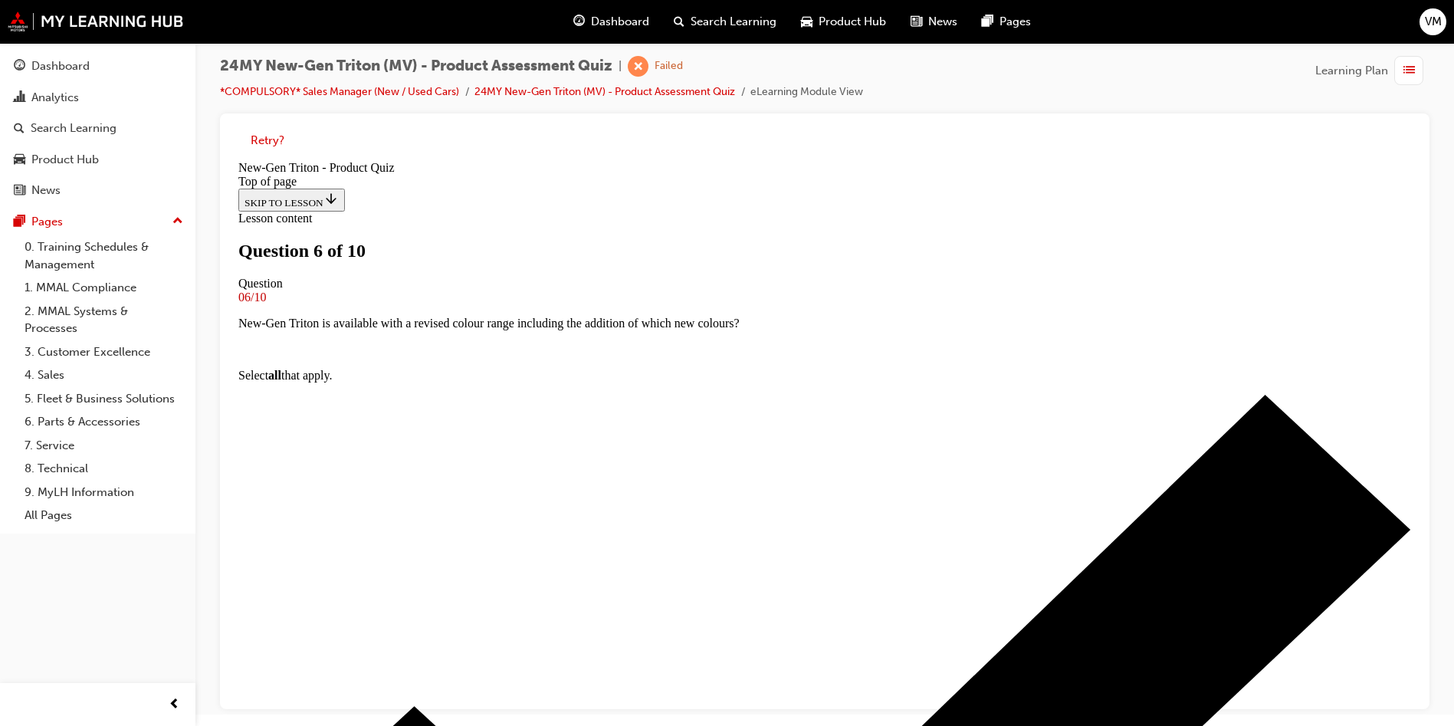
scroll to position [117, 0]
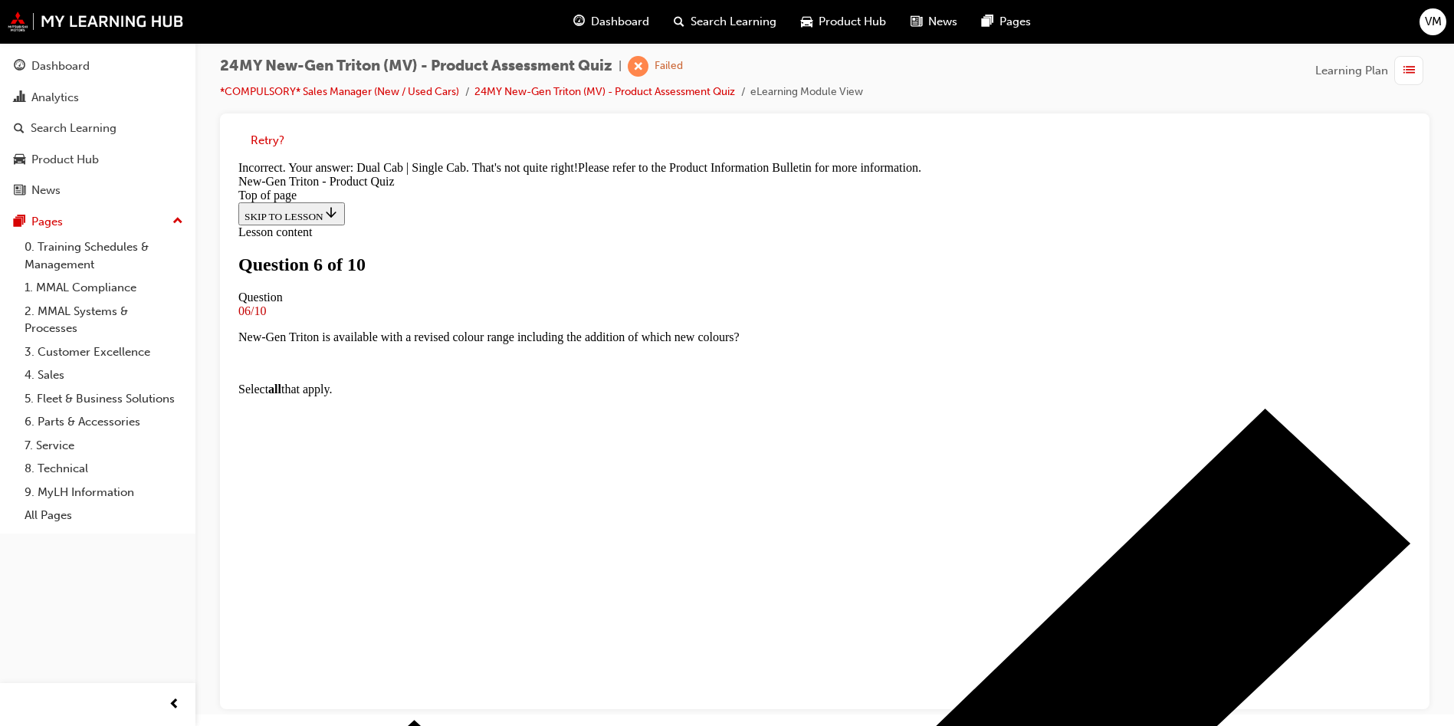
scroll to position [388, 0]
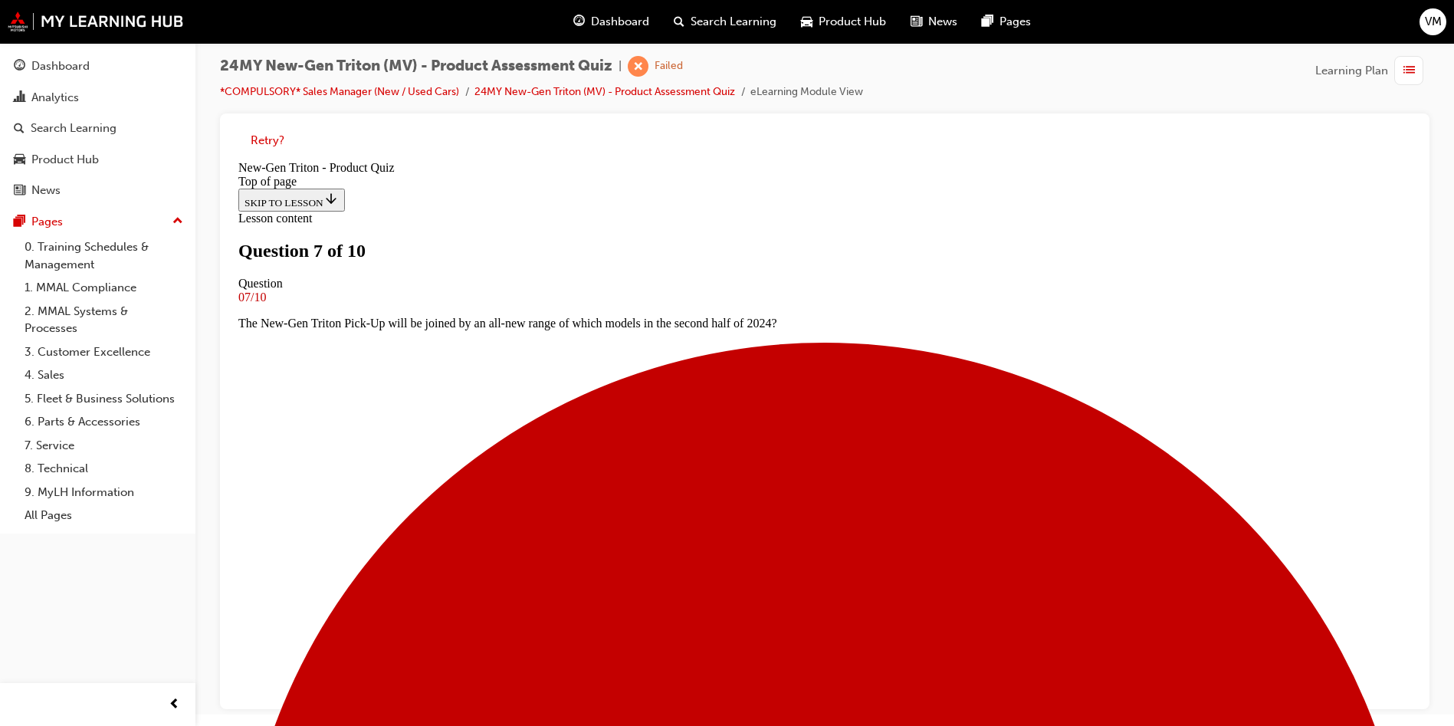
scroll to position [2, 0]
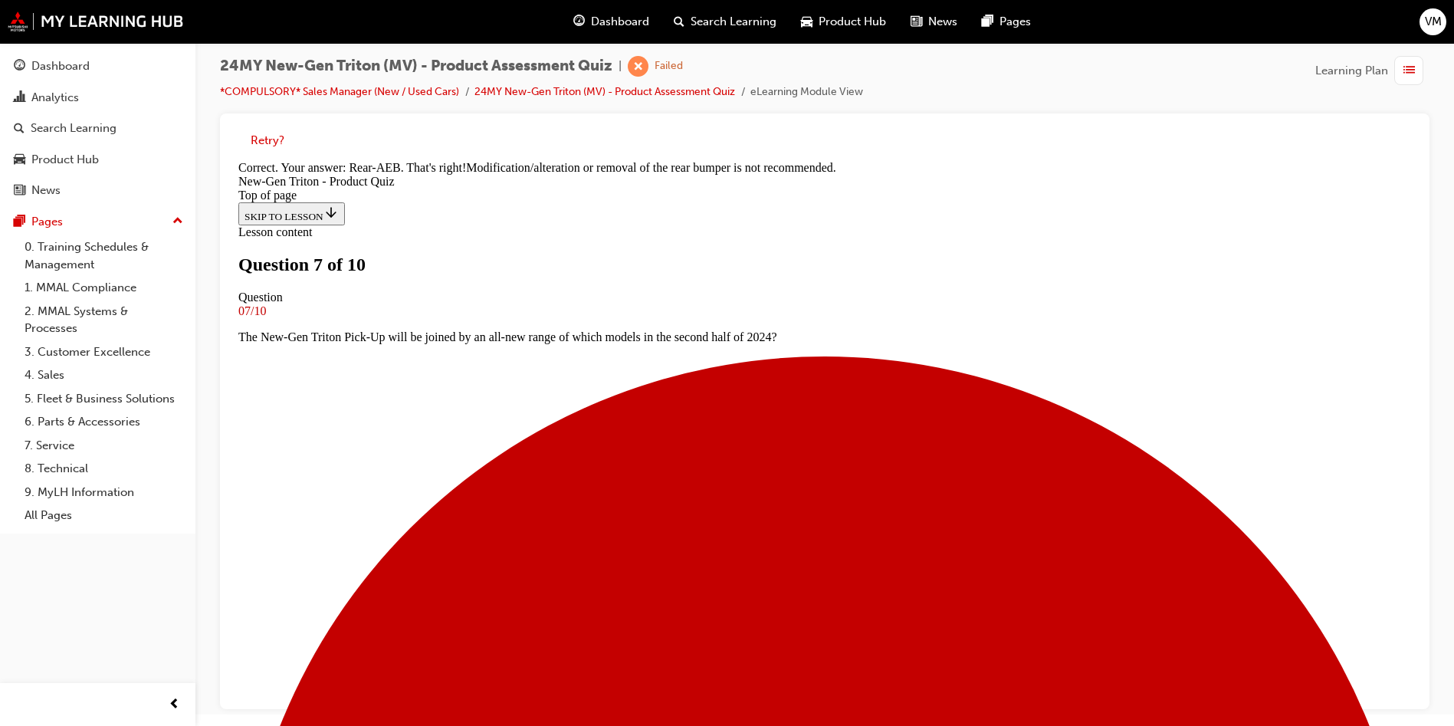
scroll to position [432, 0]
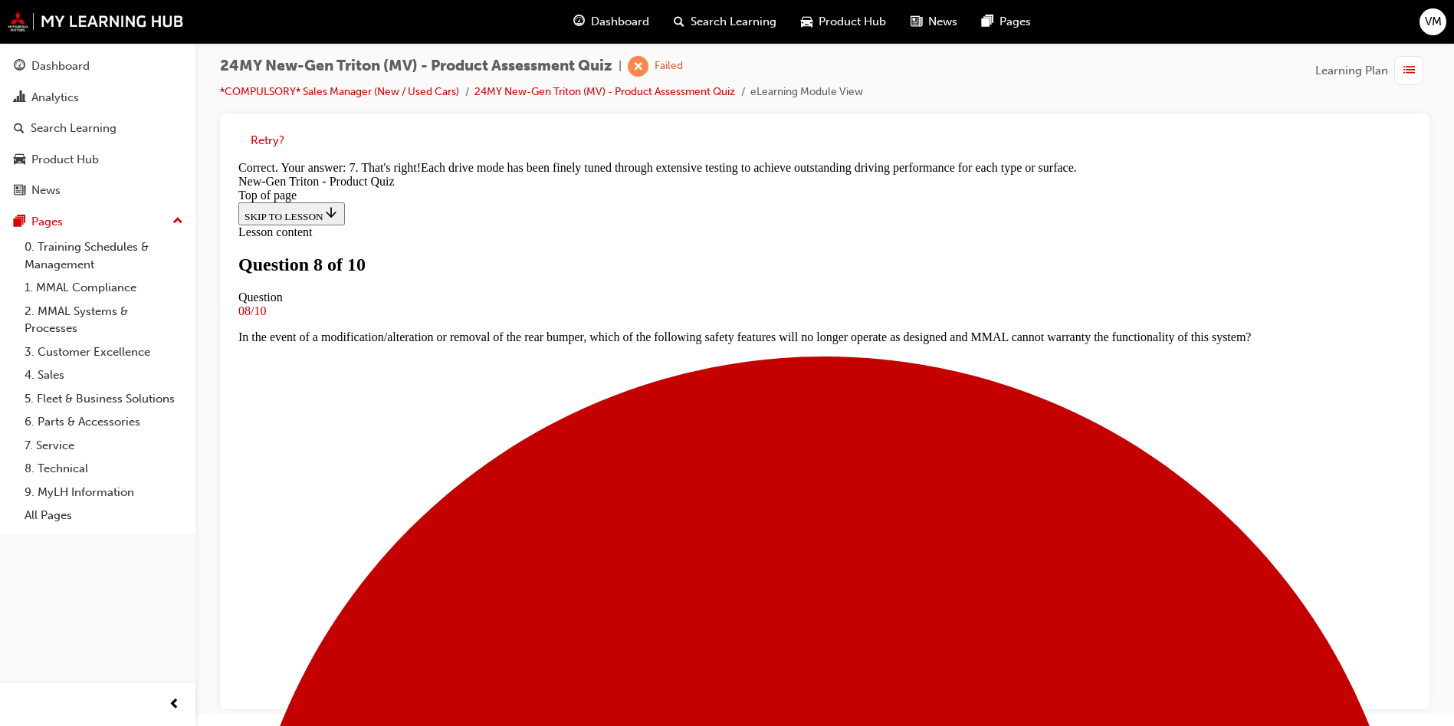
scroll to position [406, 0]
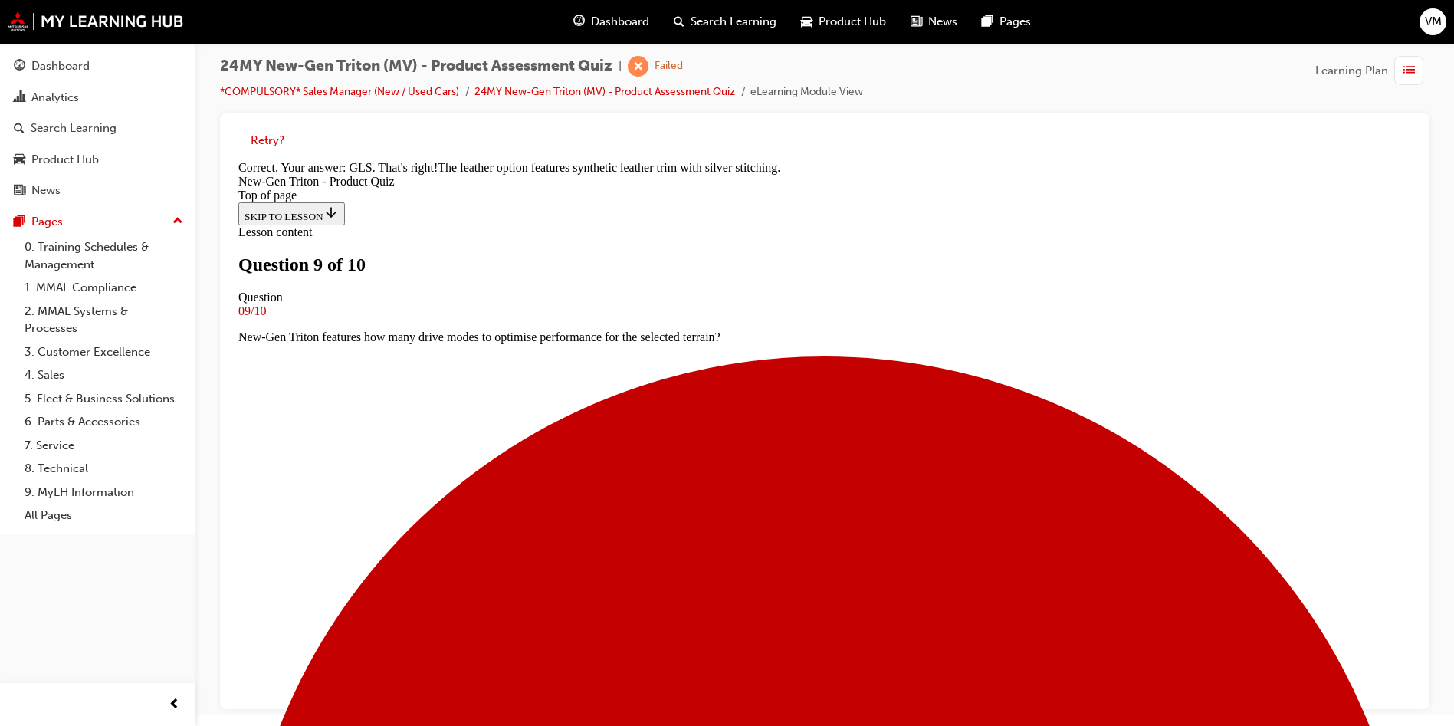
scroll to position [362, 0]
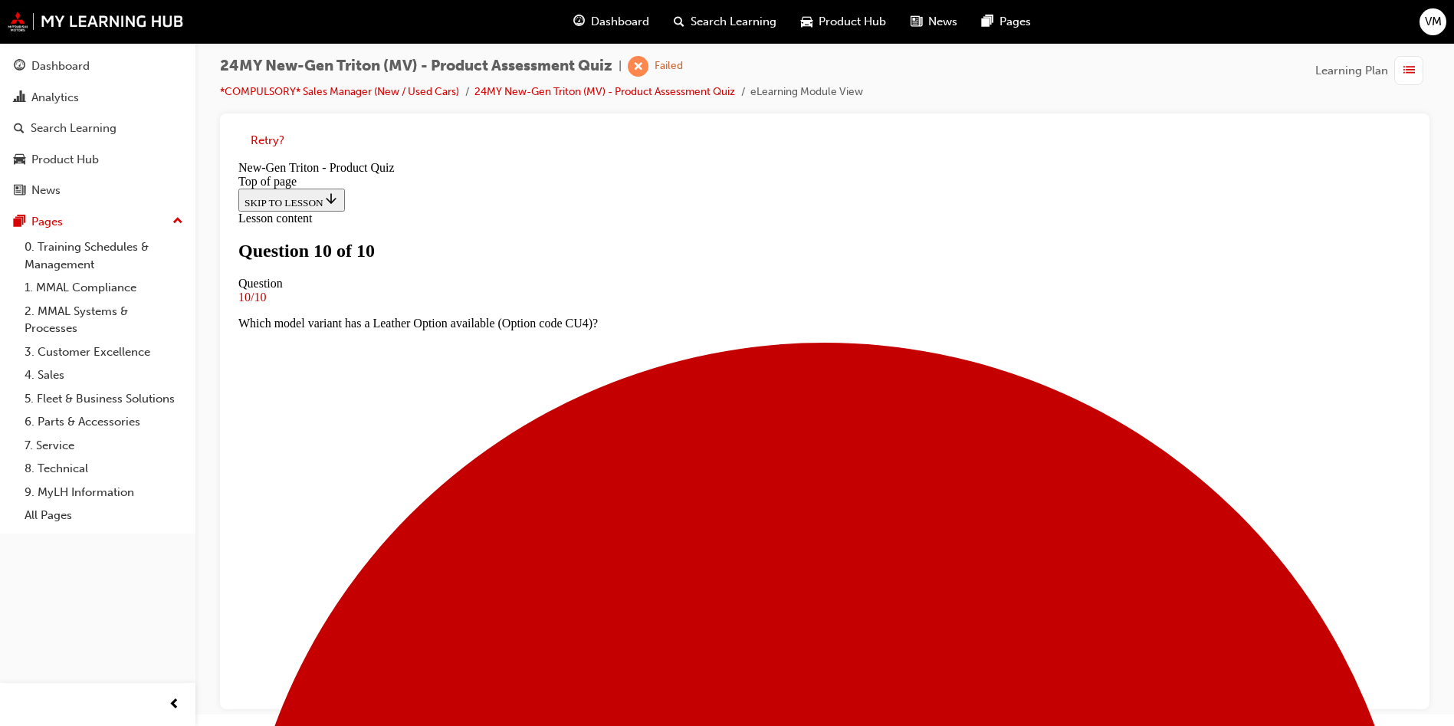
scroll to position [213, 0]
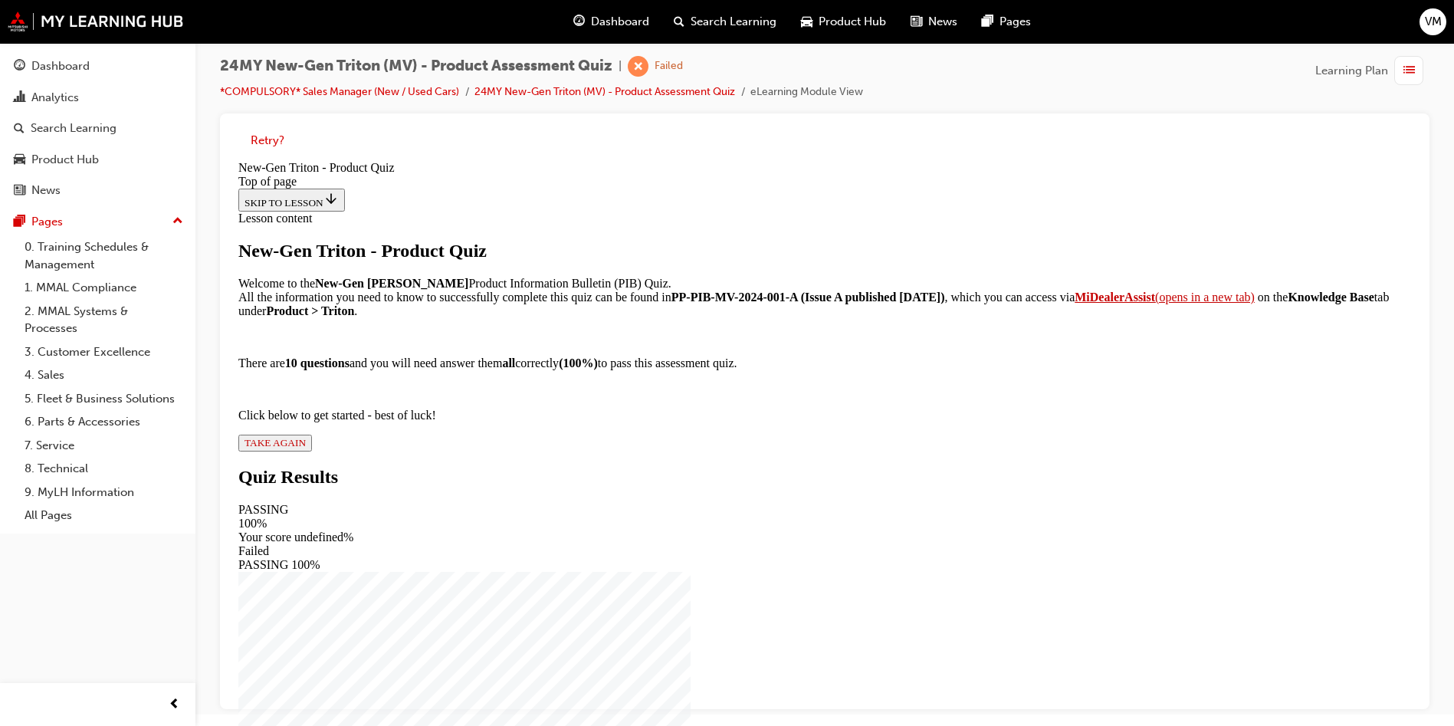
click at [613, 451] on div "New-Gen Triton - Product Quiz Welcome to the New-Gen Triton Product Information…" at bounding box center [824, 346] width 1172 height 211
click at [306, 448] on span "TAKE AGAIN" at bounding box center [274, 442] width 61 height 11
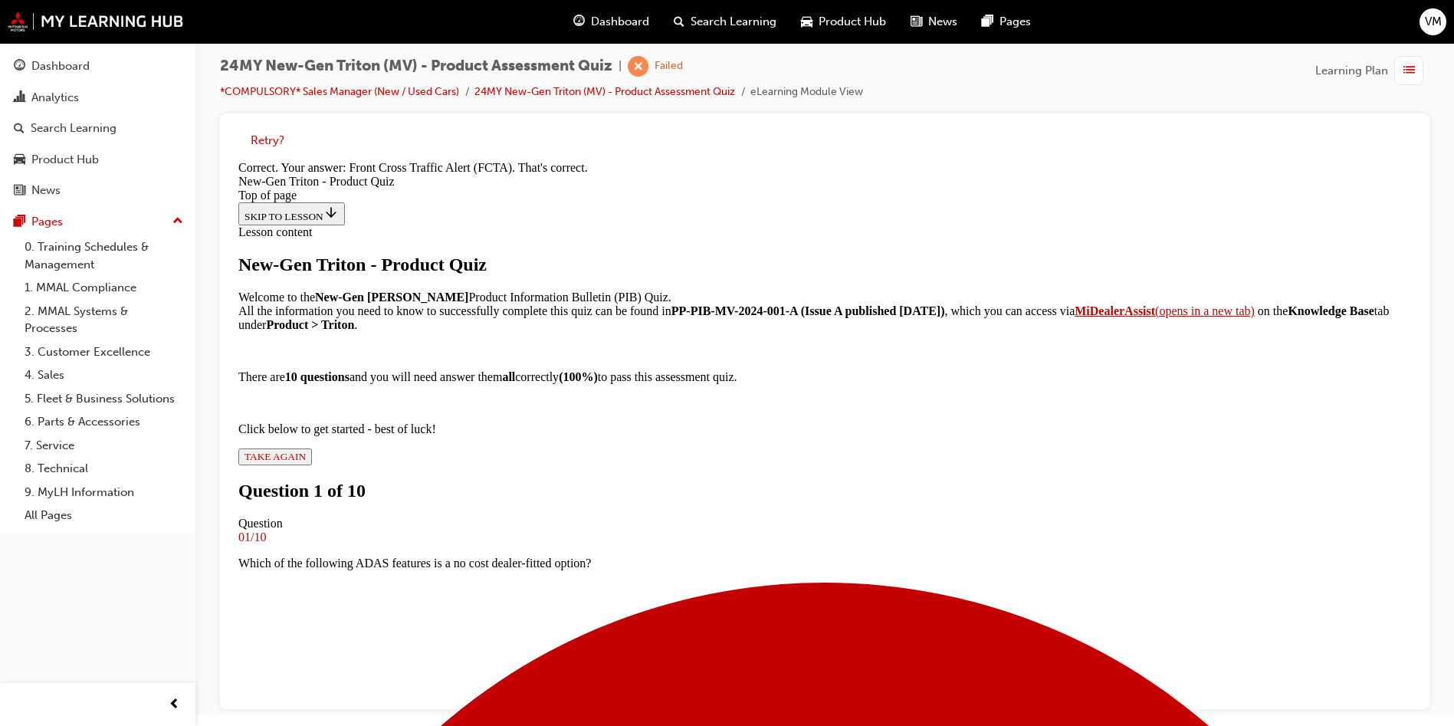
scroll to position [326, 0]
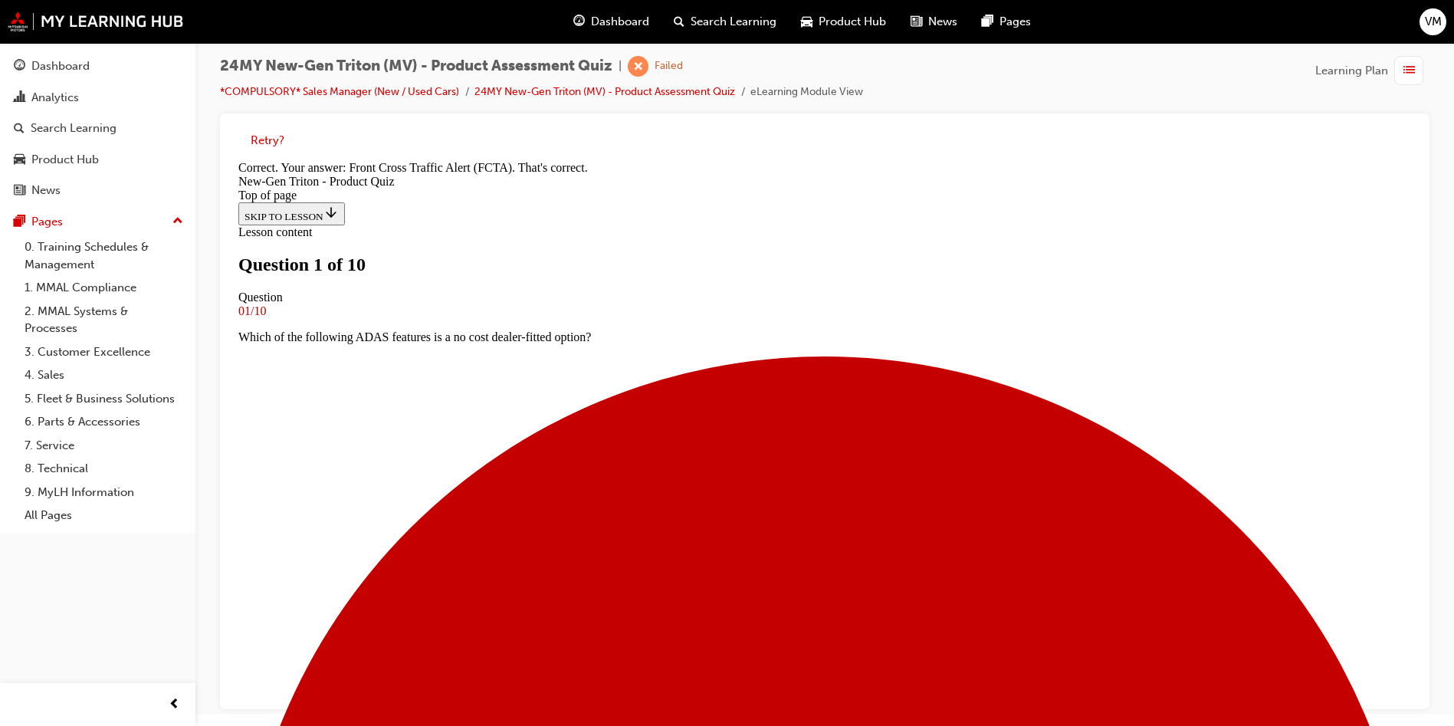
scroll to position [2, 0]
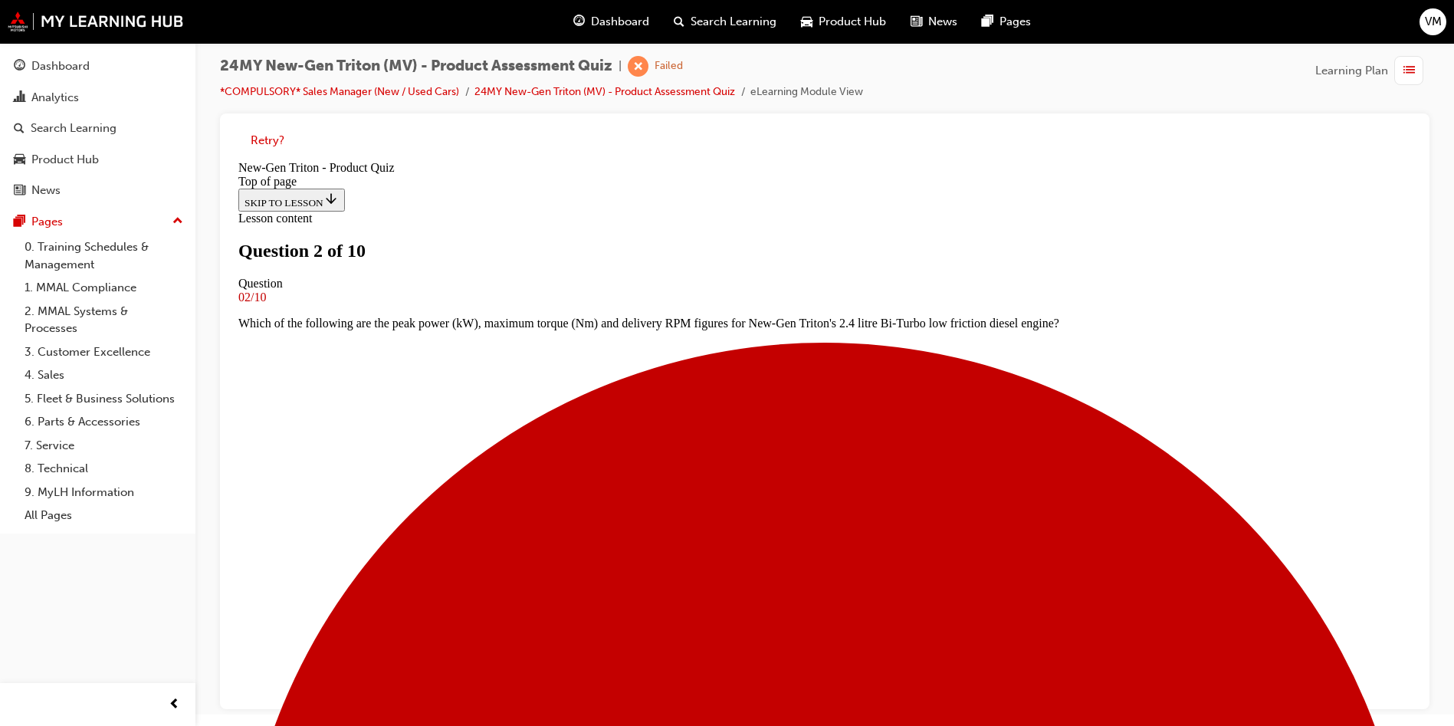
scroll to position [2, 0]
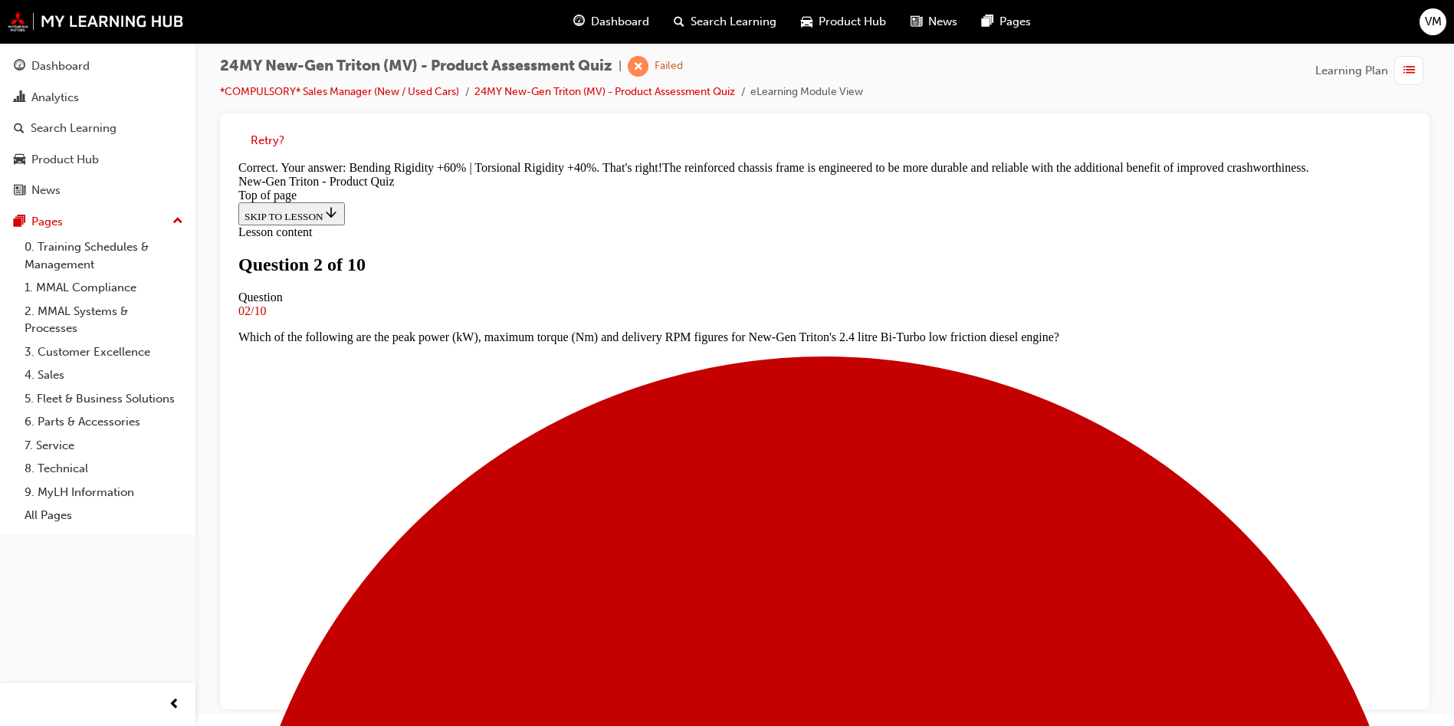
scroll to position [432, 0]
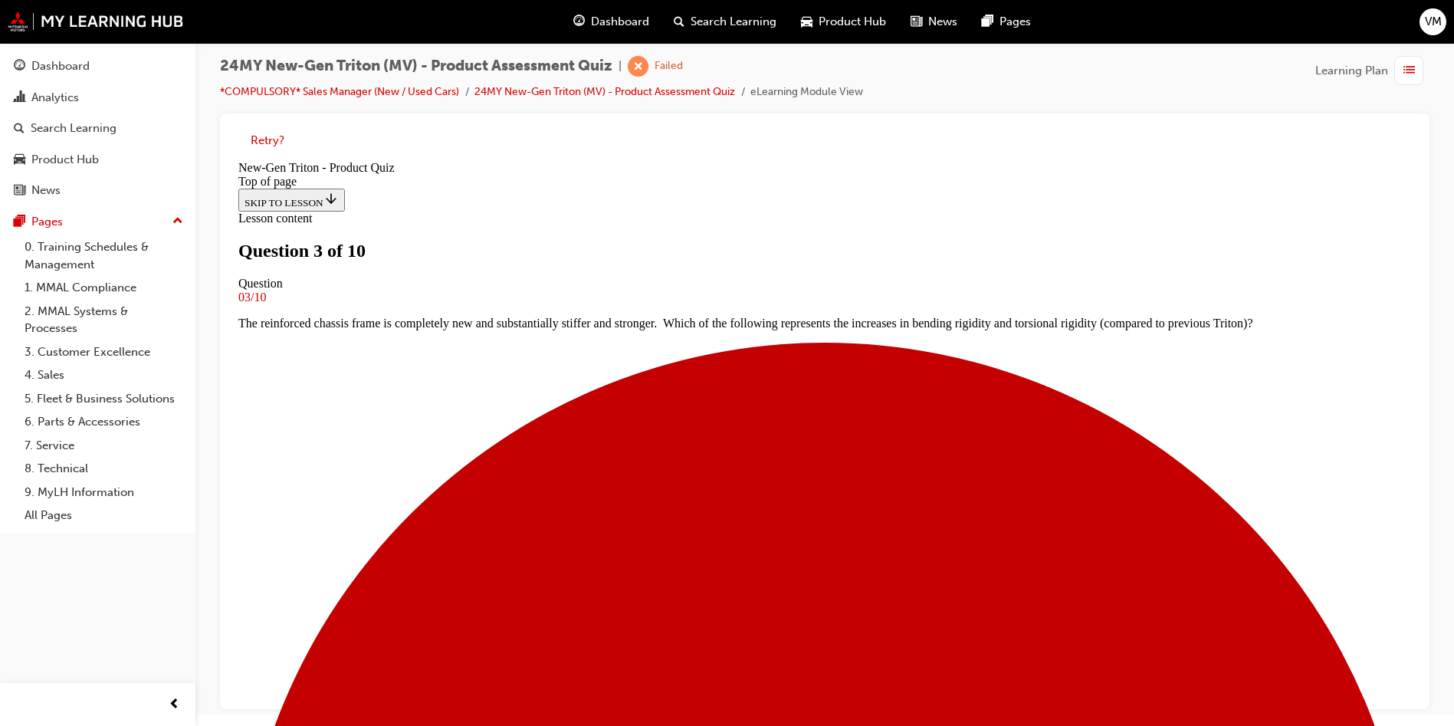
scroll to position [2, 0]
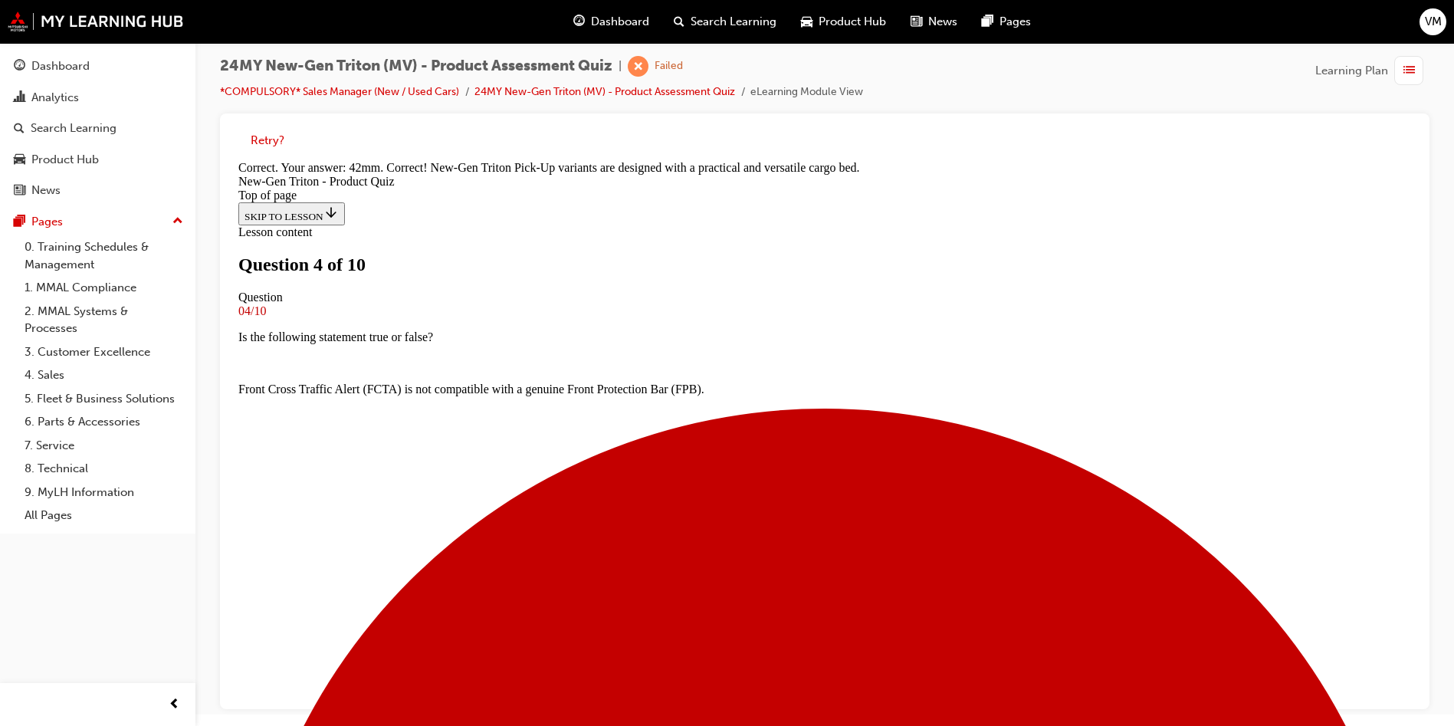
scroll to position [406, 0]
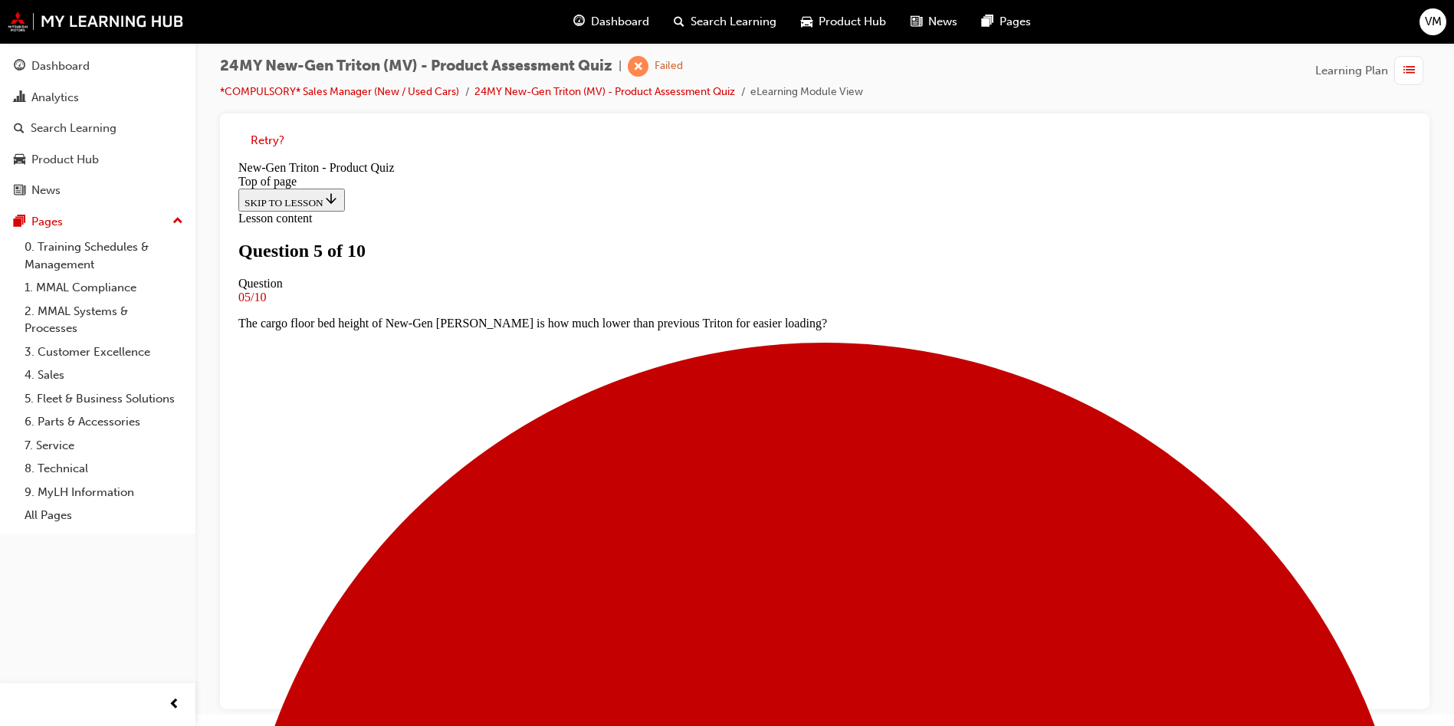
drag, startPoint x: 778, startPoint y: 553, endPoint x: 781, endPoint y: 569, distance: 16.3
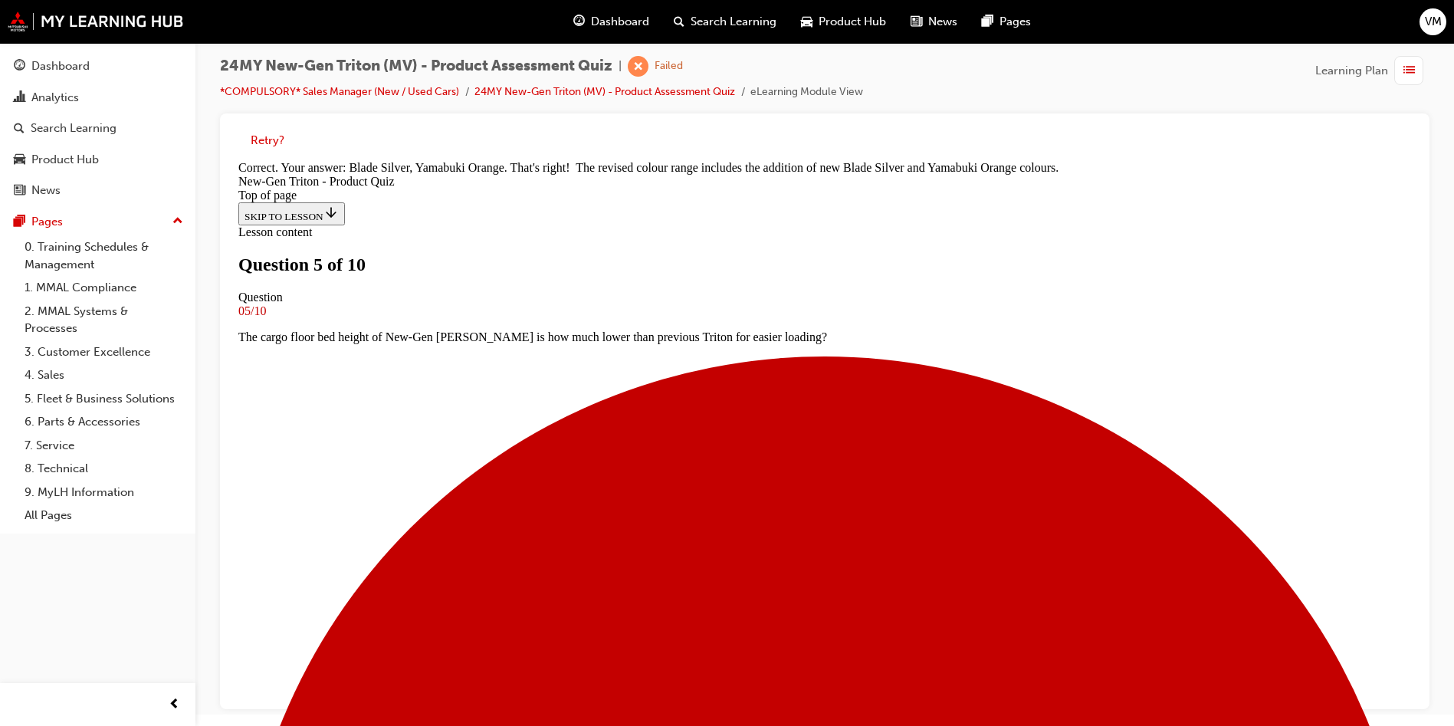
scroll to position [422, 0]
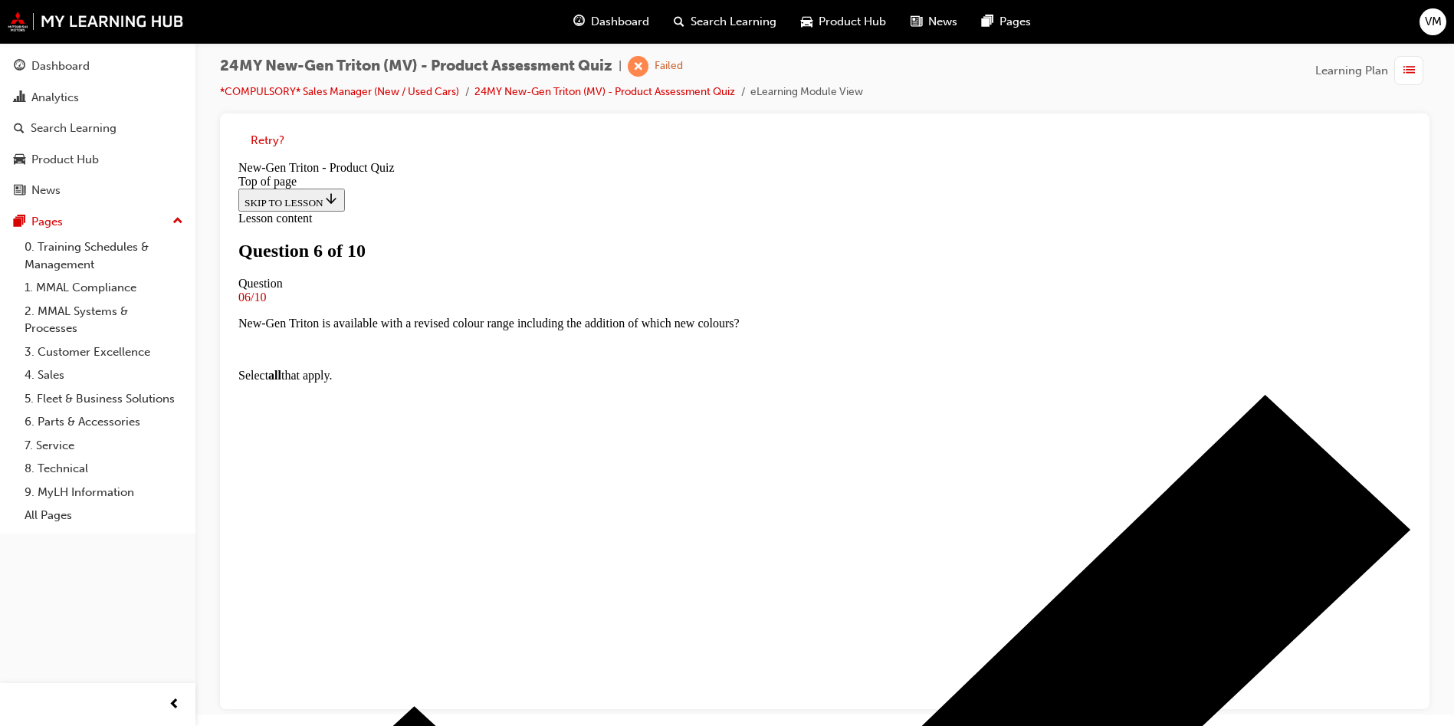
scroll to position [117, 0]
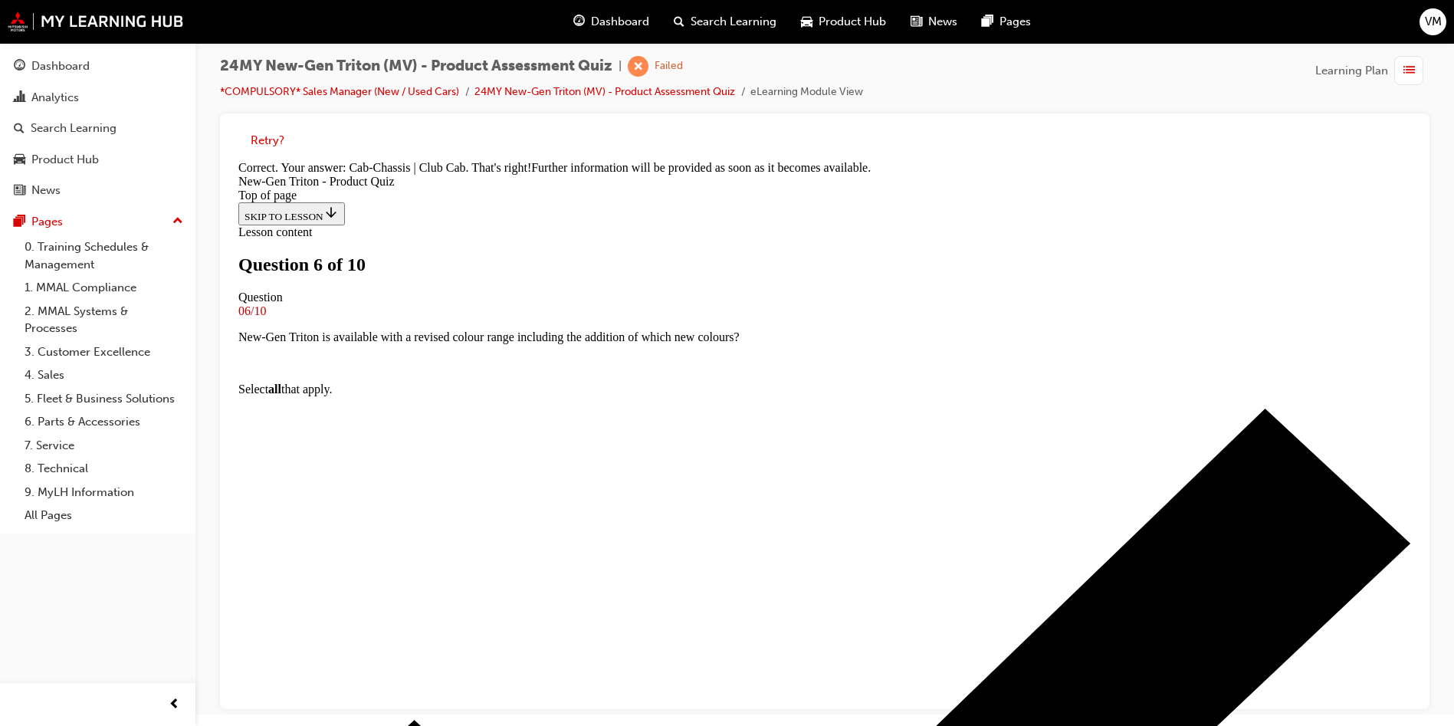
scroll to position [388, 0]
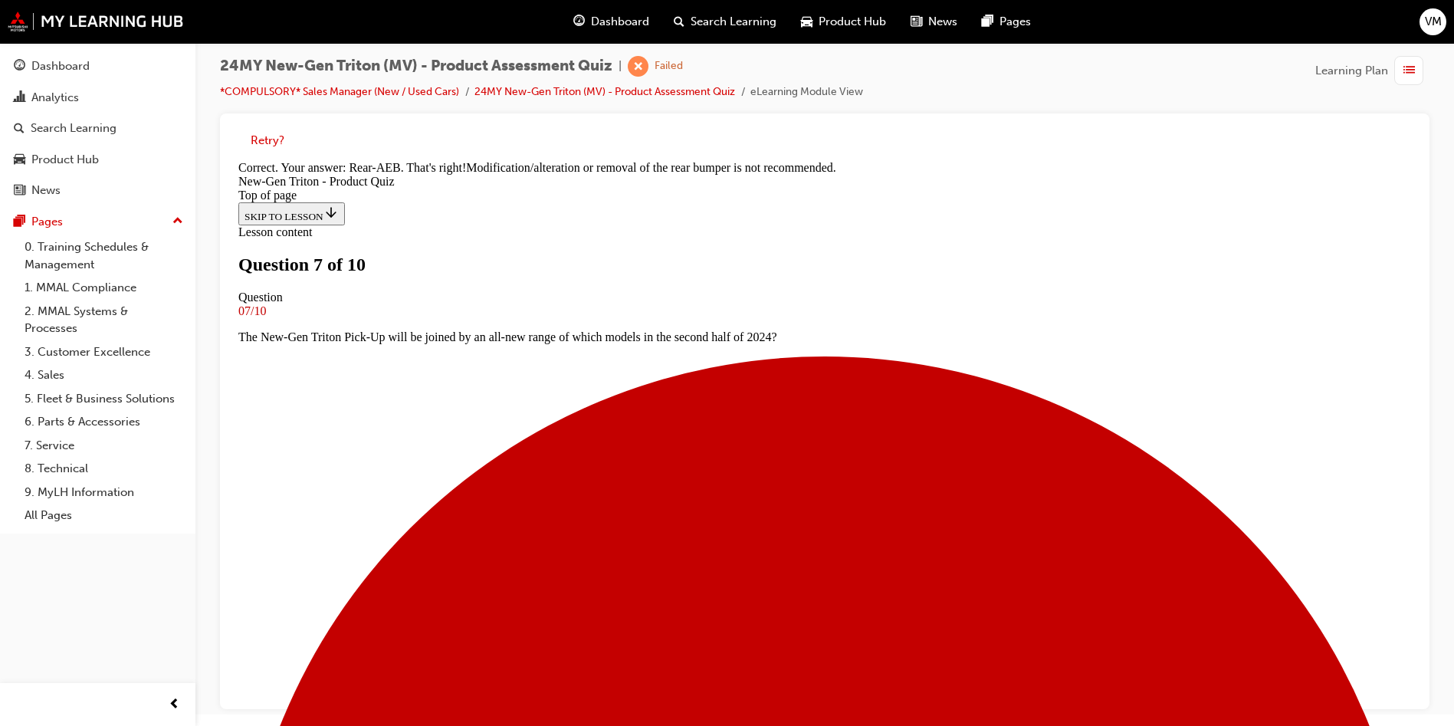
scroll to position [432, 0]
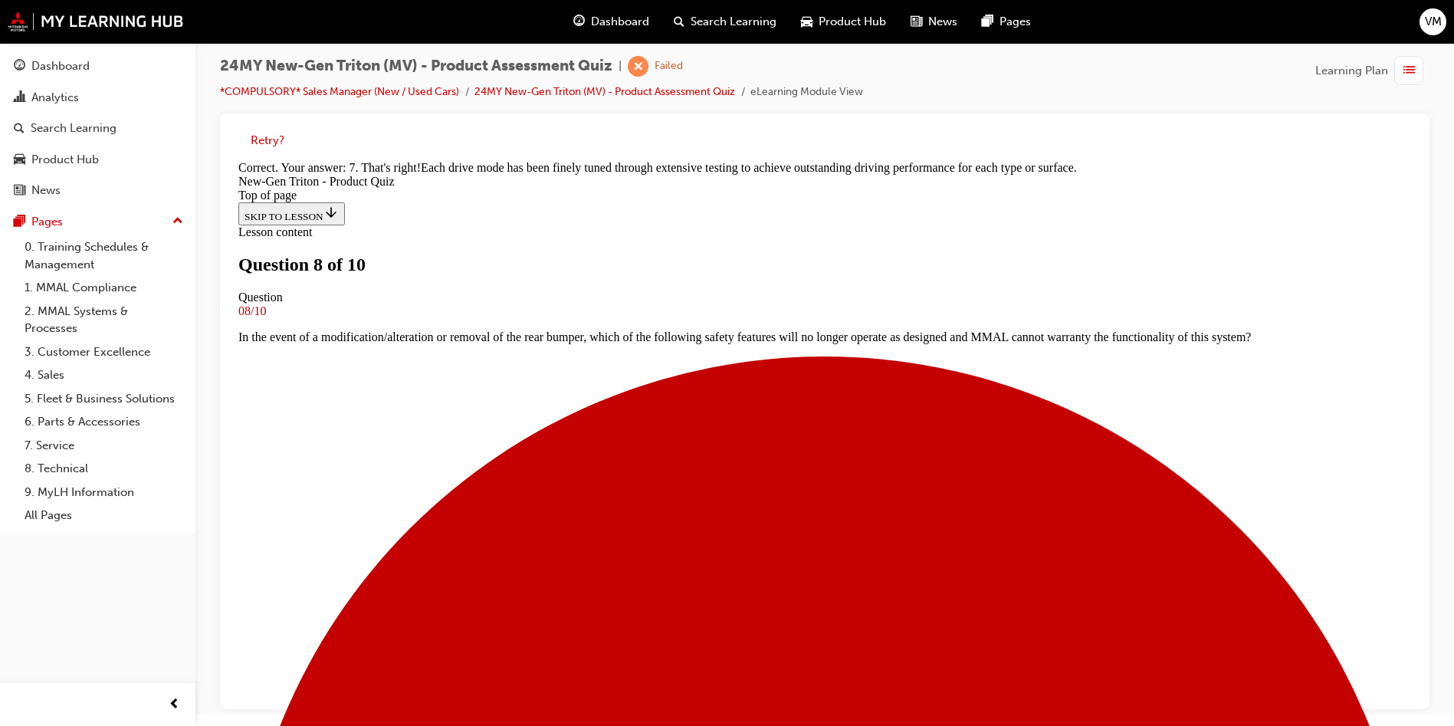
scroll to position [406, 0]
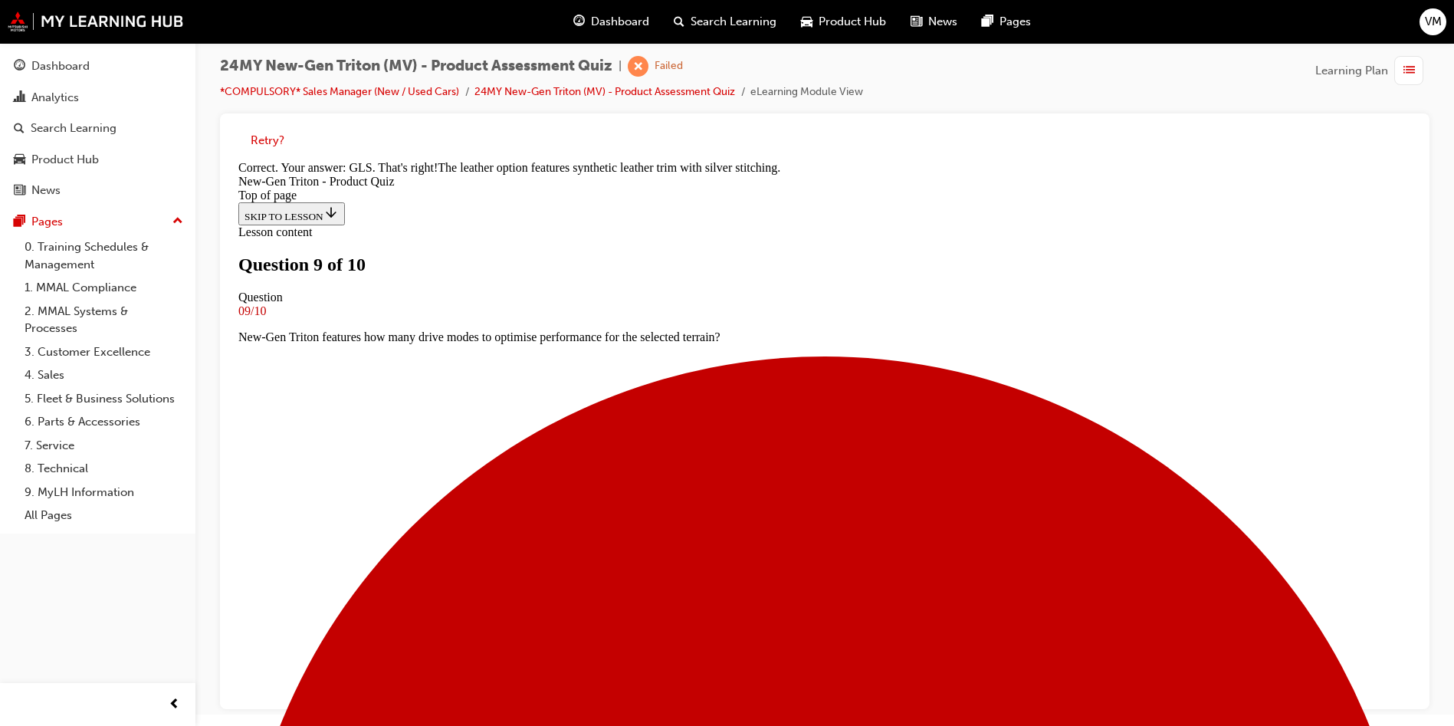
scroll to position [362, 0]
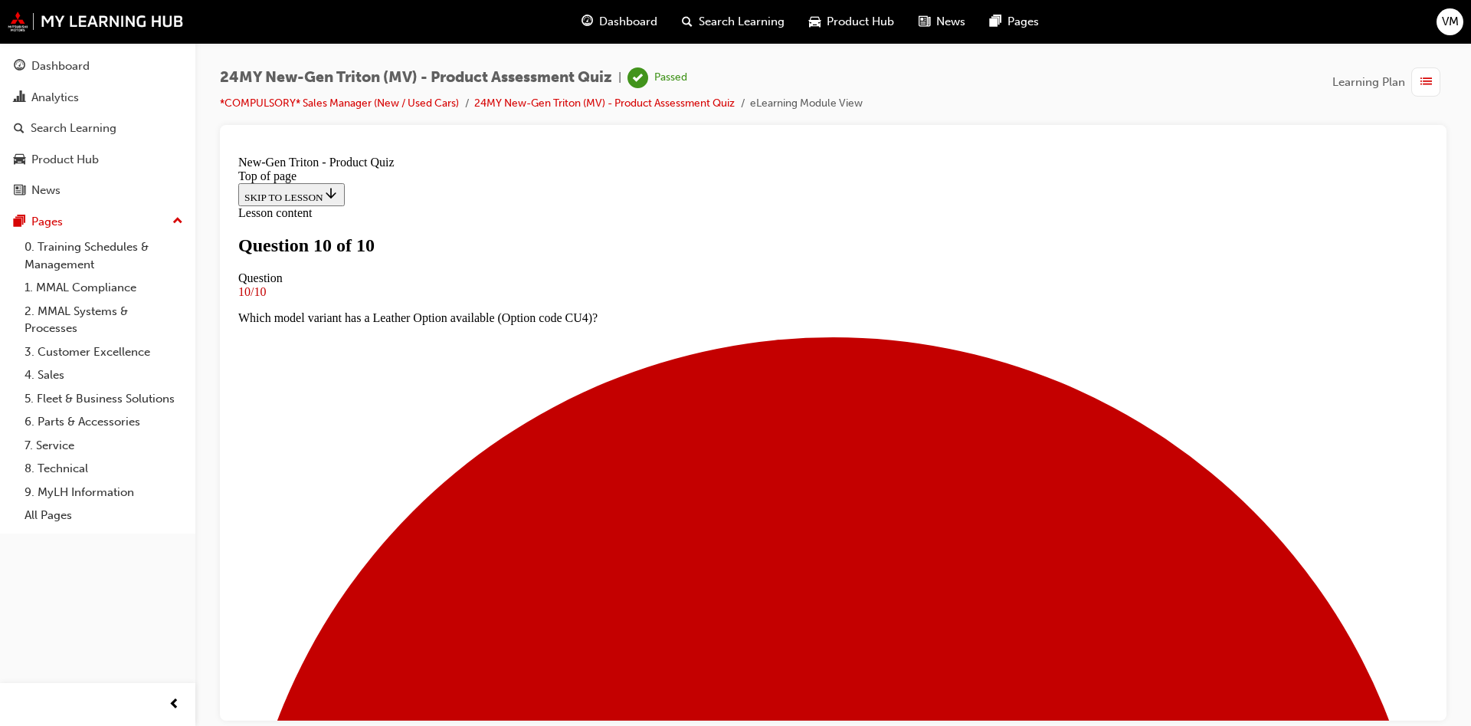
scroll to position [210, 0]
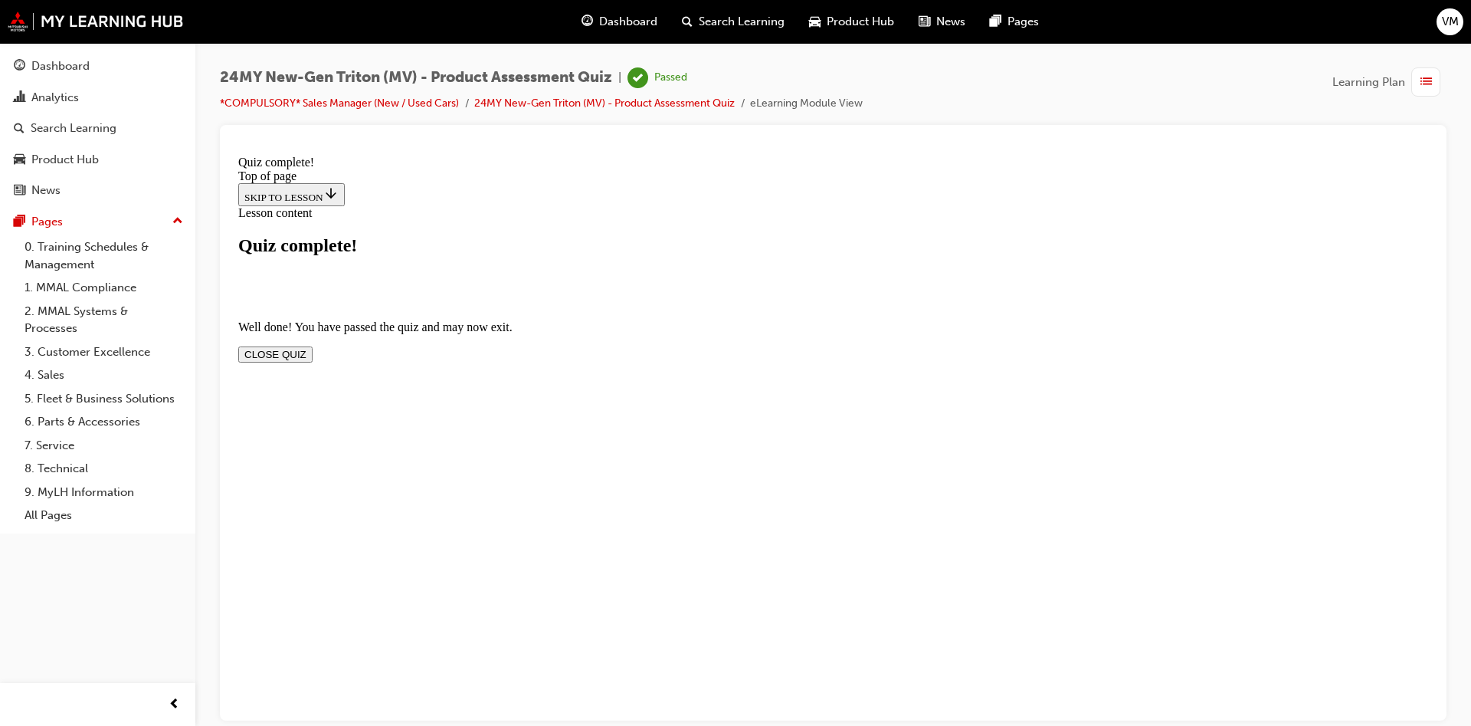
click at [313, 346] on button "CLOSE QUIZ" at bounding box center [275, 354] width 74 height 16
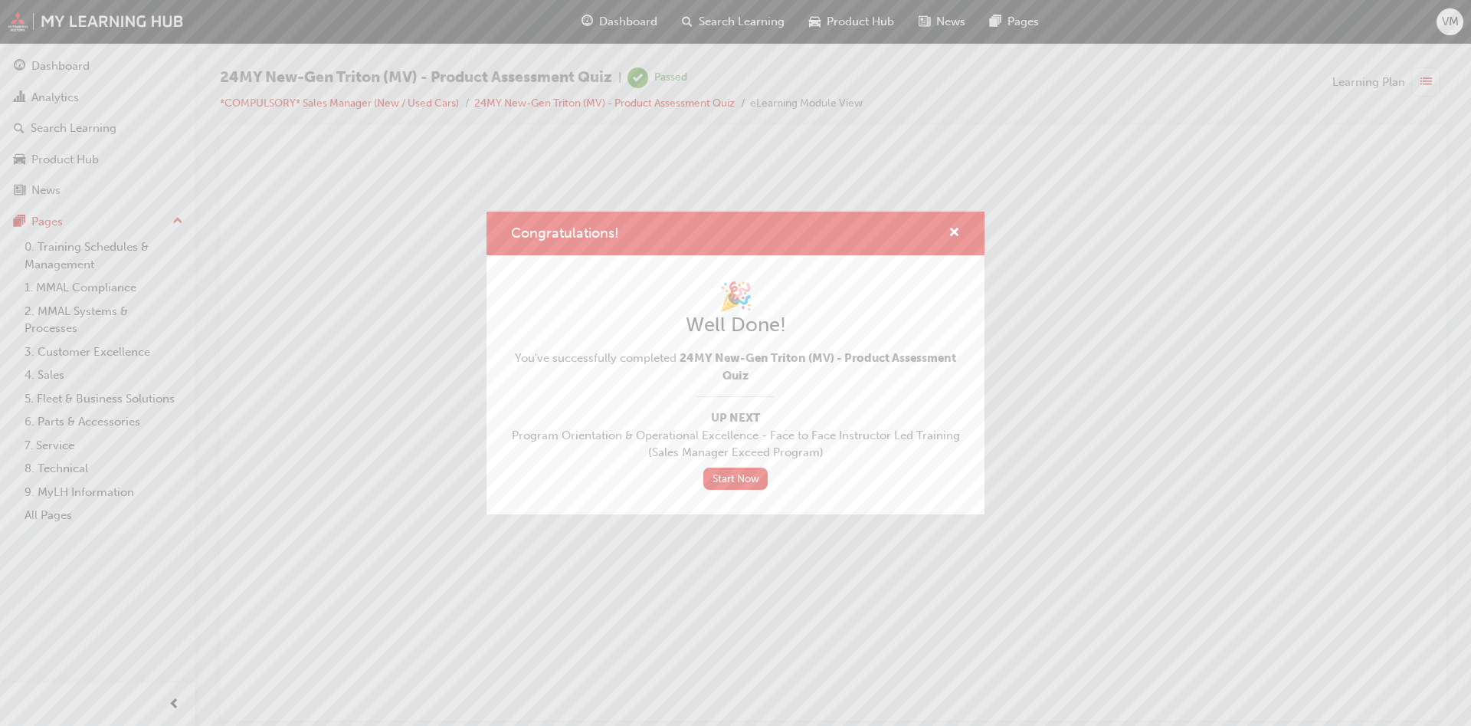
scroll to position [0, 0]
click at [952, 227] on span "cross-icon" at bounding box center [954, 234] width 11 height 14
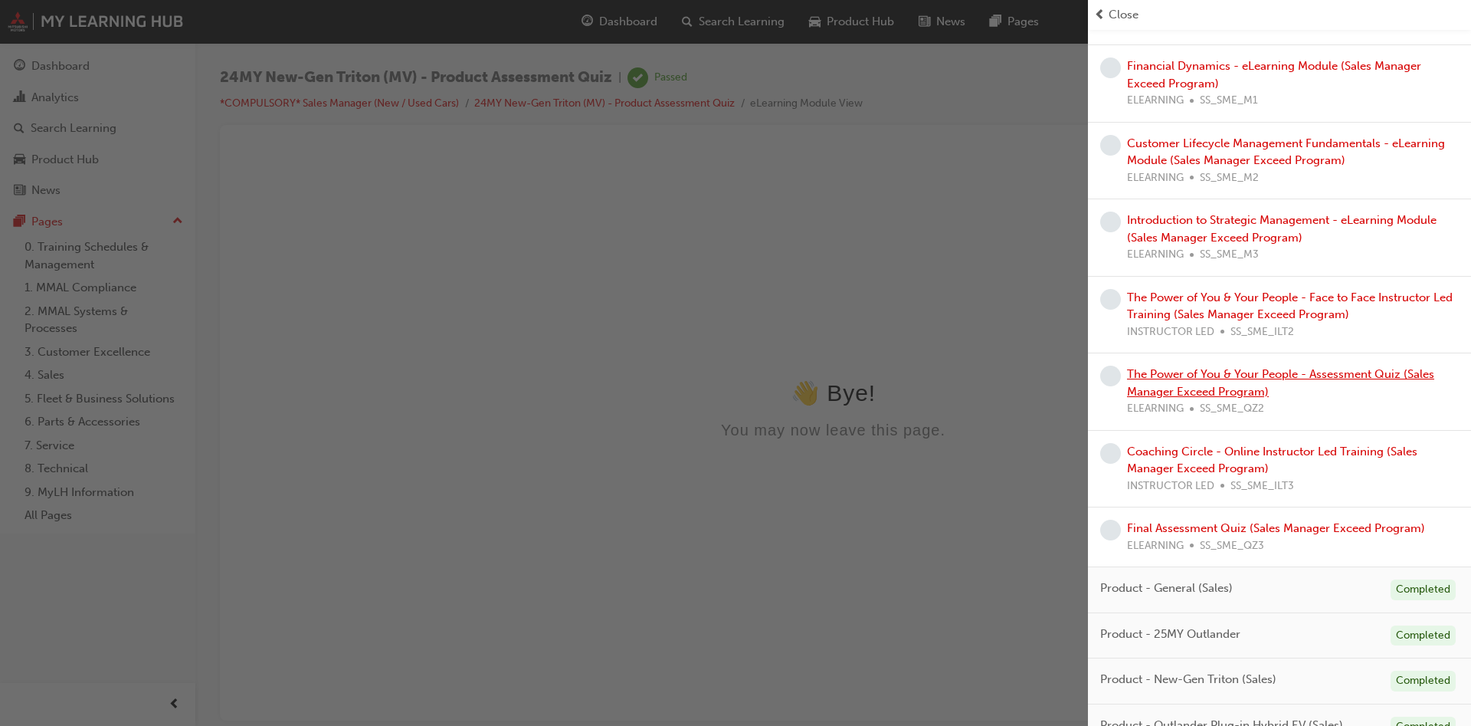
scroll to position [1121, 0]
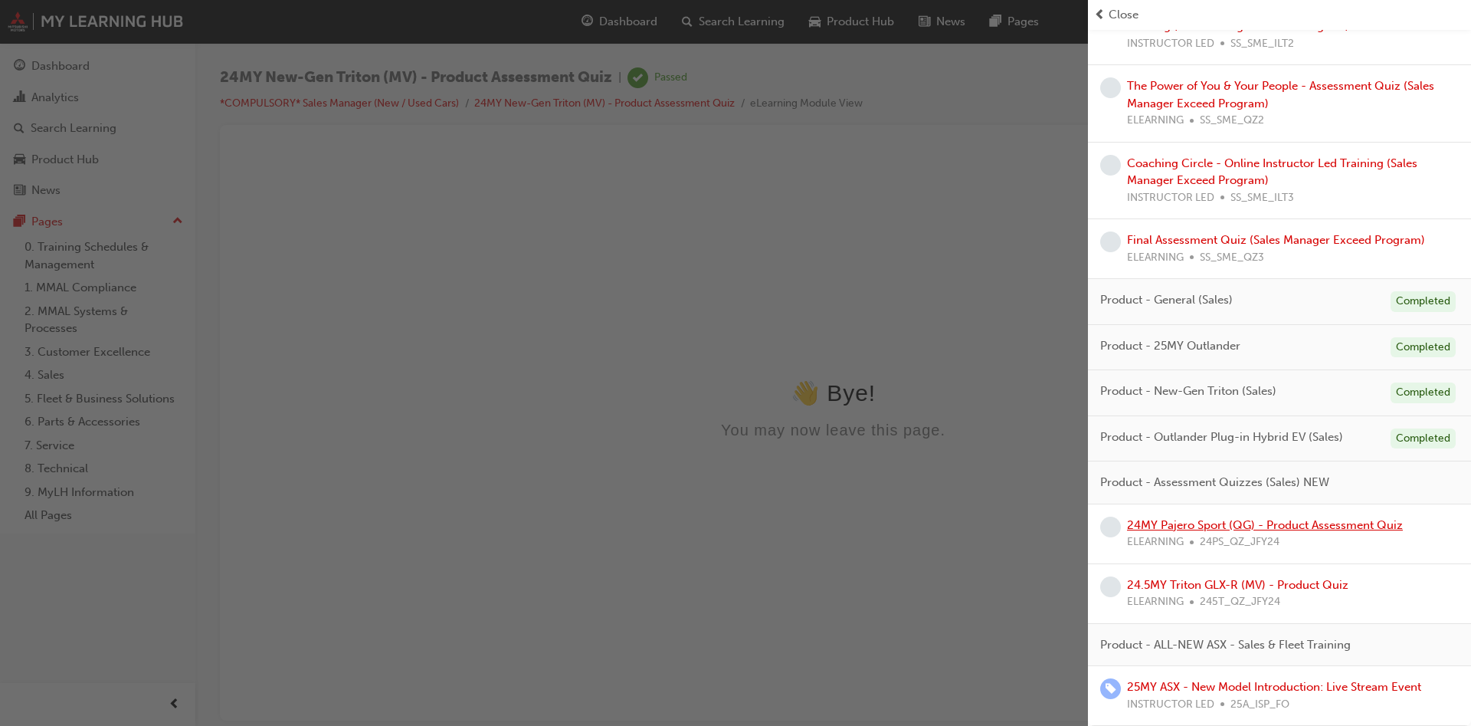
click at [1172, 529] on link "24MY Pajero Sport (QG) - Product Assessment Quiz" at bounding box center [1265, 525] width 276 height 14
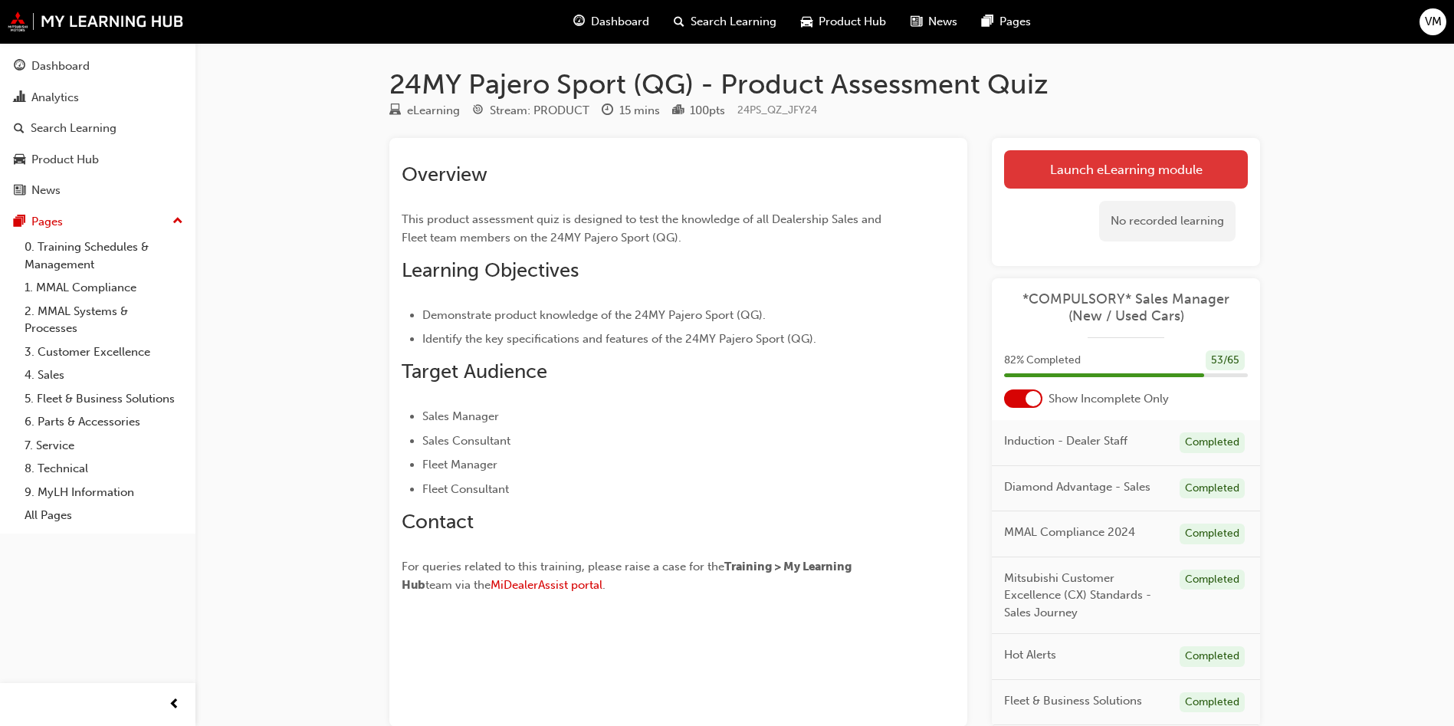
click at [1124, 171] on link "Launch eLearning module" at bounding box center [1126, 169] width 244 height 38
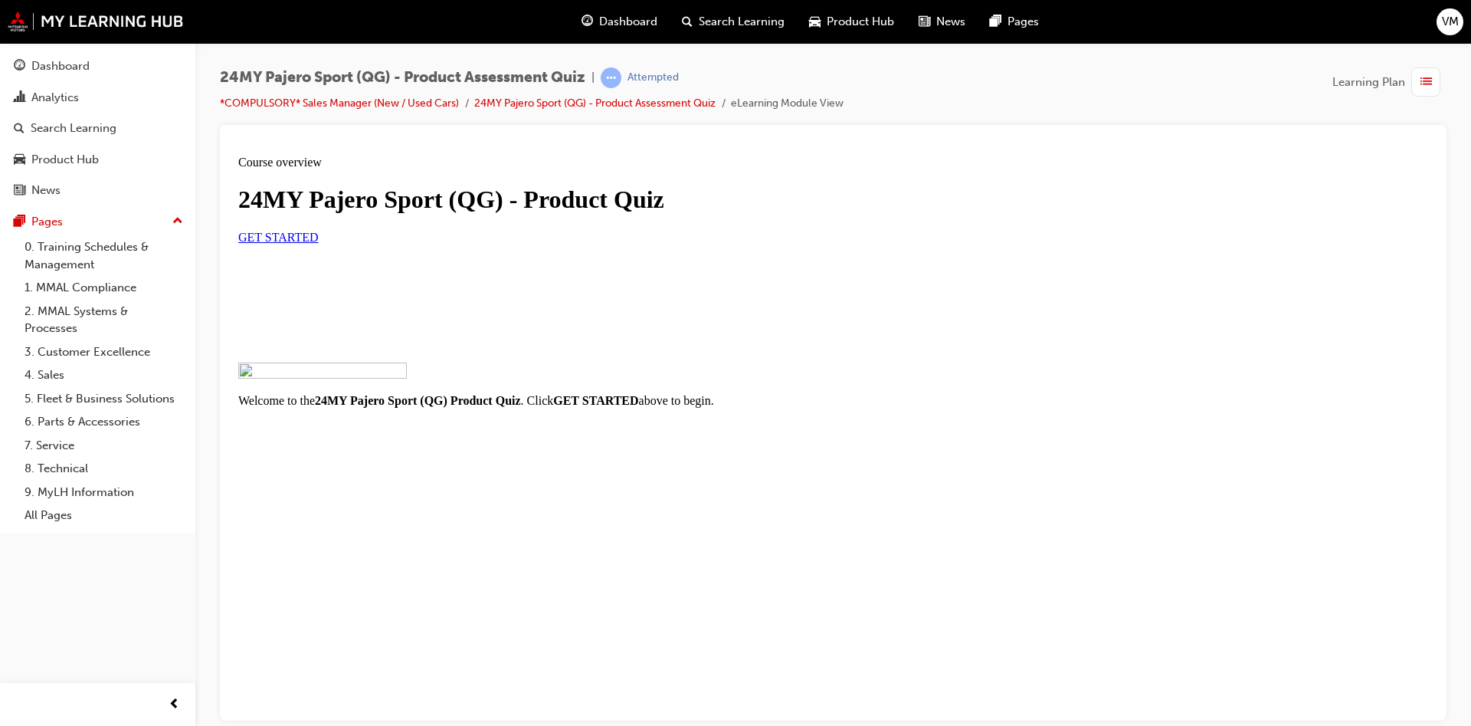
scroll to position [96, 0]
click at [592, 243] on div "24MY Pajero Sport (QG) - Product Quiz GET STARTED" at bounding box center [833, 214] width 1190 height 58
click at [319, 243] on span "GET STARTED" at bounding box center [278, 236] width 80 height 13
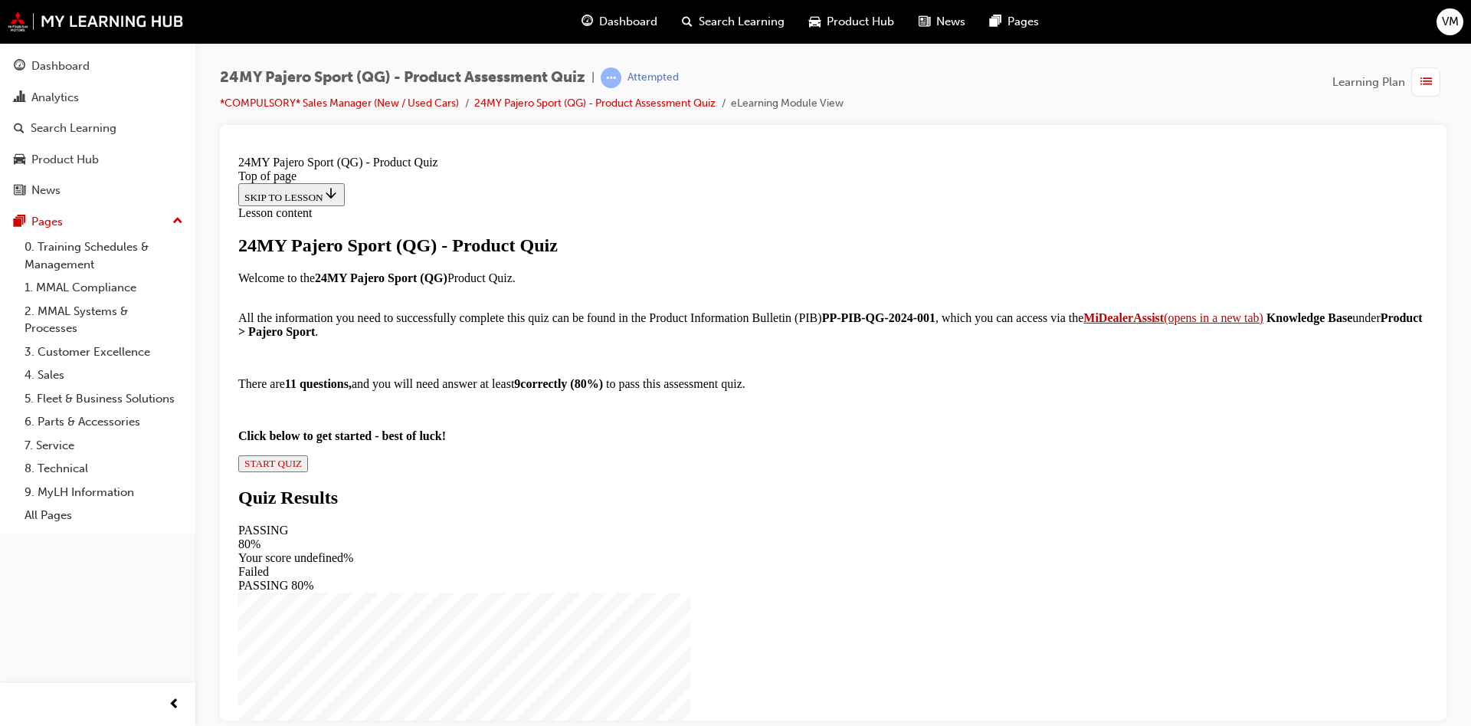
scroll to position [143, 0]
click at [302, 468] on span "START QUIZ" at bounding box center [272, 462] width 57 height 11
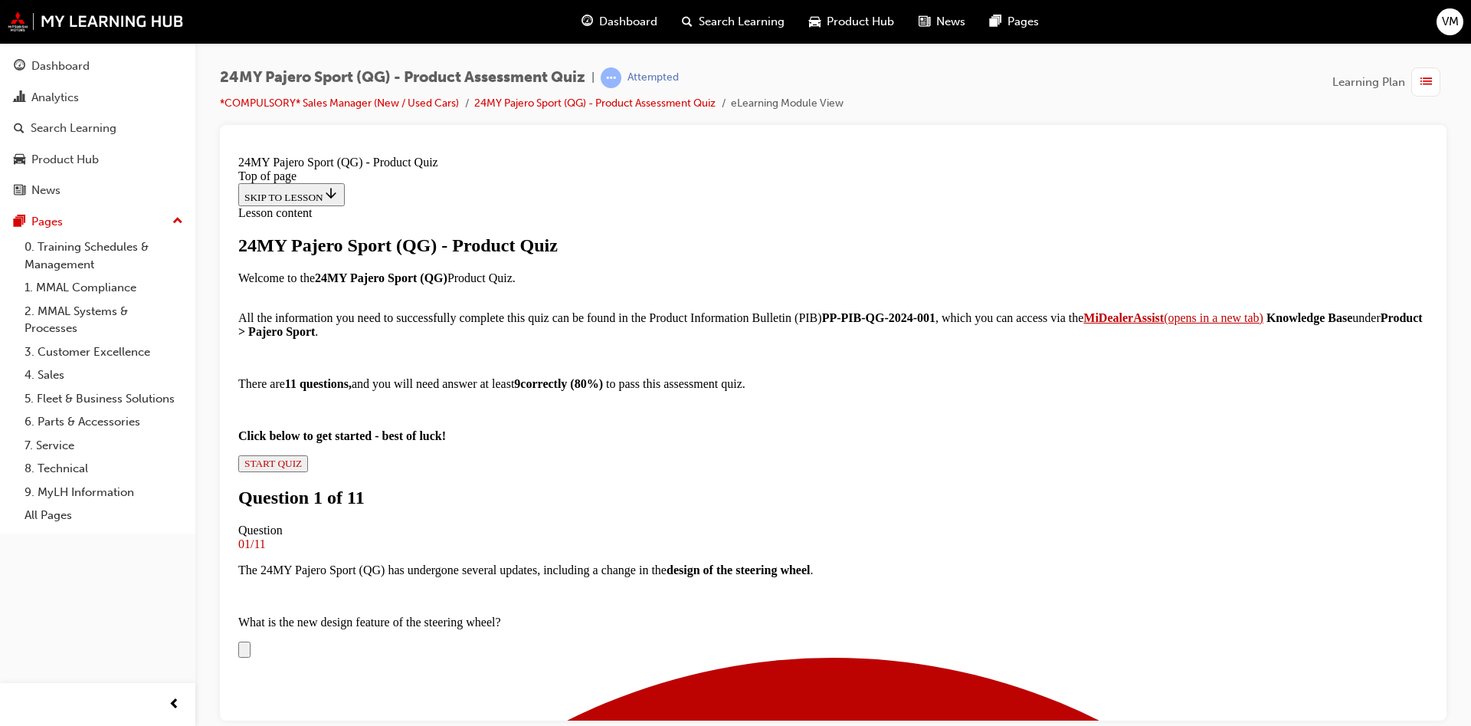
scroll to position [347, 0]
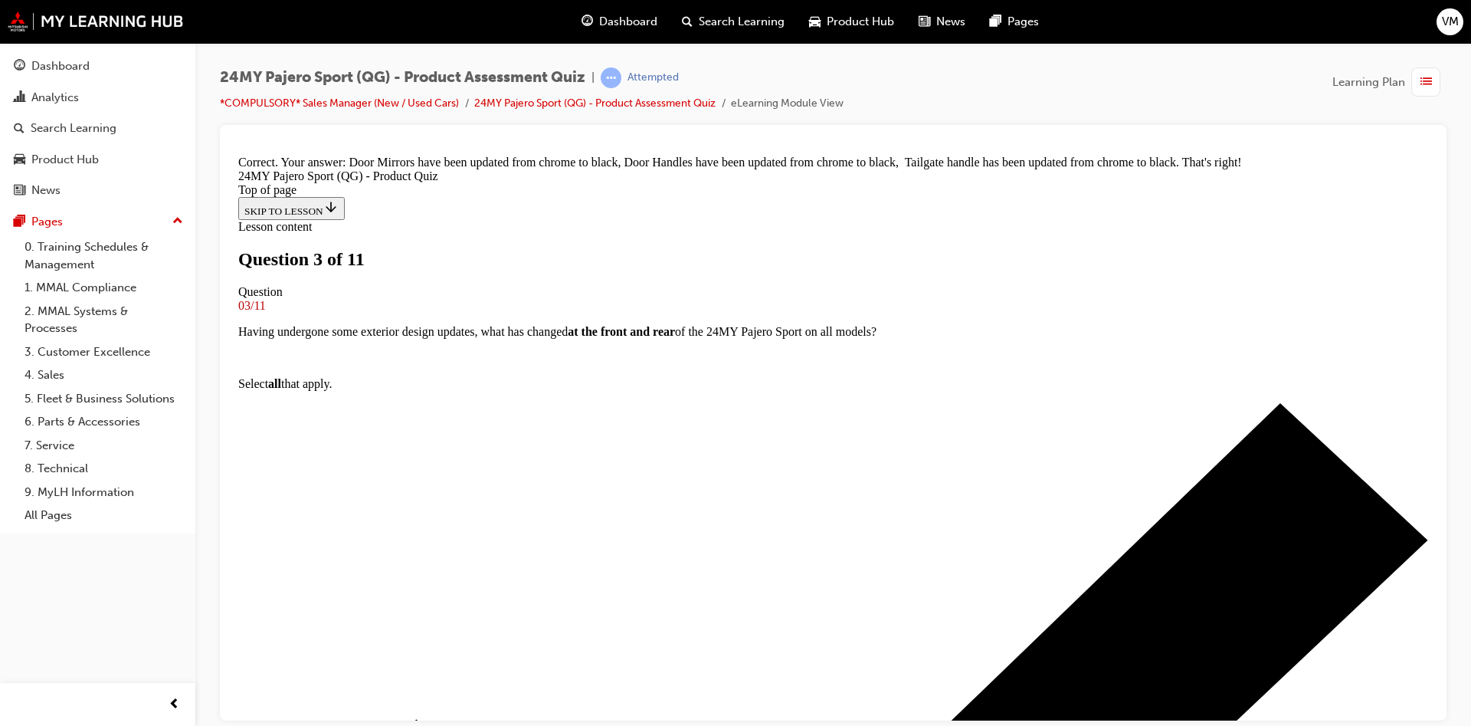
scroll to position [369, 0]
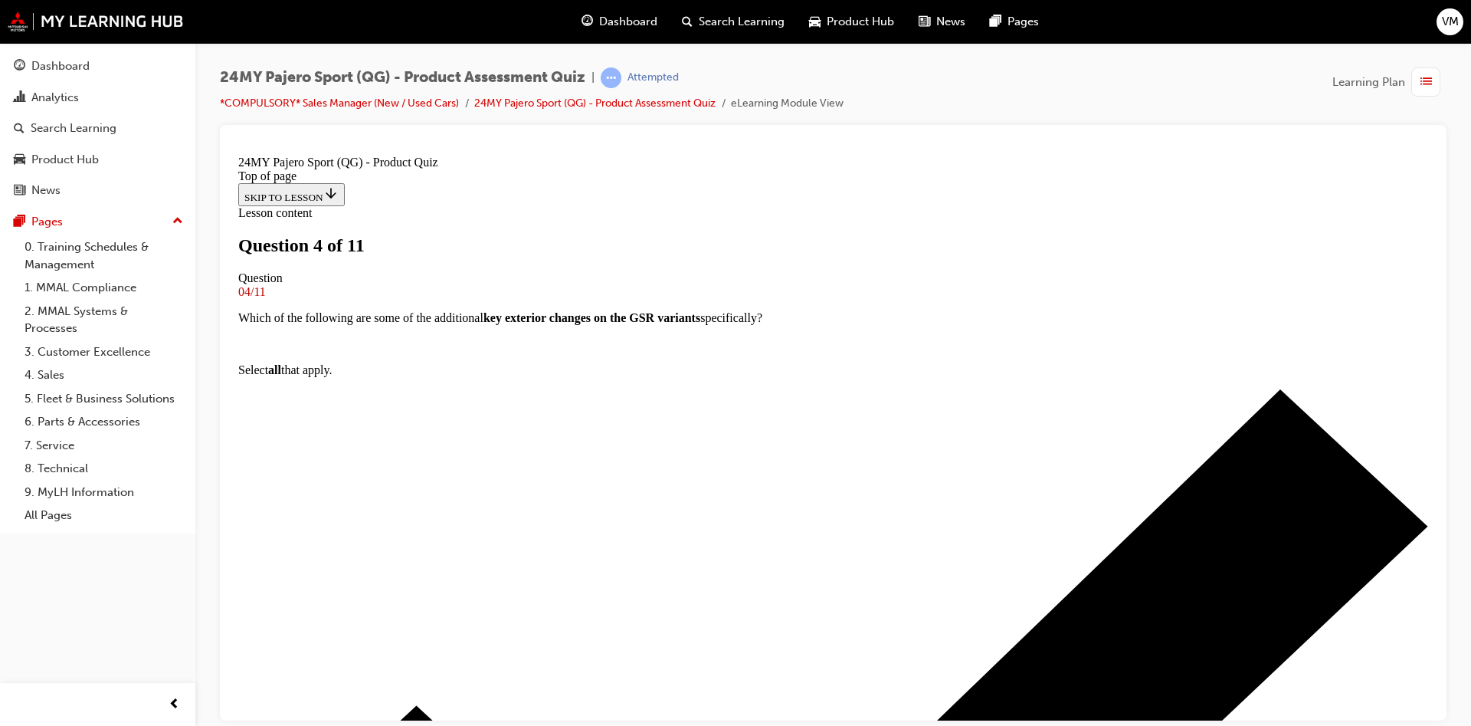
scroll to position [2, 0]
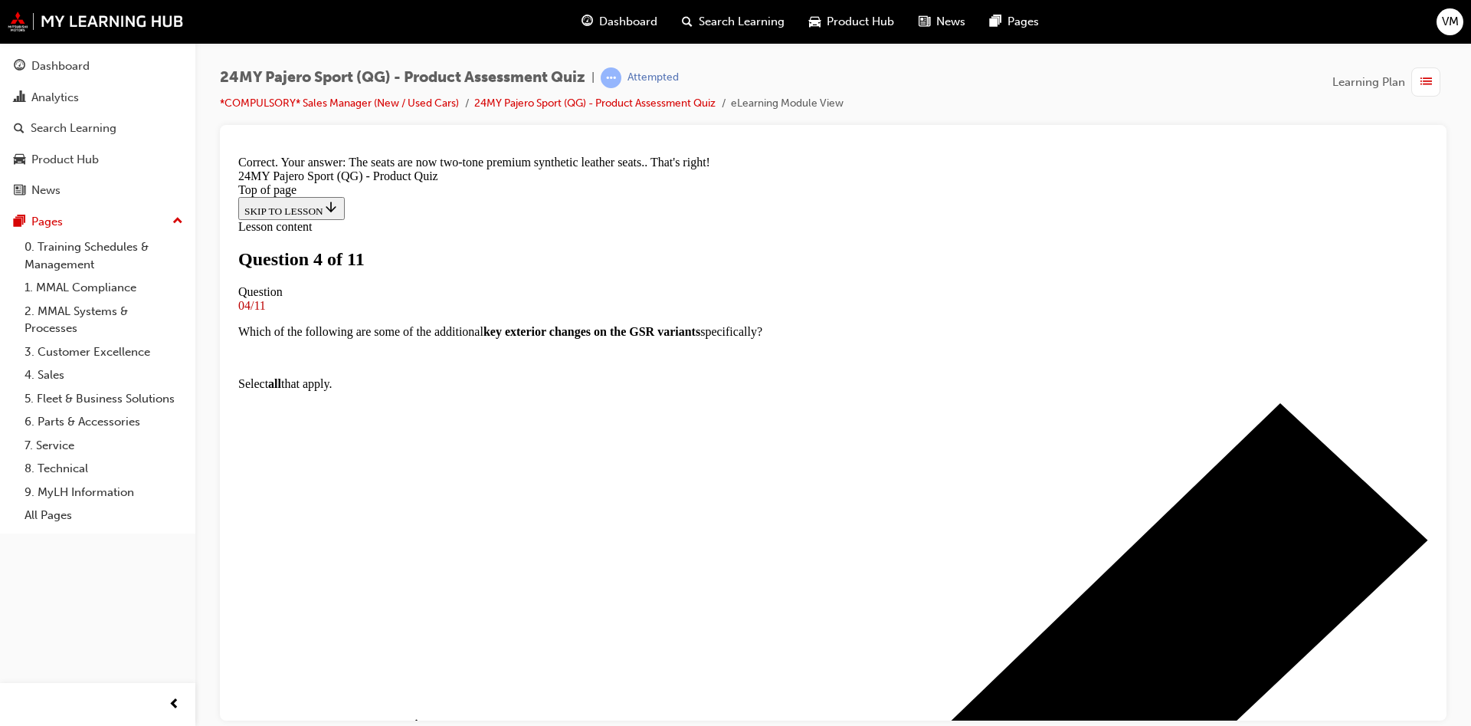
scroll to position [342, 0]
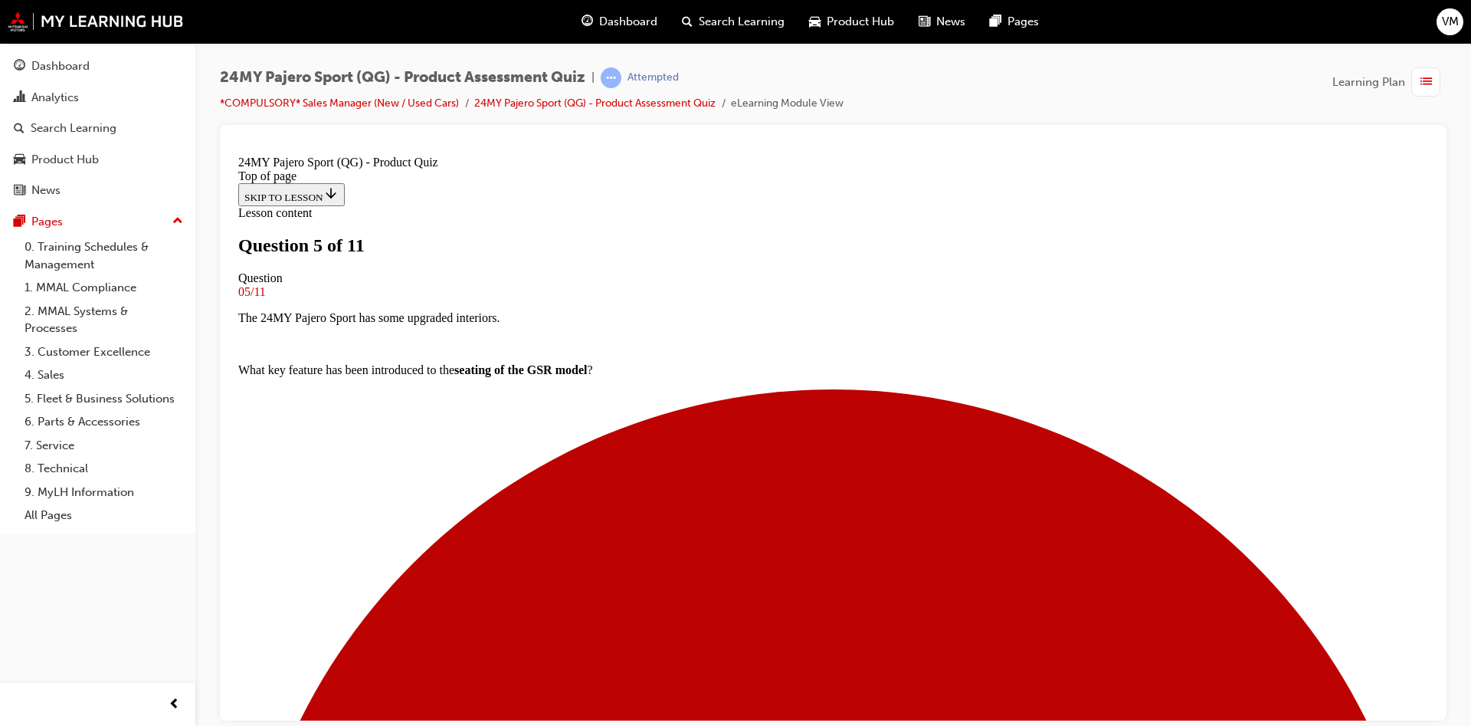
scroll to position [232, 0]
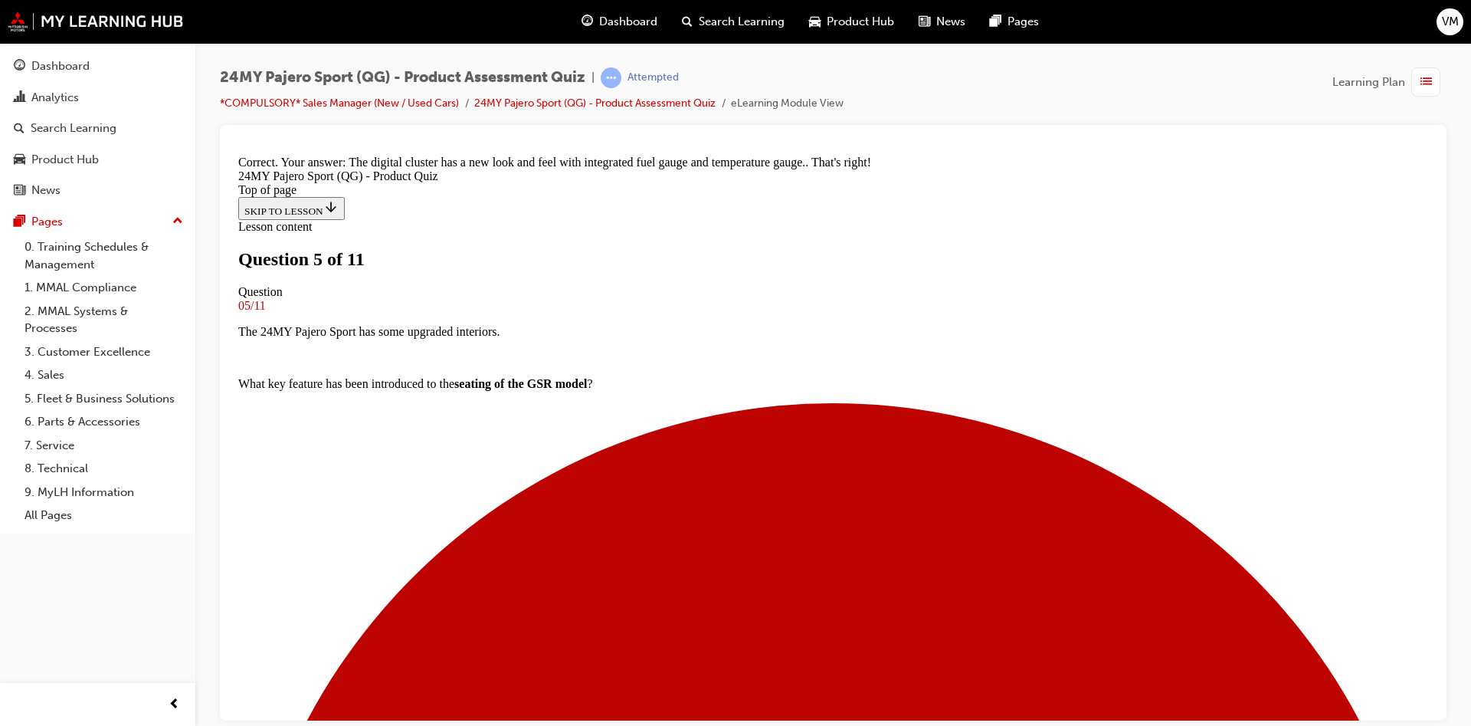
scroll to position [415, 0]
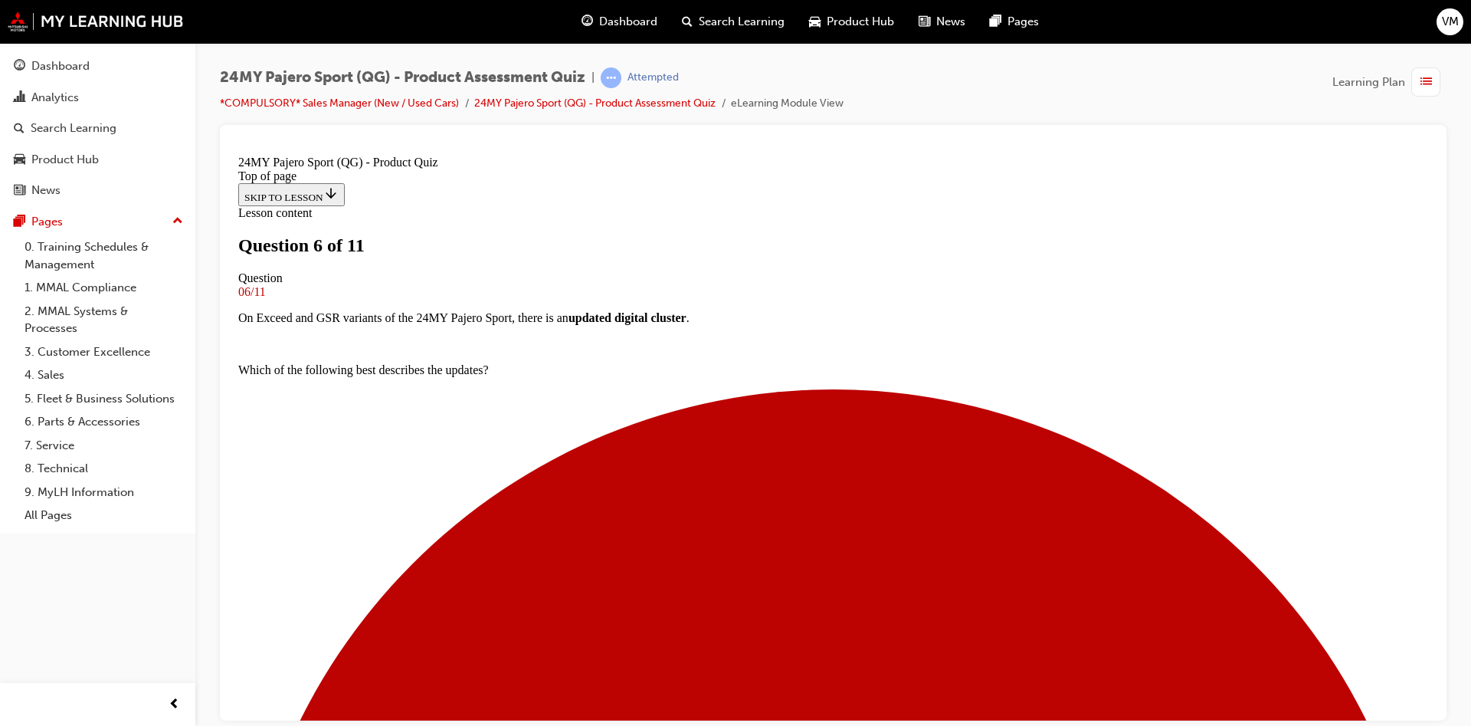
scroll to position [347, 0]
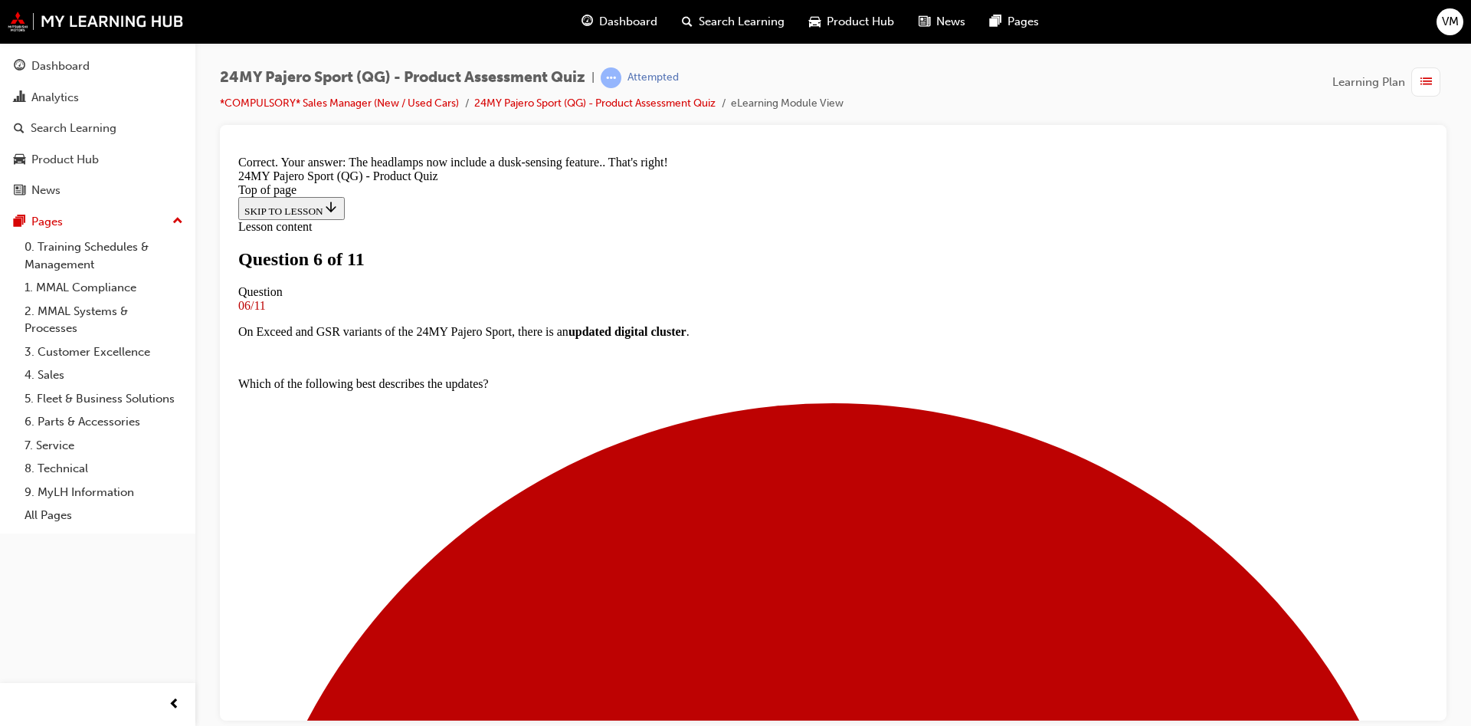
scroll to position [515, 0]
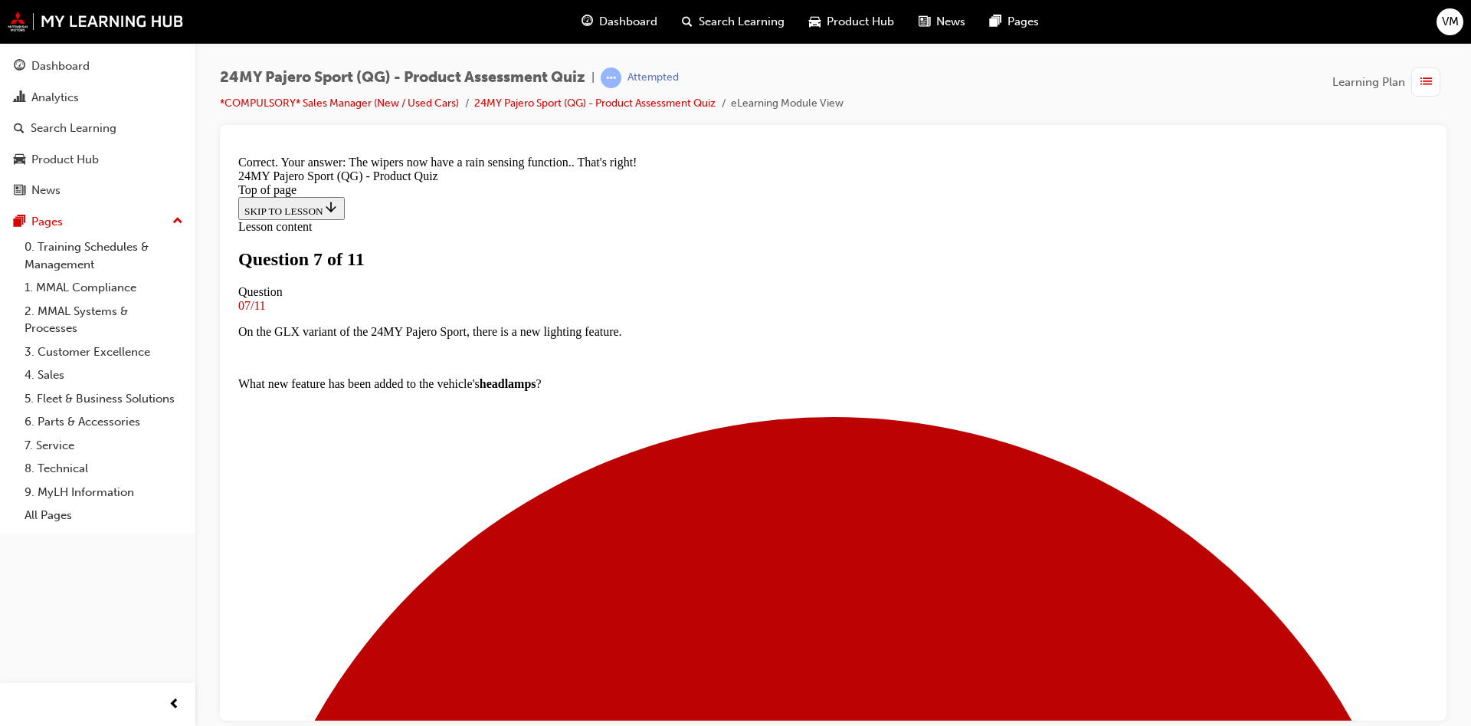
scroll to position [316, 0]
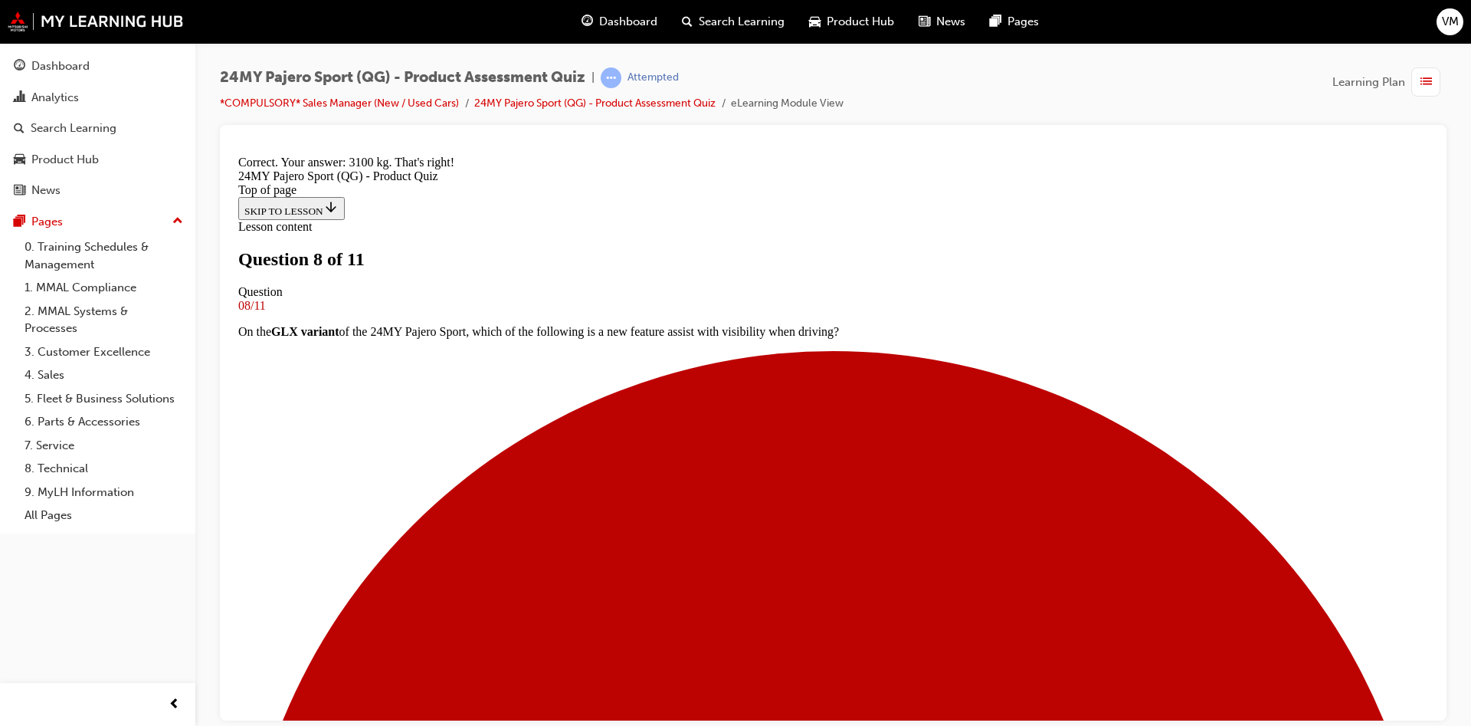
scroll to position [290, 0]
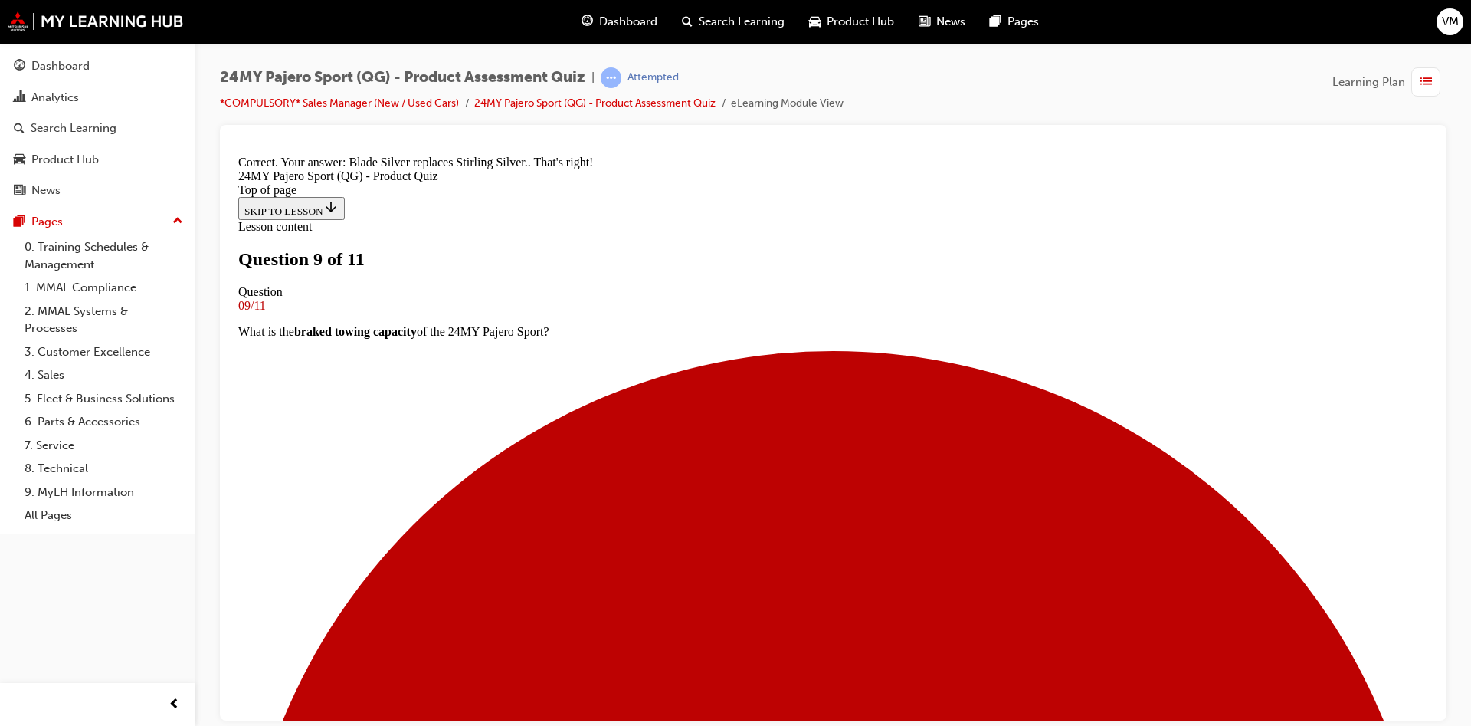
scroll to position [316, 0]
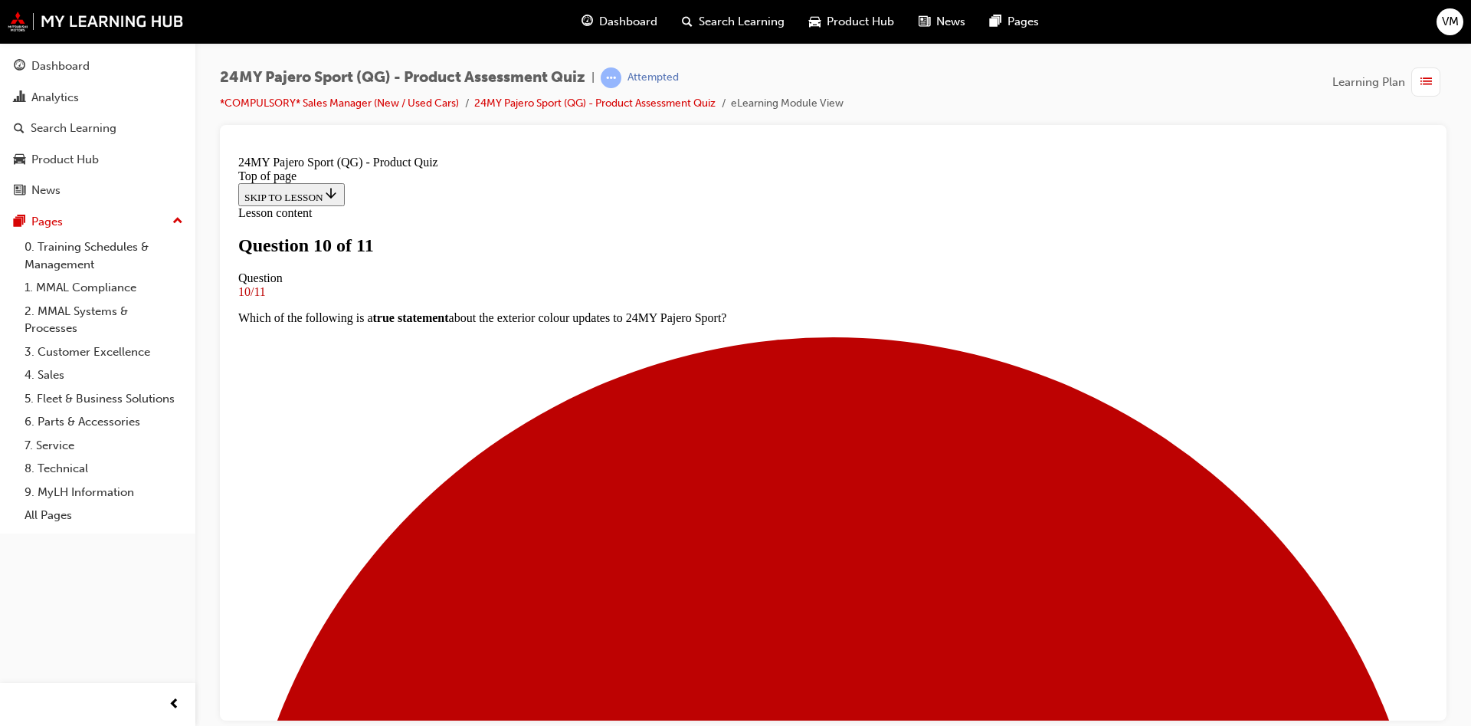
scroll to position [0, 0]
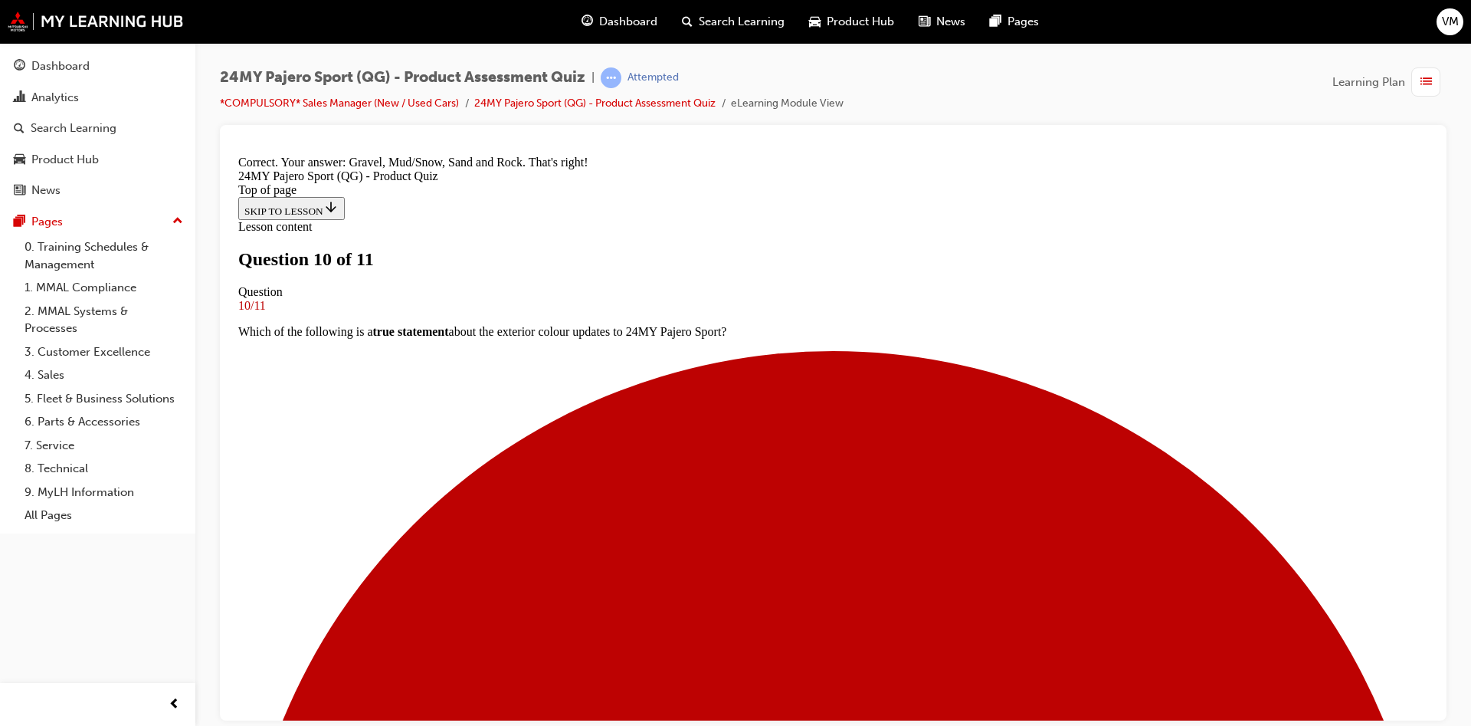
scroll to position [462, 0]
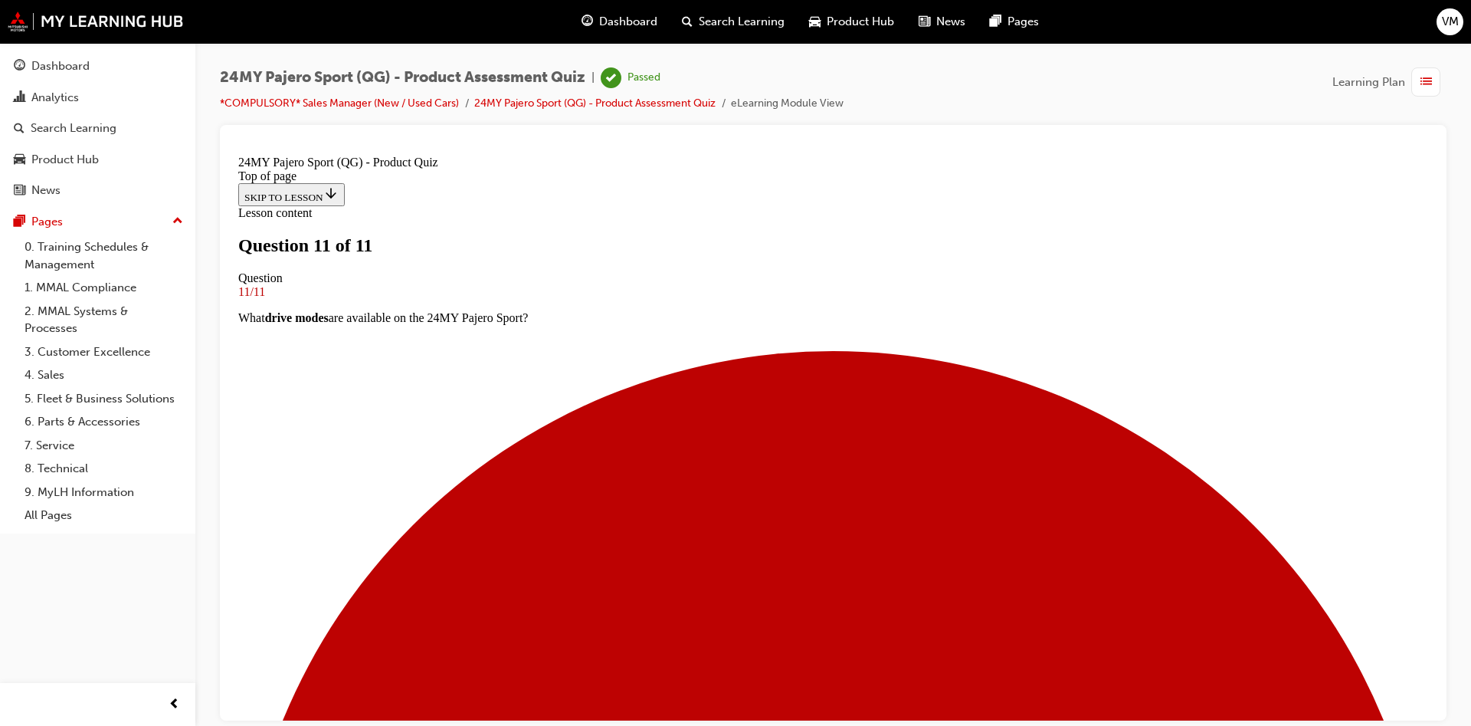
scroll to position [210, 0]
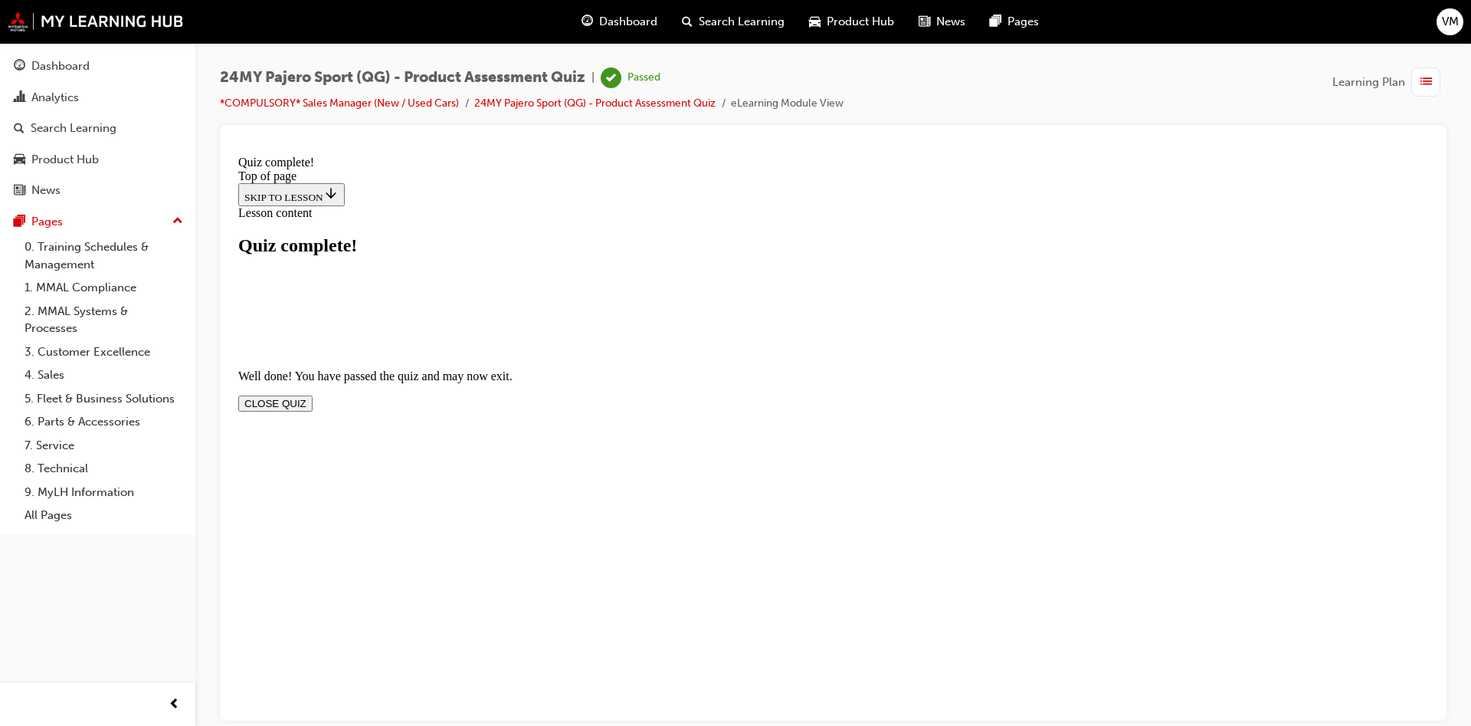
click at [1002, 270] on div "Well done! You have passed the quiz and may now exit. CLOSE QUIZ" at bounding box center [833, 383] width 1190 height 226
click at [313, 395] on button "CLOSE QUIZ" at bounding box center [275, 403] width 74 height 16
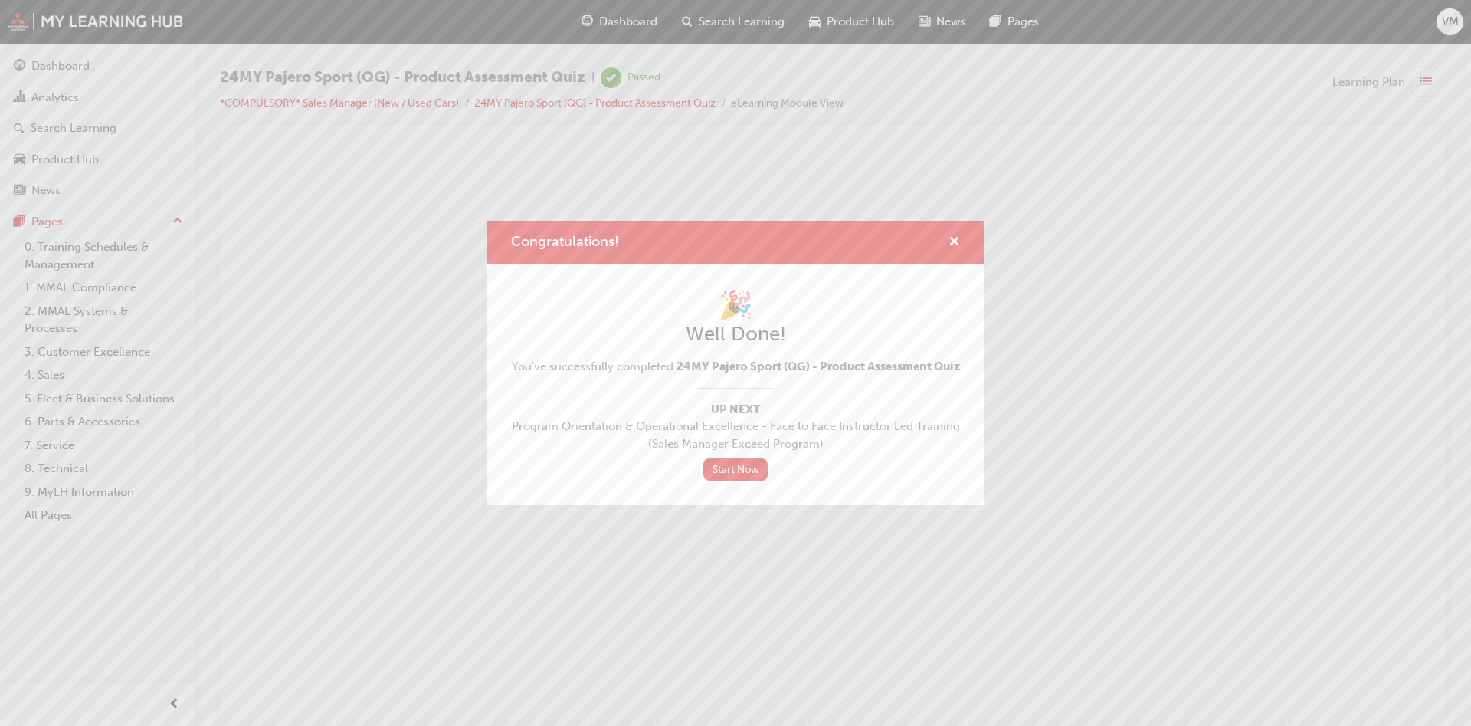
scroll to position [0, 0]
click at [950, 236] on span "cross-icon" at bounding box center [954, 243] width 11 height 14
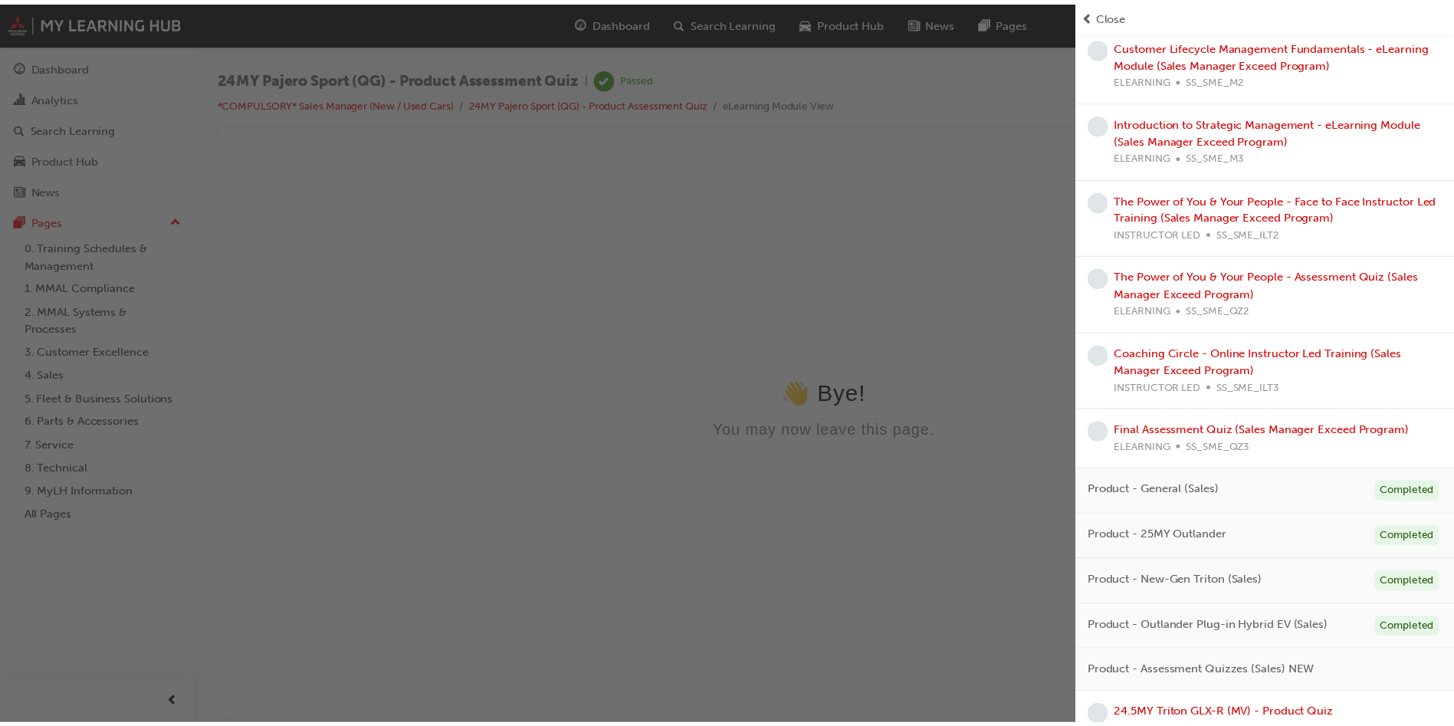
scroll to position [1061, 0]
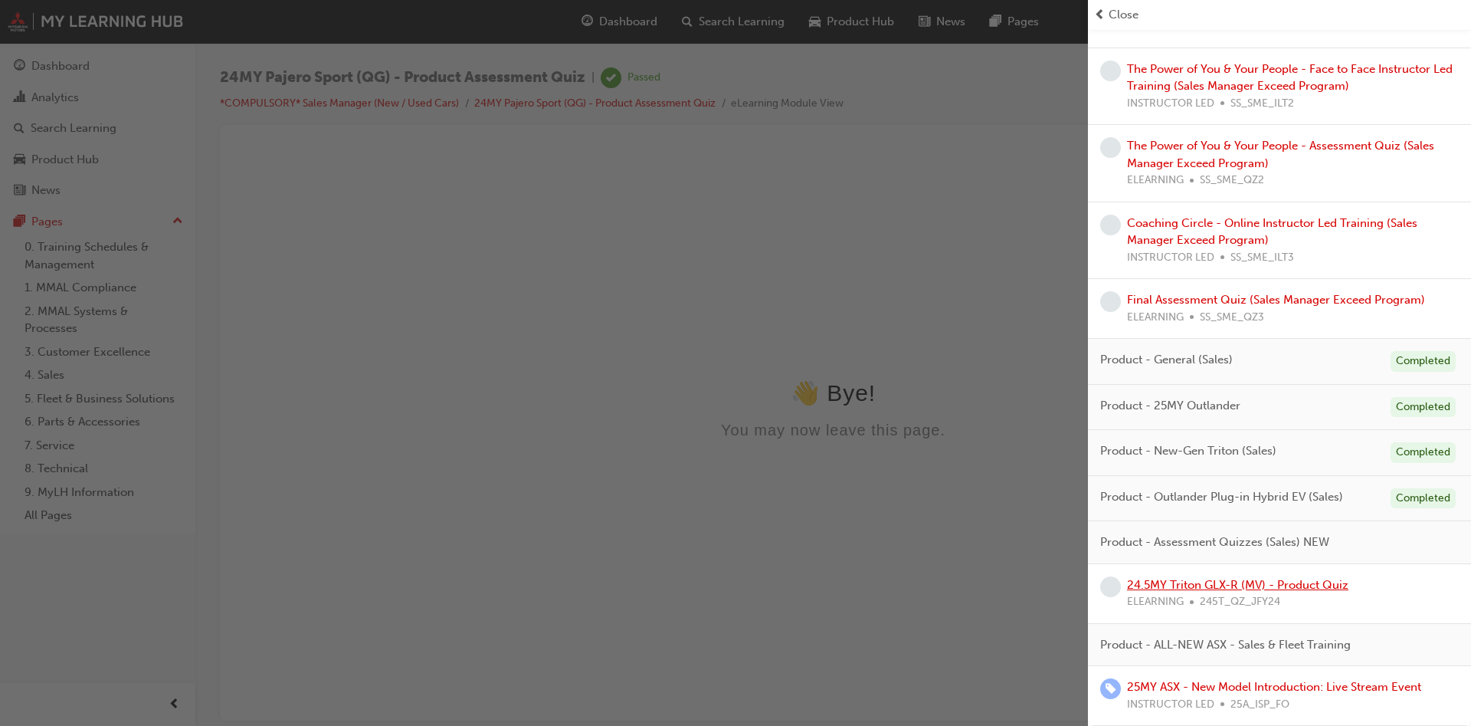
click at [1191, 583] on link "24.5MY Triton GLX-R (MV) - Product Quiz" at bounding box center [1237, 585] width 221 height 14
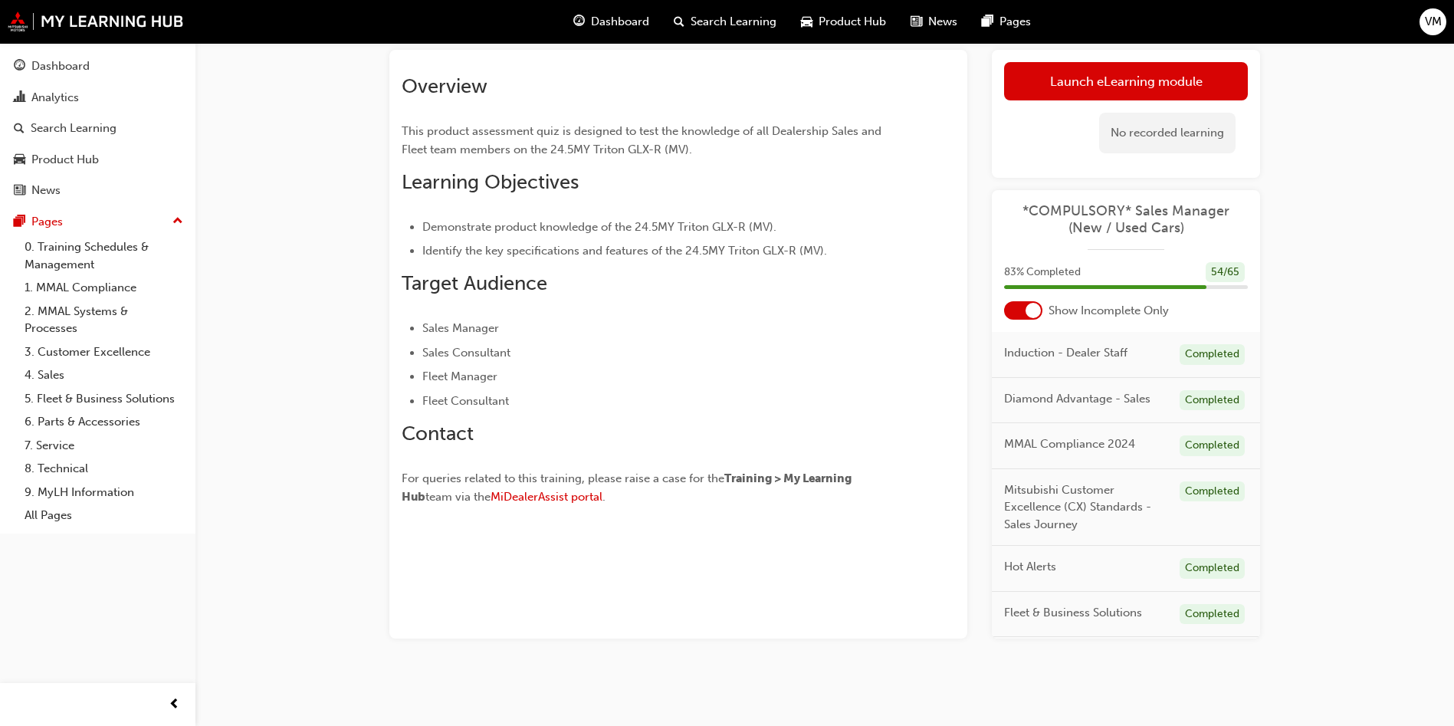
scroll to position [88, 0]
click at [848, 581] on div "Overview This product assessment quiz is designed to test the knowledge of all …" at bounding box center [678, 344] width 578 height 588
